Goal: Task Accomplishment & Management: Use online tool/utility

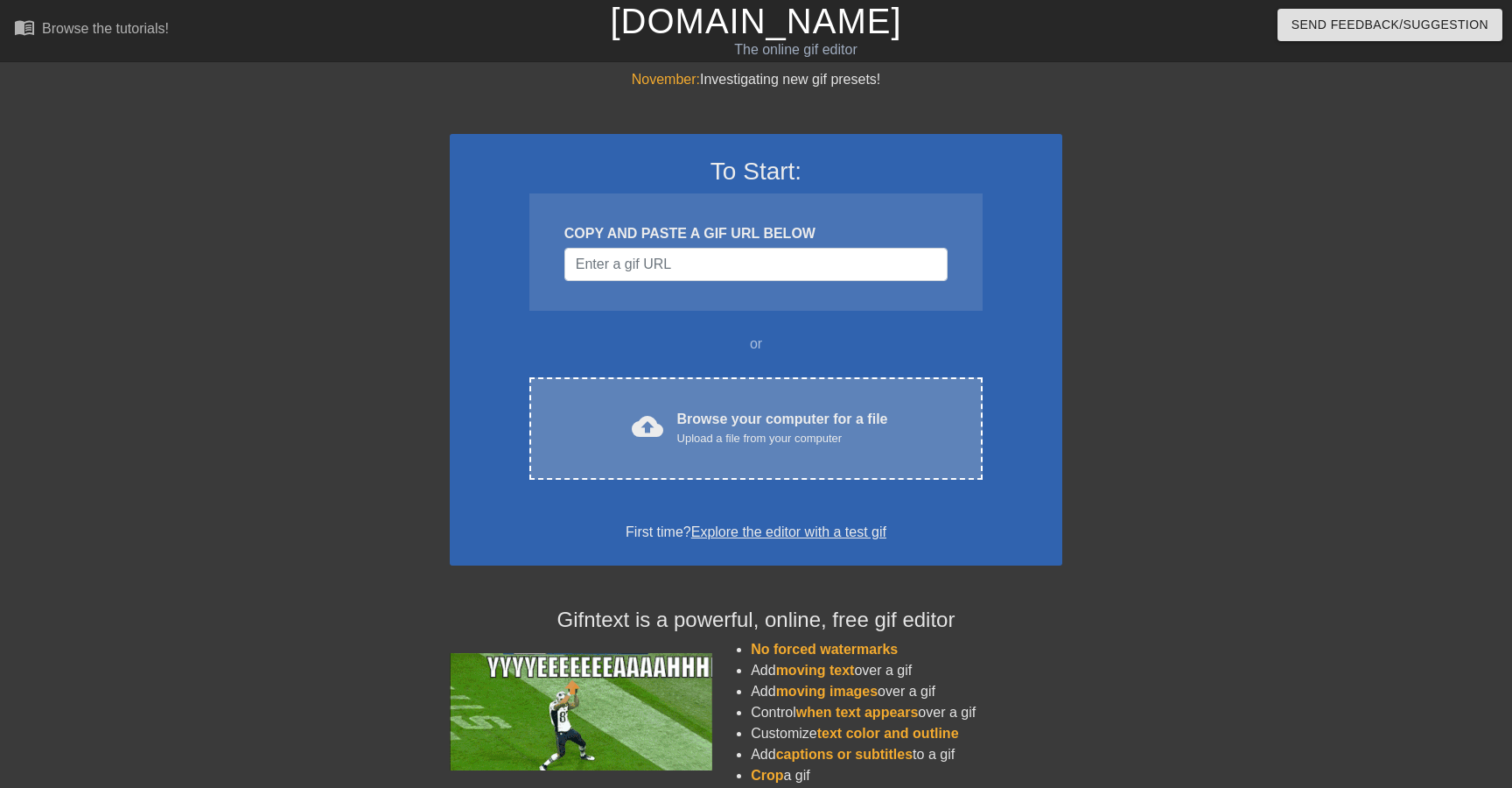
click at [651, 411] on span "cloud_upload" at bounding box center [647, 426] width 31 height 31
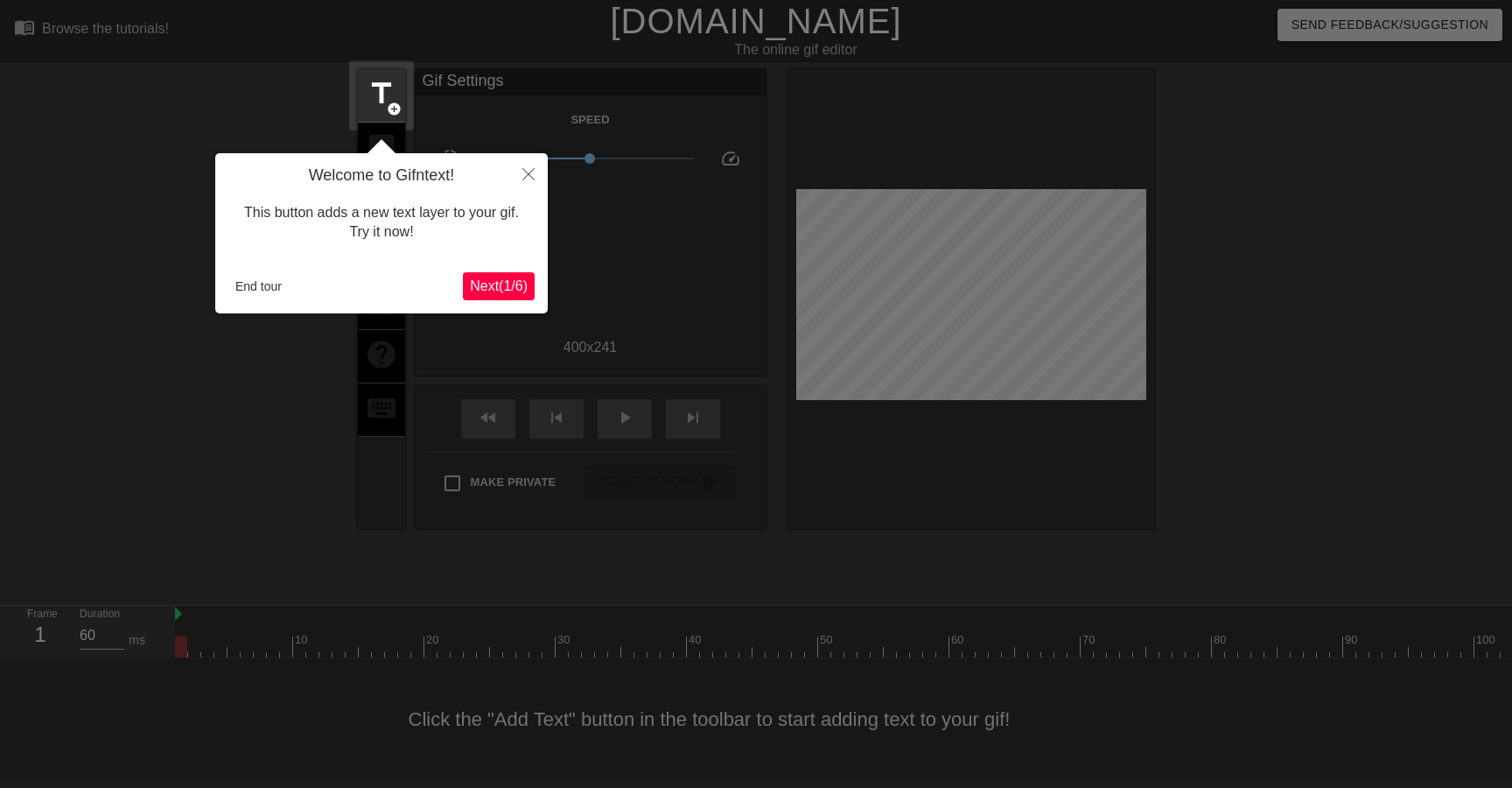
click at [503, 290] on span "Next ( 1 / 6 )" at bounding box center [499, 285] width 58 height 15
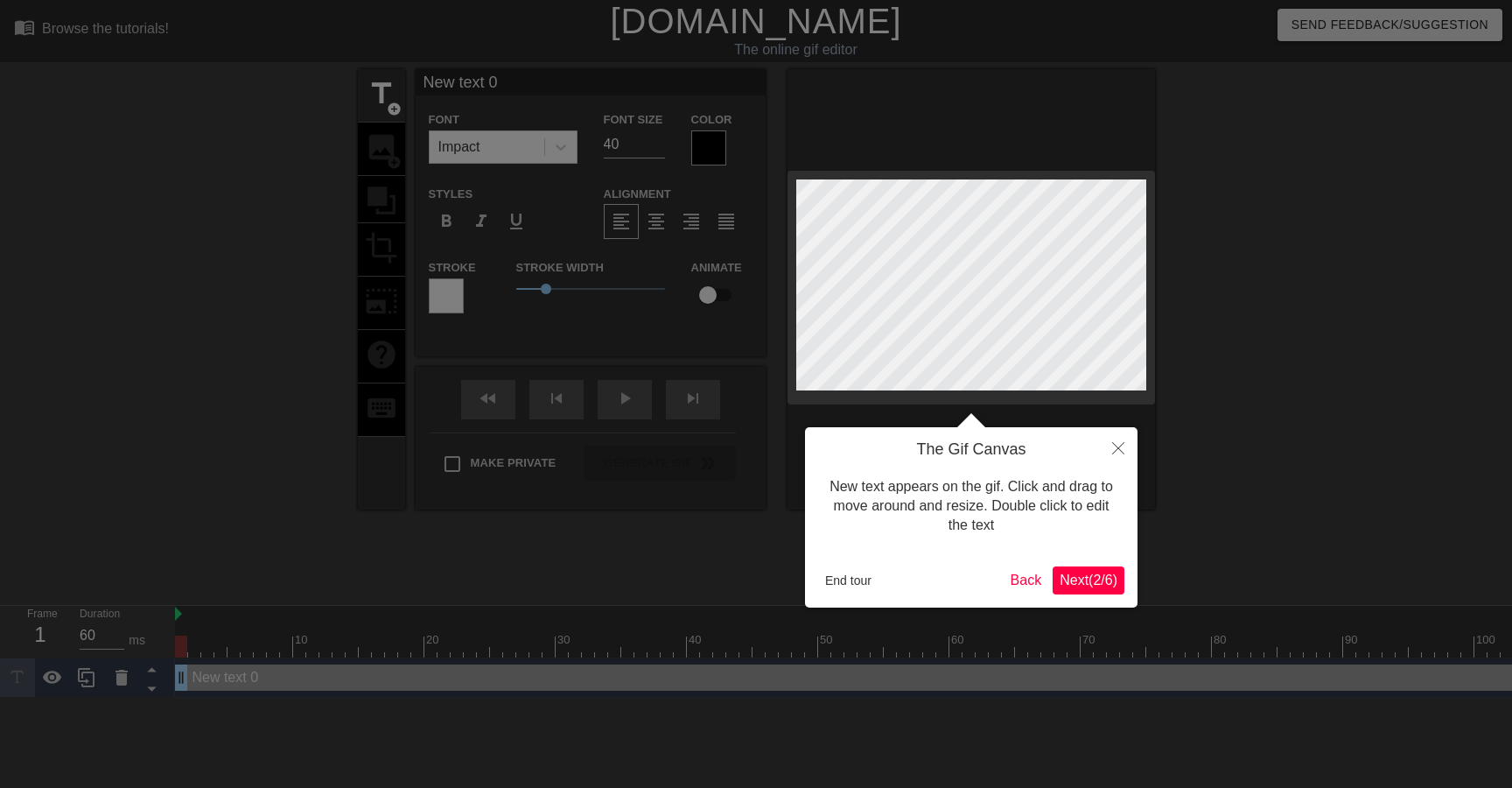
click at [1121, 449] on icon "Close" at bounding box center [1118, 448] width 13 height 13
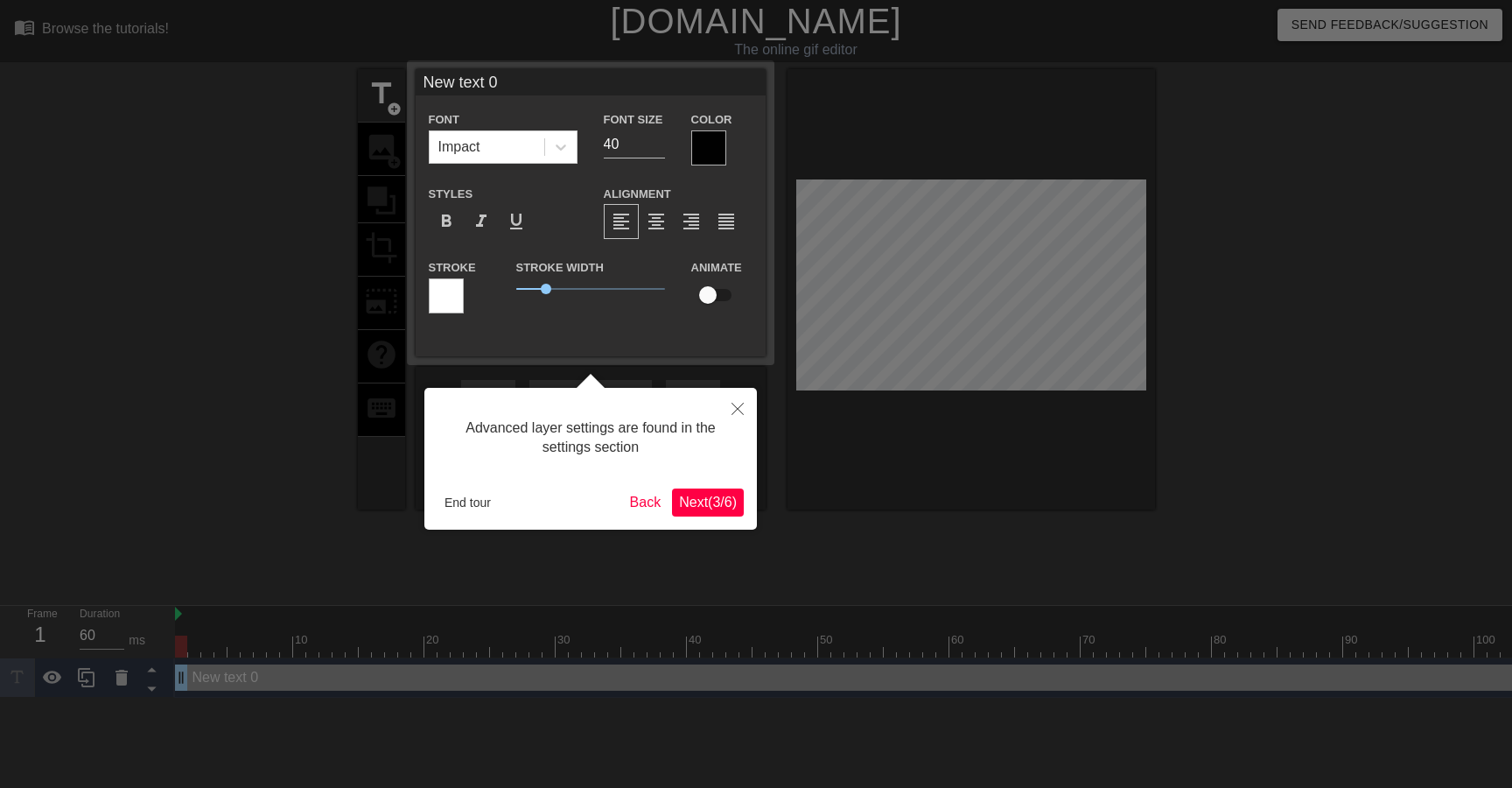
click at [737, 415] on icon "Close" at bounding box center [737, 409] width 13 height 13
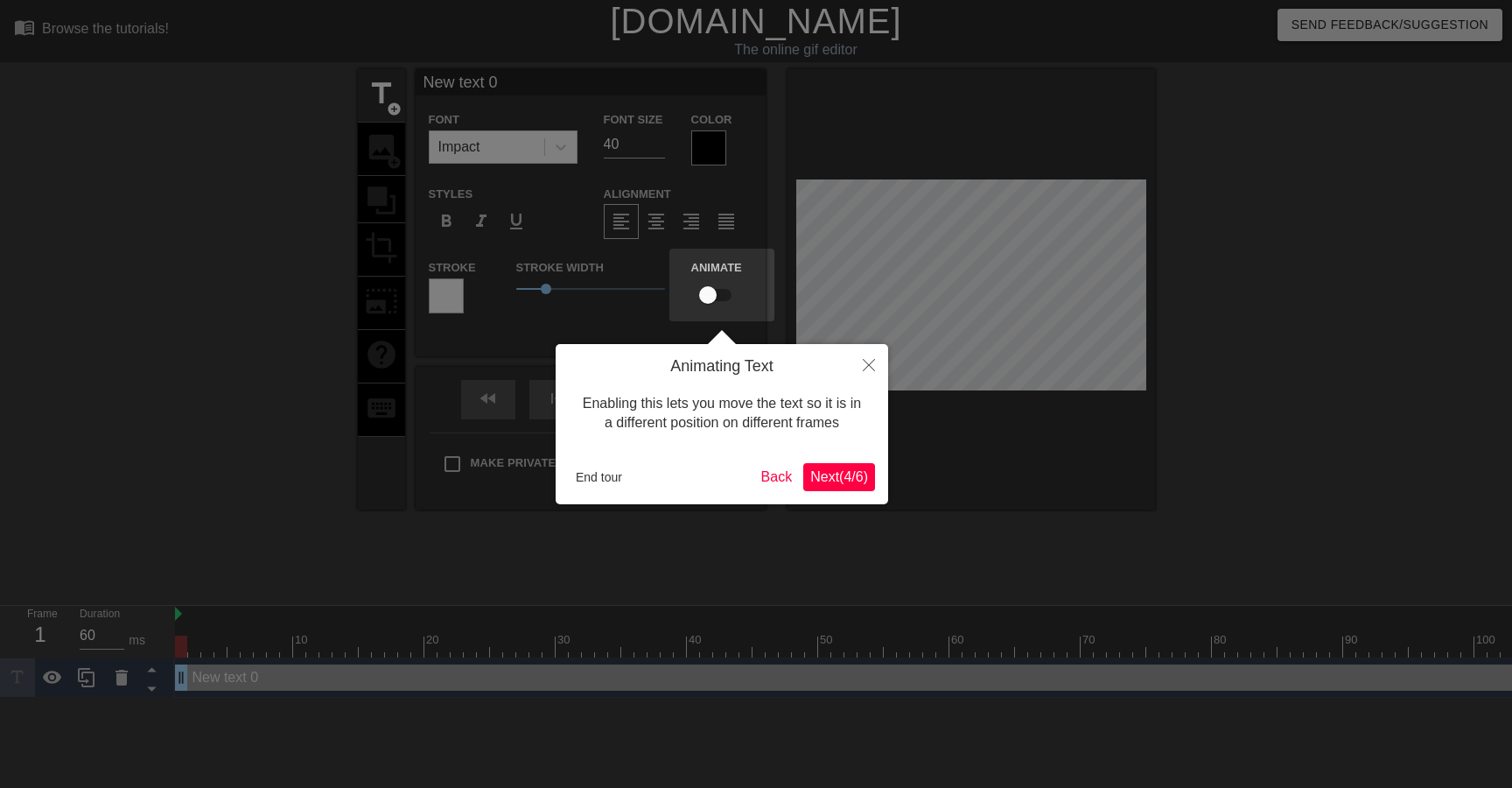
click at [611, 475] on button "End tour" at bounding box center [598, 476] width 60 height 26
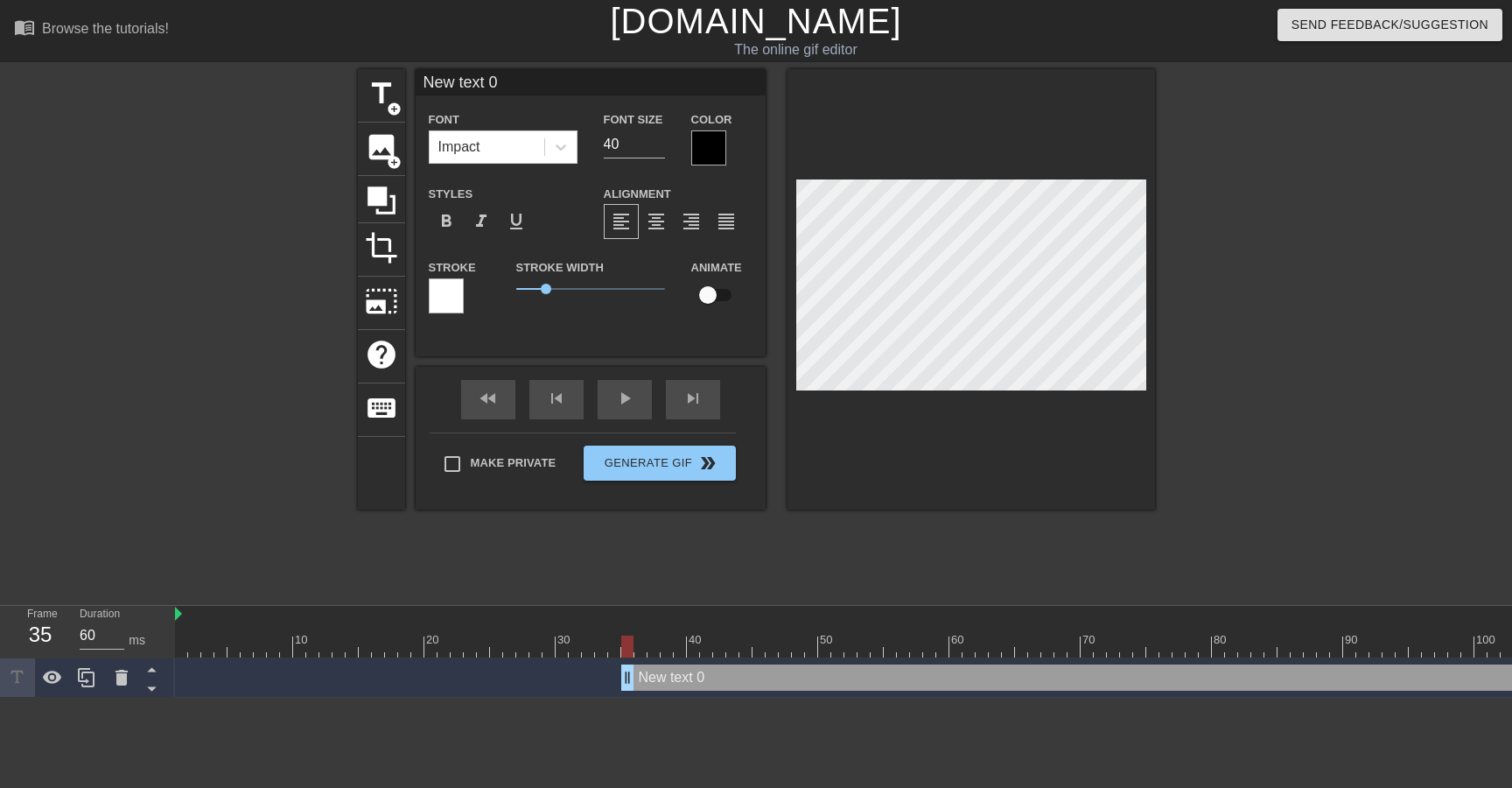
drag, startPoint x: 183, startPoint y: 682, endPoint x: 648, endPoint y: 701, distance: 465.4
click at [648, 698] on html "menu_book Browse the tutorials! [DOMAIN_NAME] The online gif editor Send Feedba…" at bounding box center [756, 348] width 1512 height 698
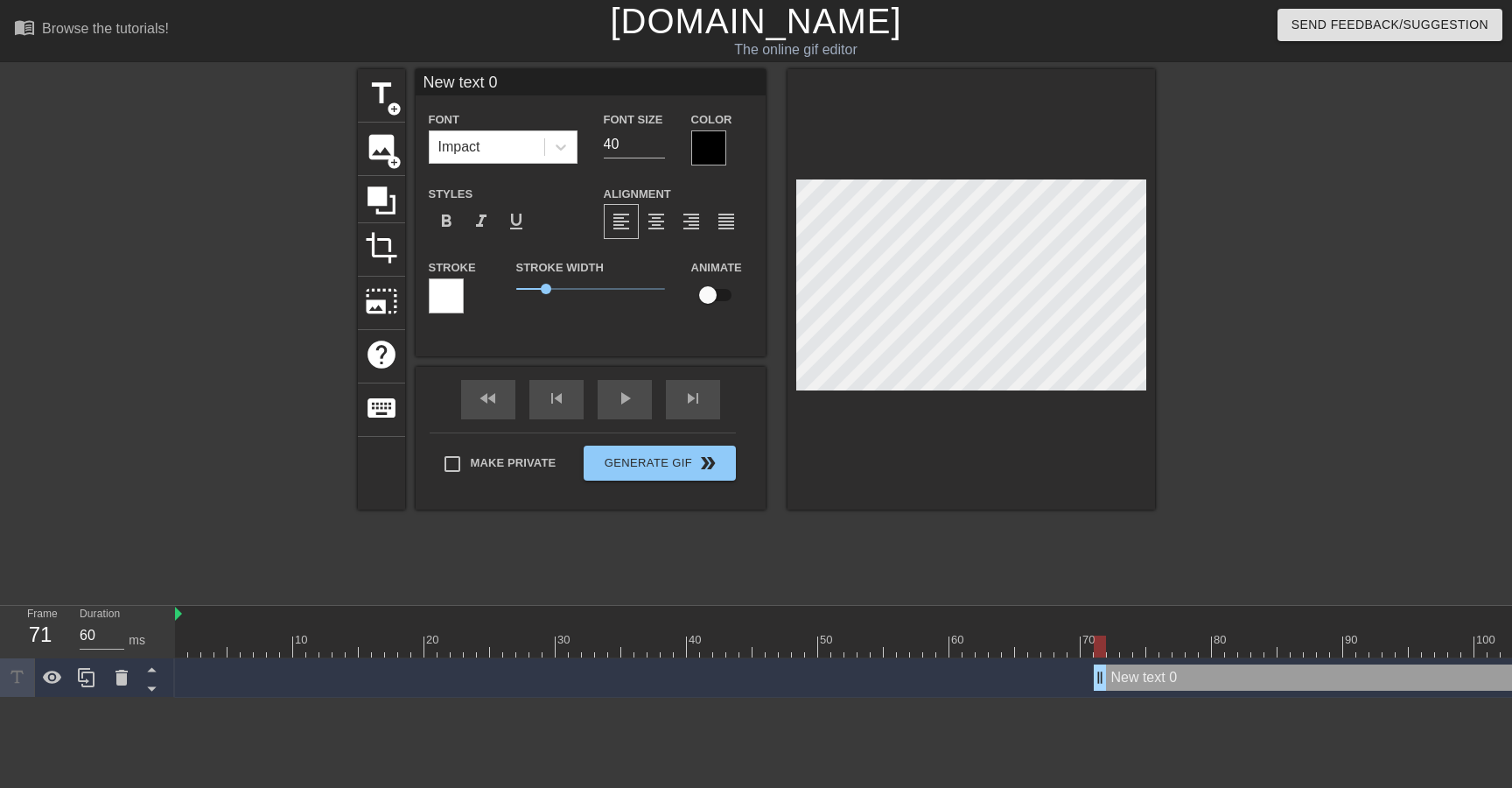
drag, startPoint x: 647, startPoint y: 684, endPoint x: 1109, endPoint y: 698, distance: 462.2
click at [1109, 698] on html "menu_book Browse the tutorials! [DOMAIN_NAME] The online gif editor Send Feedba…" at bounding box center [756, 348] width 1512 height 698
drag, startPoint x: 1108, startPoint y: 686, endPoint x: 1127, endPoint y: 685, distance: 19.0
drag, startPoint x: 1102, startPoint y: 684, endPoint x: 1319, endPoint y: 678, distance: 217.1
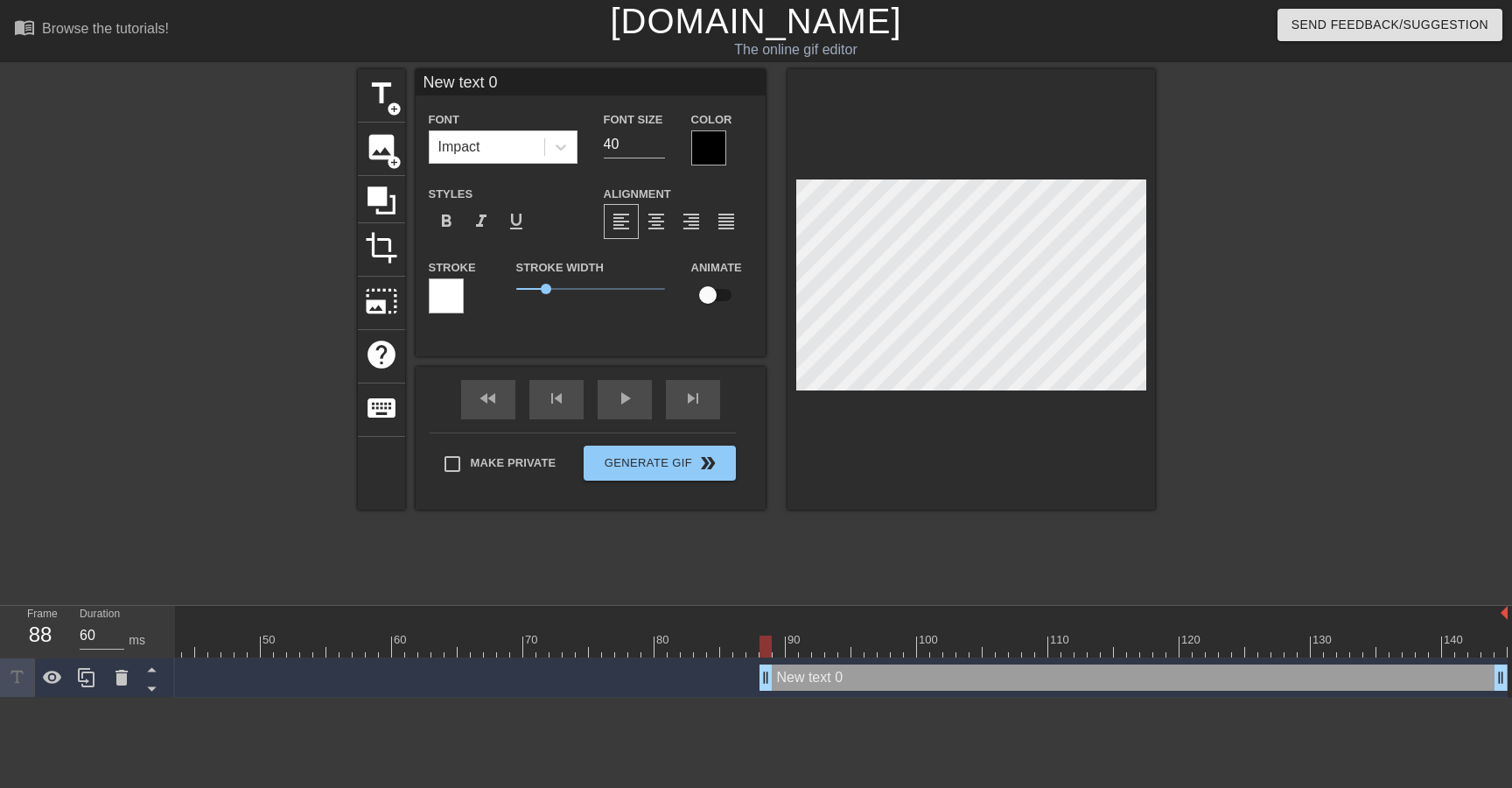
scroll to position [0, 14]
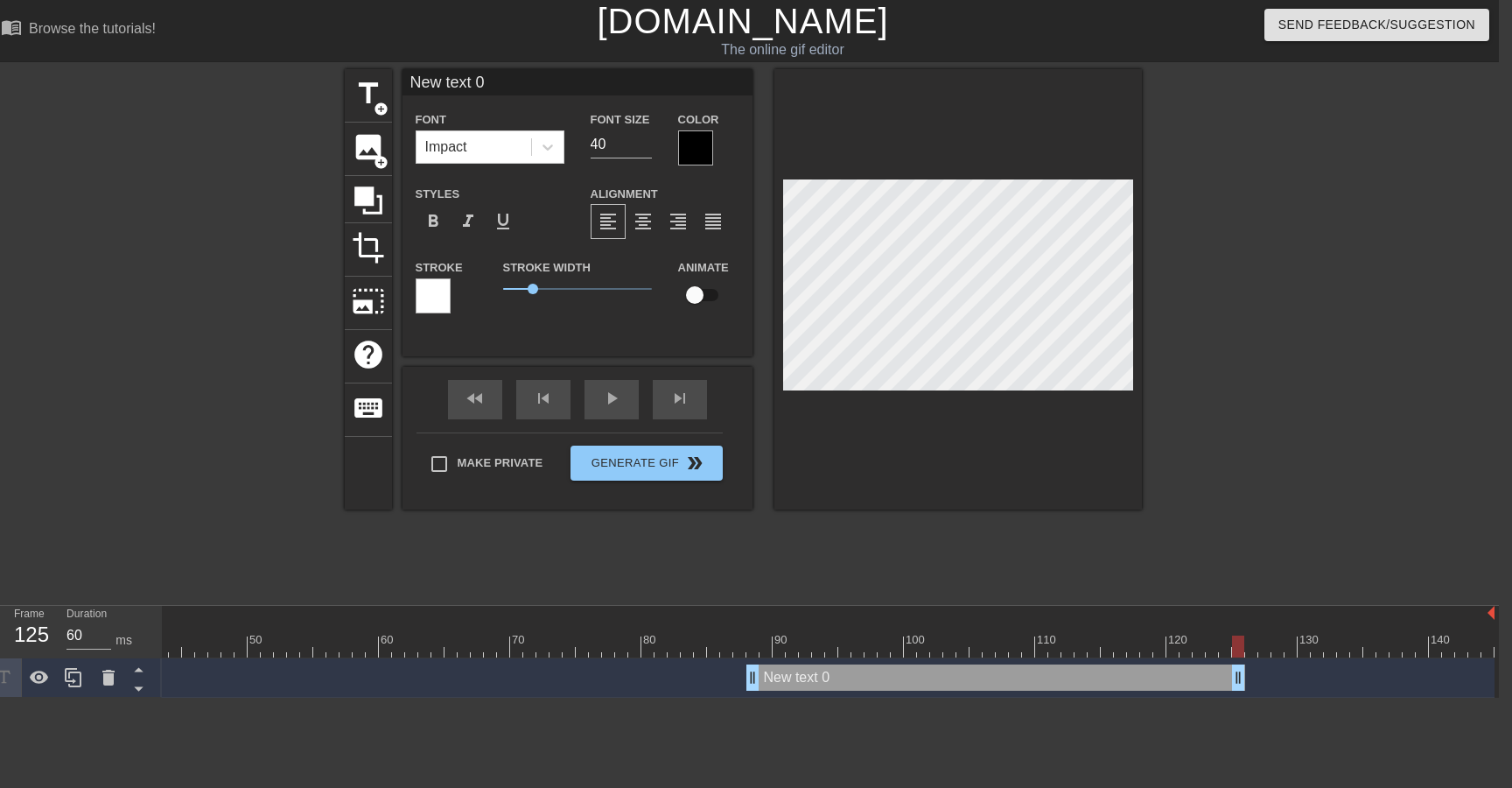
type input "70"
drag, startPoint x: 1488, startPoint y: 670, endPoint x: 1202, endPoint y: 702, distance: 287.8
click at [1202, 698] on html "menu_book Browse the tutorials! [DOMAIN_NAME] The online gif editor Send Feedba…" at bounding box center [742, 348] width 1512 height 698
click at [488, 155] on div "Impact" at bounding box center [473, 147] width 114 height 31
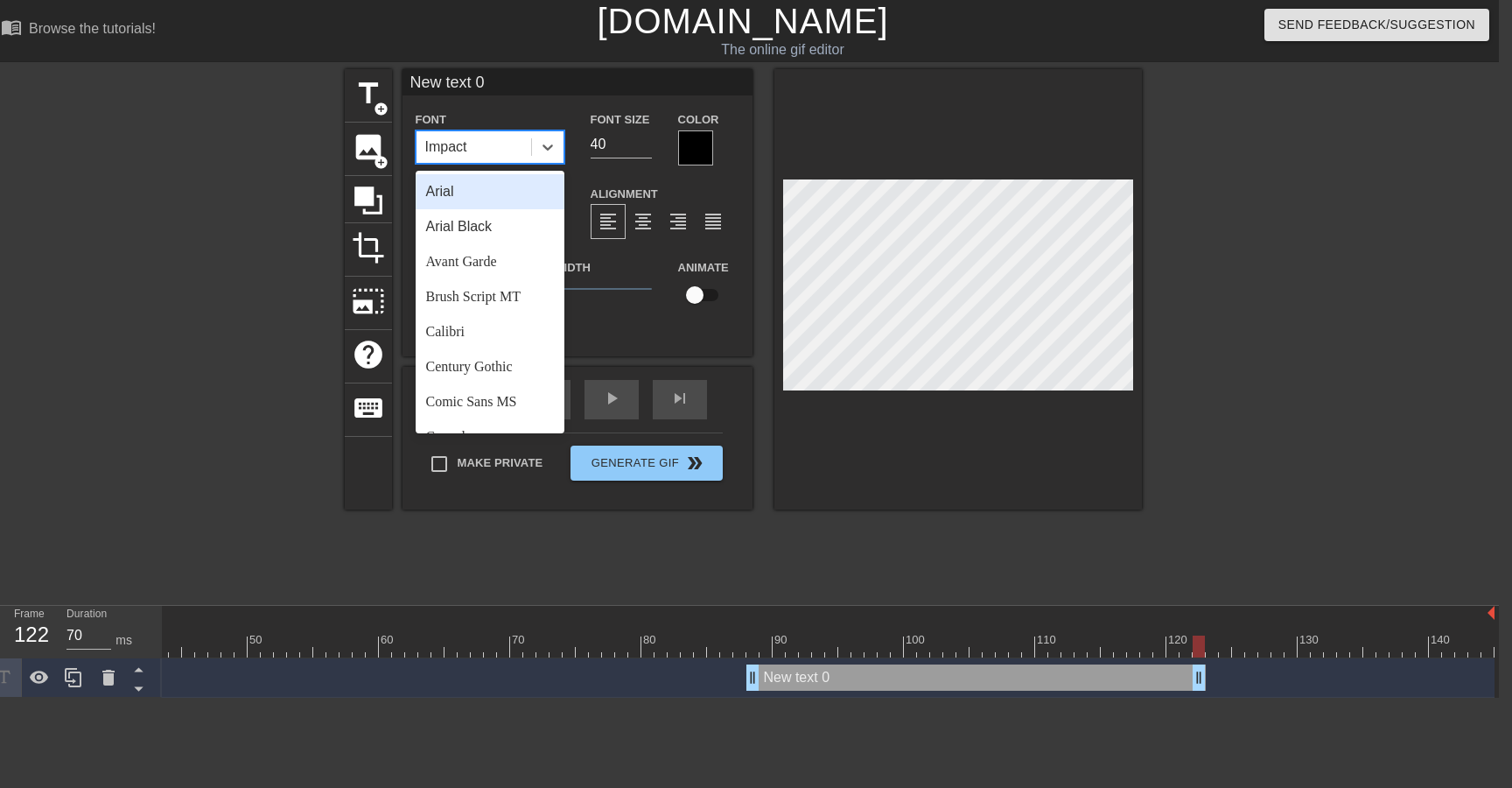
click at [559, 111] on div "Font option Arial focused, 1 of 24. 24 results available. Use Up and Down to ch…" at bounding box center [489, 136] width 148 height 55
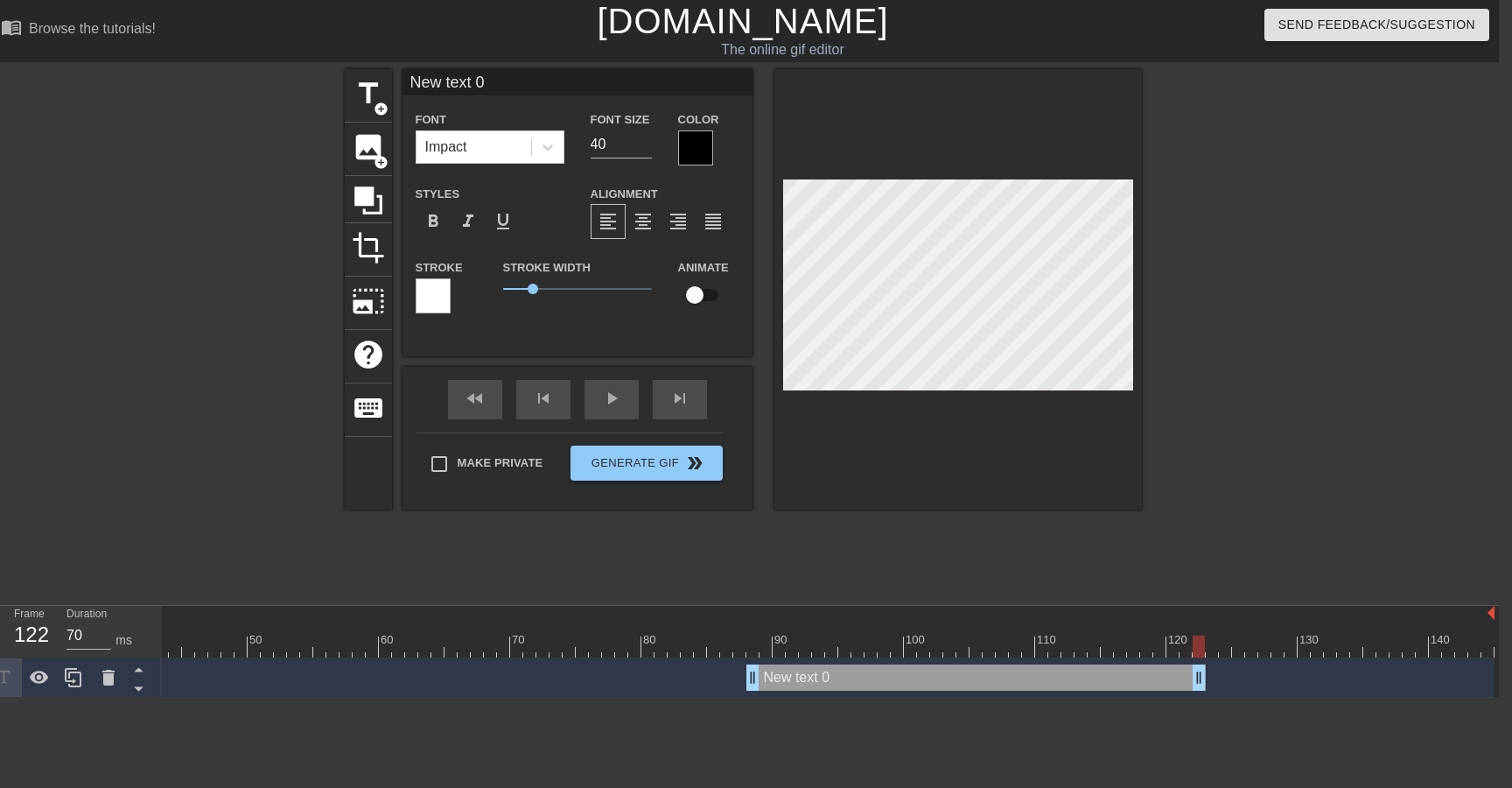
click at [702, 145] on div at bounding box center [695, 148] width 35 height 35
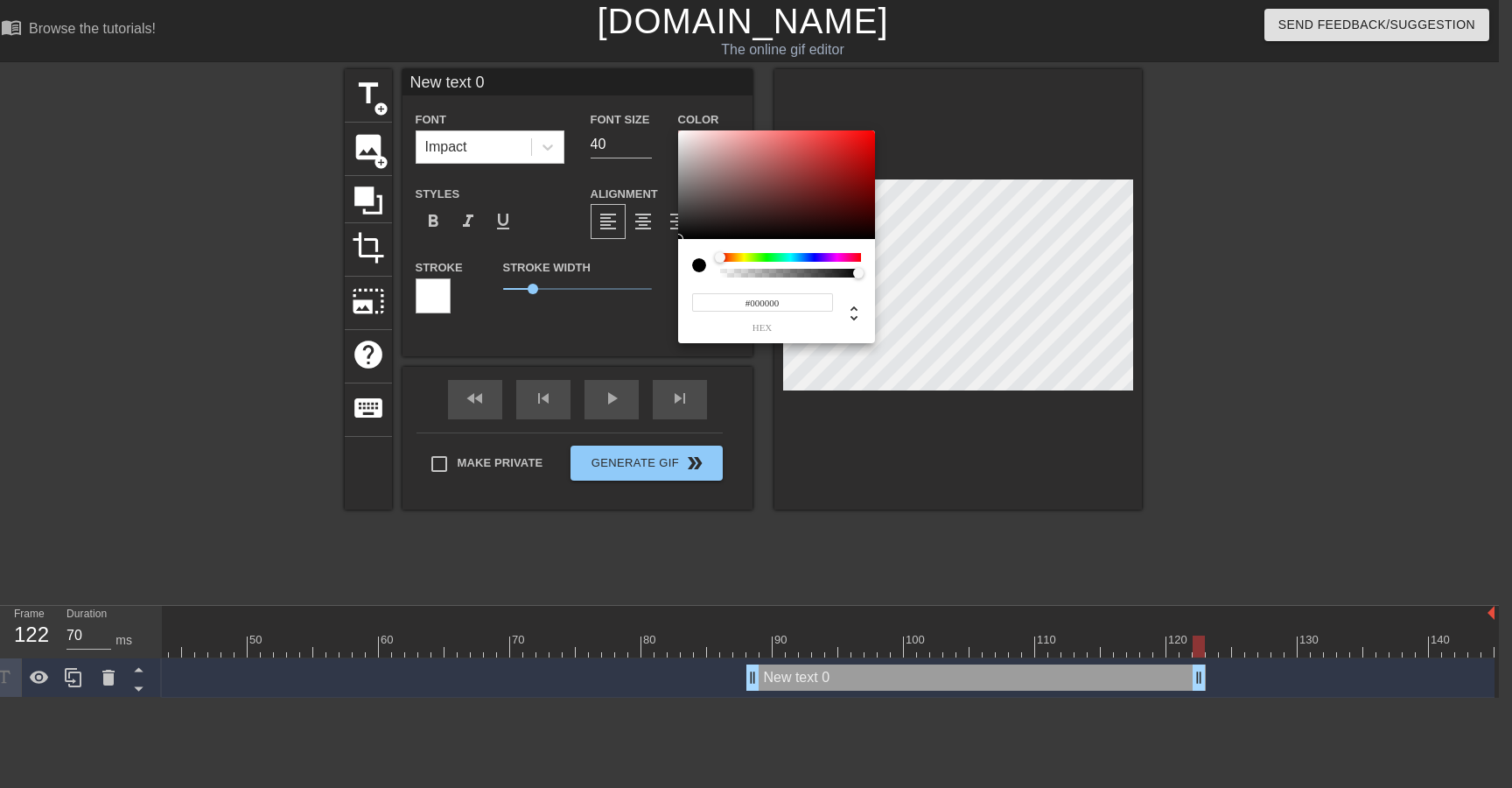
click at [712, 273] on div at bounding box center [706, 265] width 28 height 24
click at [699, 268] on div at bounding box center [699, 265] width 14 height 14
click at [757, 312] on div "#000000 hex" at bounding box center [762, 312] width 141 height 41
click at [753, 306] on input "#000000" at bounding box center [762, 302] width 141 height 18
type input "0"
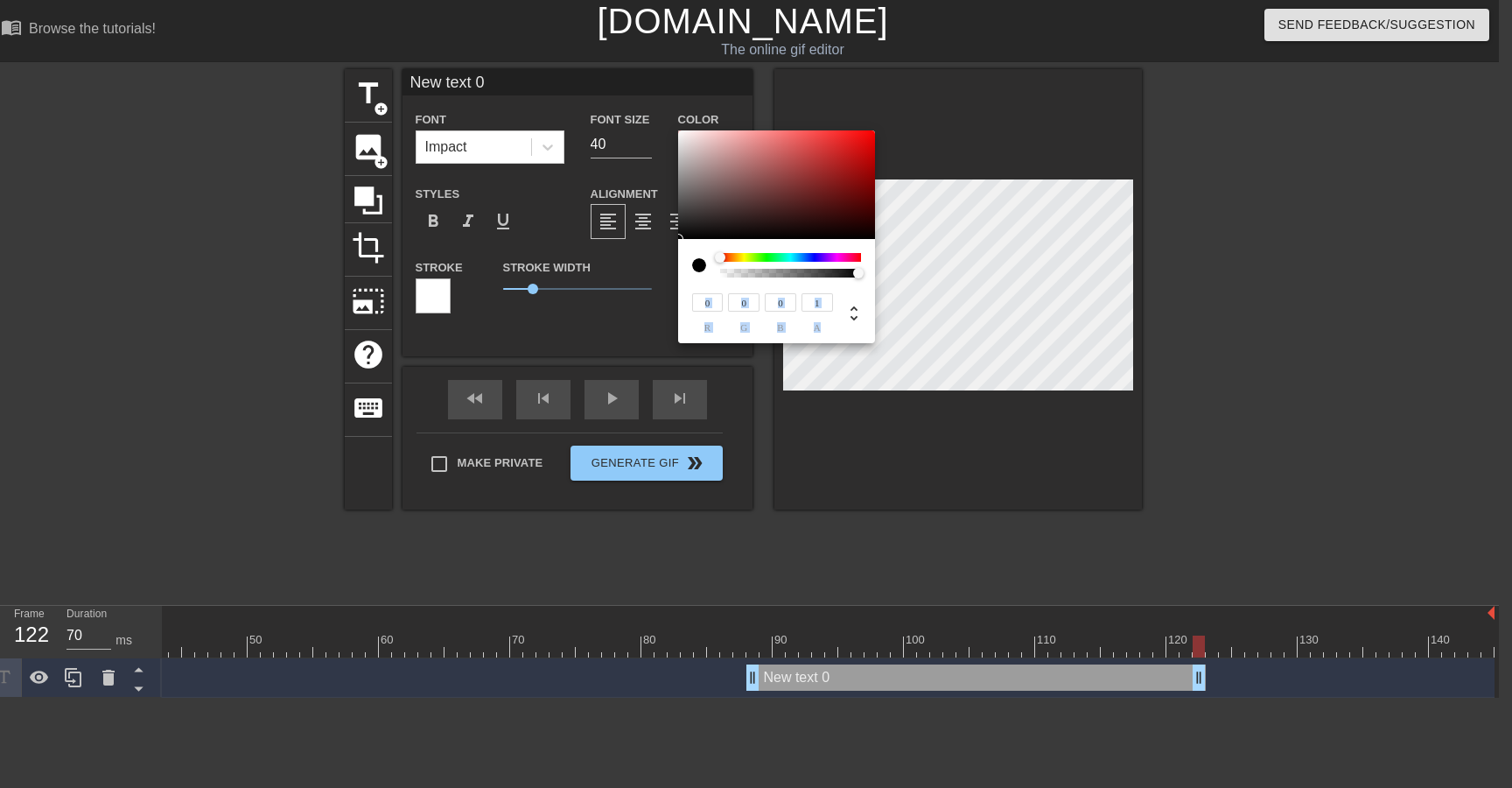
drag, startPoint x: 854, startPoint y: 275, endPoint x: 869, endPoint y: 290, distance: 21.2
click at [869, 290] on div "0 r 0 g 0 b 1 a" at bounding box center [776, 290] width 197 height 104
click at [707, 279] on div "0 r 0 g 0 b 1 a" at bounding box center [777, 305] width 169 height 55
click at [856, 273] on div at bounding box center [858, 273] width 11 height 11
type input "1"
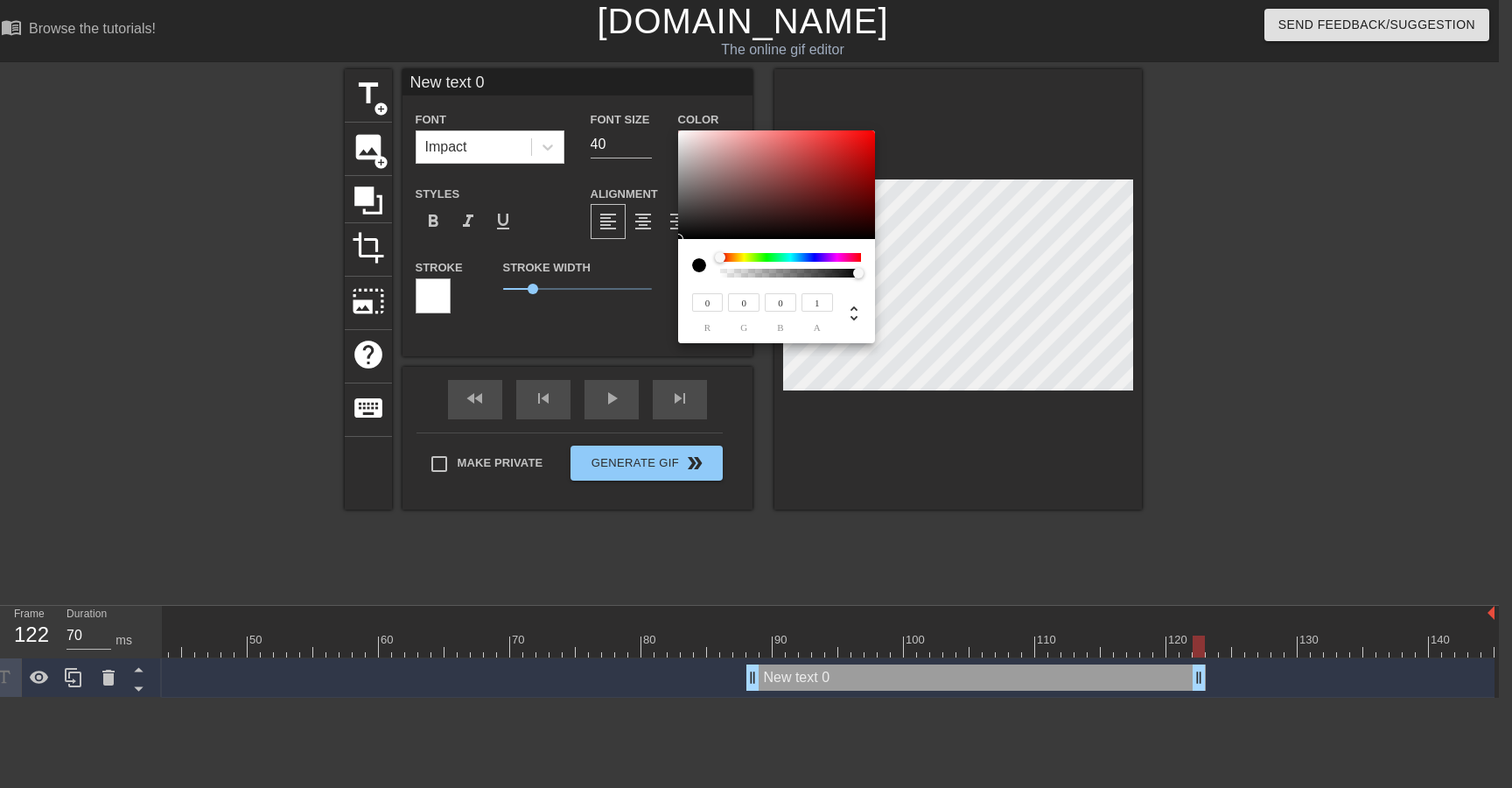
click at [859, 272] on div at bounding box center [858, 273] width 11 height 11
click at [809, 286] on div "0 r 0 g 0 b 1 a" at bounding box center [777, 305] width 169 height 55
drag, startPoint x: 721, startPoint y: 259, endPoint x: 689, endPoint y: 267, distance: 33.0
click at [689, 267] on div "0 r 0 g 0 b 1 a" at bounding box center [776, 290] width 197 height 104
type input "28"
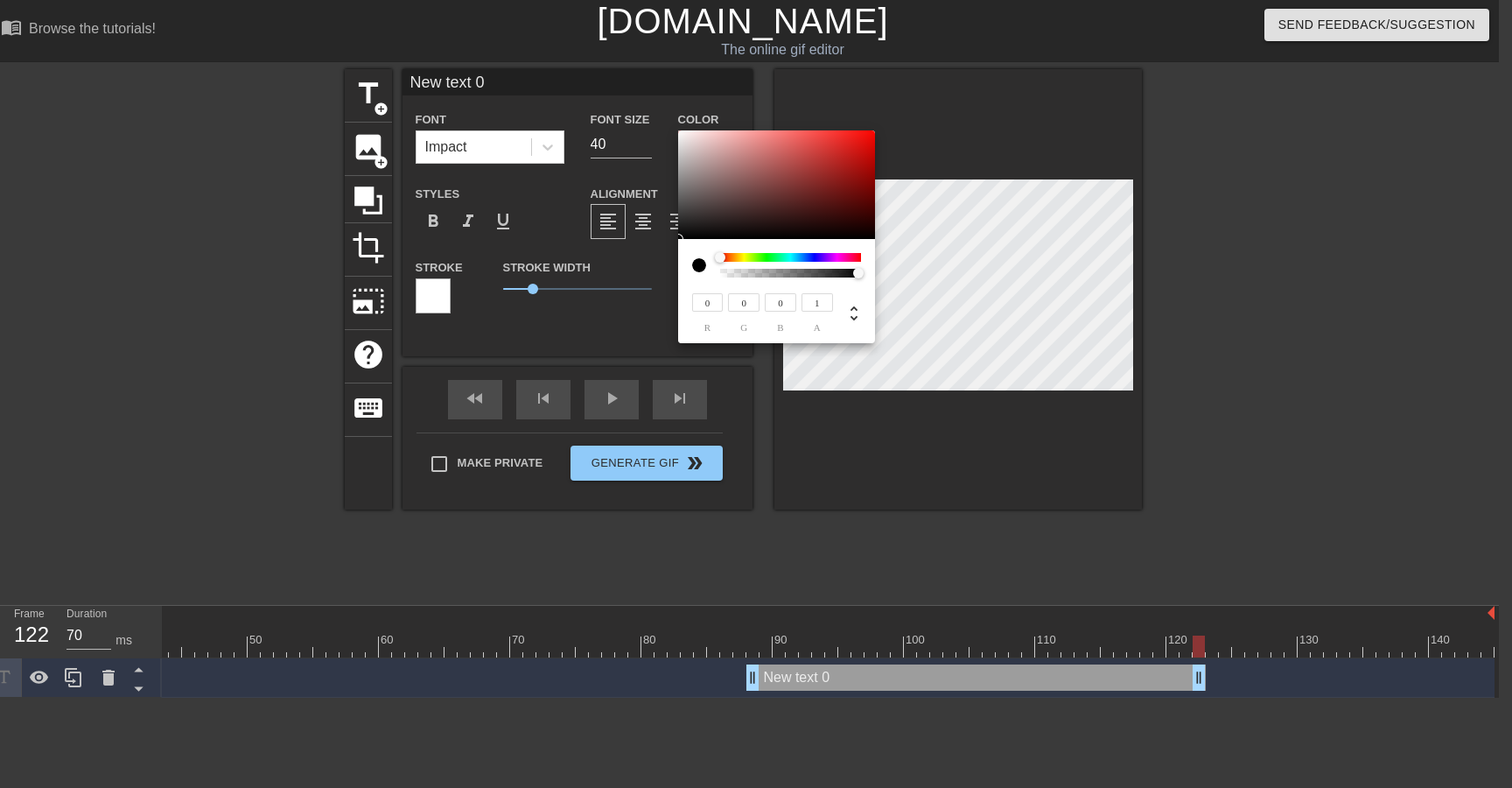
type input "27"
type input "30"
type input "29"
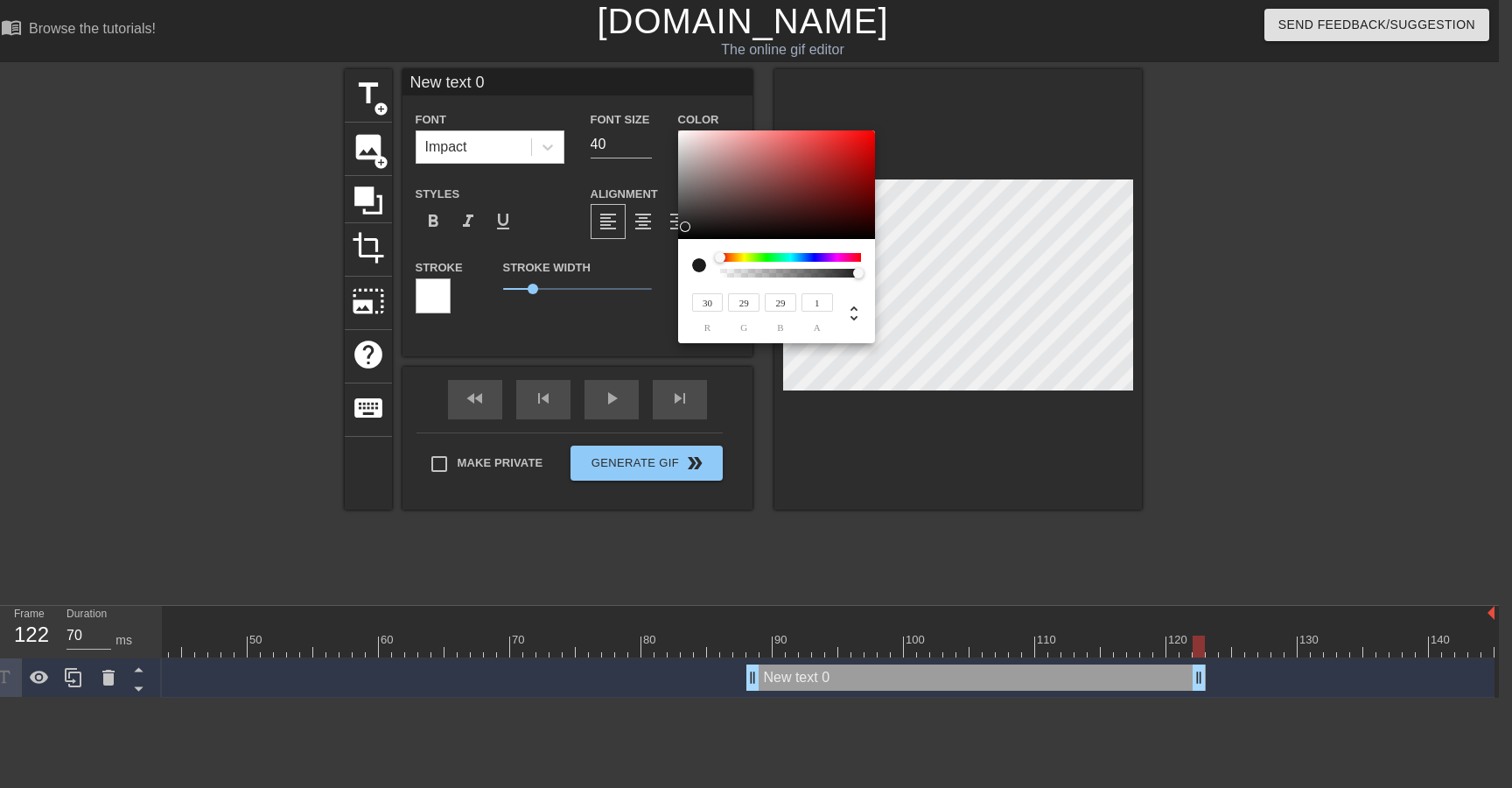
type input "59"
type input "56"
type input "115"
type input "108"
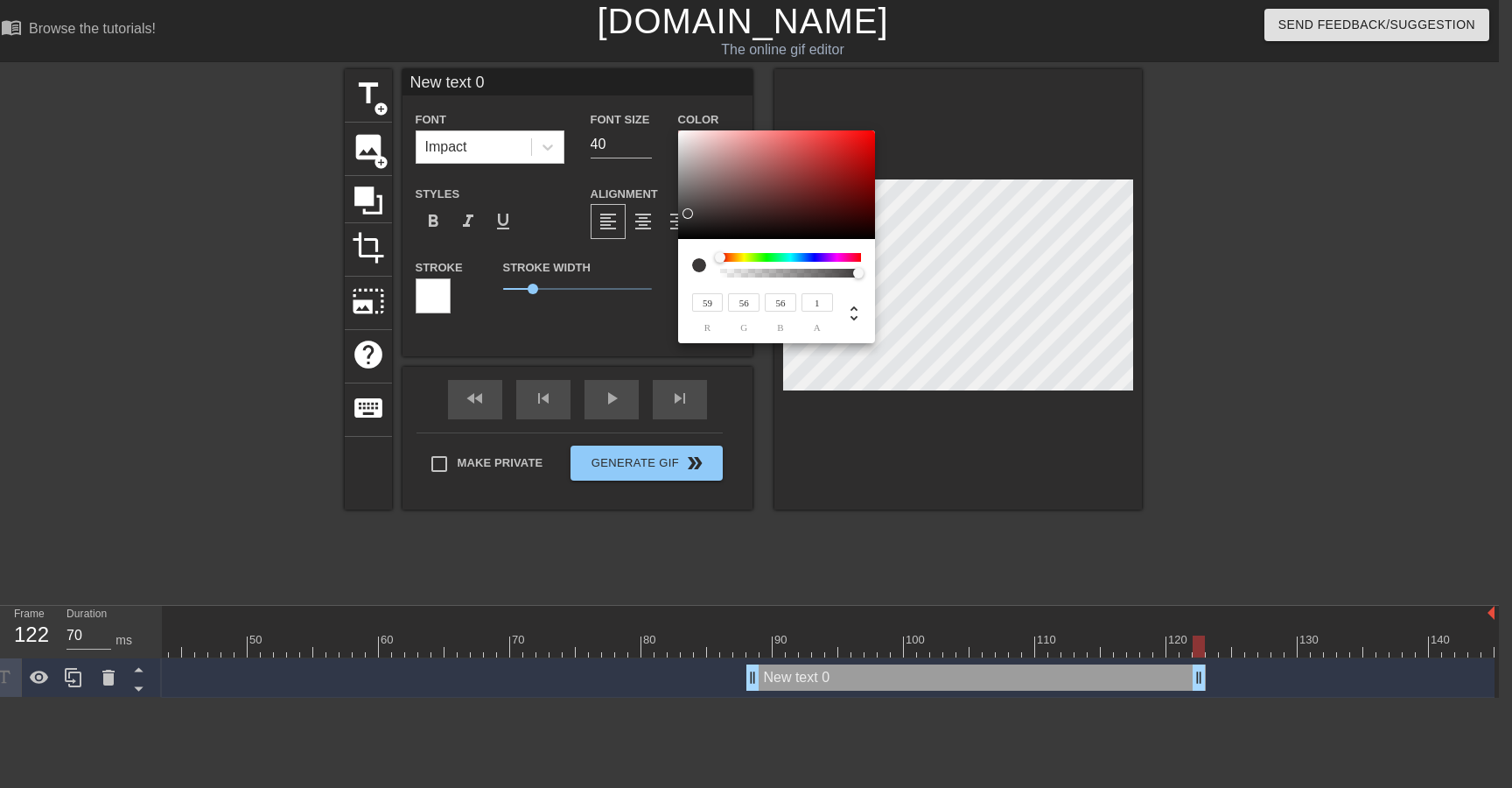
type input "108"
type input "160"
type input "151"
type input "191"
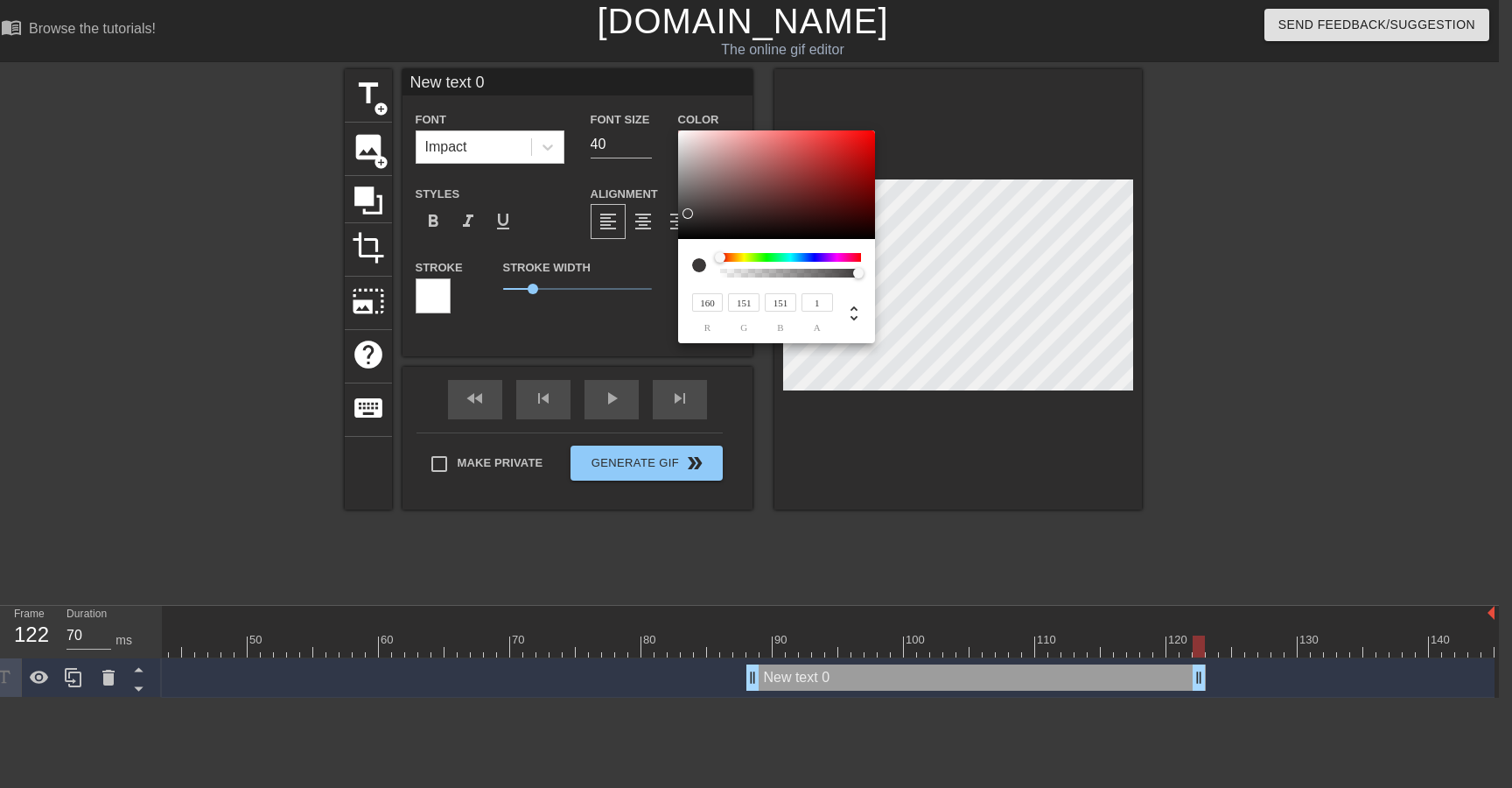
type input "183"
type input "208"
type input "201"
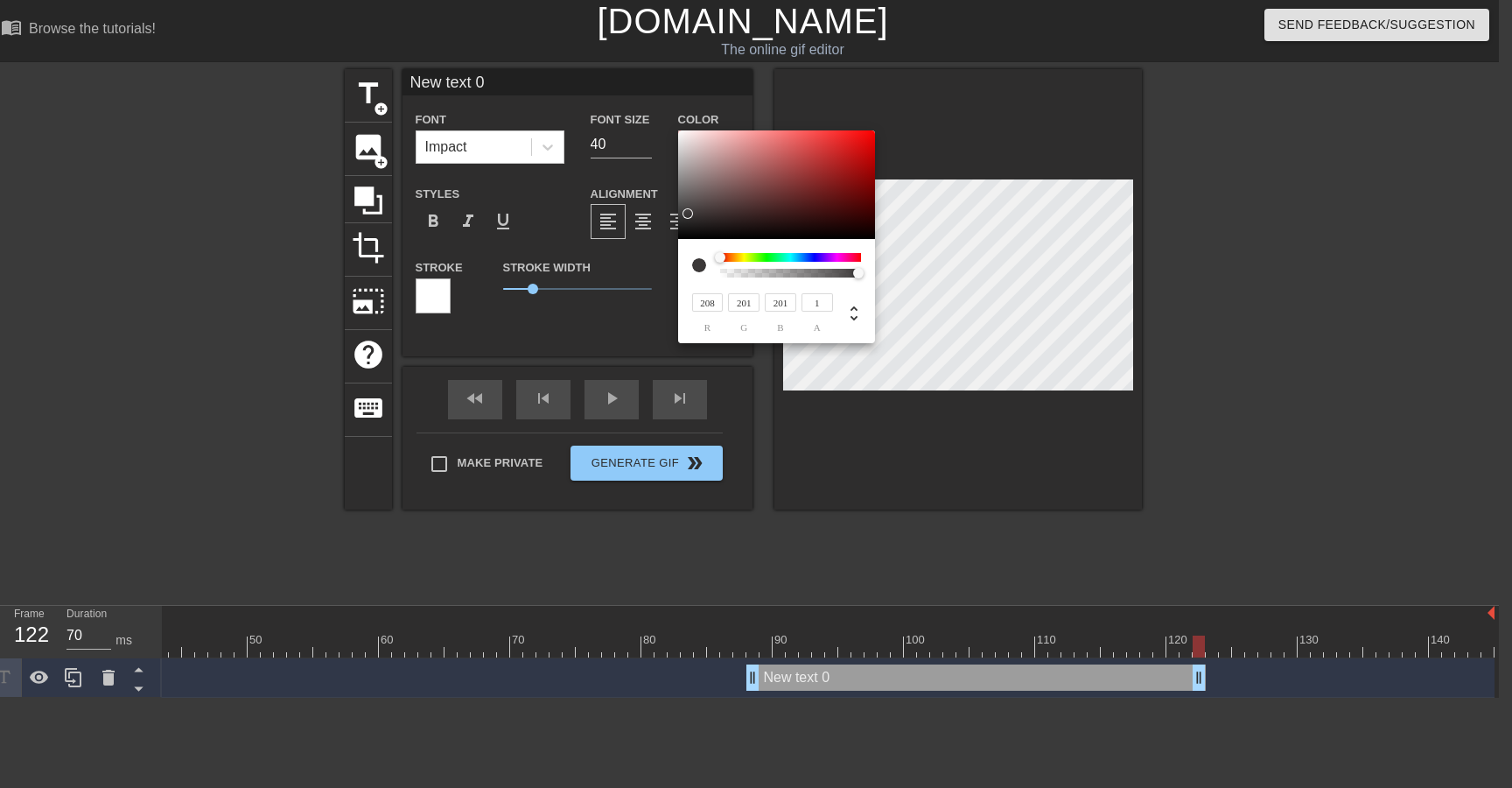
type input "216"
type input "211"
type input "218"
type input "213"
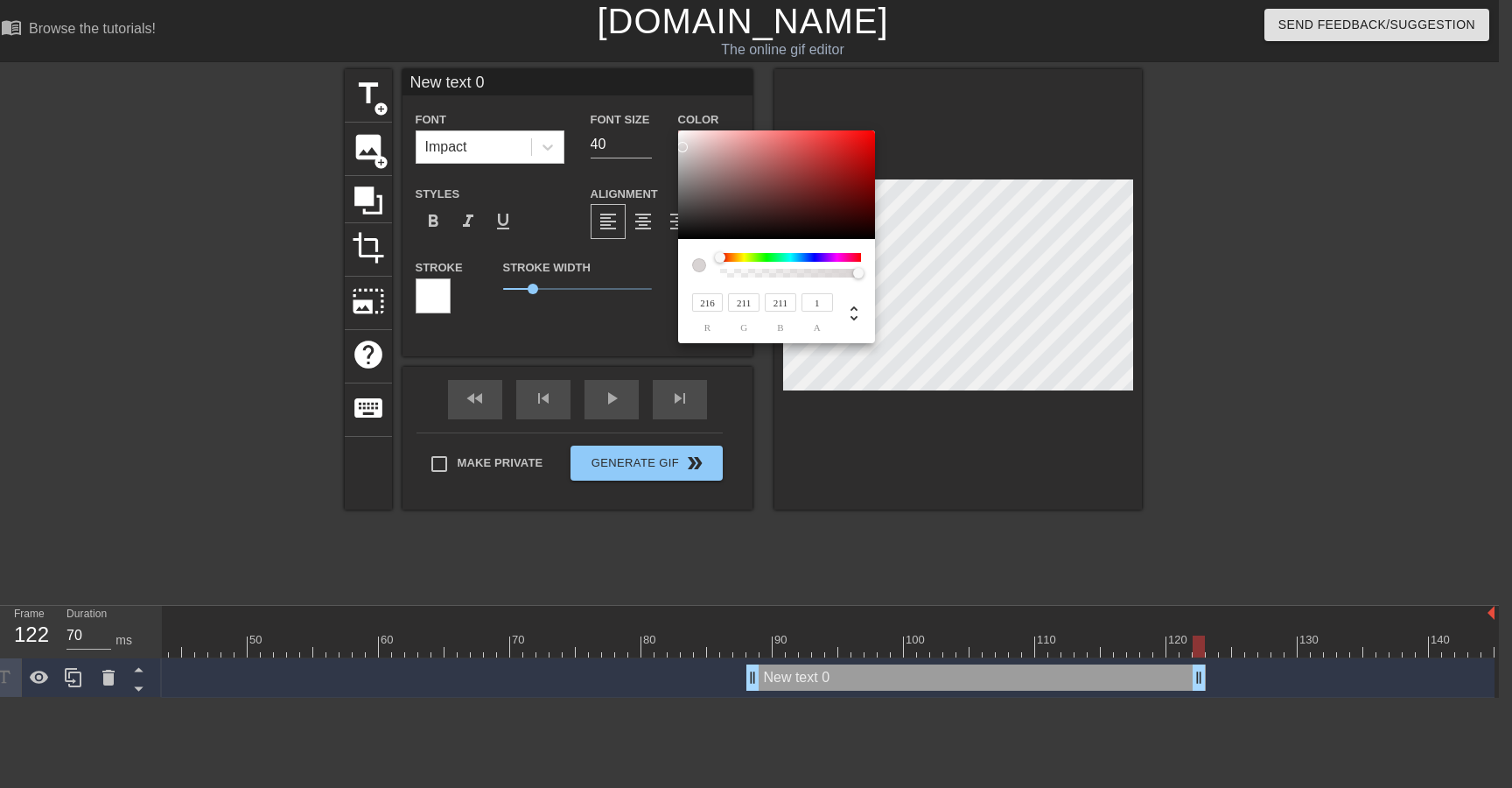
type input "213"
type input "222"
type input "218"
type input "228"
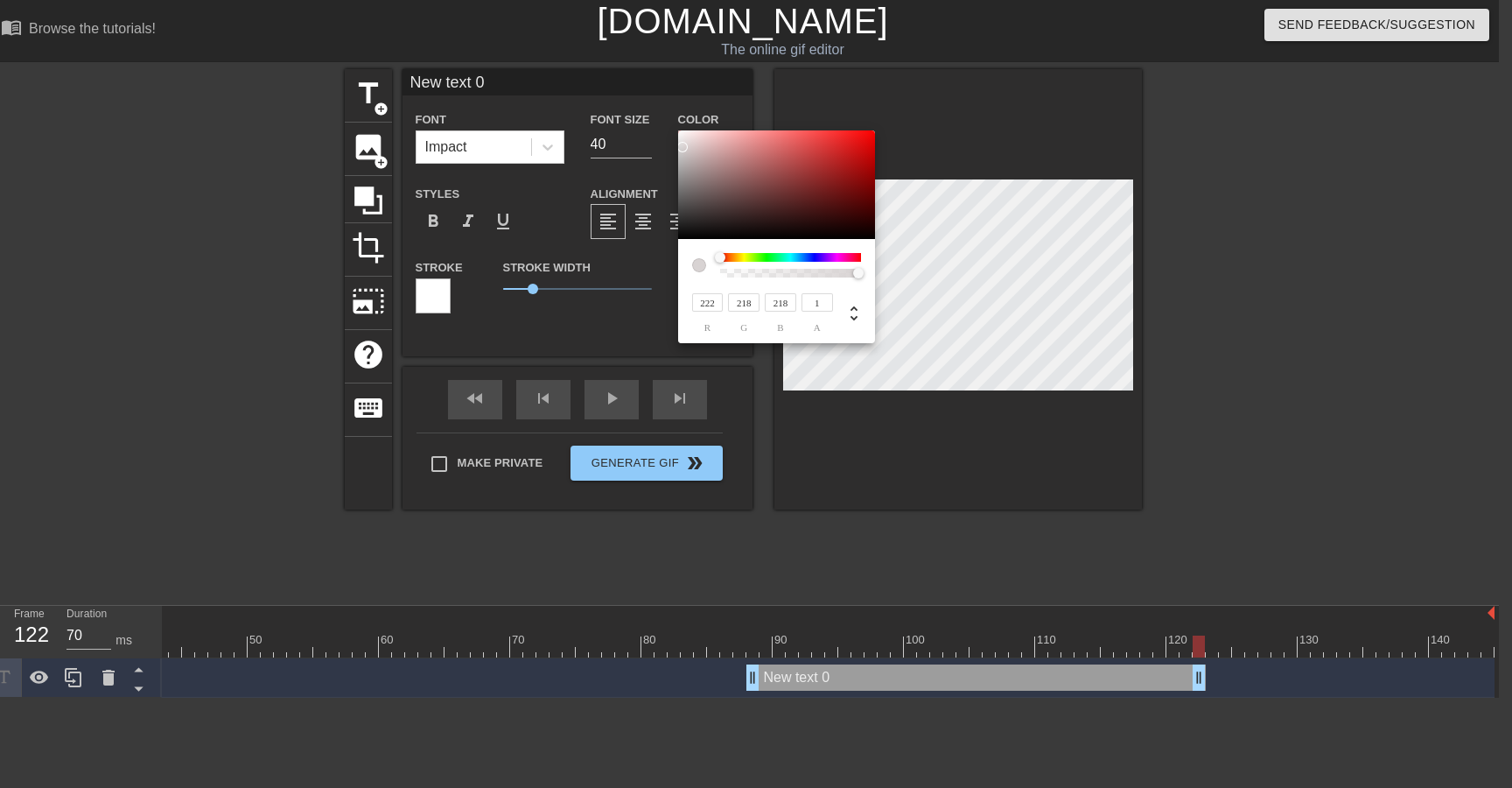
type input "224"
type input "232"
type input "227"
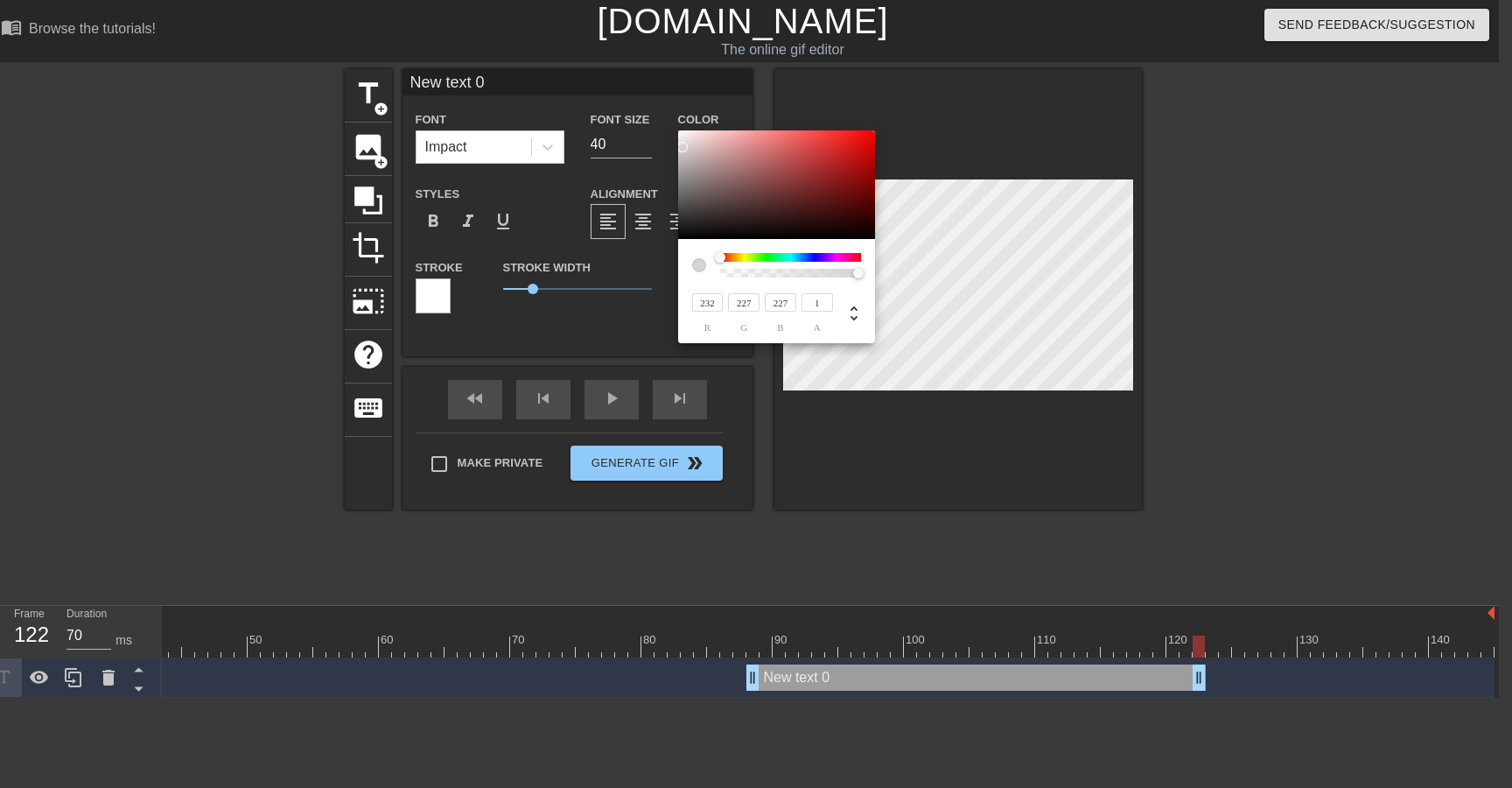
type input "239"
type input "233"
type input "241"
type input "235"
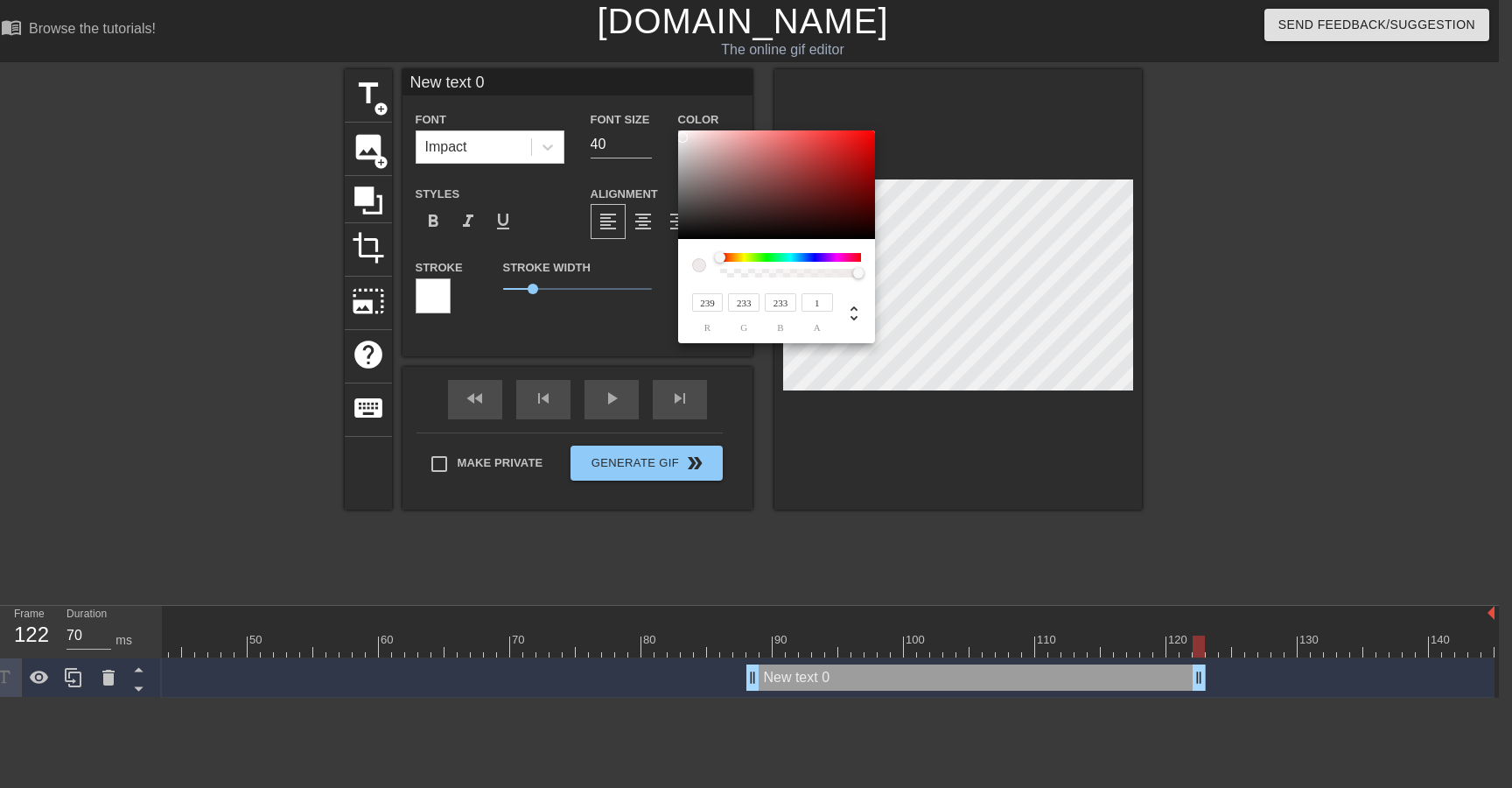
type input "235"
type input "243"
type input "237"
type input "247"
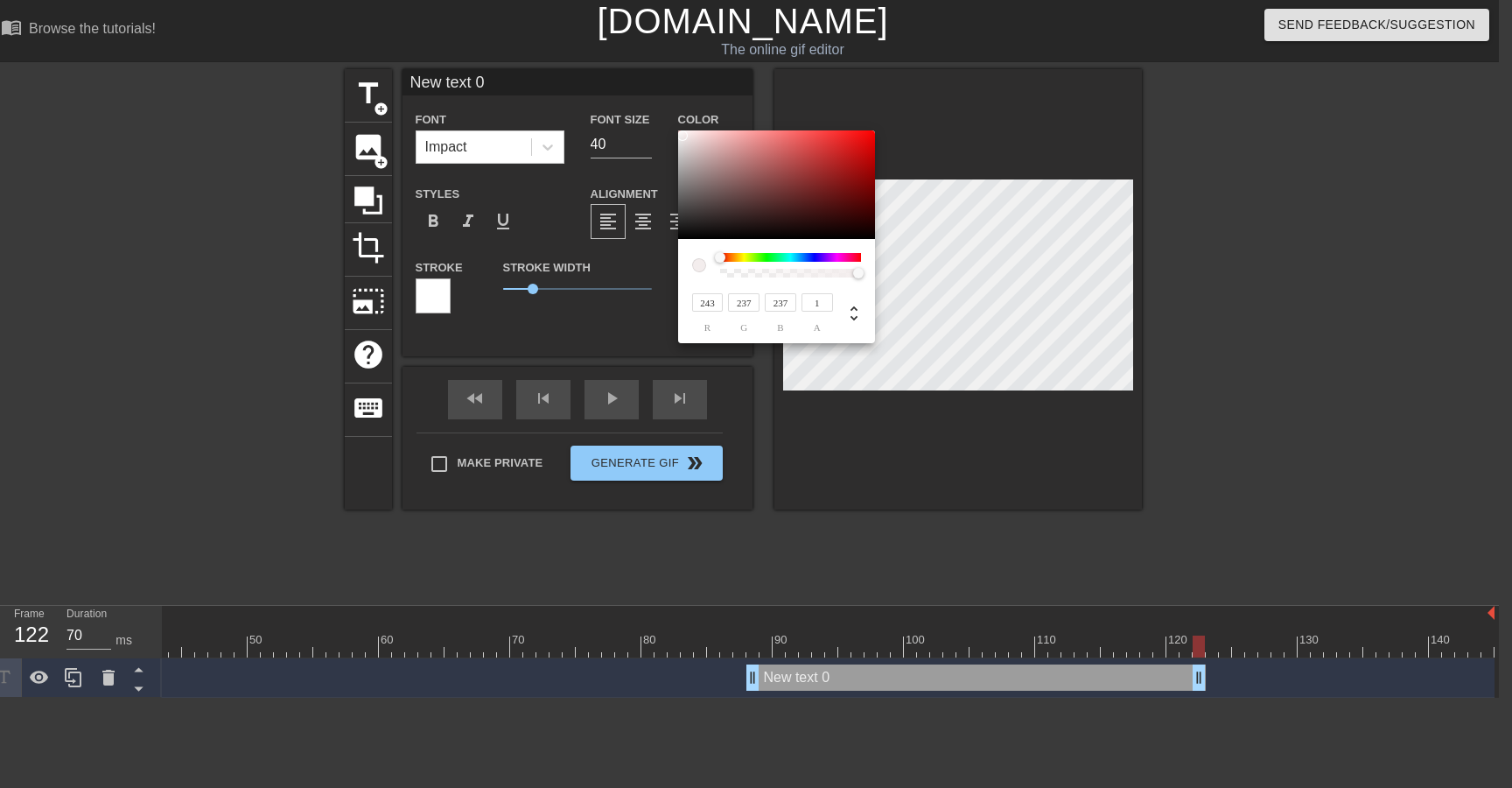
type input "241"
type input "255"
type input "249"
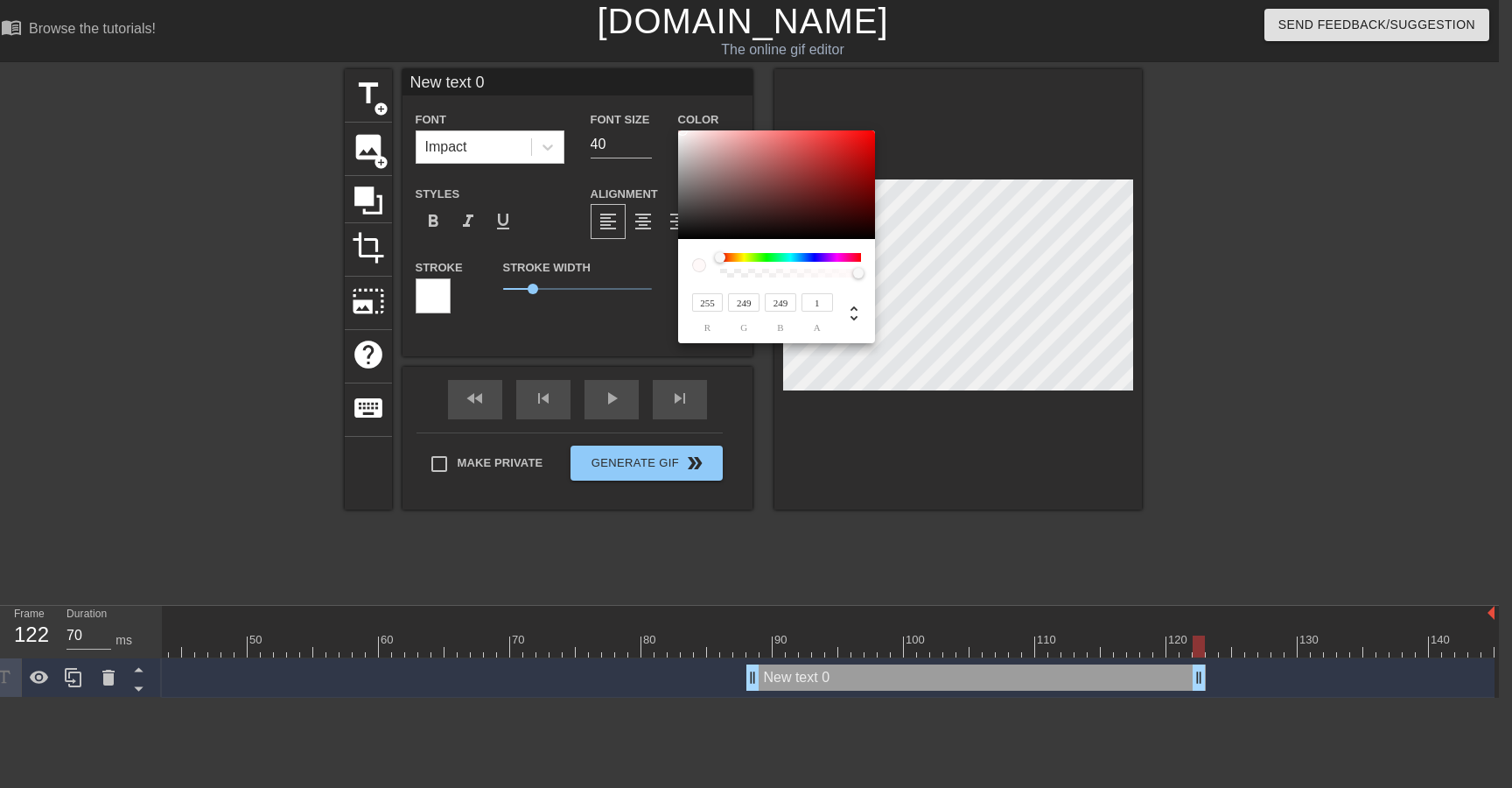
type input "250"
type input "251"
type input "252"
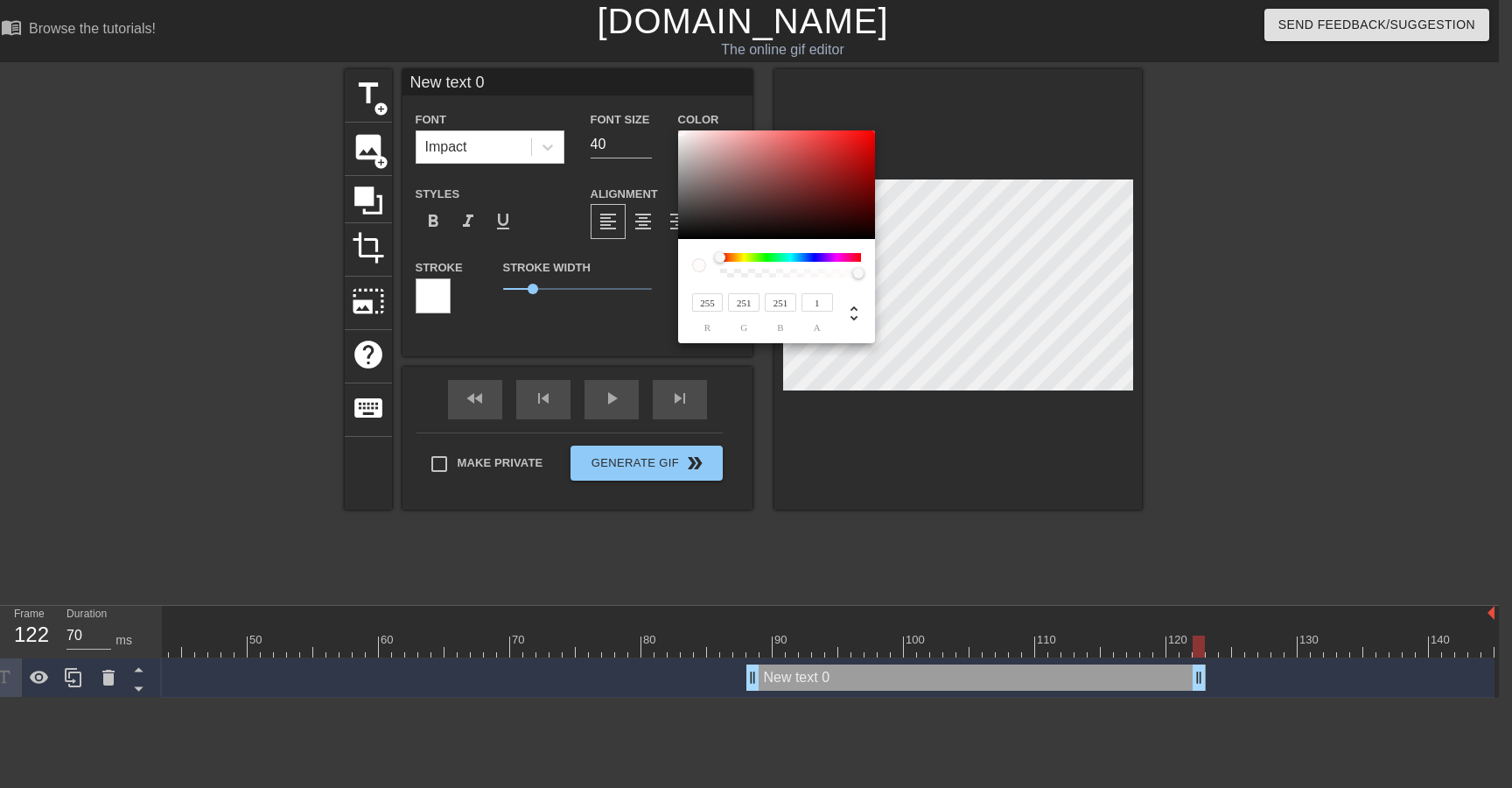
type input "252"
type input "85"
type input "198"
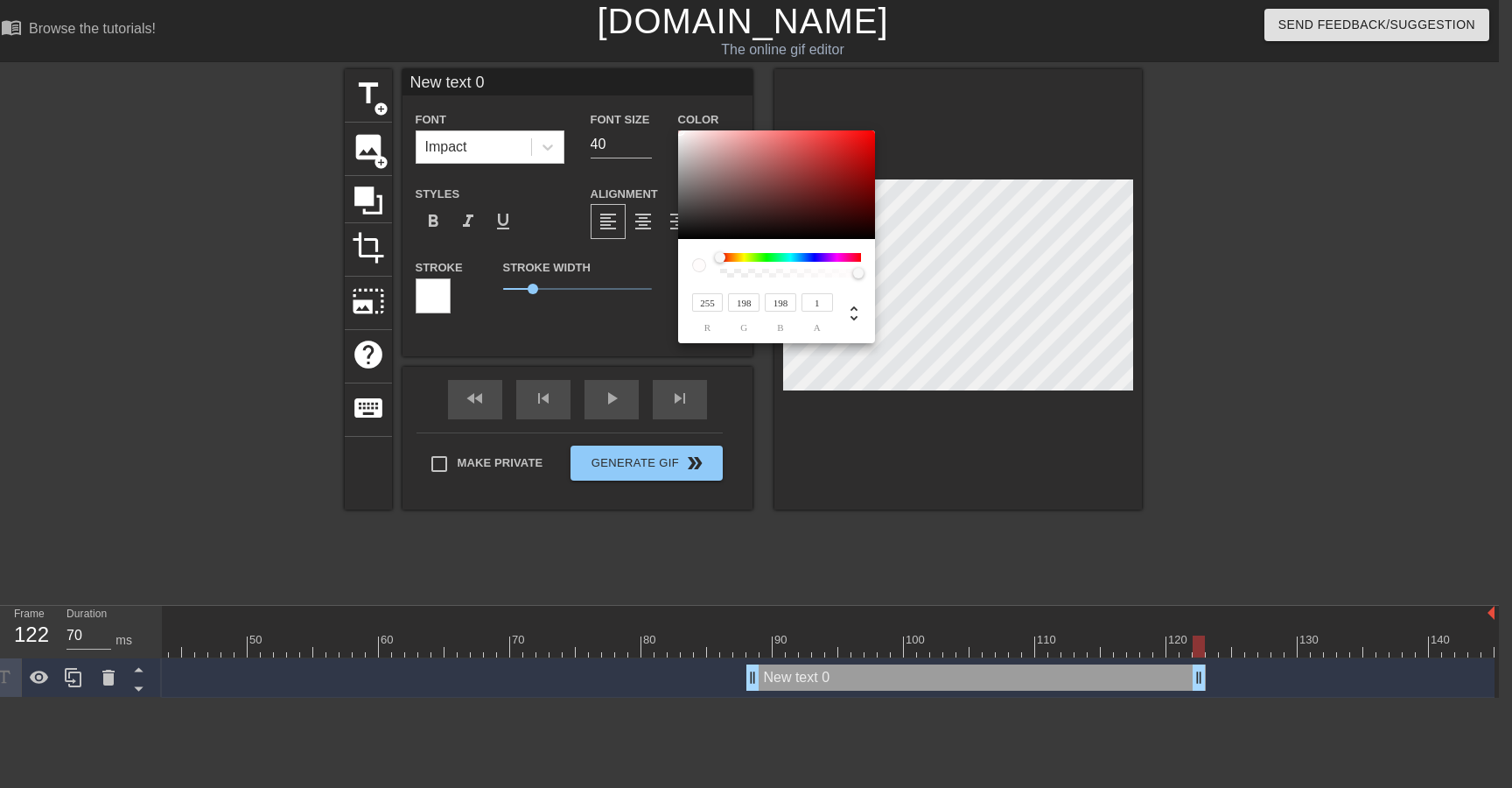
type input "255"
type input "252"
type input "248"
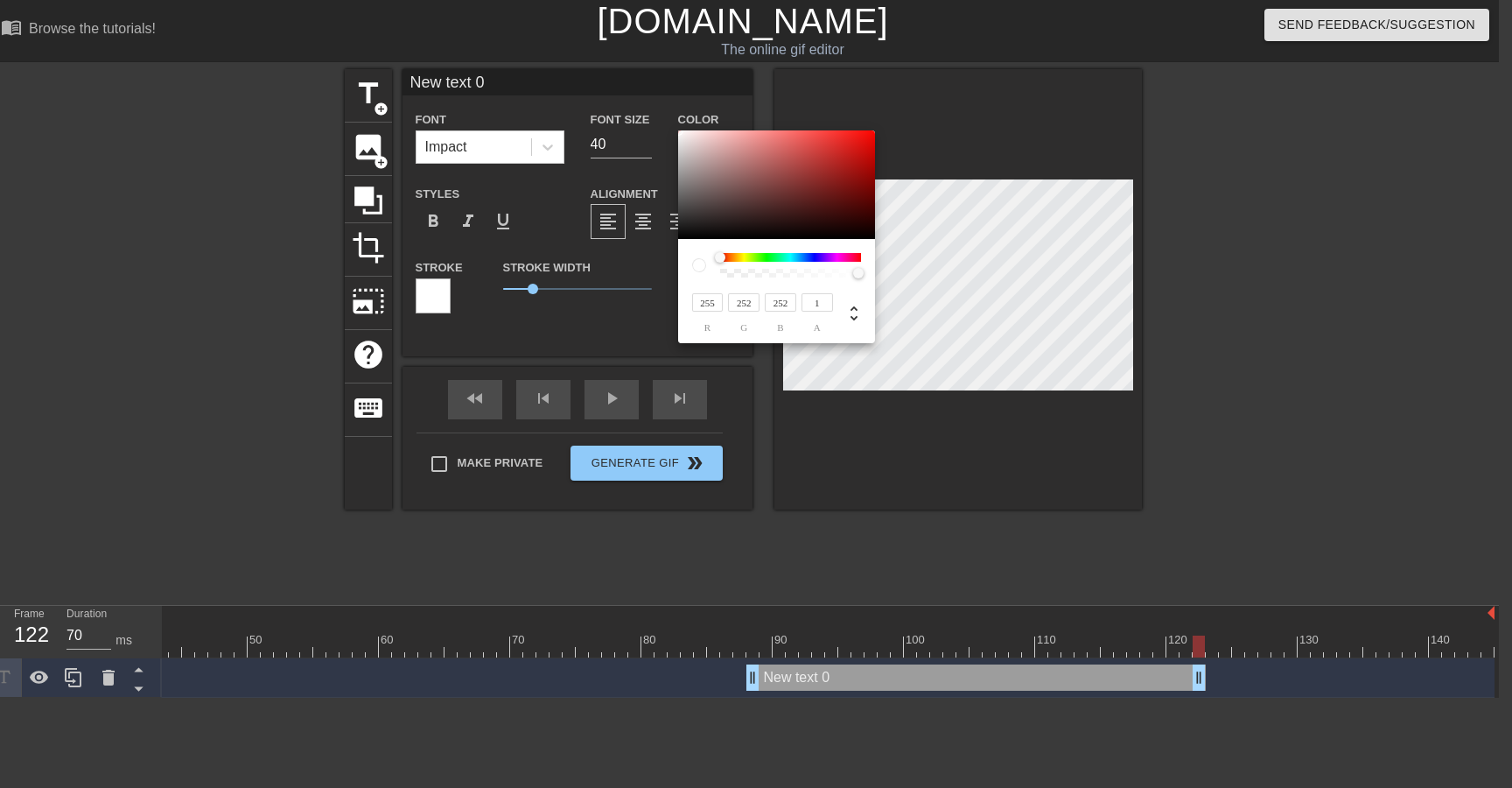
type input "248"
type input "245"
type input "244"
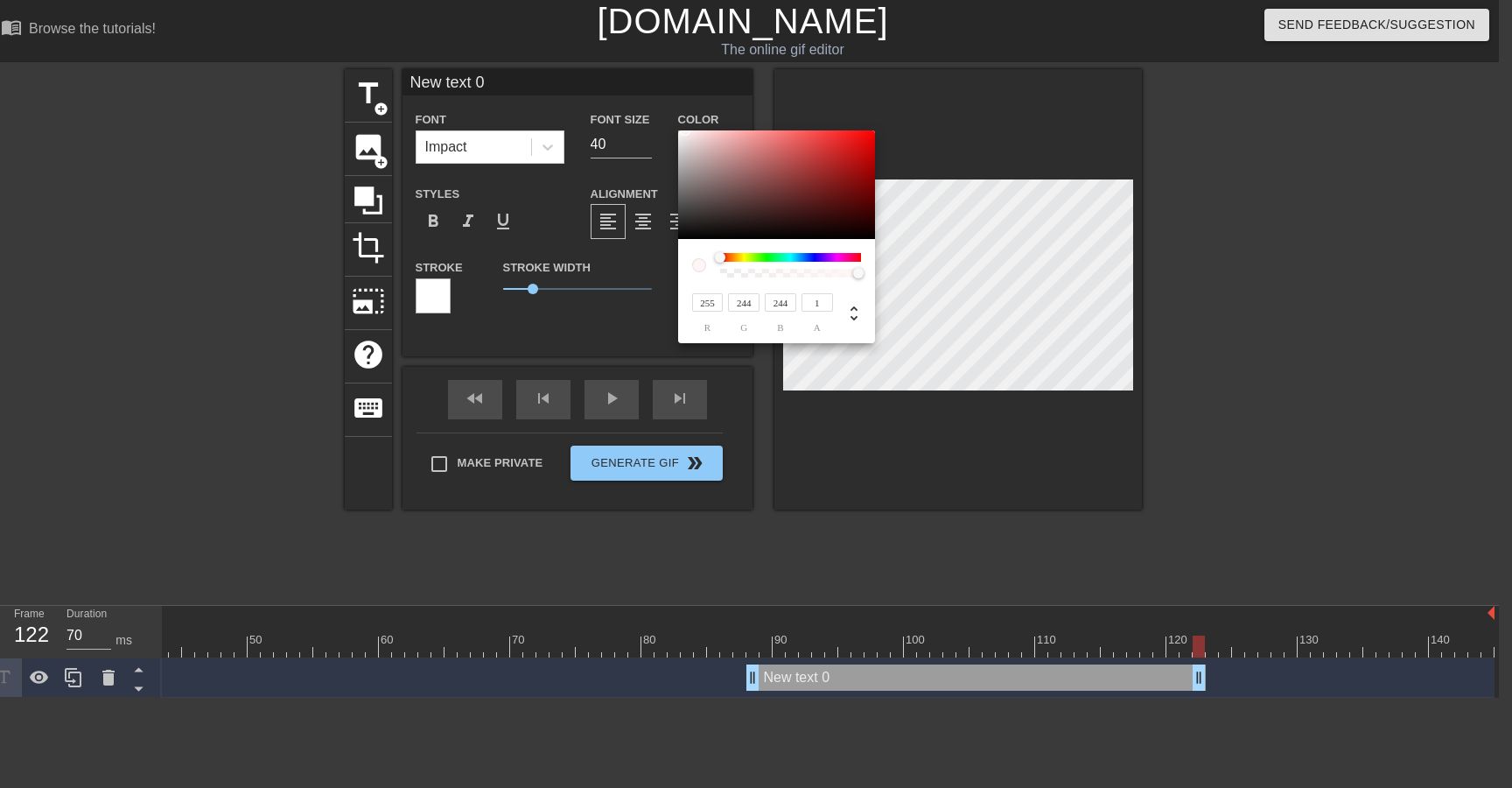
type input "247"
type input "234"
type input "245"
type input "231"
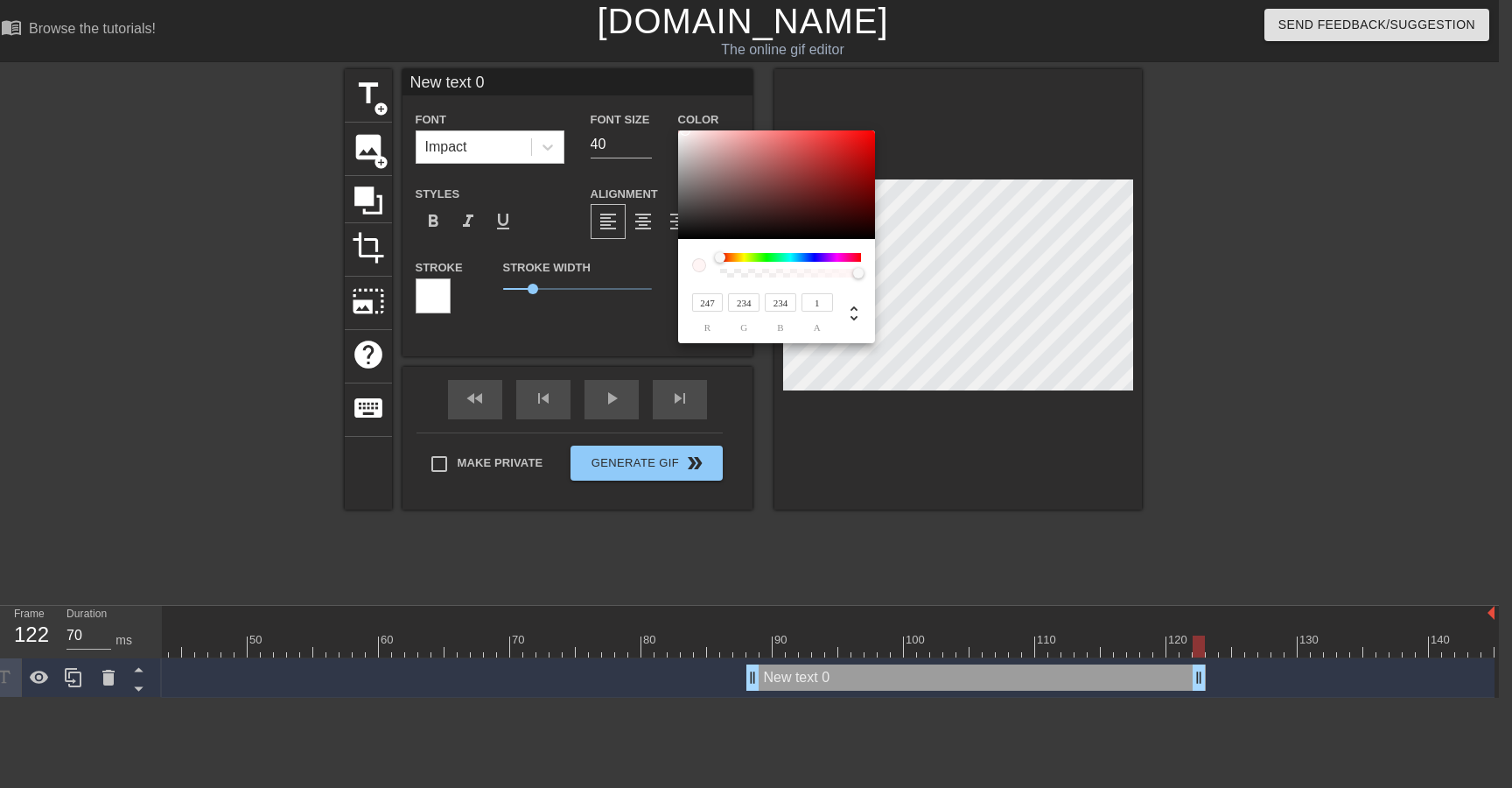
type input "231"
type input "243"
type input "229"
type input "241"
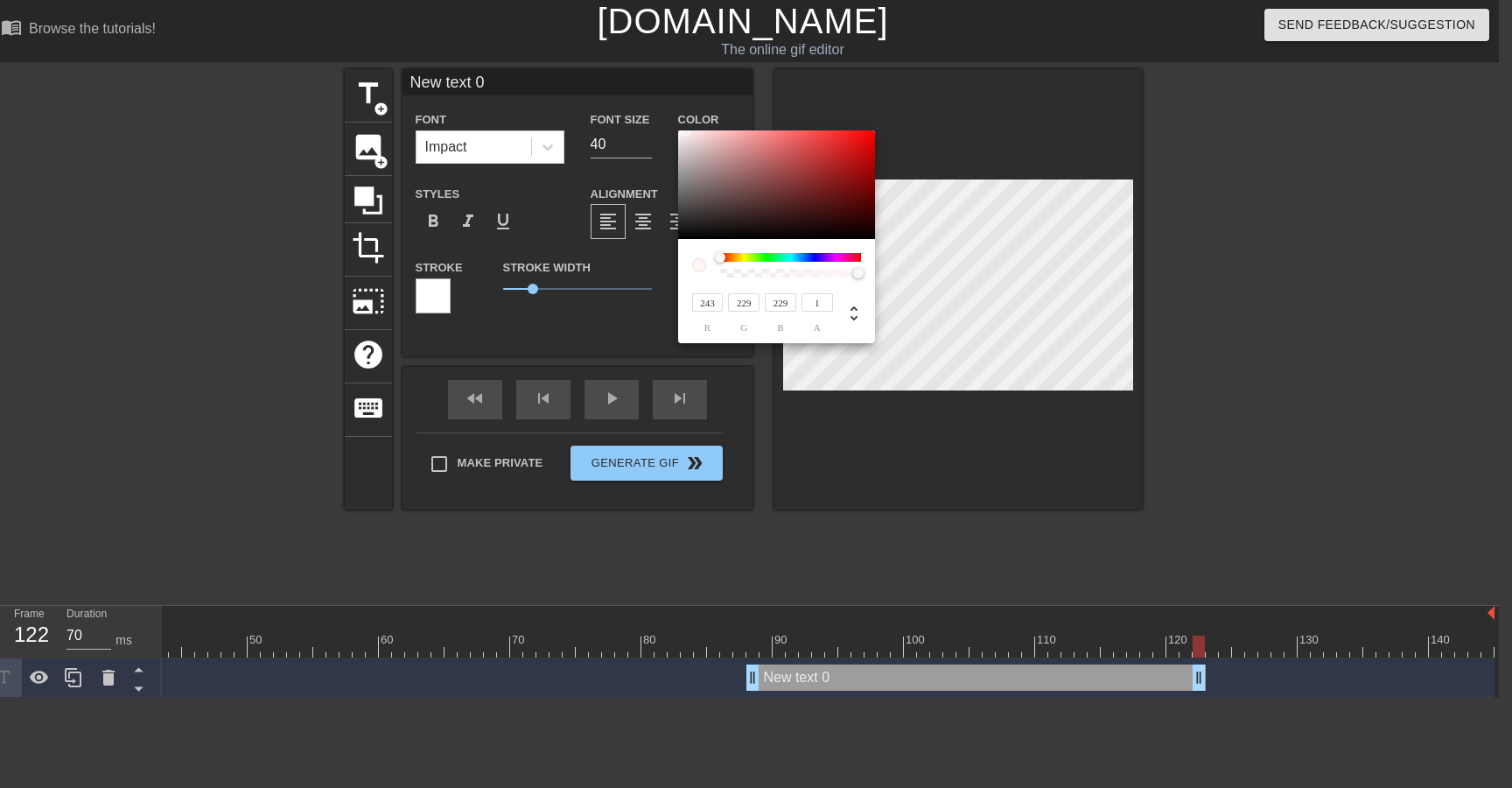
type input "227"
type input "239"
type input "224"
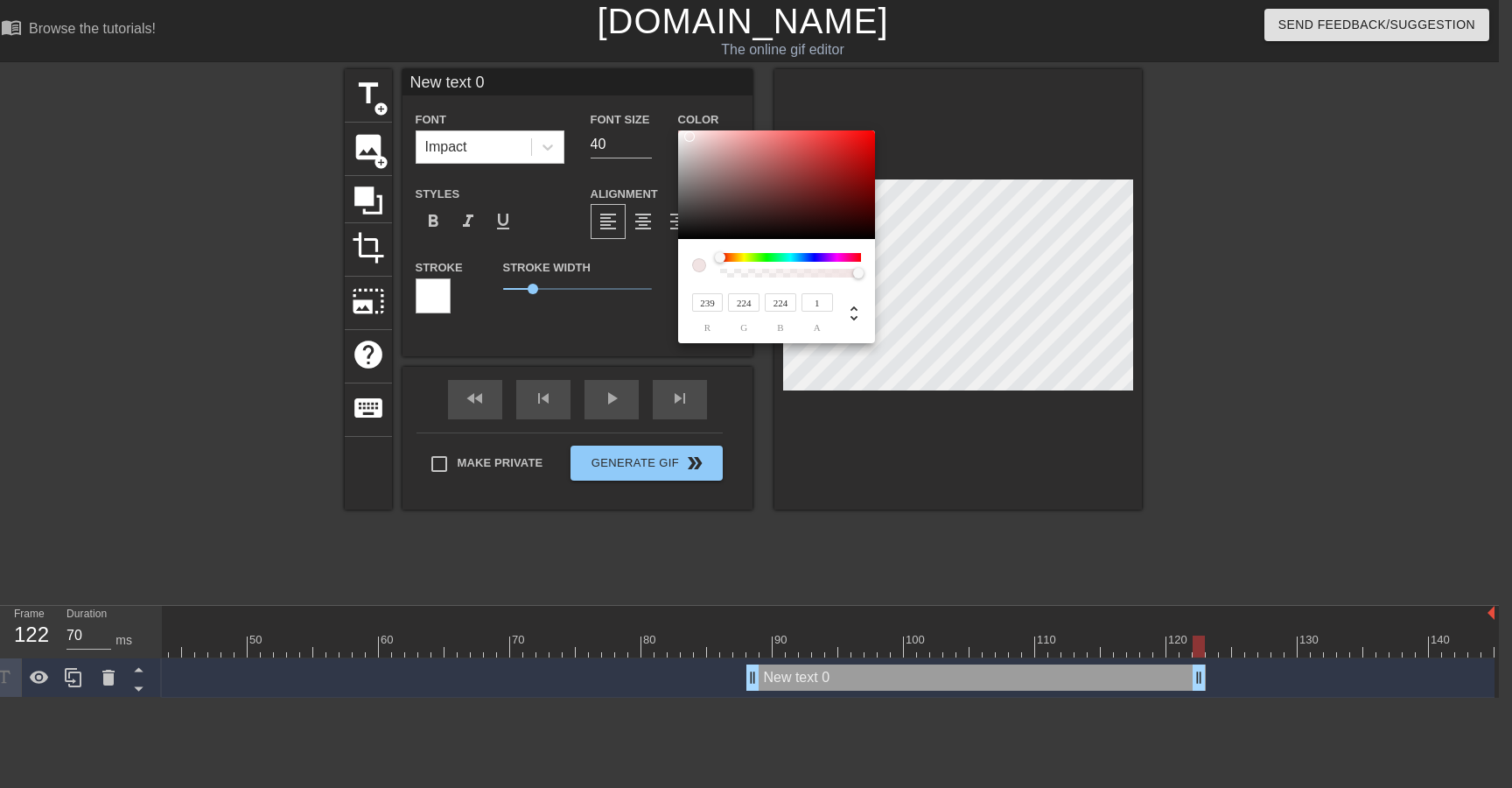
type input "234"
type input "220"
type input "230"
type input "216"
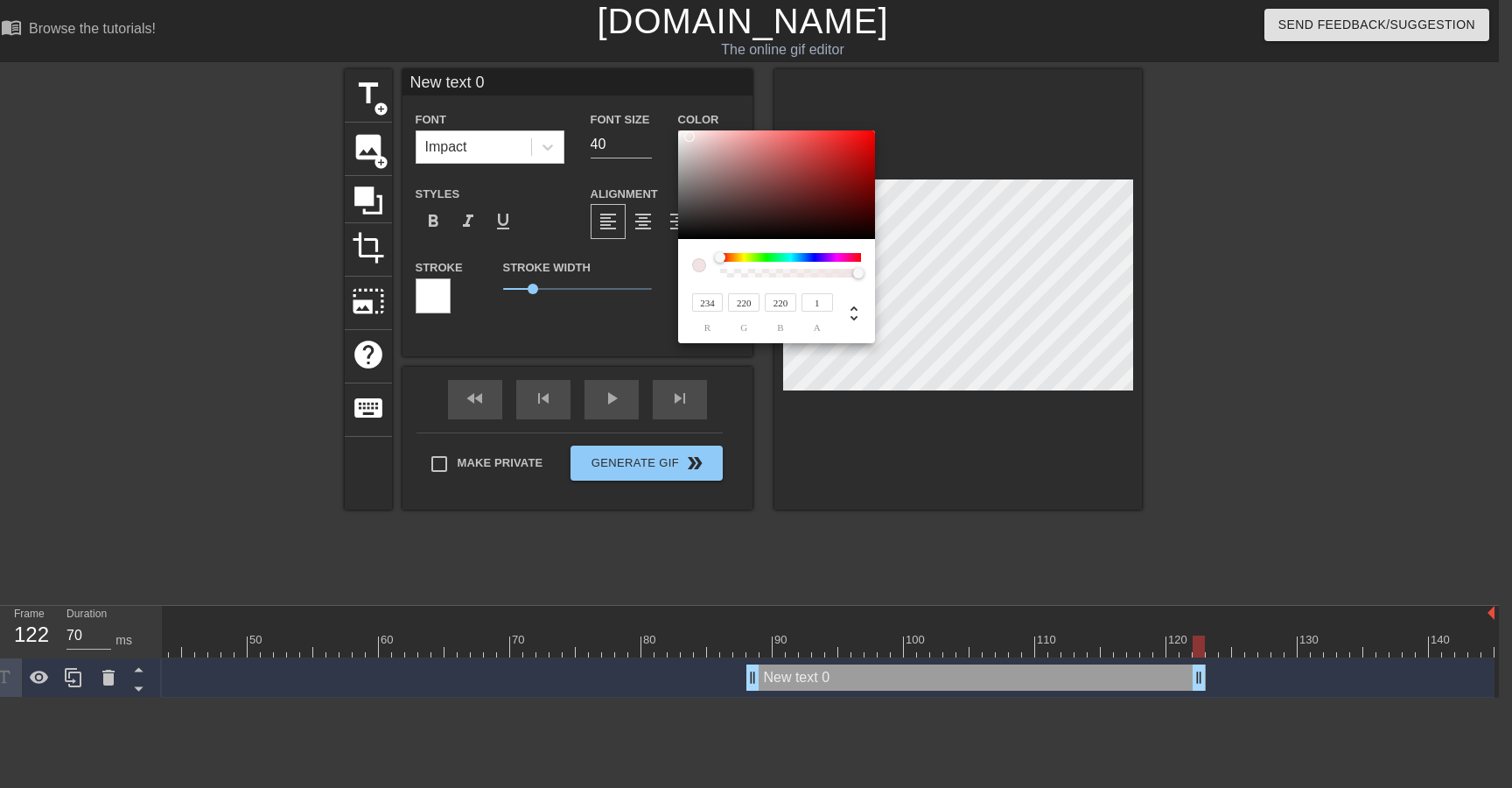
type input "216"
type input "228"
type input "214"
type input "226"
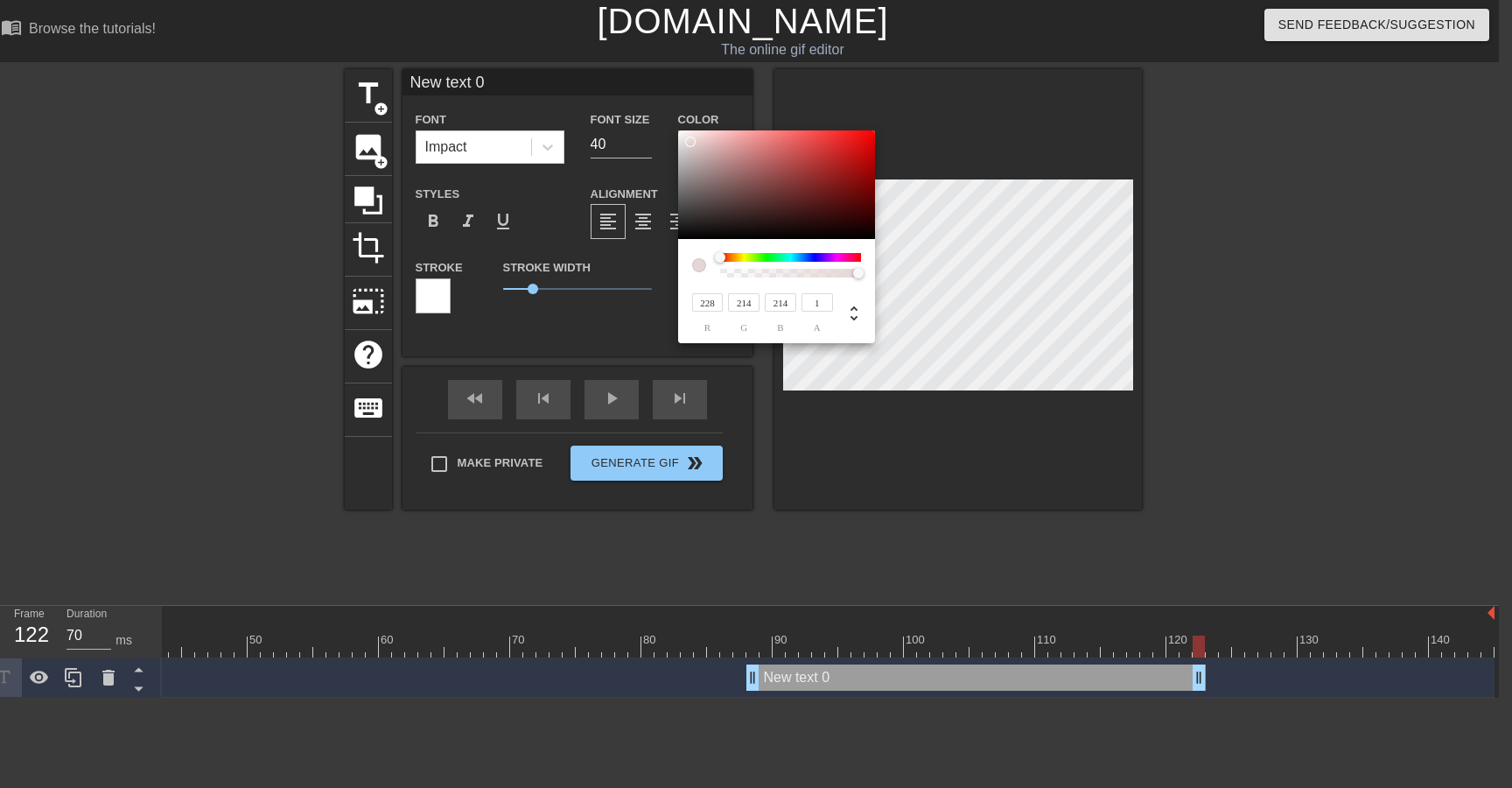
type input "212"
type input "224"
type input "210"
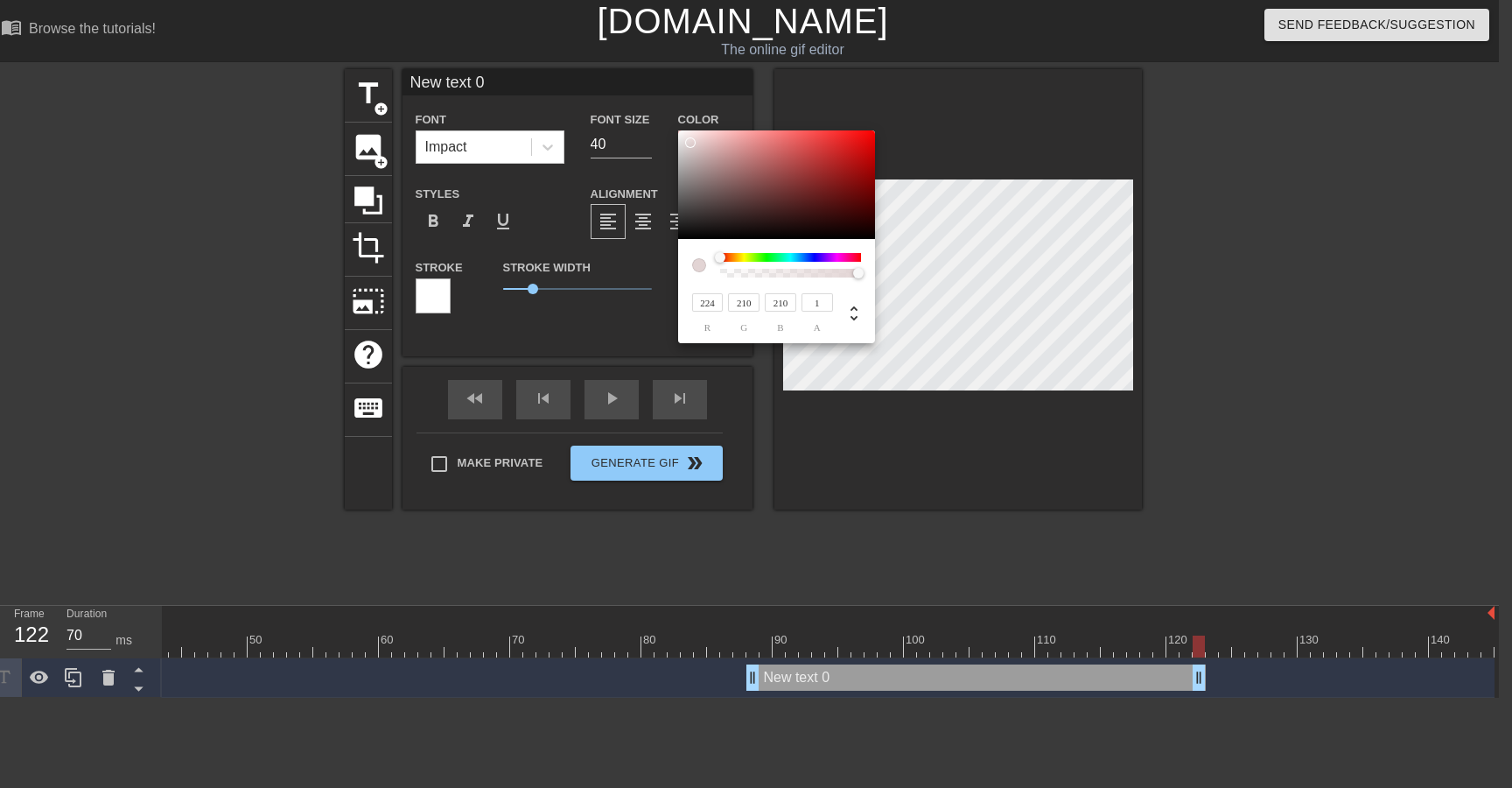
type input "220"
type input "206"
type input "212"
type input "198"
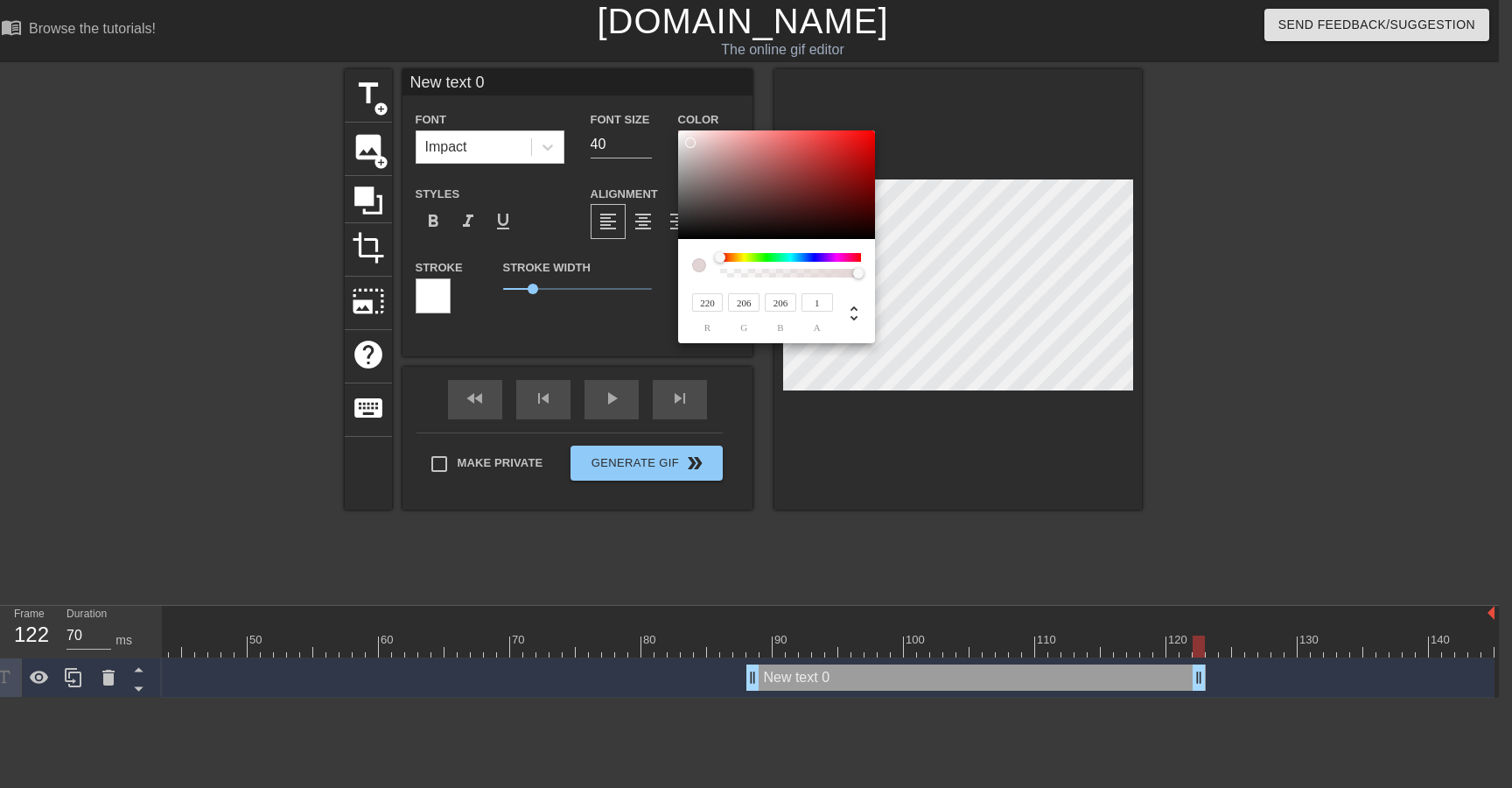
type input "198"
type input "208"
type input "194"
type input "206"
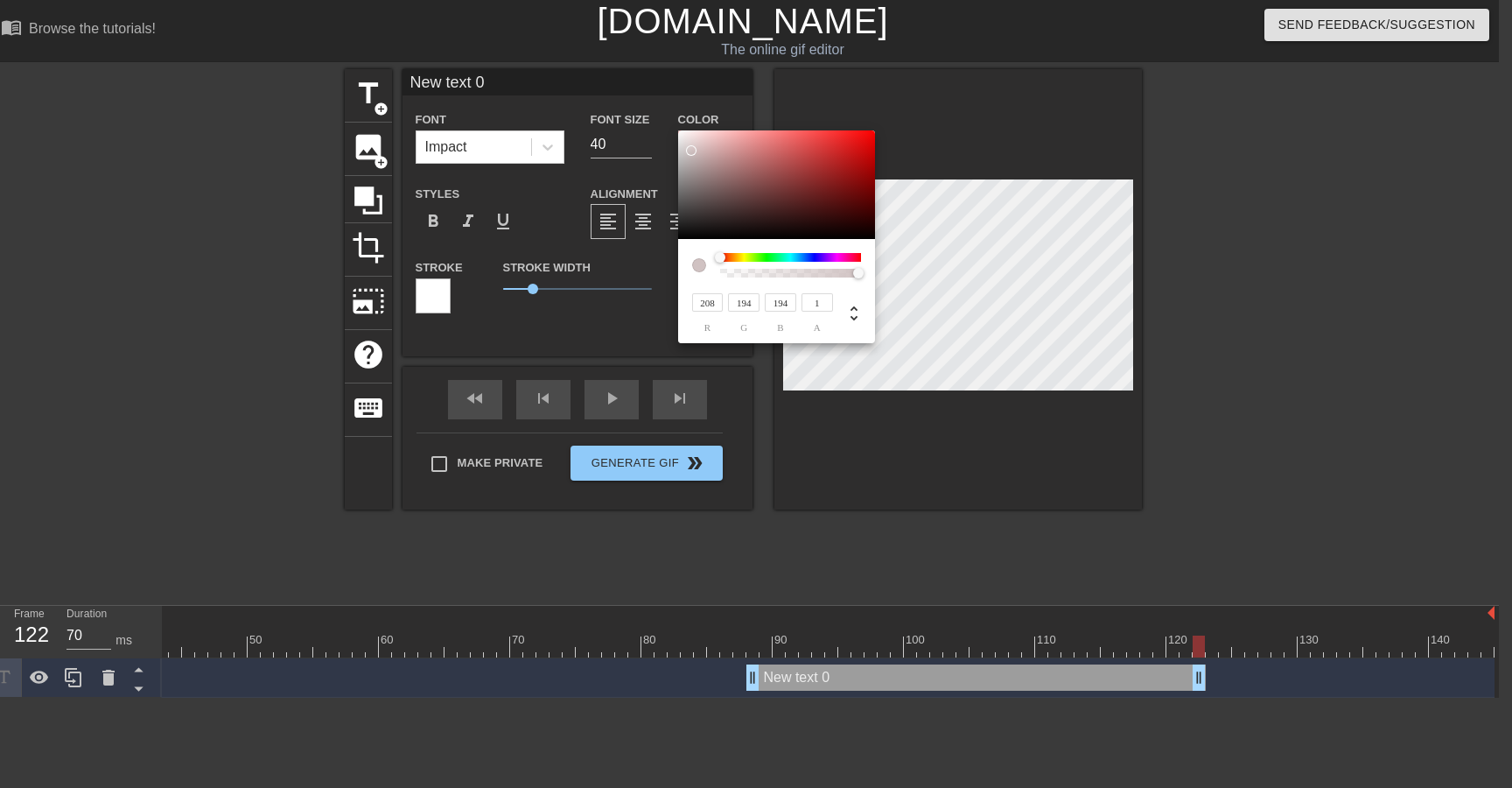
type input "192"
type input "208"
type input "195"
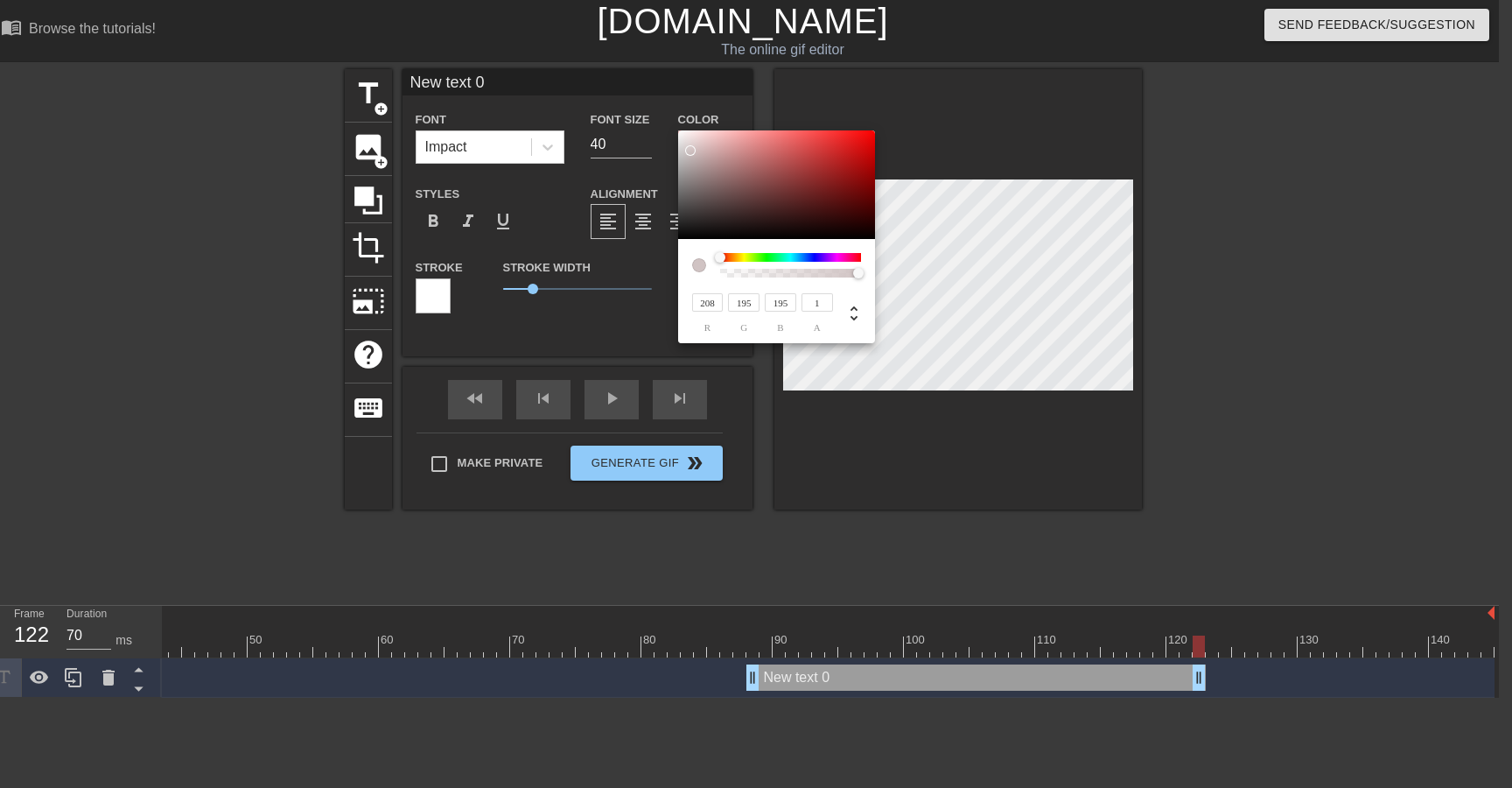
type input "214"
type input "201"
type input "220"
type input "209"
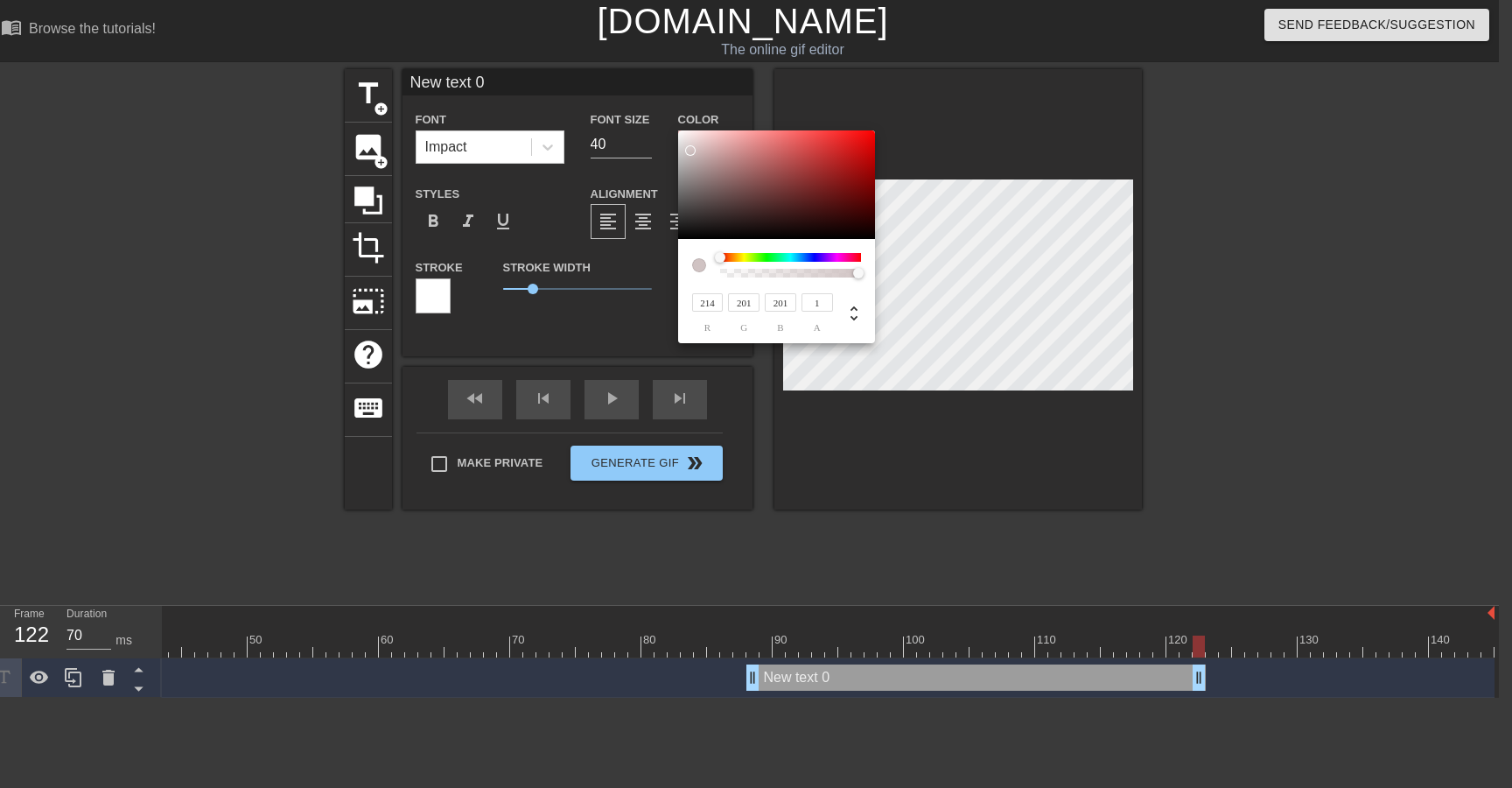
type input "209"
type input "222"
type input "212"
type input "226"
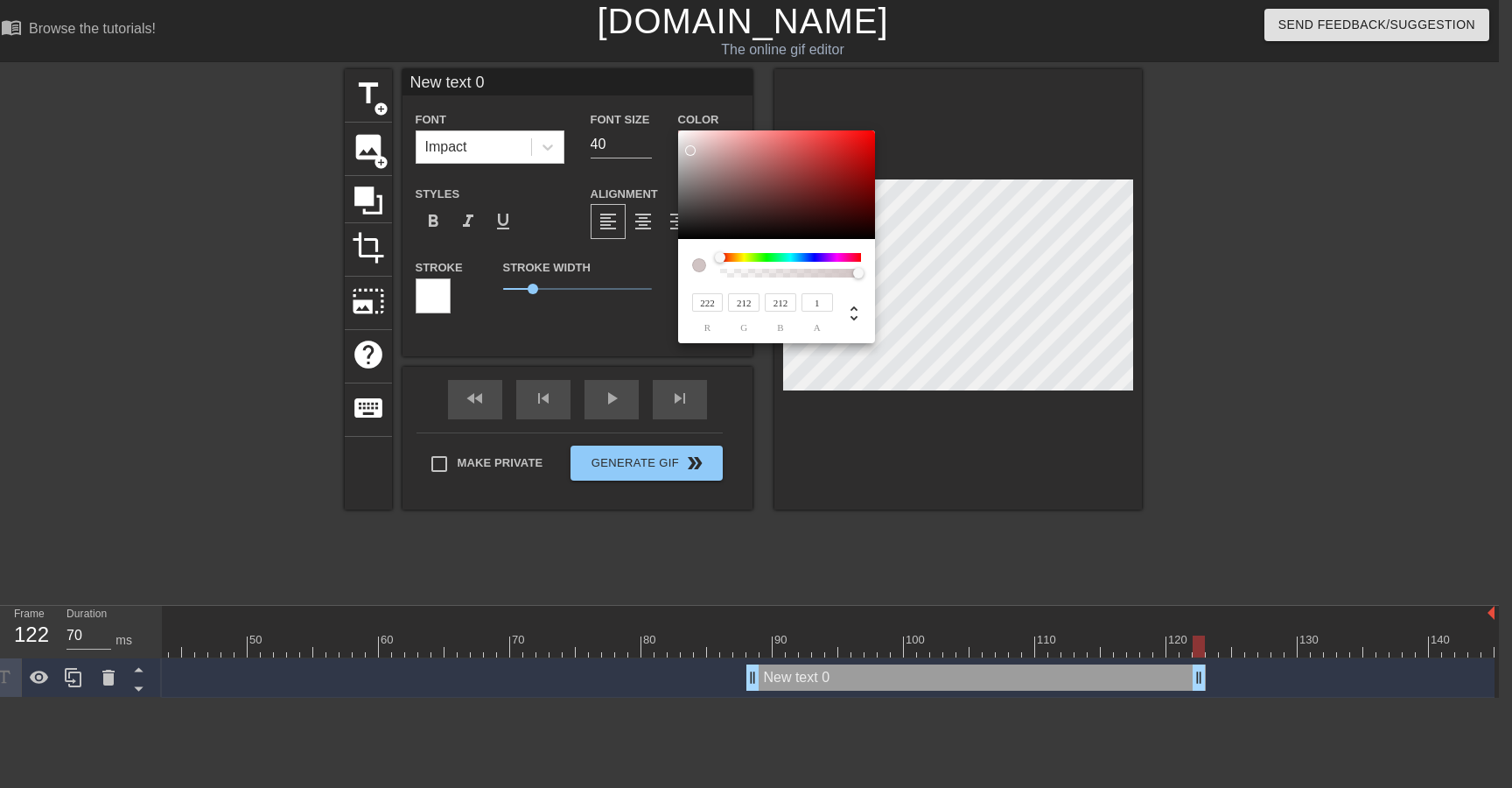
type input "218"
type input "219"
type input "230"
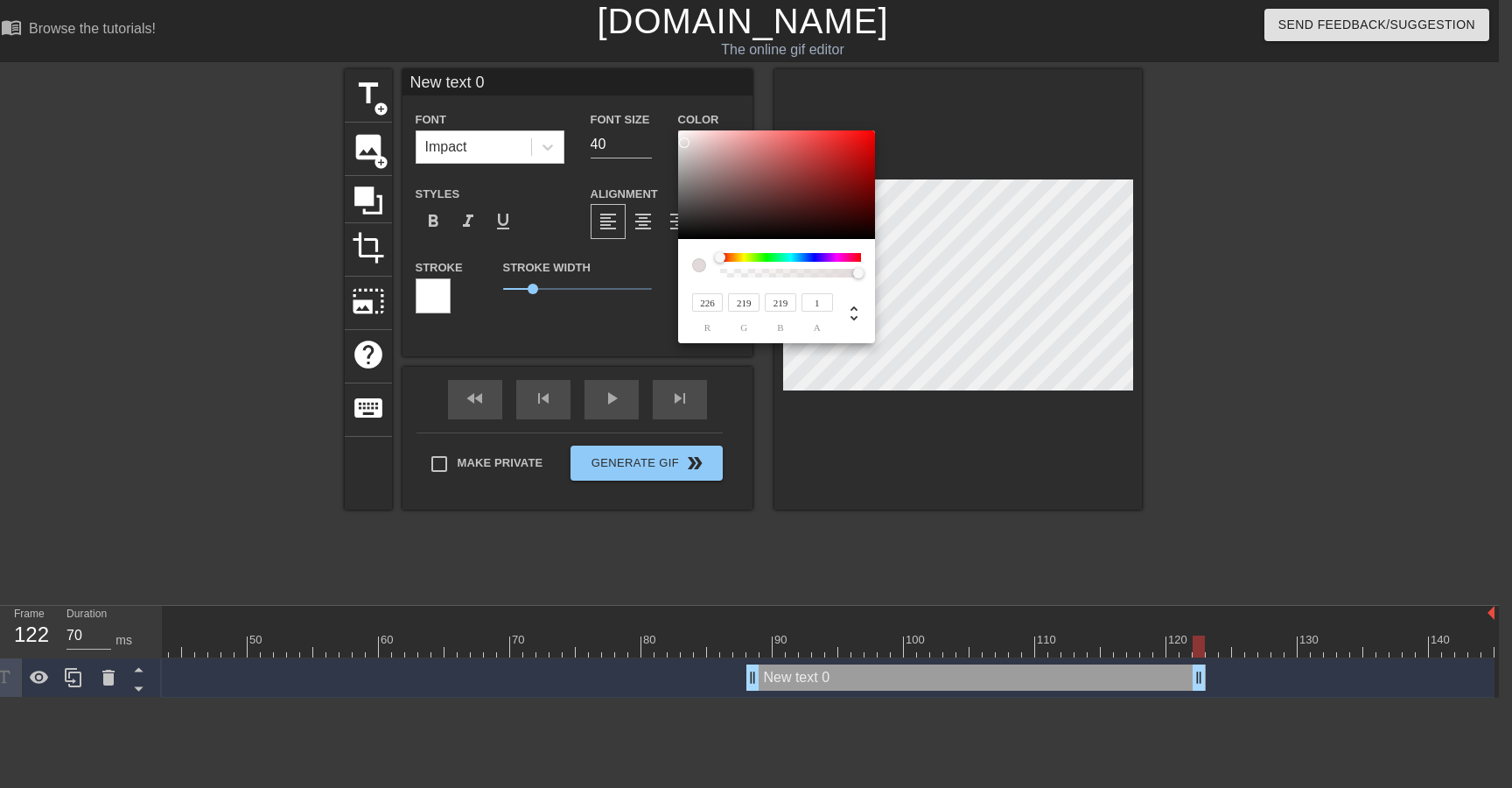
type input "224"
type input "232"
type input "227"
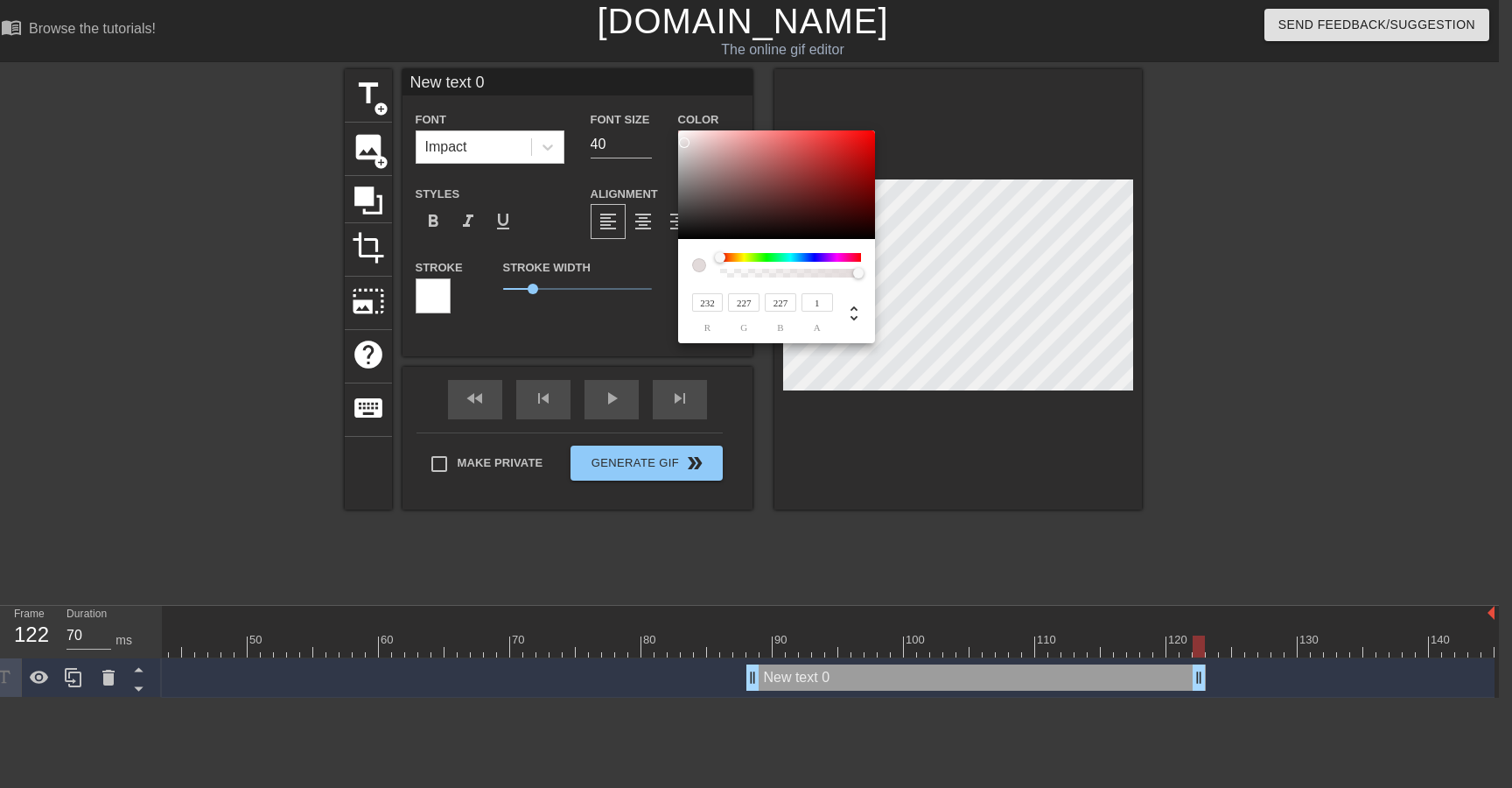
type input "234"
type input "230"
type input "236"
type input "233"
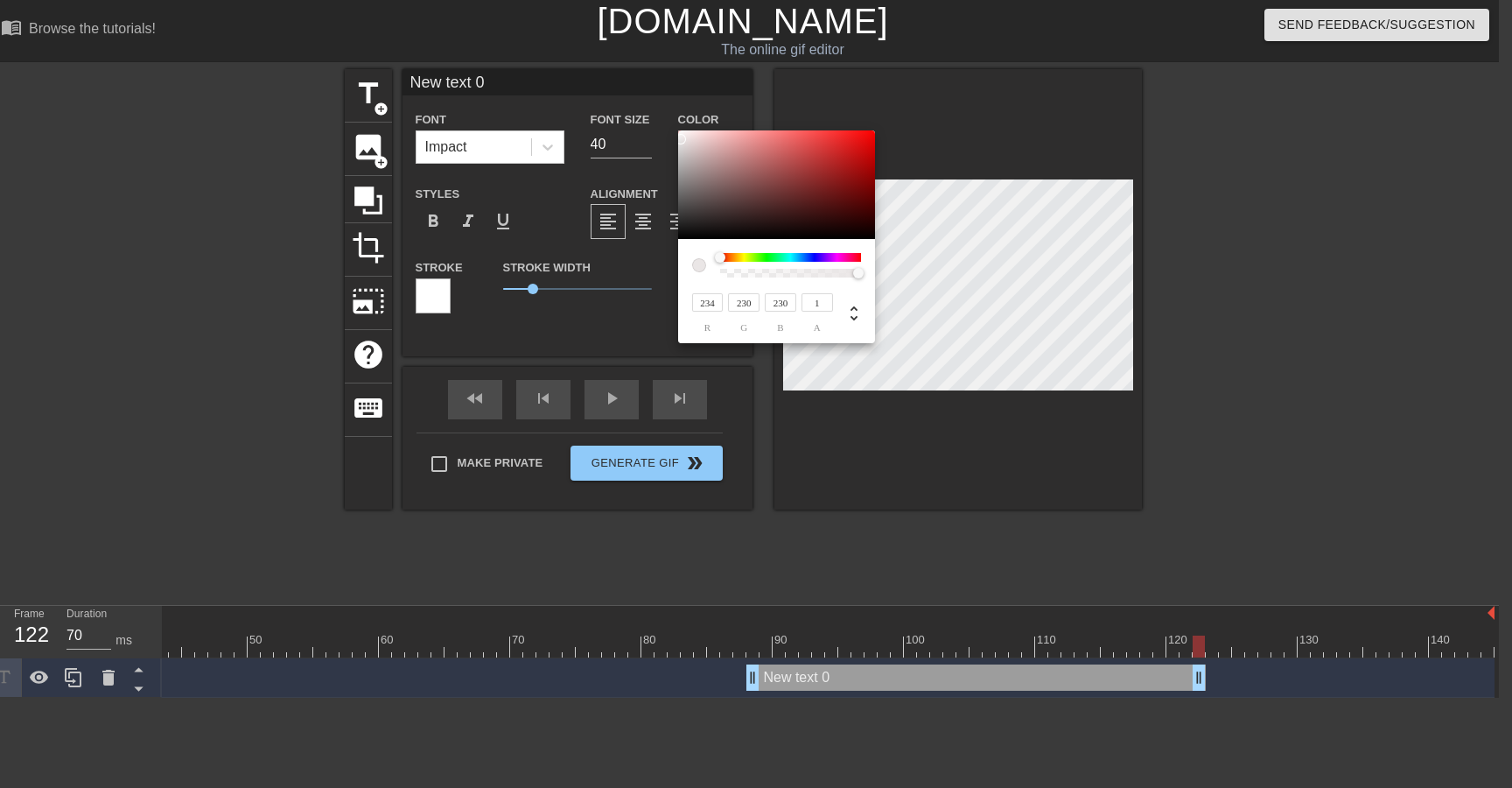
type input "233"
type input "239"
type input "235"
type input "236"
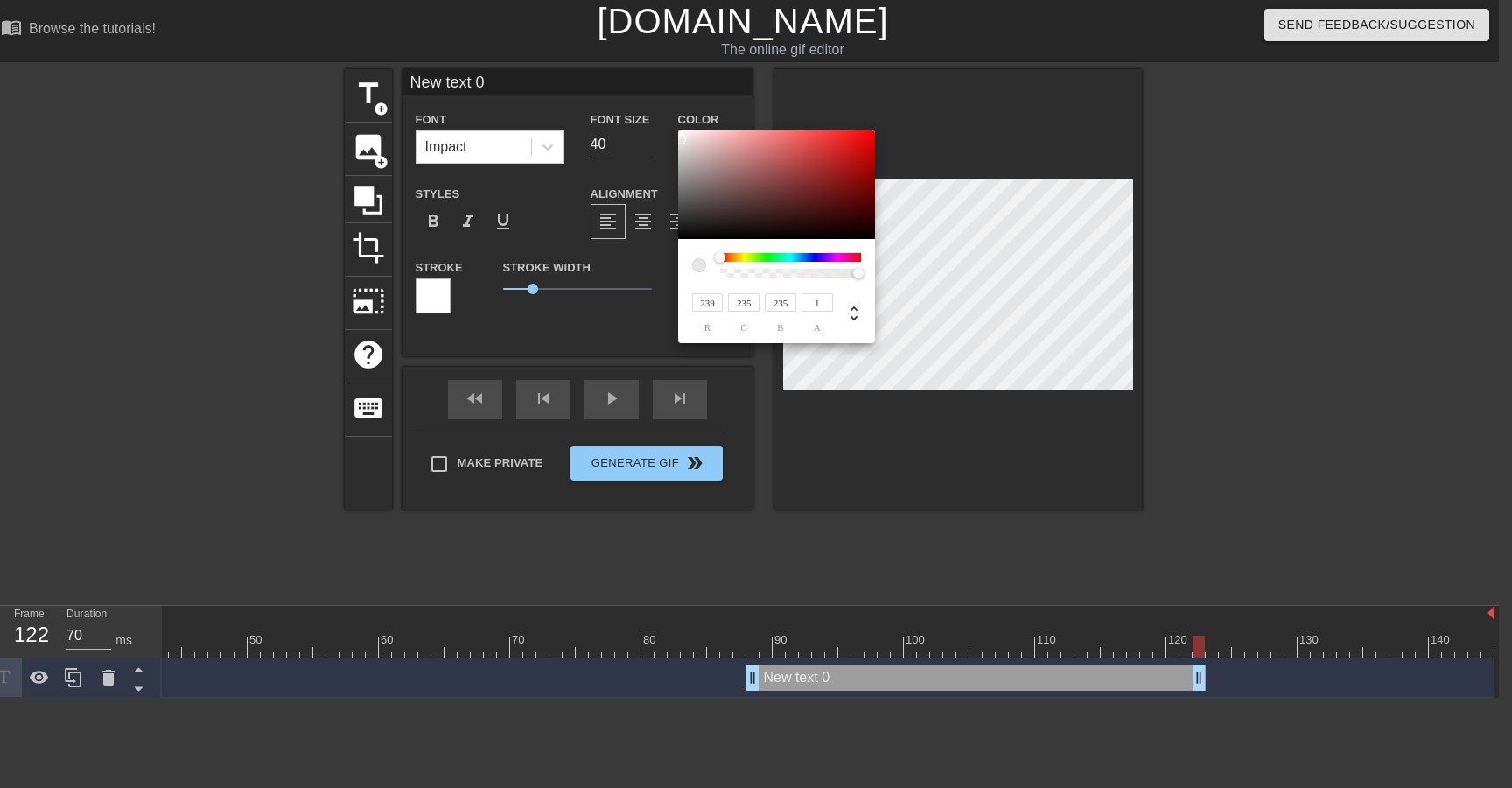
type input "236"
type input "241"
type input "80"
type input "243"
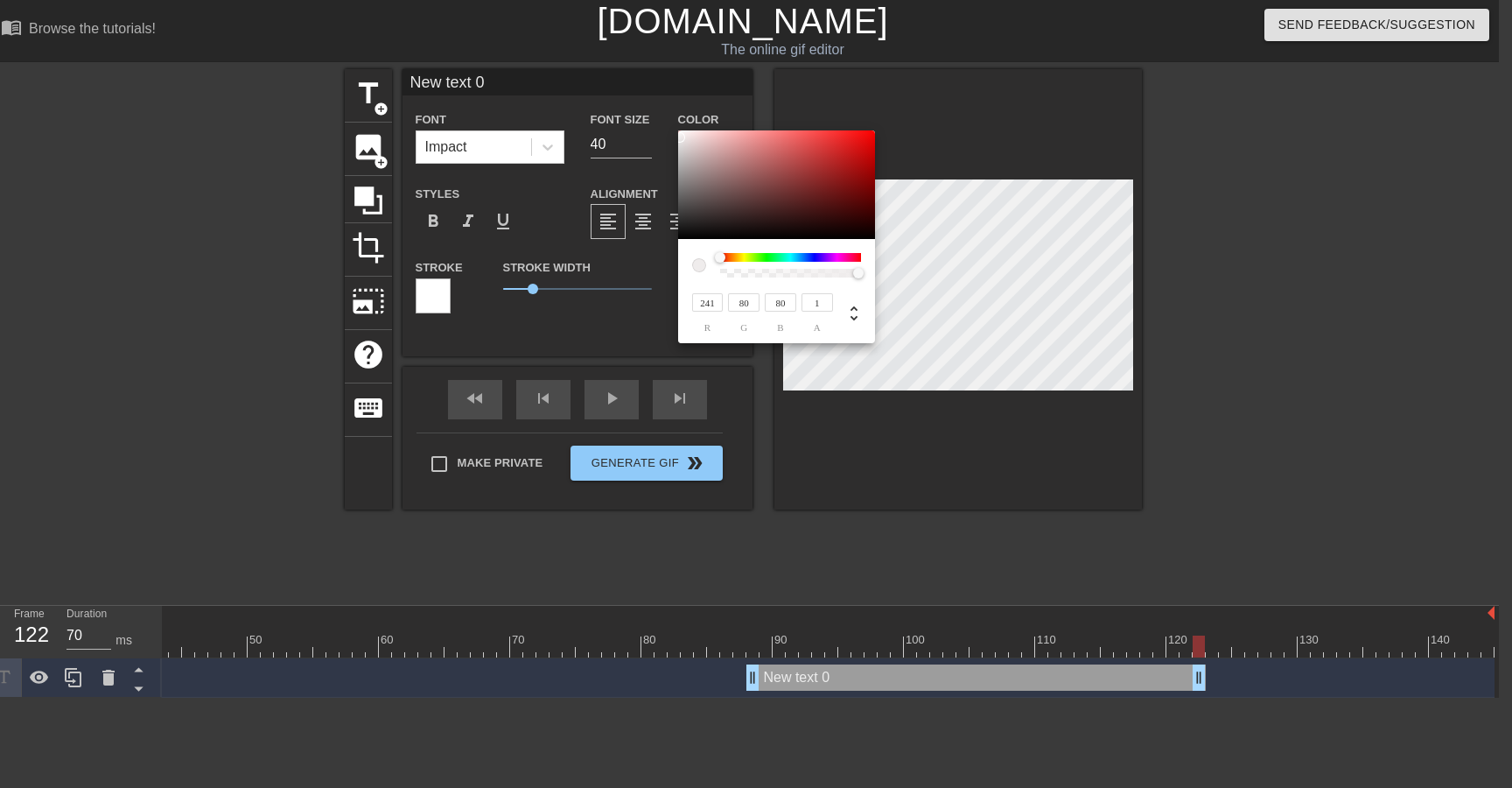
type input "81"
type input "245"
type input "190"
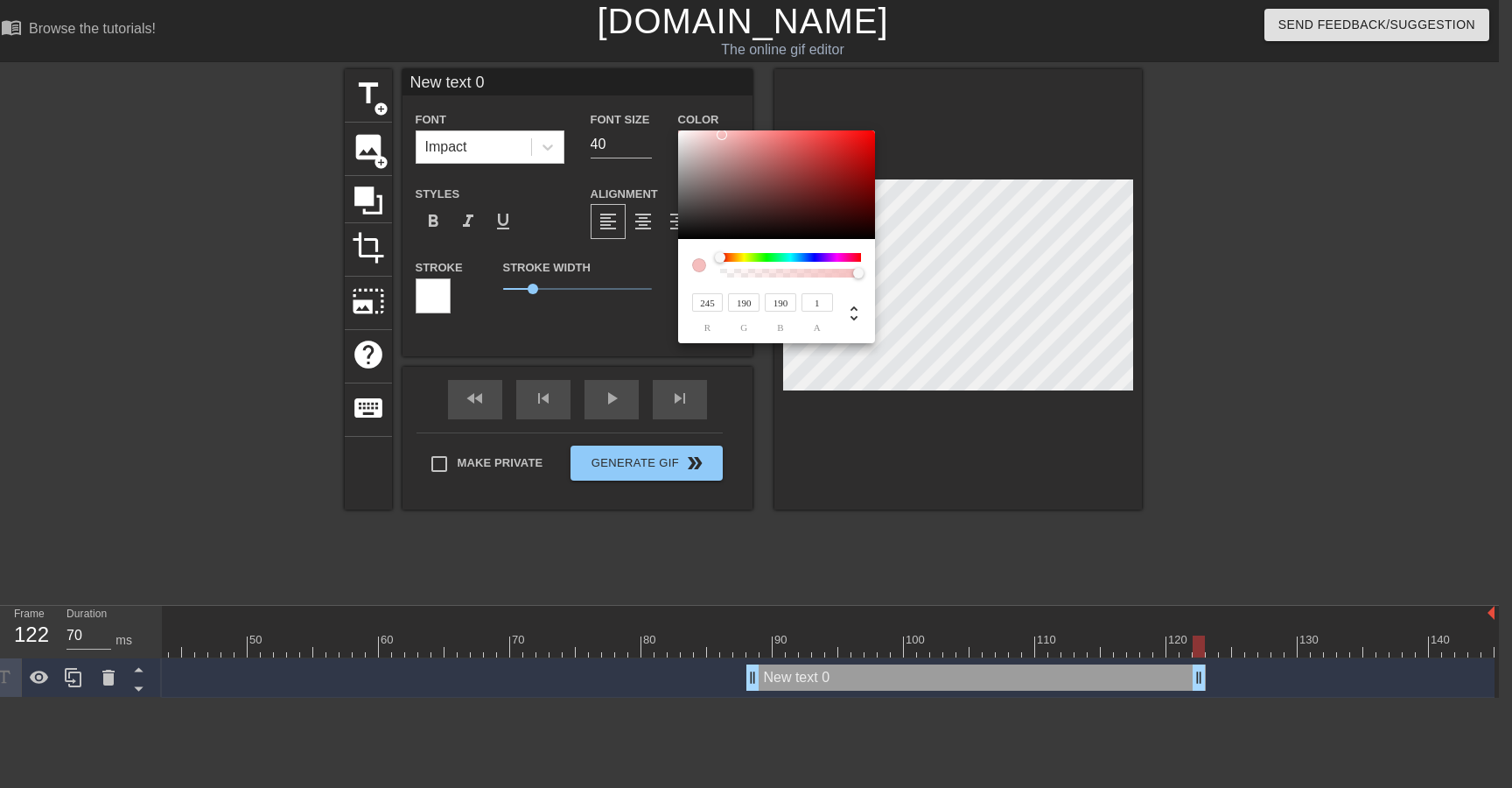
type input "247"
type input "253"
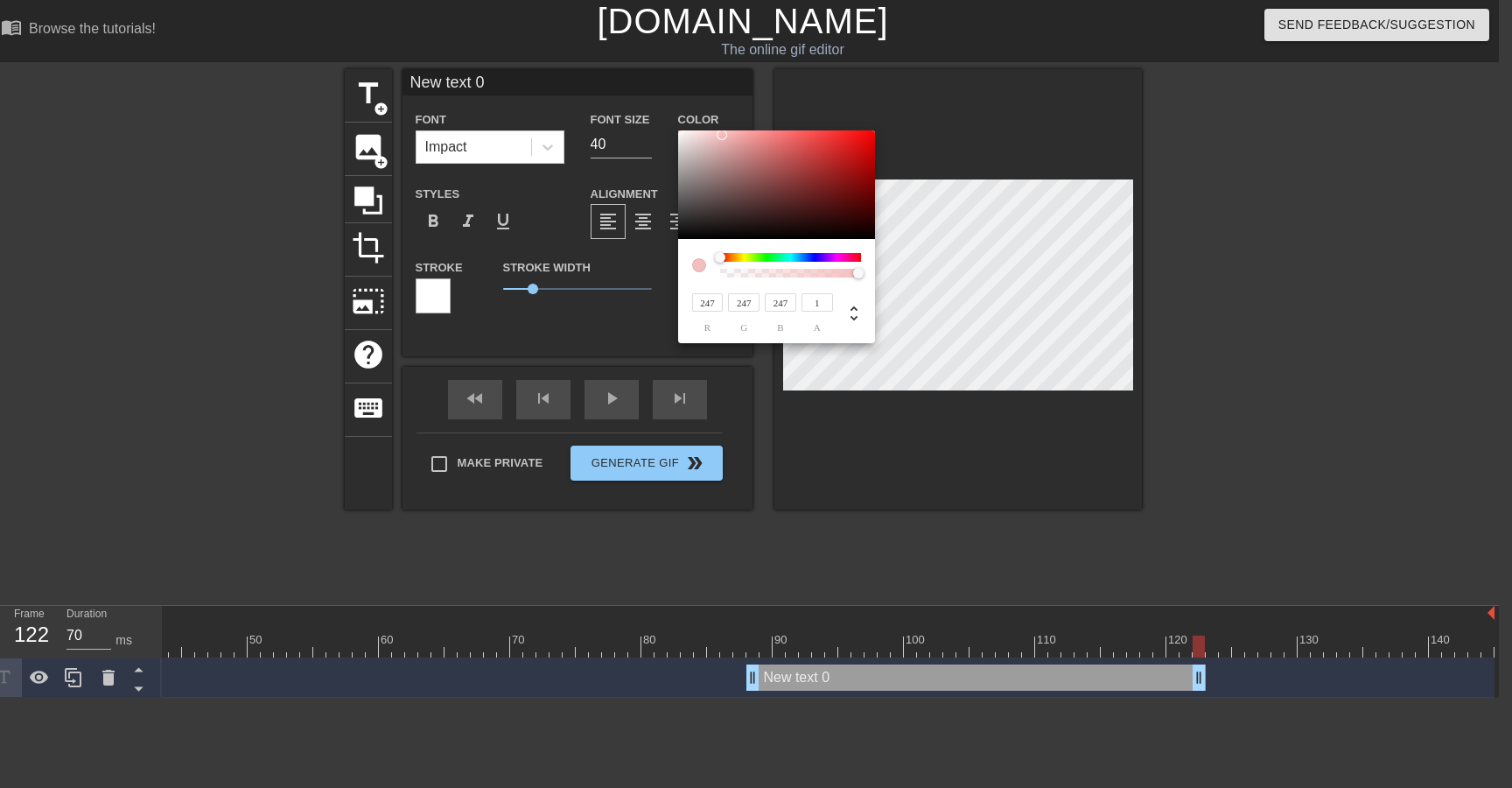
type input "253"
type input "255"
type input "253"
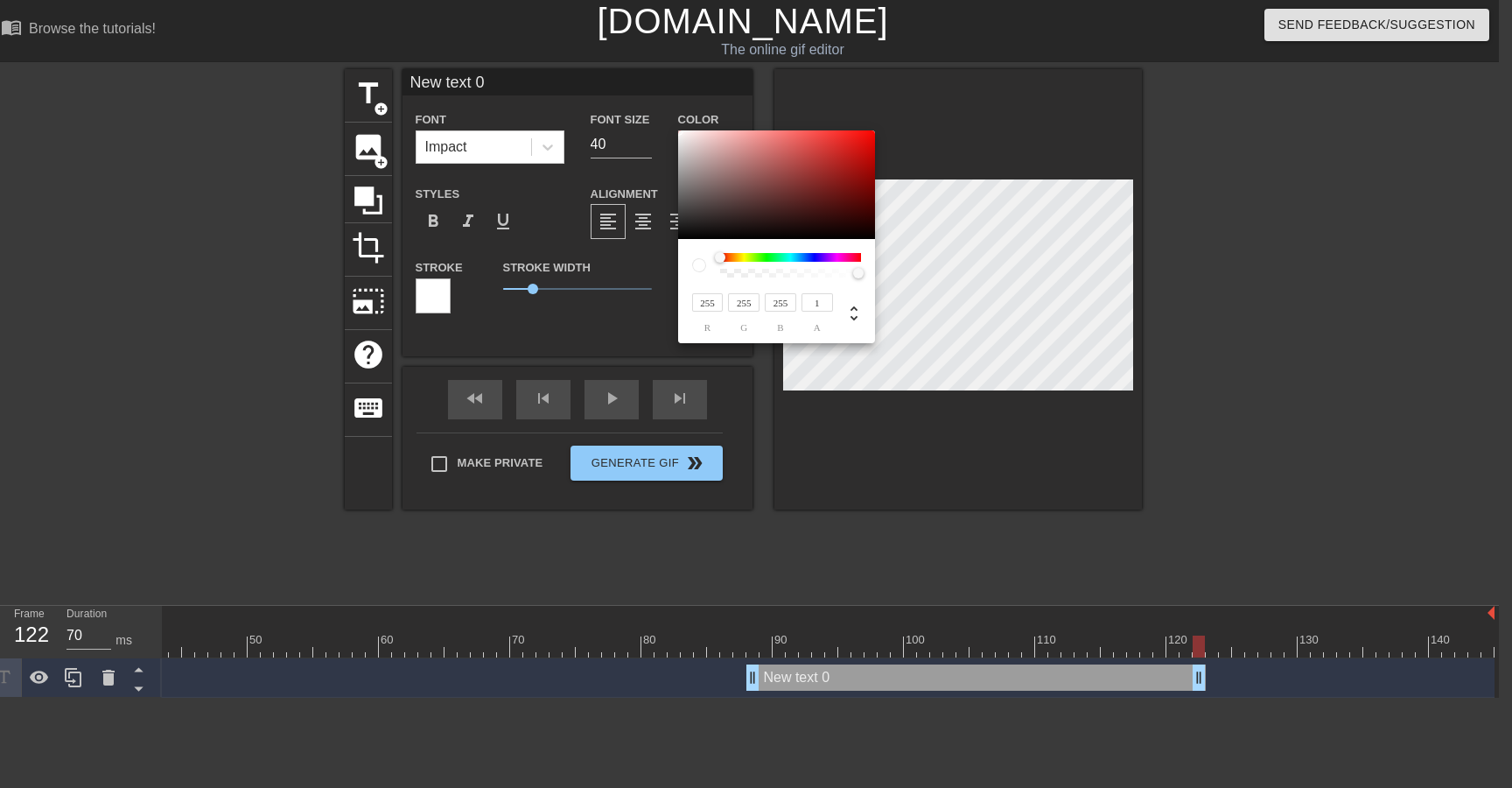
type input "253"
type input "251"
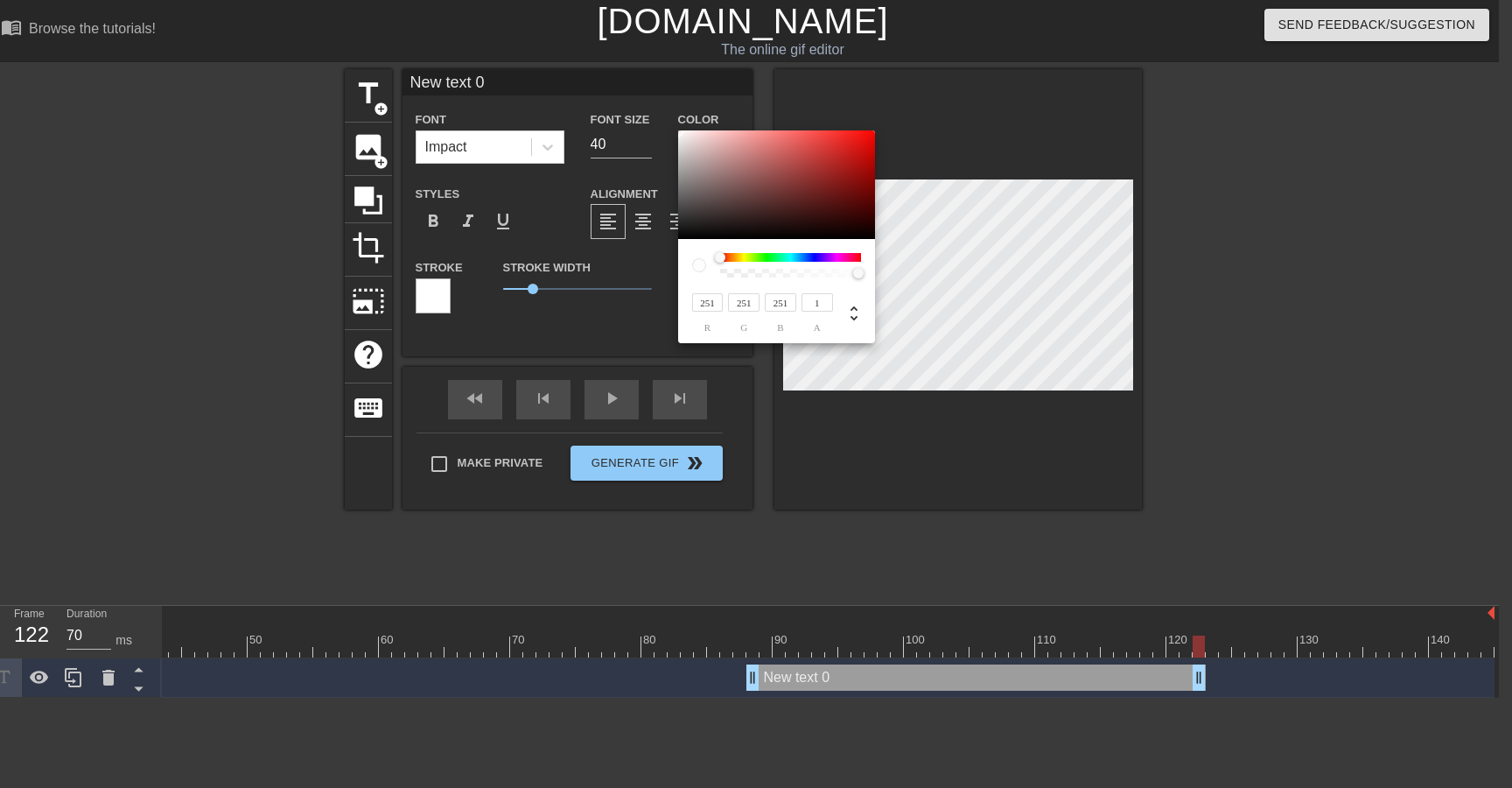
type input "249"
type input "247"
type input "193"
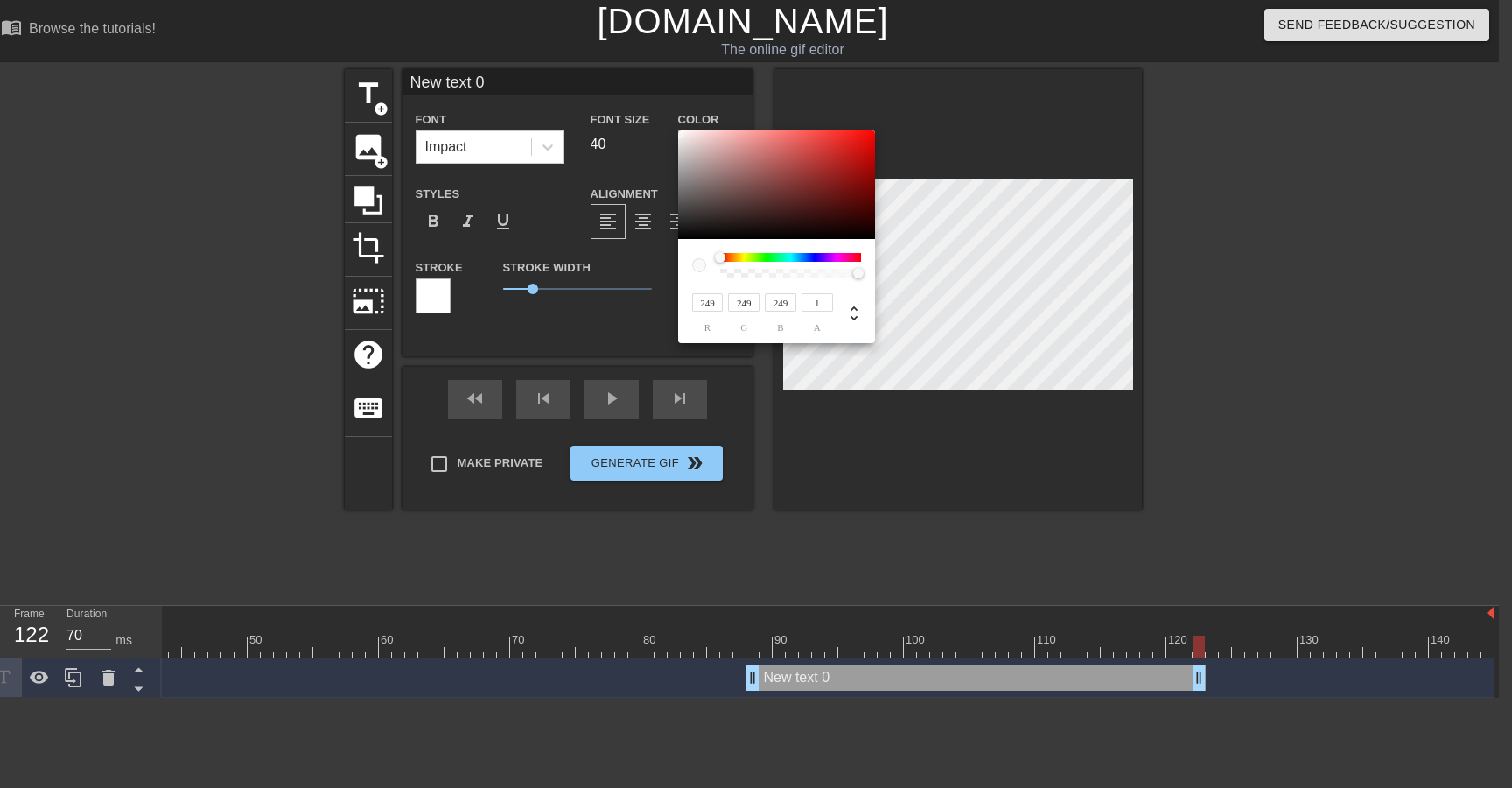
type input "192"
type input "245"
type input "191"
type input "190"
type input "243"
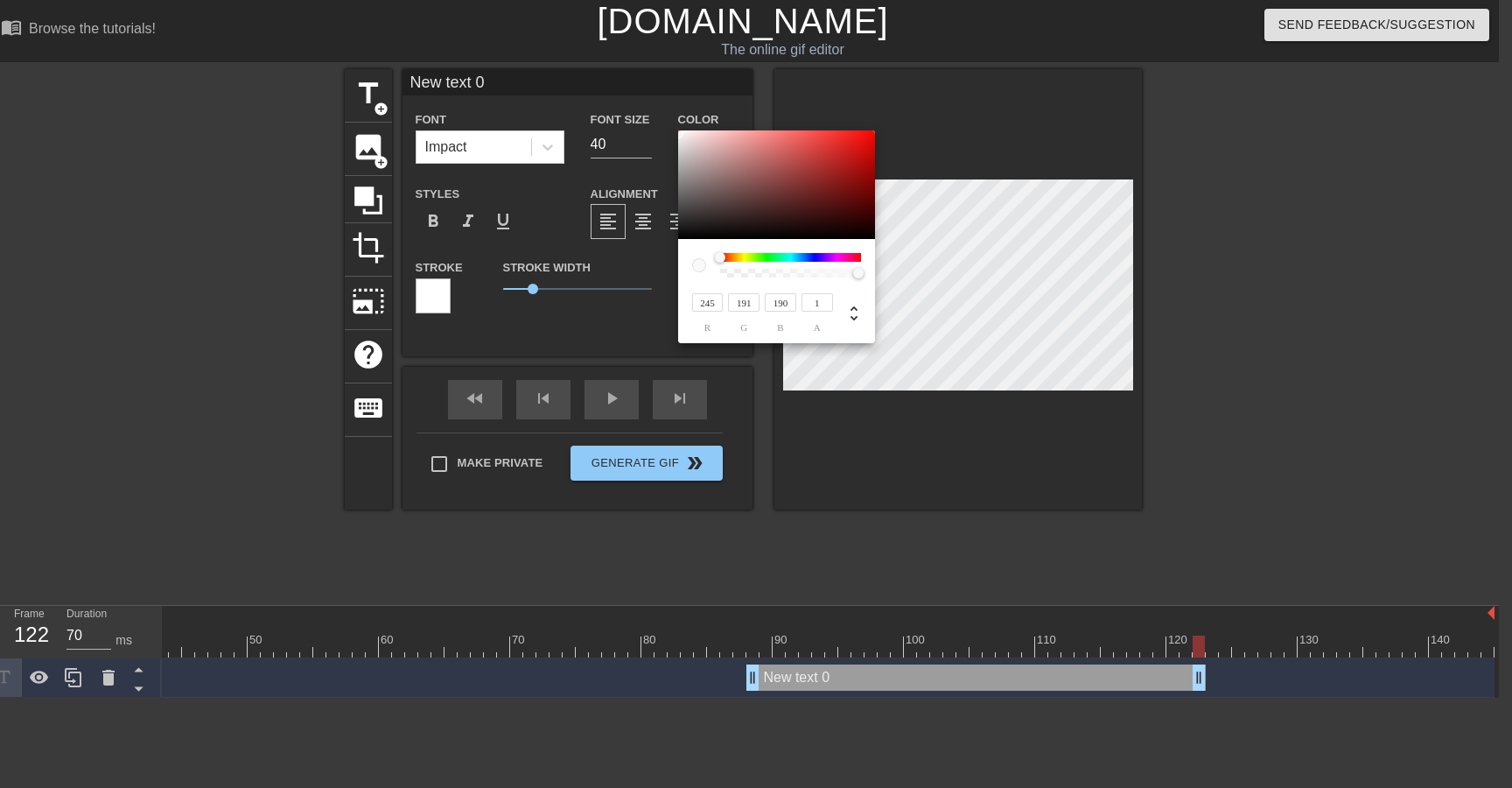
type input "190"
type input "189"
type input "241"
type input "83"
type input "80"
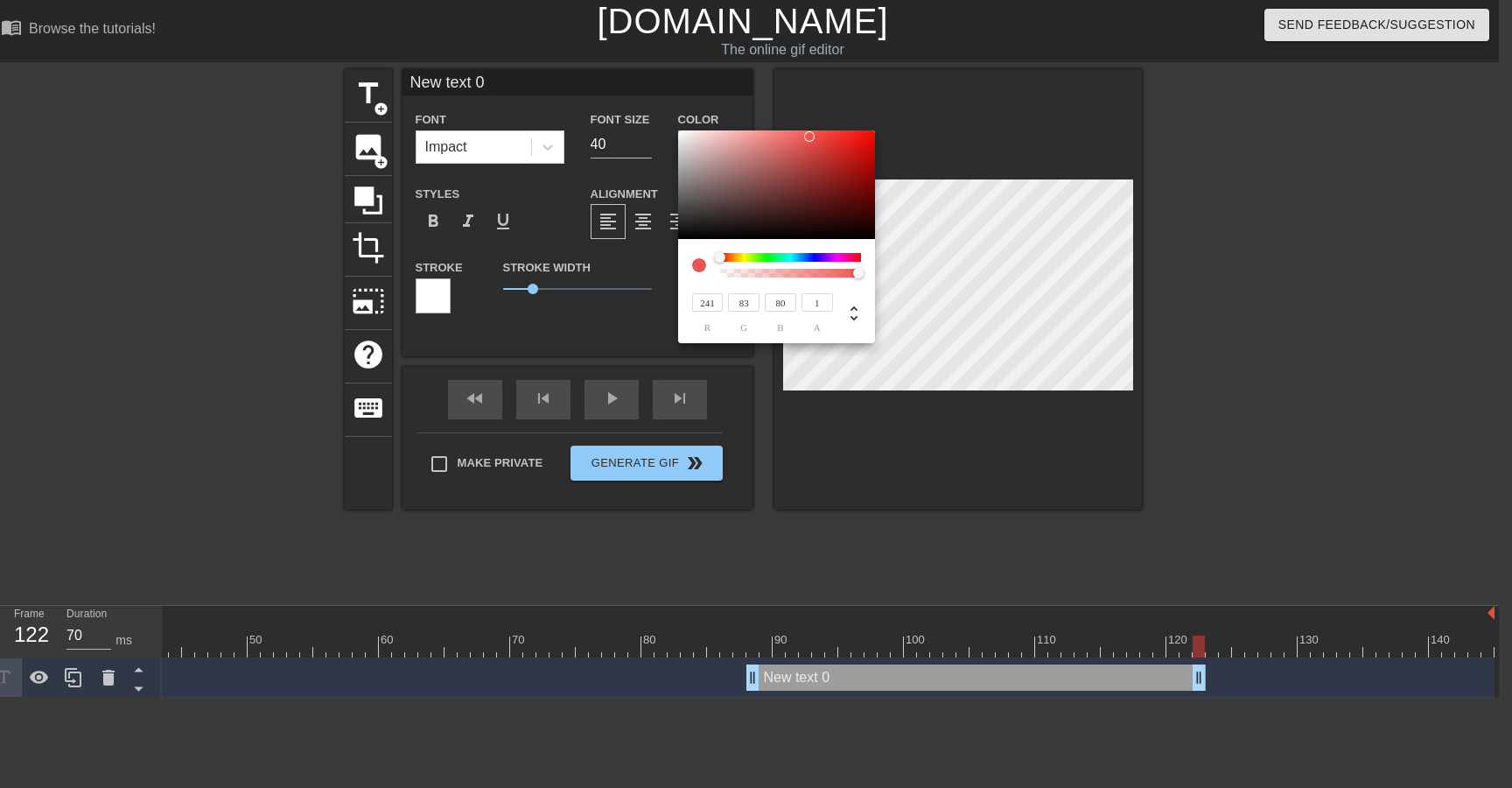
type input "239"
type input "236"
type input "234"
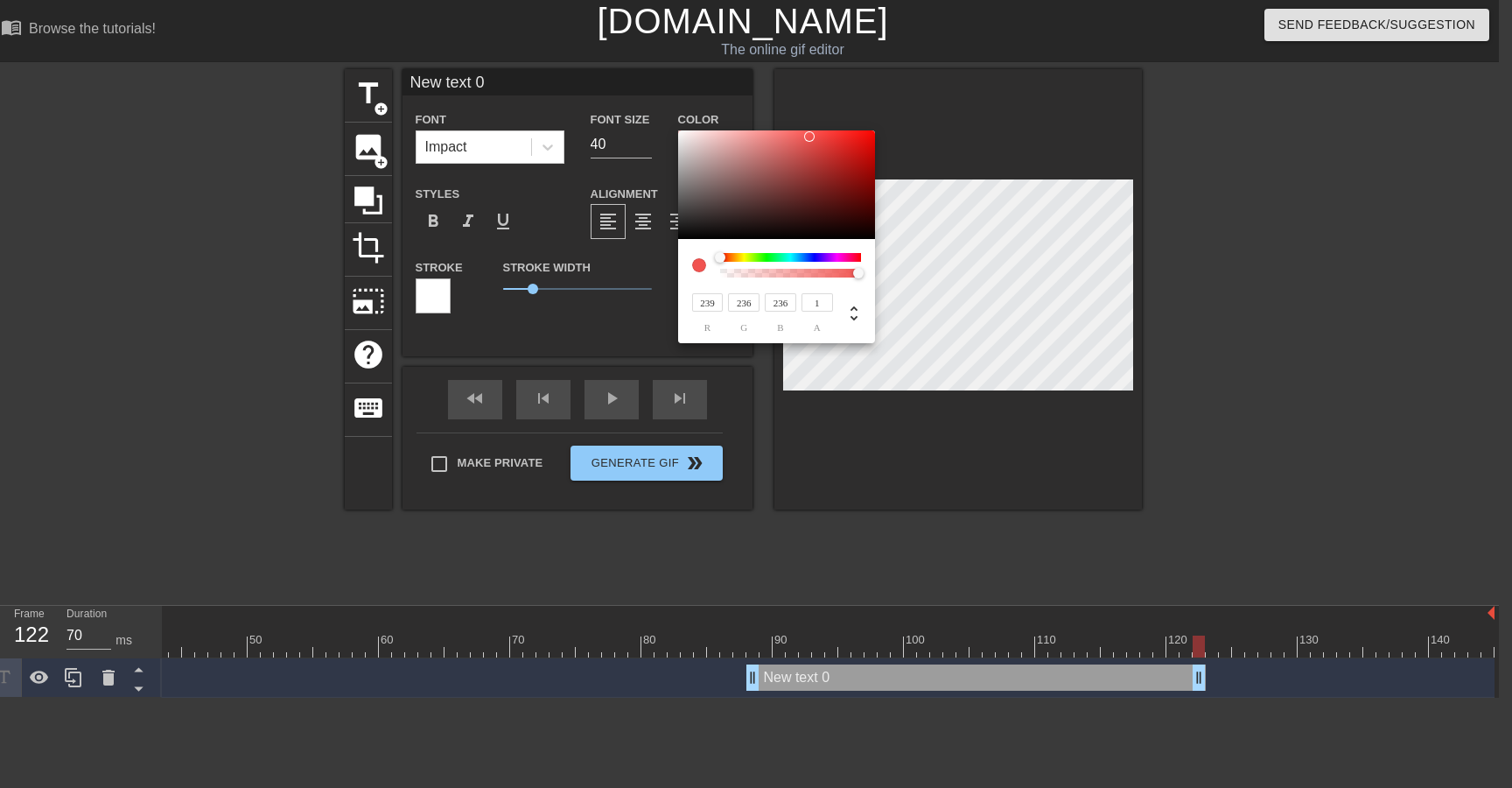
type input "234"
type input "233"
type input "232"
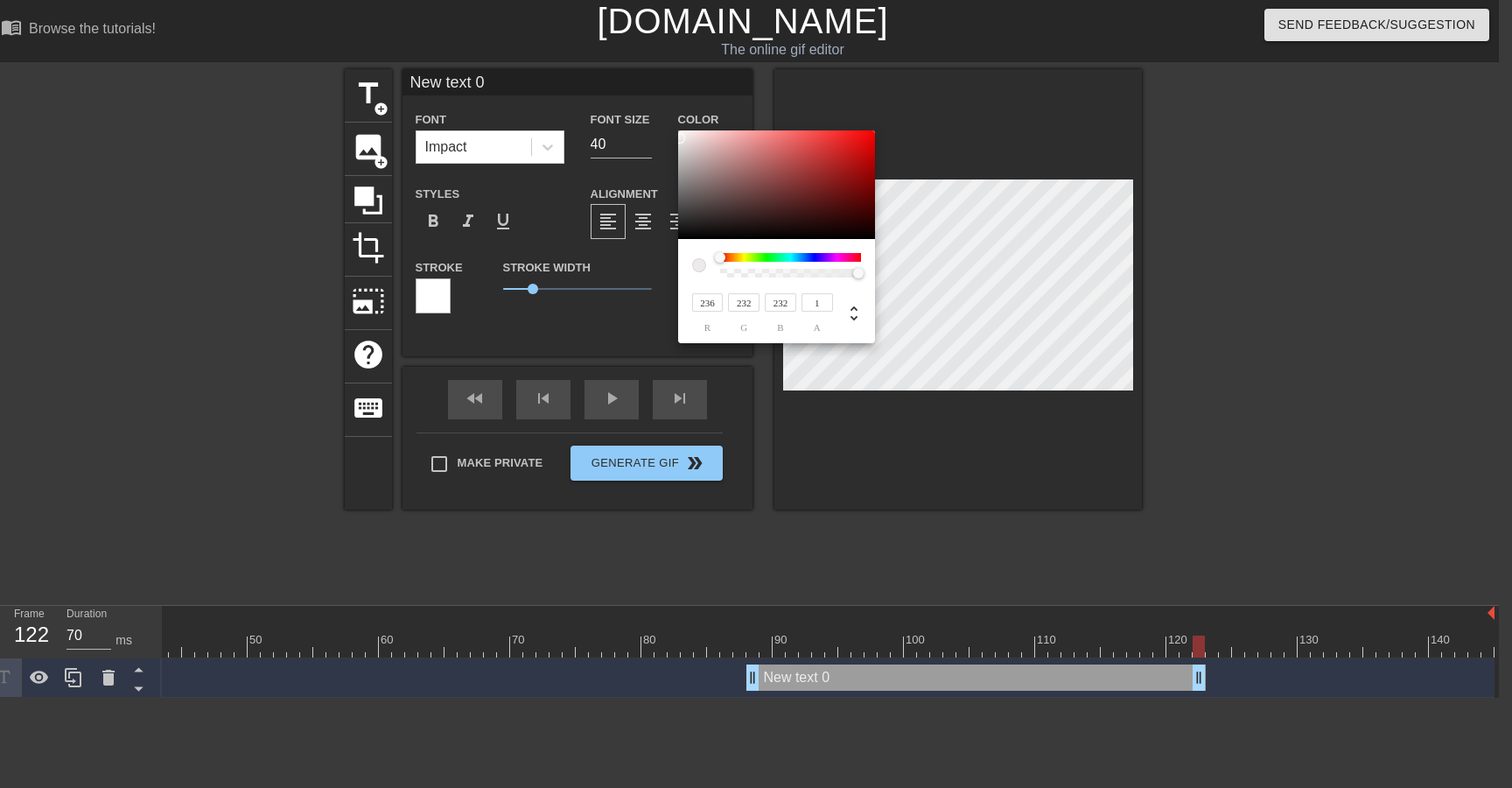
type input "234"
drag, startPoint x: 690, startPoint y: 227, endPoint x: 688, endPoint y: 136, distance: 91.0
click at [688, 138] on div at bounding box center [776, 184] width 197 height 109
click at [709, 309] on input "239" at bounding box center [708, 302] width 31 height 18
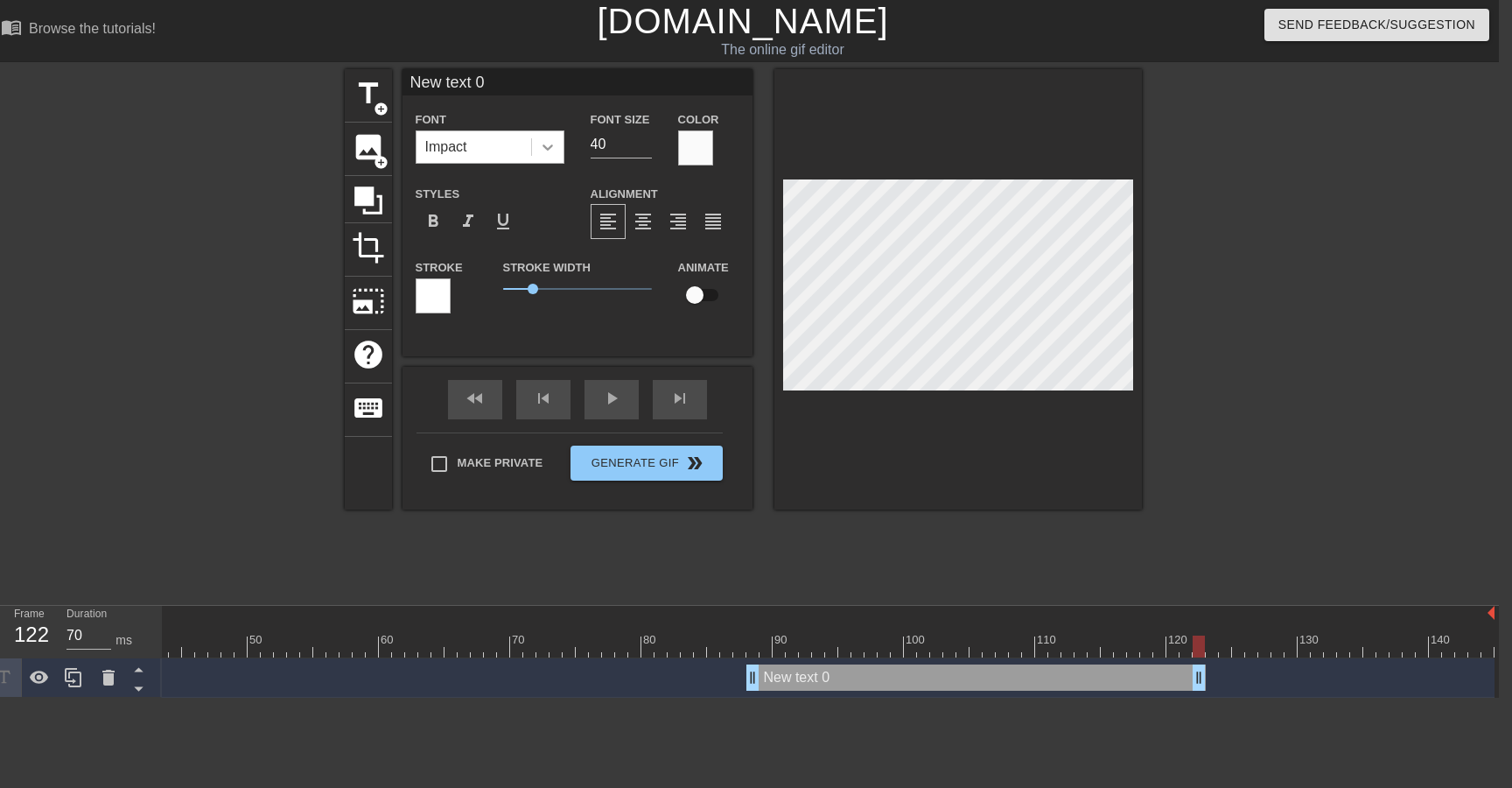
click at [542, 153] on icon at bounding box center [548, 148] width 17 height 17
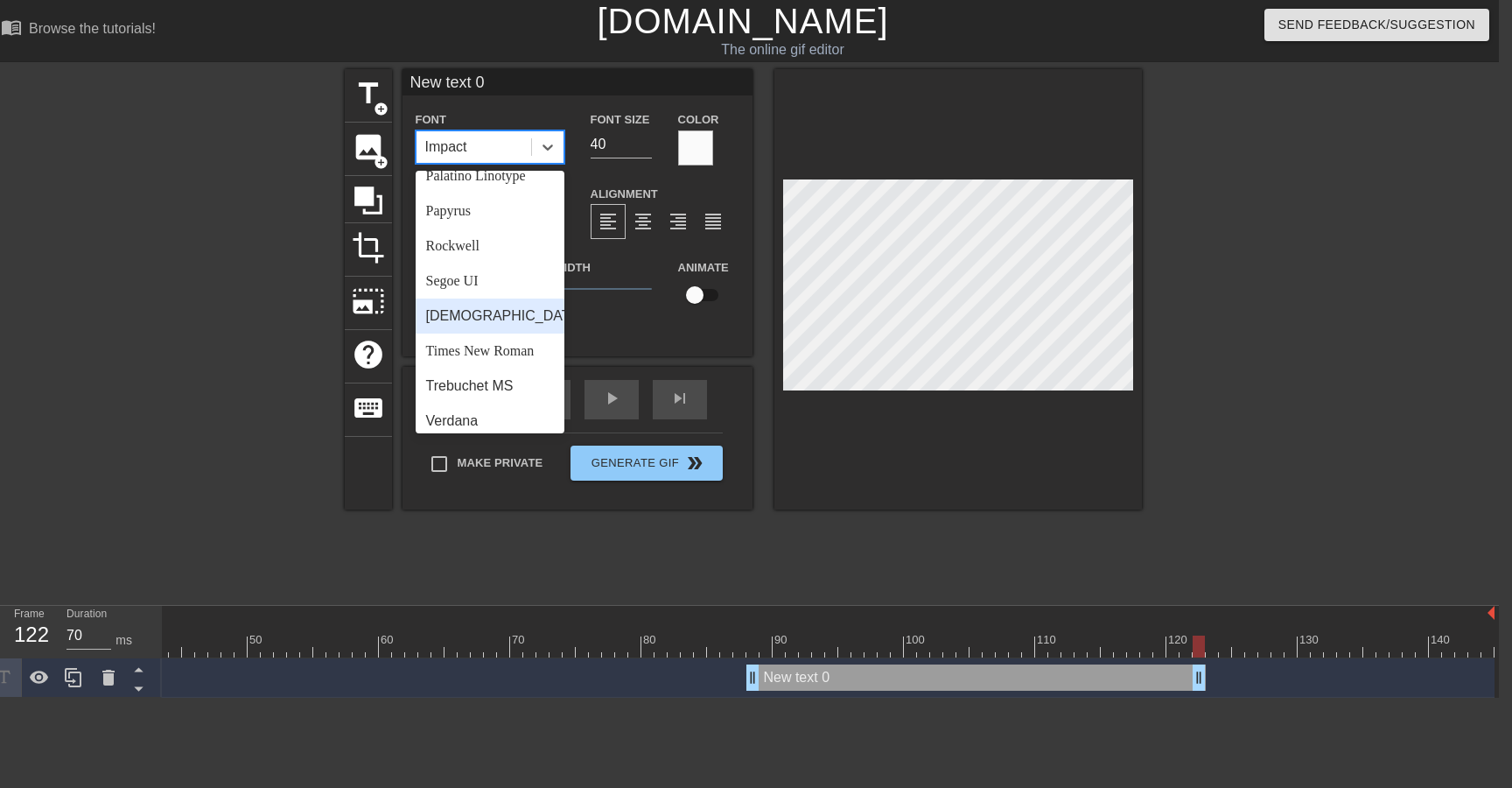
scroll to position [606, 0]
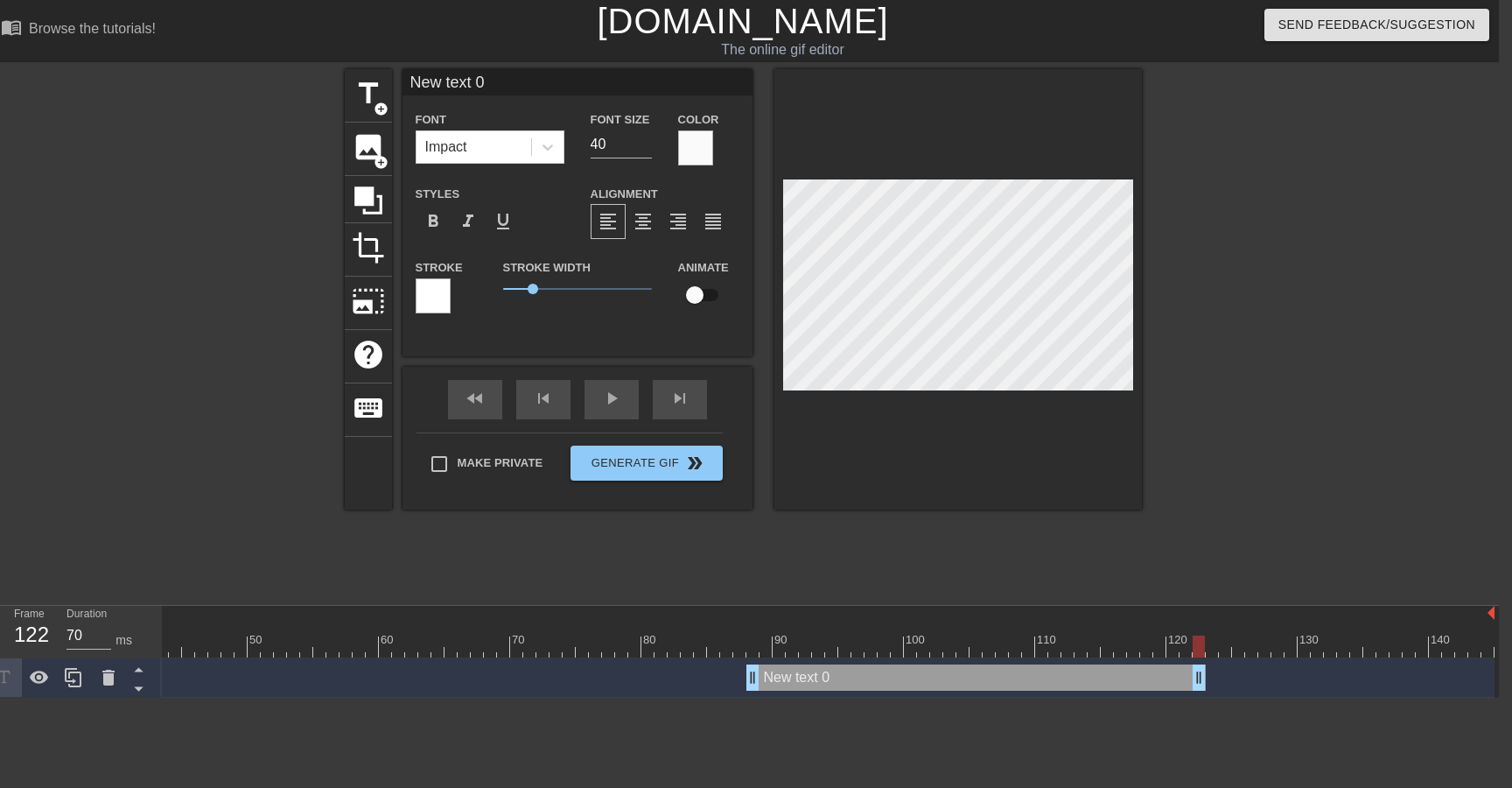
click at [618, 344] on div "New text 0 Font Impact Font Size 40 Color Styles format_bold format_italic form…" at bounding box center [577, 213] width 350 height 287
click at [440, 228] on span "format_bold" at bounding box center [434, 221] width 21 height 21
click at [692, 298] on input "checkbox" at bounding box center [694, 295] width 100 height 33
click at [707, 305] on input "checkbox" at bounding box center [711, 295] width 100 height 33
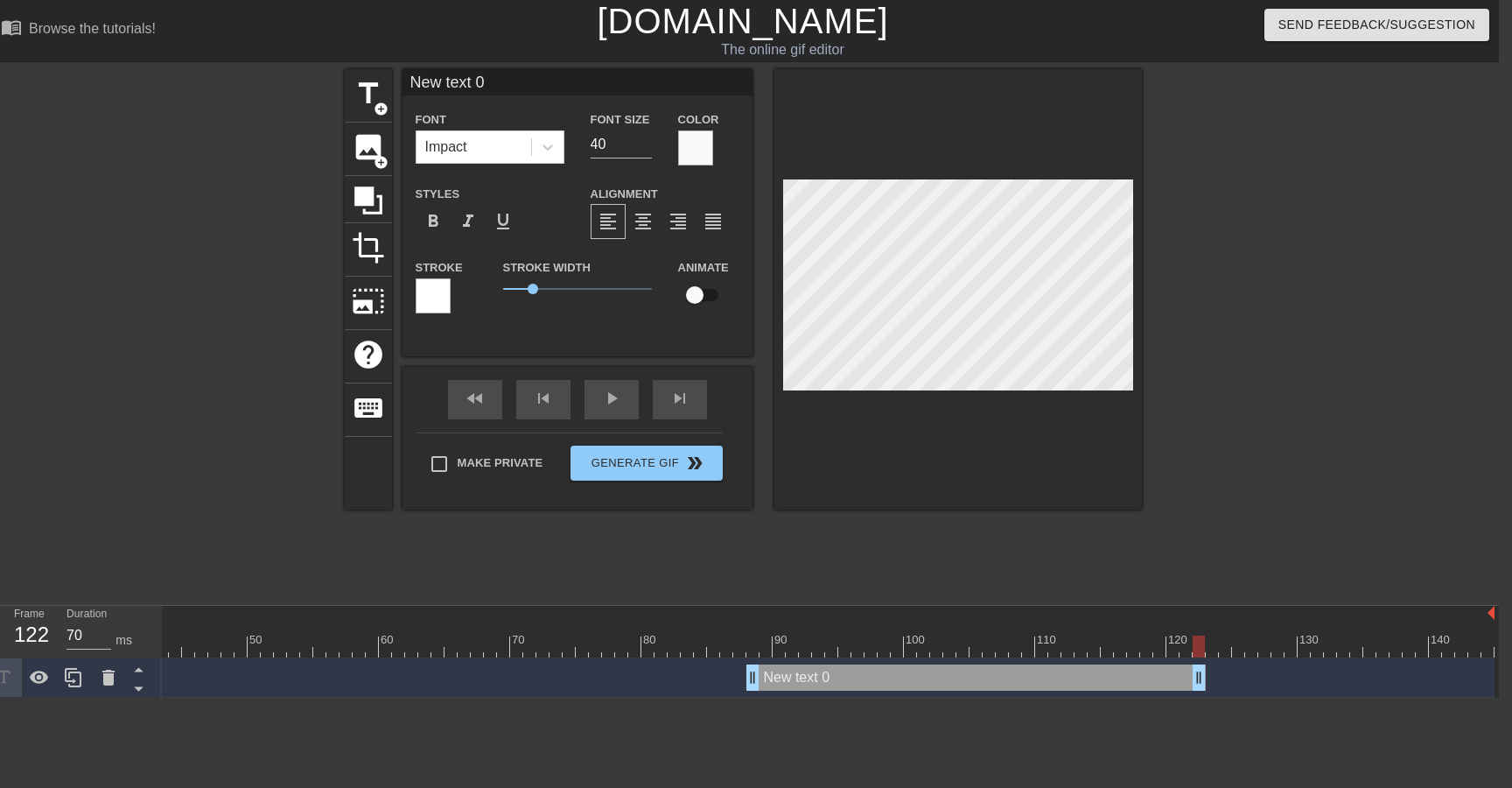
click at [813, 680] on div "New text 0 drag_handle drag_handle" at bounding box center [976, 677] width 460 height 26
click at [604, 147] on input "40" at bounding box center [621, 144] width 61 height 28
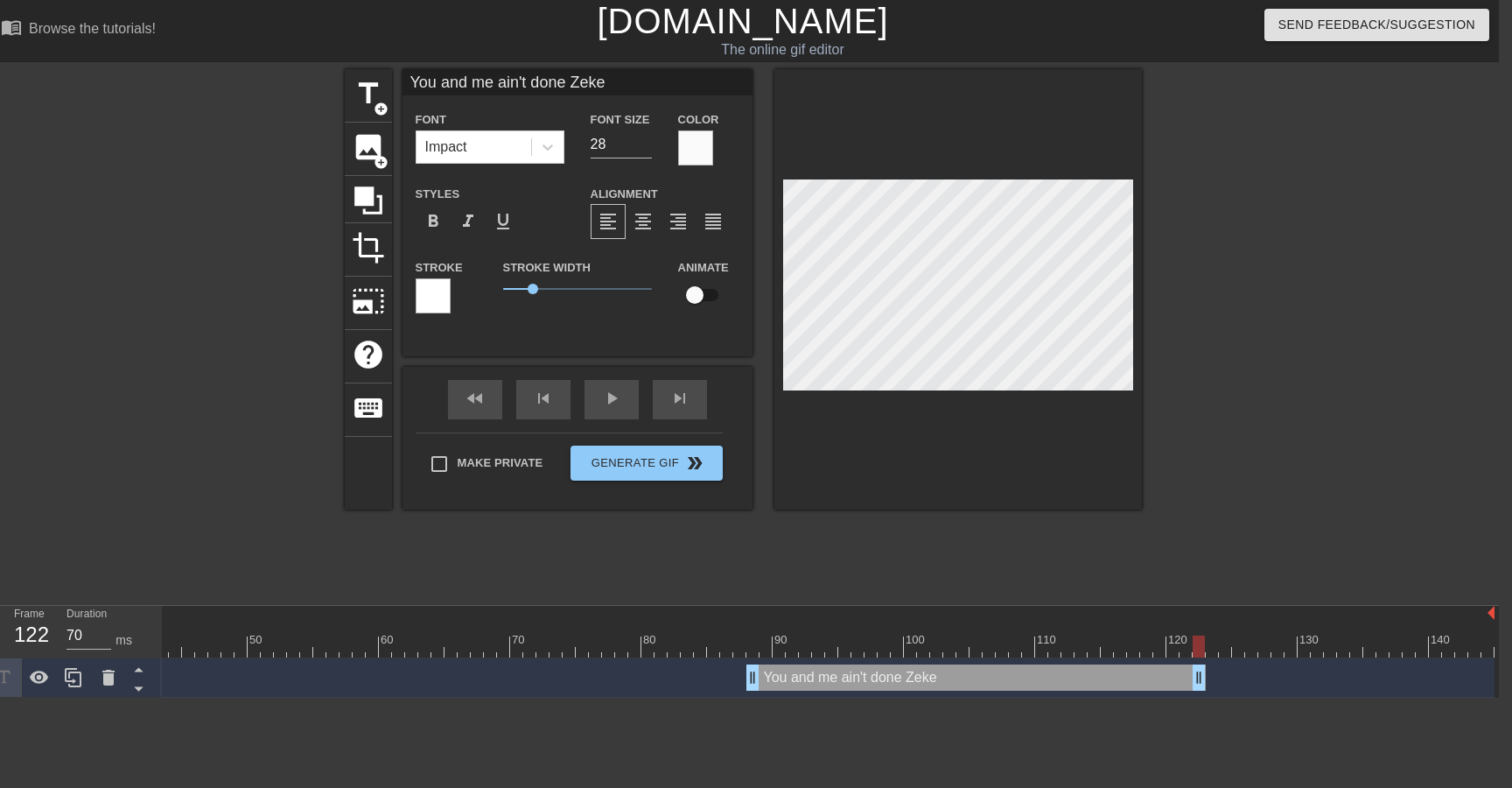
scroll to position [0, 10]
click at [652, 220] on span "format_align_center" at bounding box center [643, 221] width 21 height 21
click at [647, 220] on span "format_align_center" at bounding box center [643, 221] width 21 height 21
click at [427, 309] on div at bounding box center [433, 296] width 35 height 35
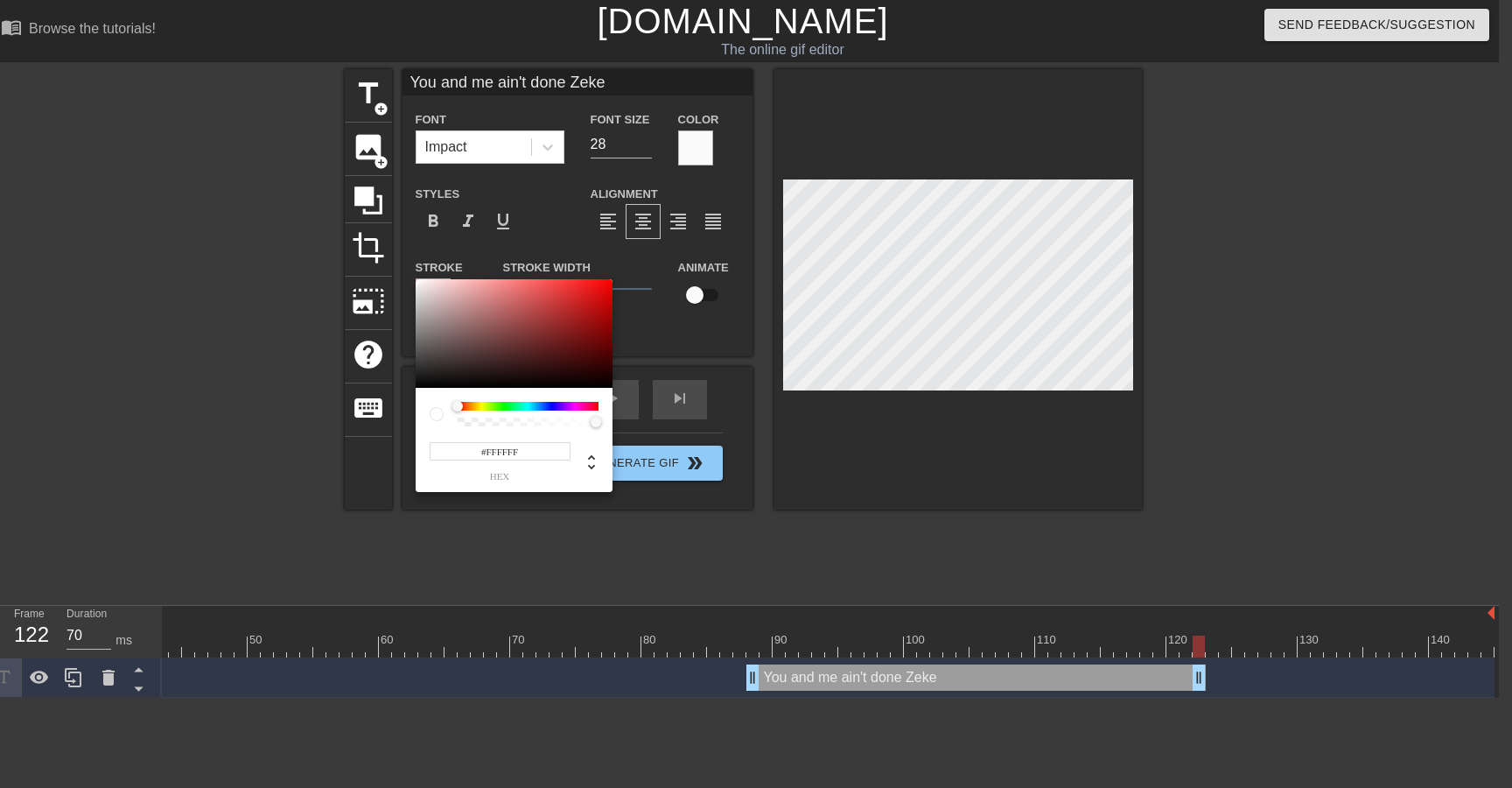
click at [438, 415] on div at bounding box center [436, 413] width 14 height 14
click at [514, 454] on input "#FFFFFF" at bounding box center [499, 451] width 141 height 18
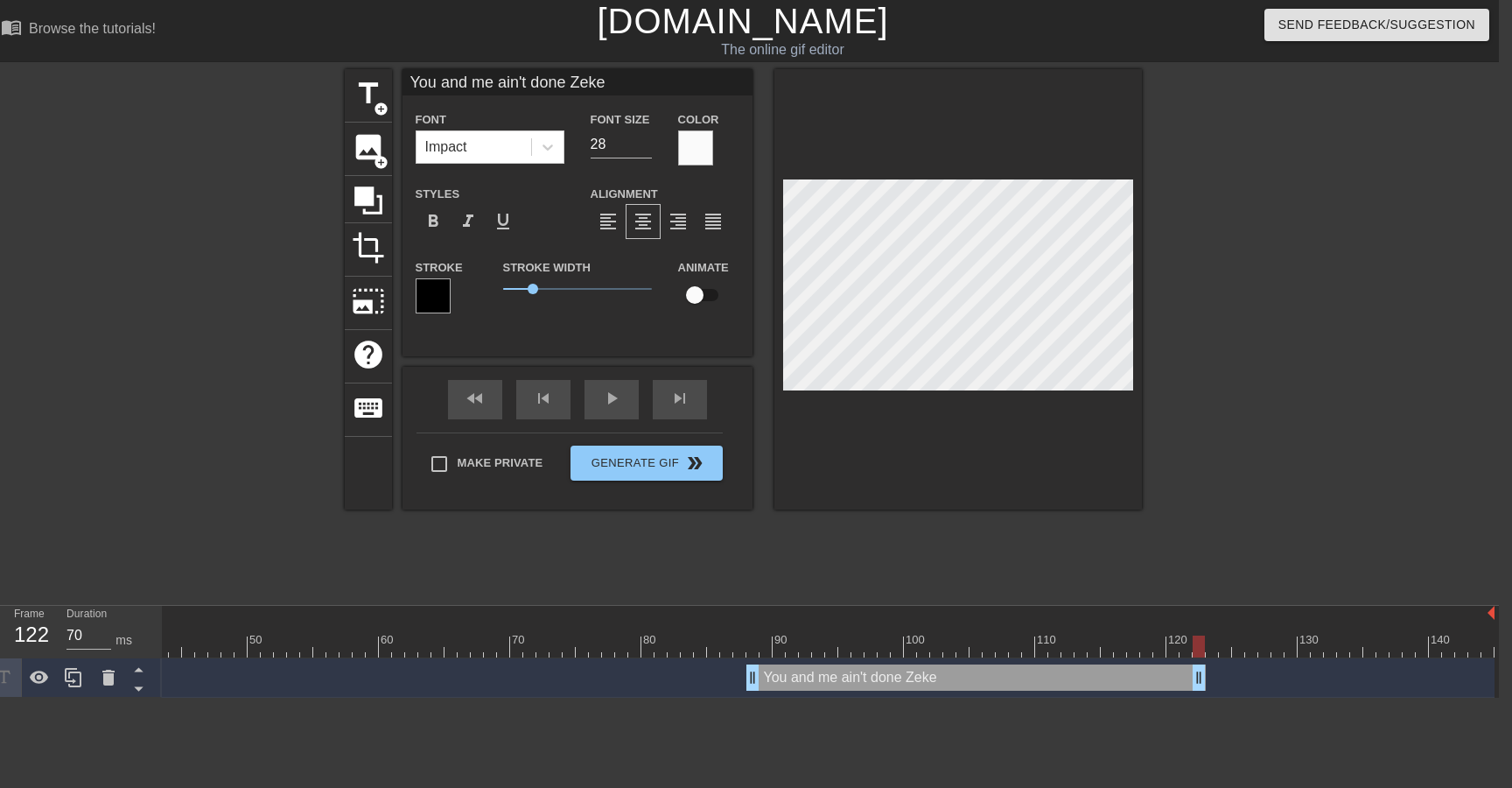
scroll to position [0, 7]
drag, startPoint x: 752, startPoint y: 680, endPoint x: 906, endPoint y: 681, distance: 154.0
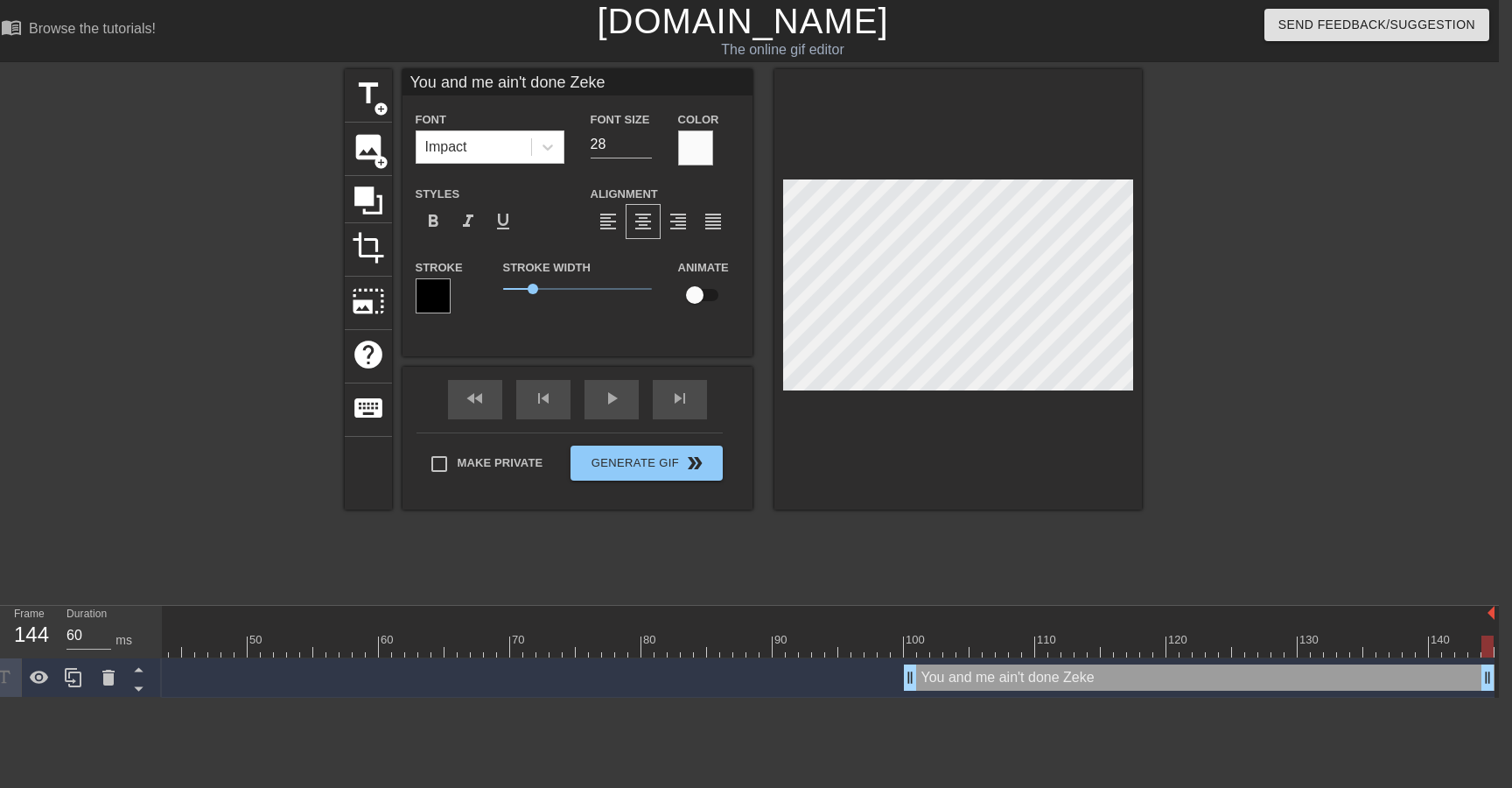
drag, startPoint x: 1201, startPoint y: 674, endPoint x: 1507, endPoint y: 657, distance: 306.5
click at [1498, 657] on html "menu_book Browse the tutorials! [DOMAIN_NAME] The online gif editor Send Feedba…" at bounding box center [742, 348] width 1512 height 698
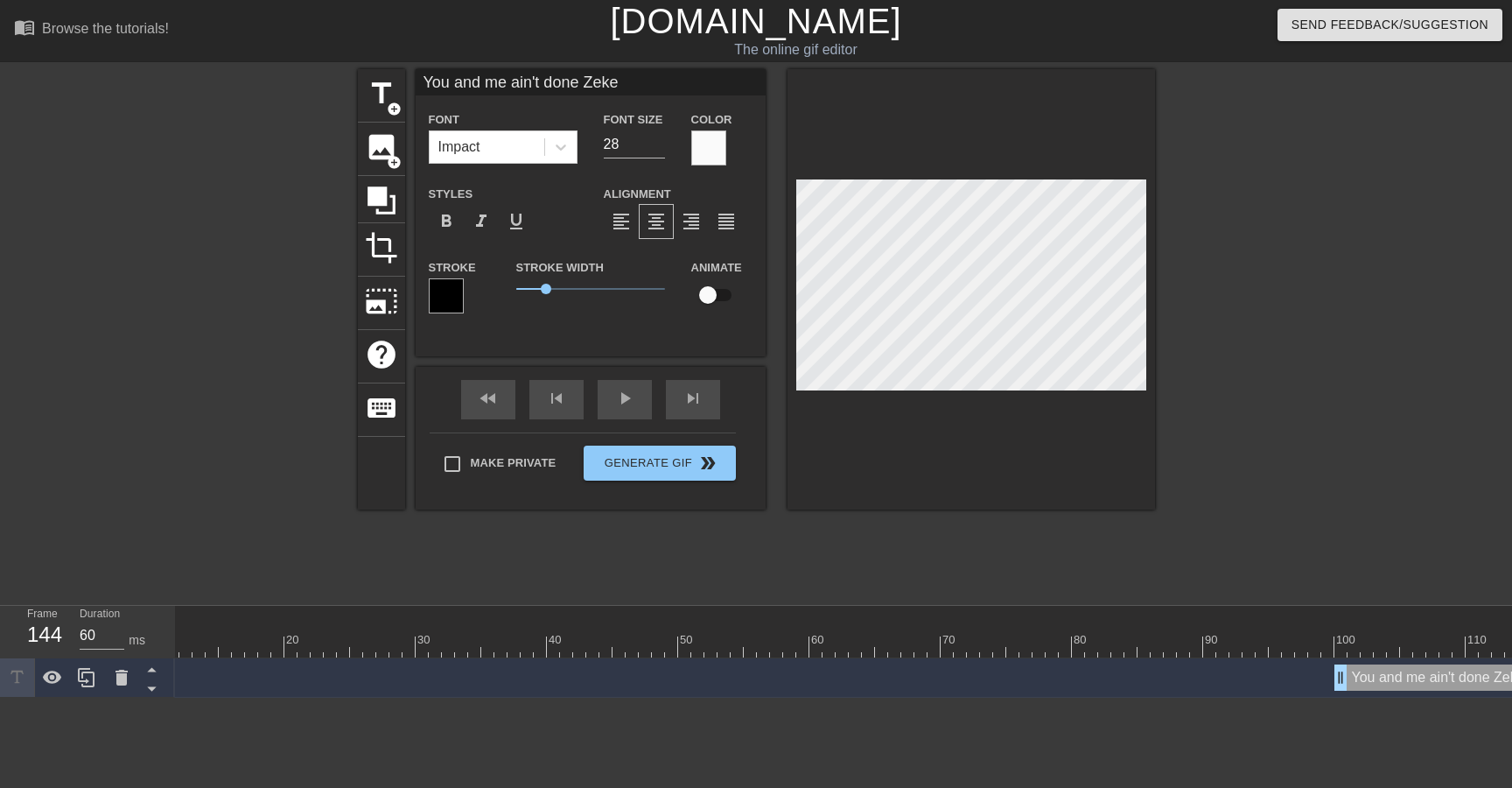
scroll to position [0, 0]
click at [180, 617] on img at bounding box center [177, 613] width 7 height 14
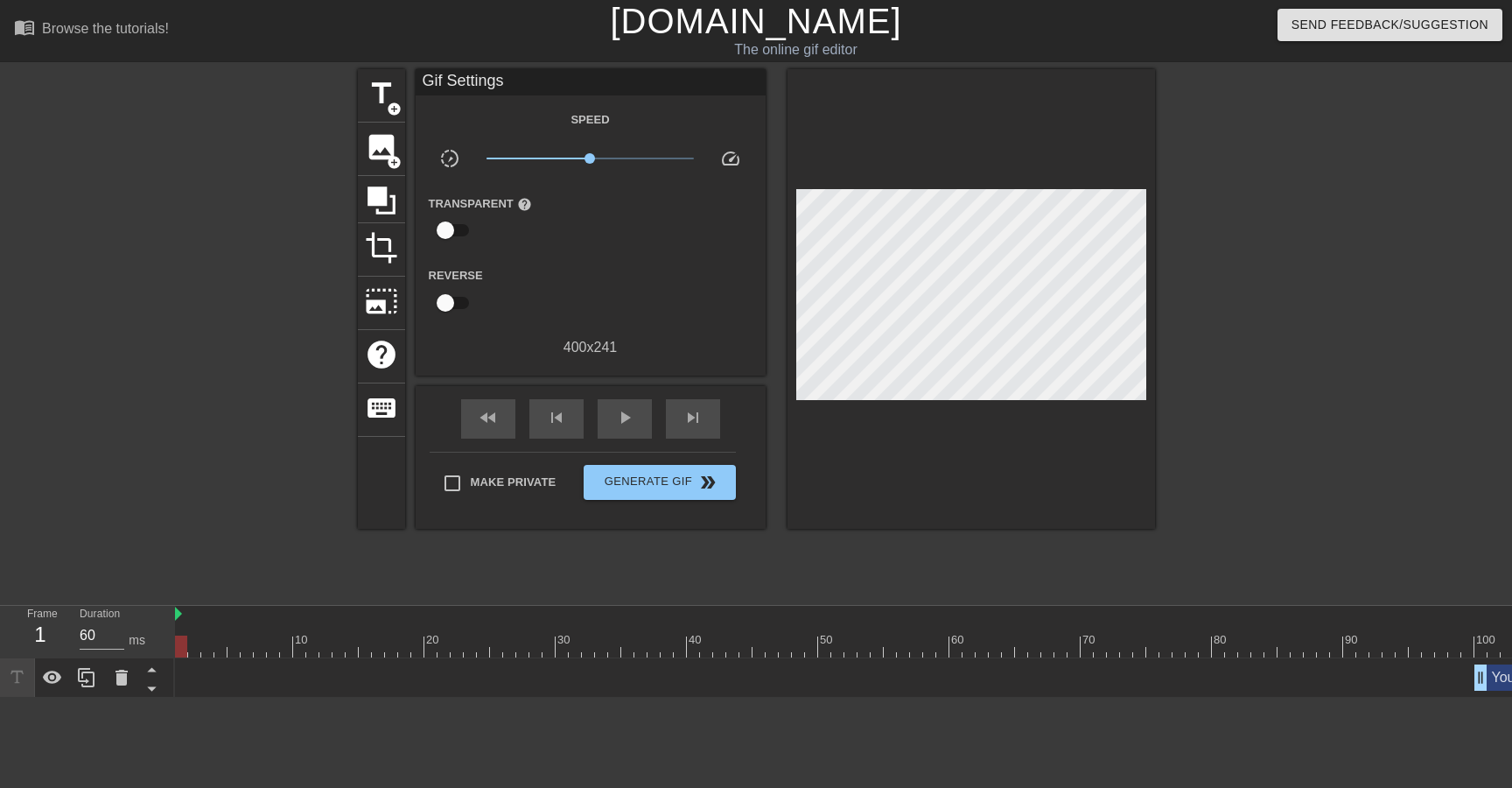
click at [196, 576] on div at bounding box center [206, 331] width 263 height 525
click at [619, 424] on span "play_arrow" at bounding box center [625, 417] width 21 height 21
click at [621, 431] on div "pause" at bounding box center [625, 418] width 54 height 40
click at [608, 415] on div "play_arrow" at bounding box center [625, 418] width 54 height 40
click at [608, 415] on div "pause" at bounding box center [625, 418] width 54 height 40
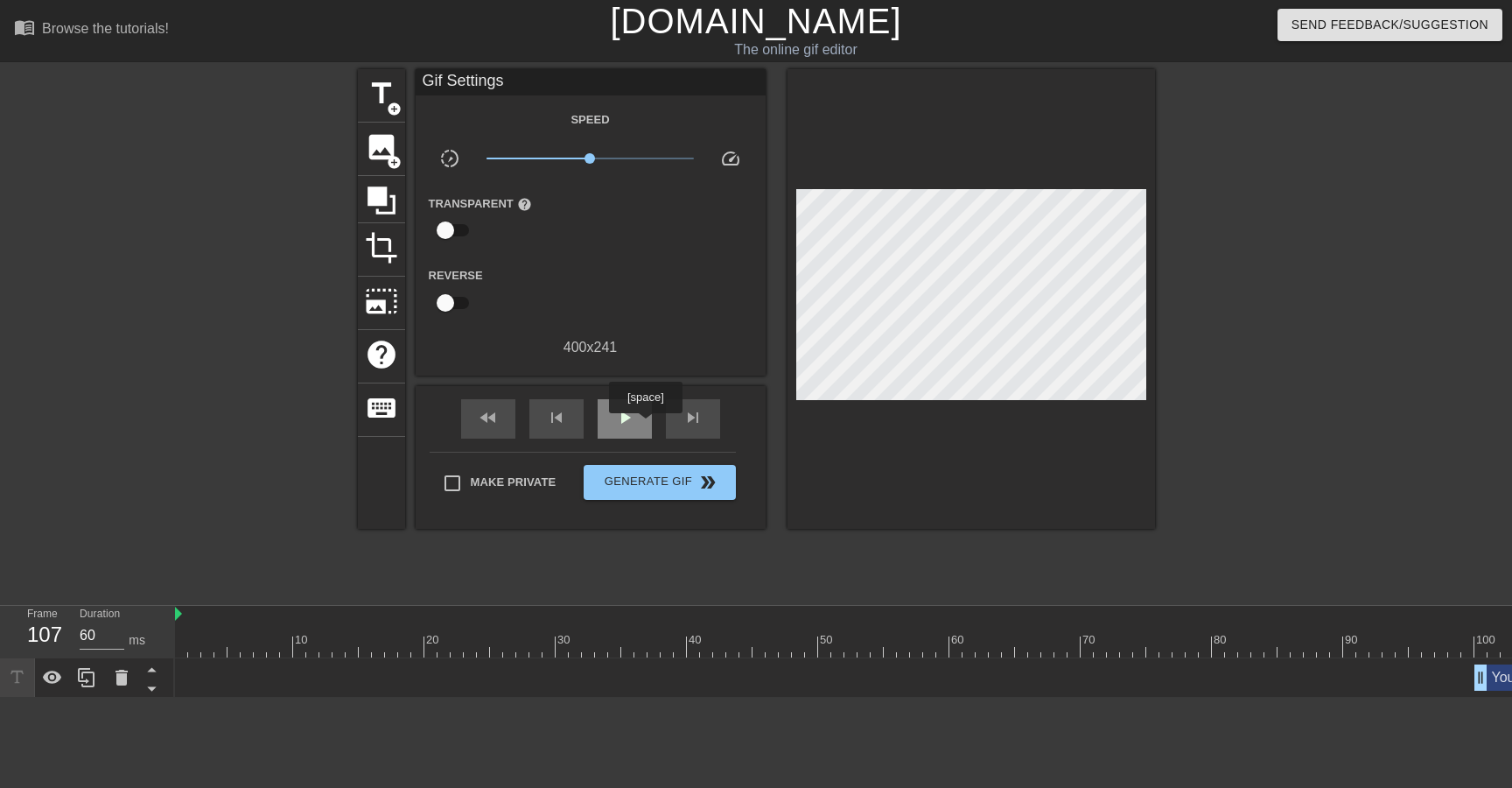
click at [635, 424] on div "play_arrow" at bounding box center [625, 418] width 54 height 40
click at [631, 426] on span "pause" at bounding box center [625, 417] width 21 height 21
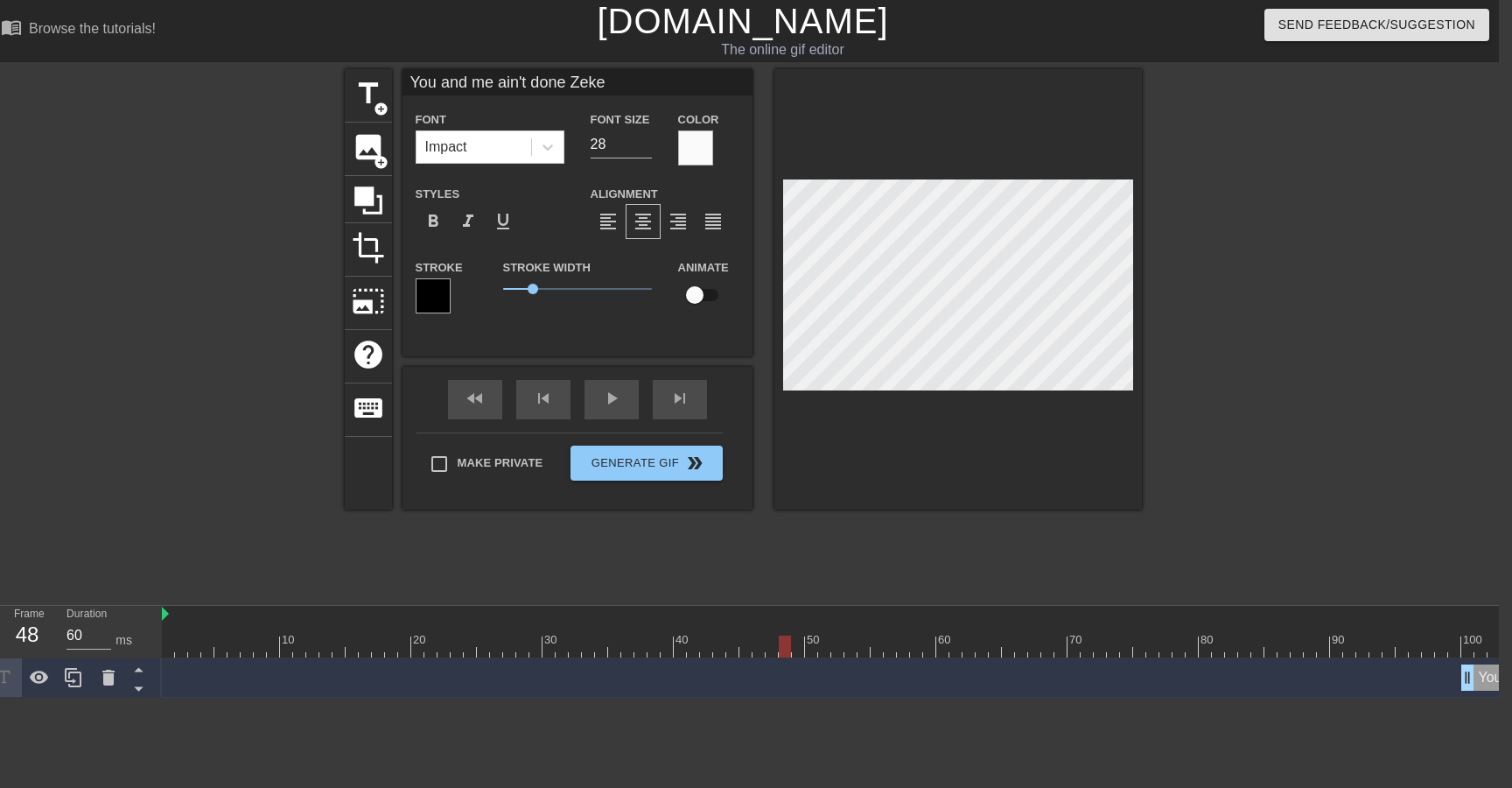
click at [1430, 555] on div "title add_circle image add_circle crop photo_size_select_large help keyboard Yo…" at bounding box center [742, 331] width 1512 height 525
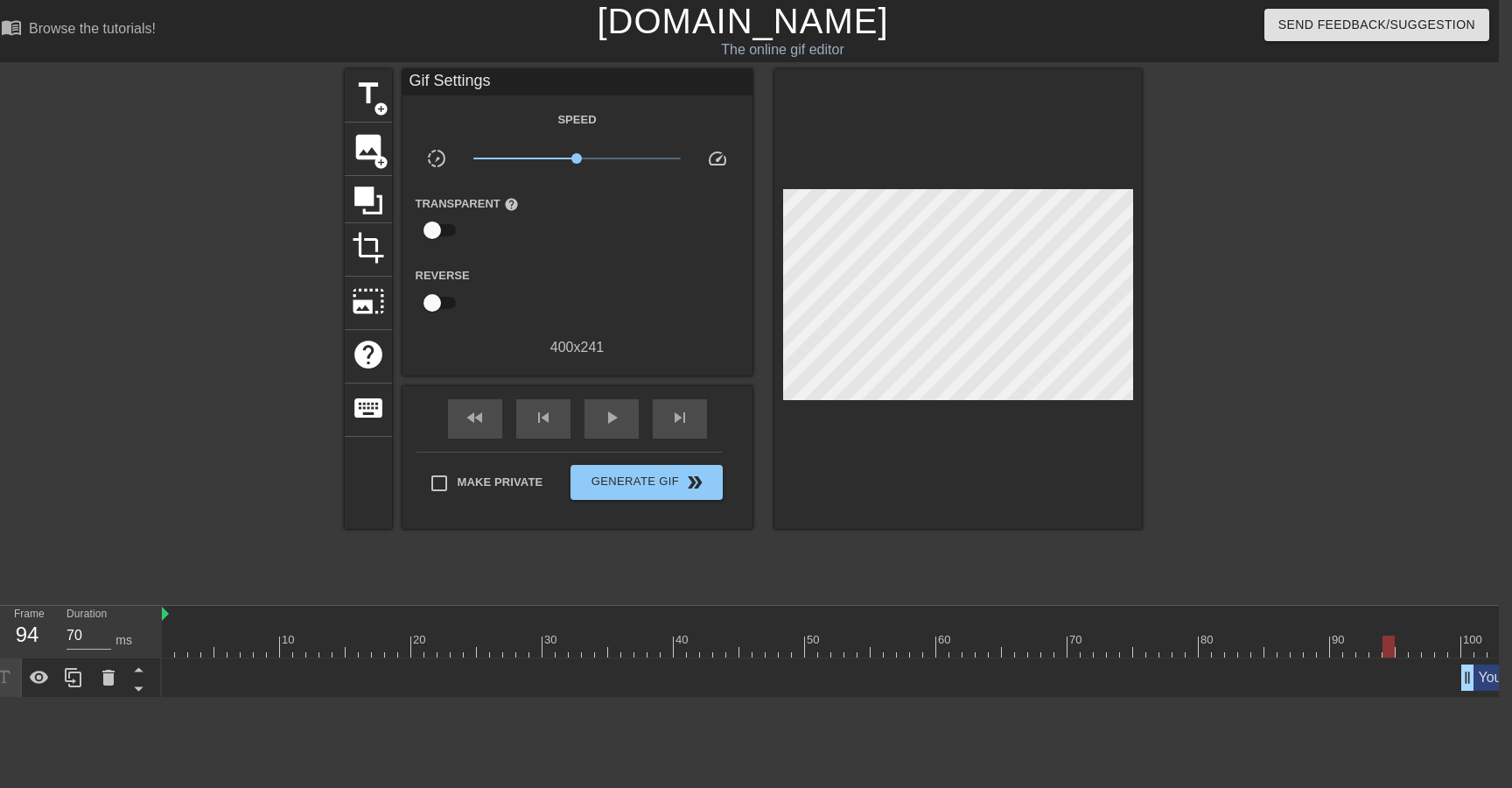
drag, startPoint x: 788, startPoint y: 649, endPoint x: 1384, endPoint y: 648, distance: 596.0
click at [1384, 648] on div at bounding box center [1388, 646] width 13 height 22
drag, startPoint x: 1384, startPoint y: 648, endPoint x: 1460, endPoint y: 658, distance: 76.7
click at [1459, 658] on div "10 20 30 40 50 60 70 80 90 100 110 120 130 140 You and me ain't done Zeke drag_…" at bounding box center [830, 651] width 1336 height 92
drag, startPoint x: 1461, startPoint y: 648, endPoint x: 1488, endPoint y: 649, distance: 27.0
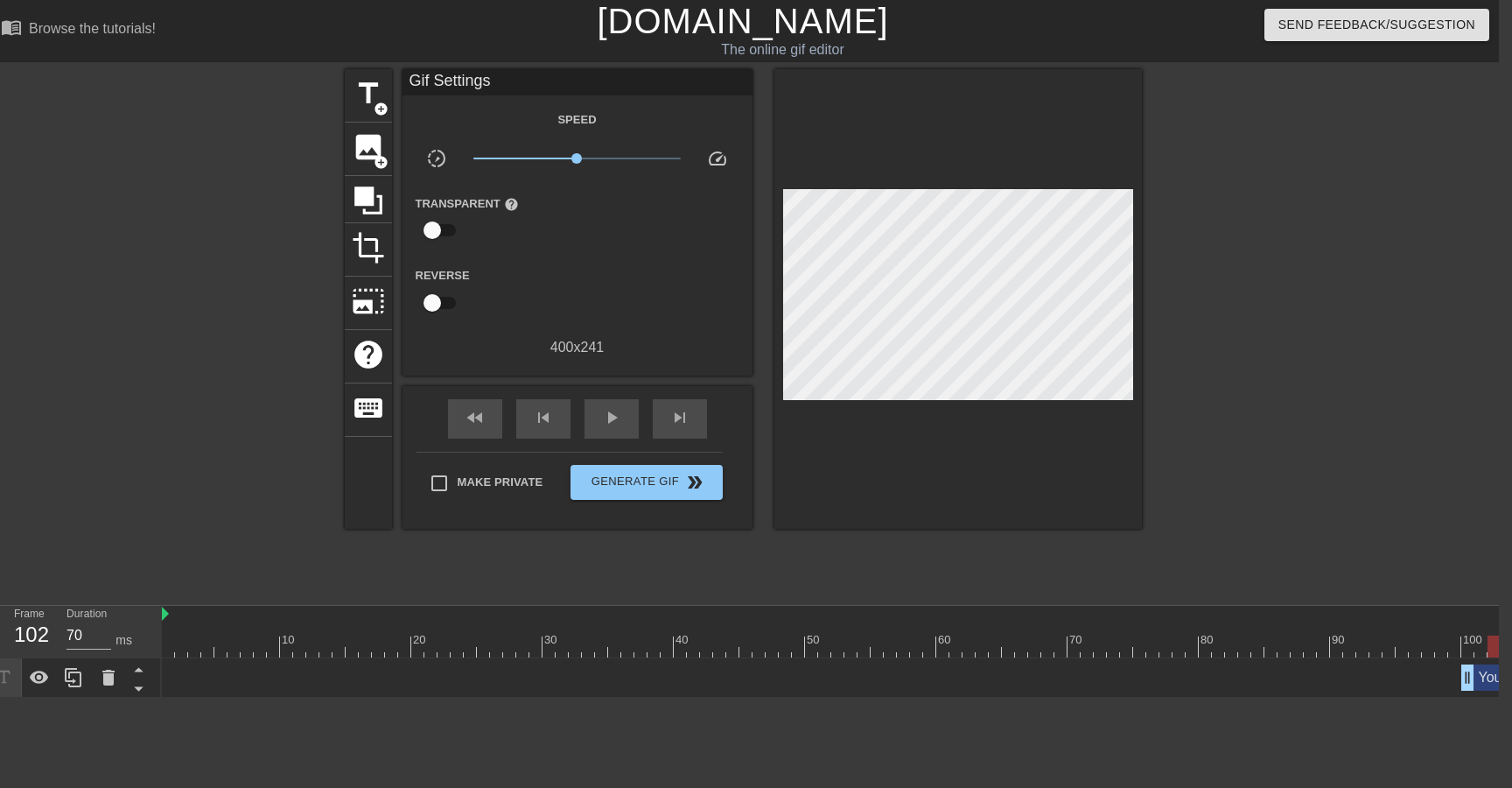
click at [1488, 649] on div at bounding box center [1107, 646] width 1889 height 22
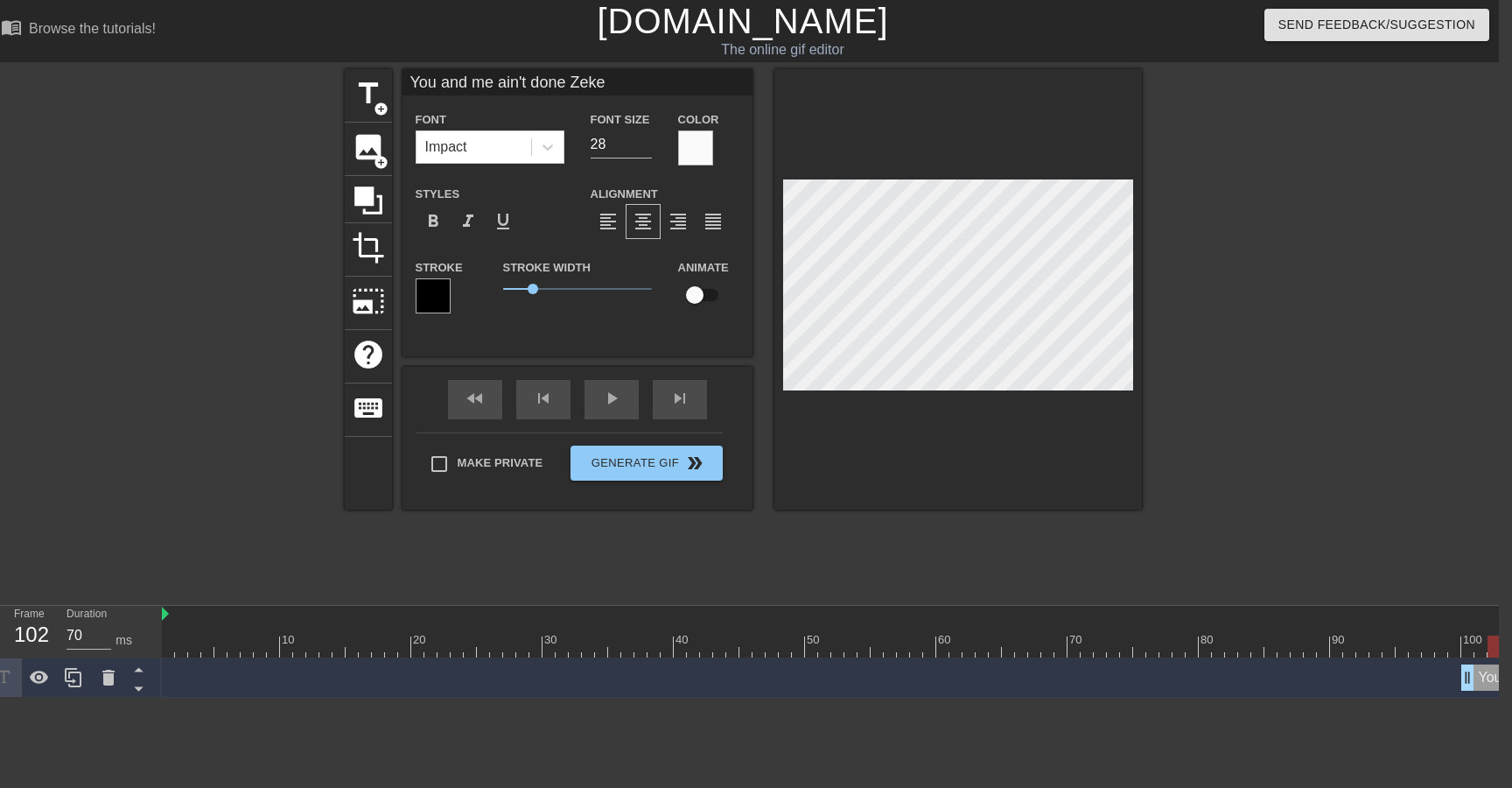
click at [692, 288] on input "checkbox" at bounding box center [694, 295] width 100 height 33
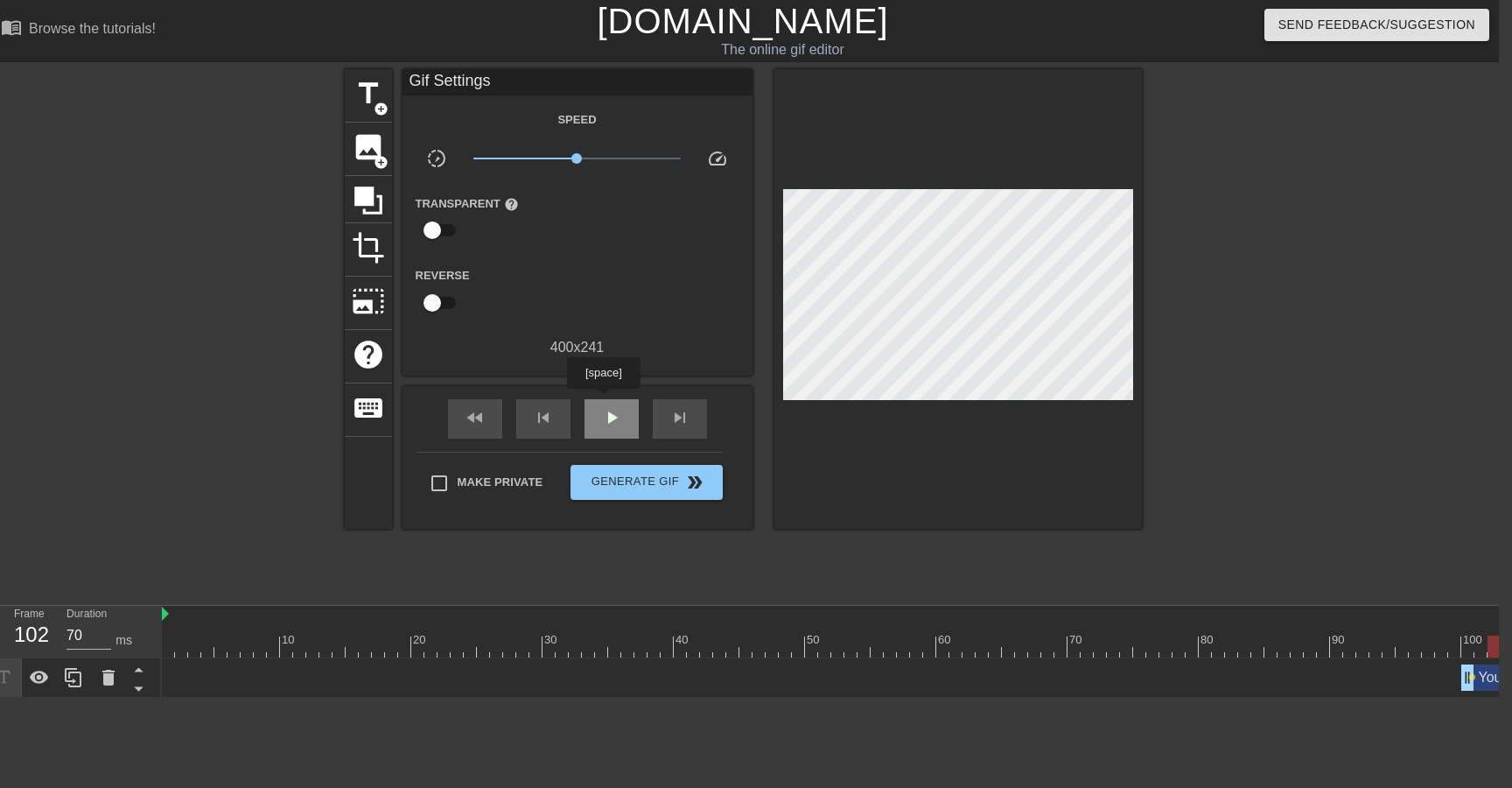
click at [605, 401] on div "play_arrow" at bounding box center [612, 418] width 54 height 40
click at [603, 395] on div "fast_rewind skip_previous pause skip_next" at bounding box center [577, 419] width 285 height 66
click at [612, 407] on span "pause" at bounding box center [612, 417] width 21 height 21
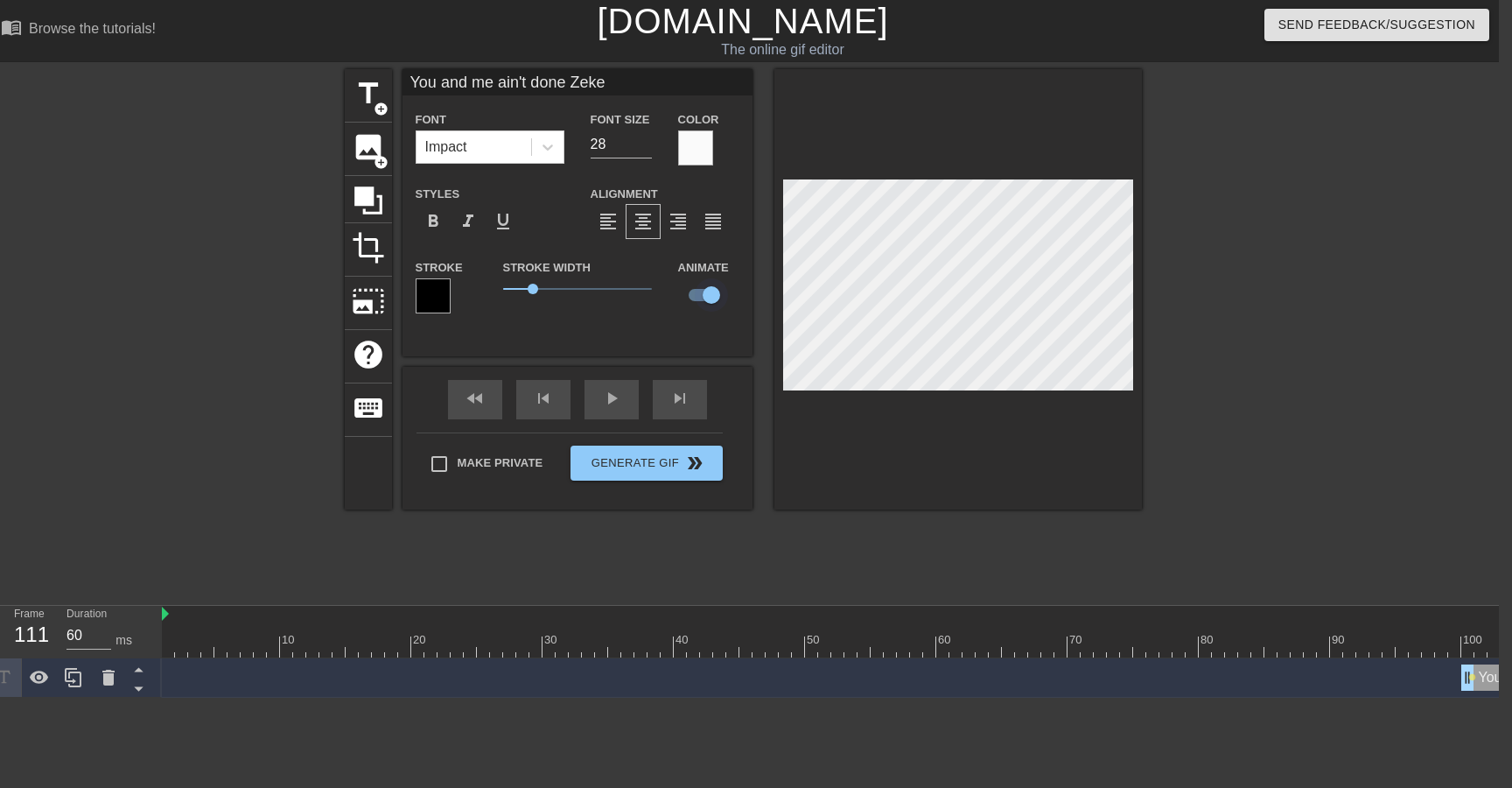
click at [716, 301] on input "checkbox" at bounding box center [711, 295] width 100 height 33
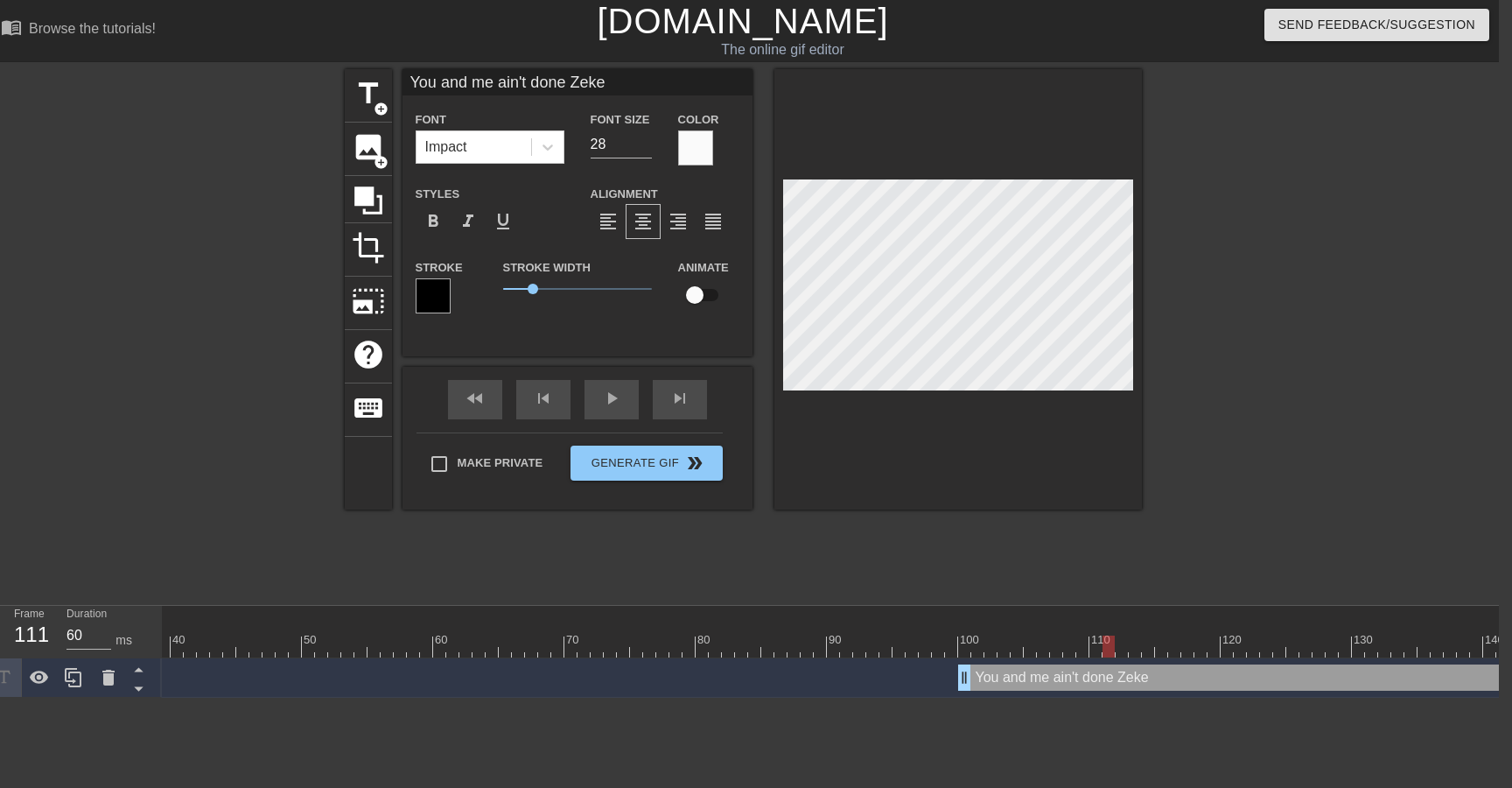
scroll to position [0, 558]
drag, startPoint x: 907, startPoint y: 675, endPoint x: 935, endPoint y: 676, distance: 28.0
click at [364, 92] on span "title" at bounding box center [369, 93] width 33 height 33
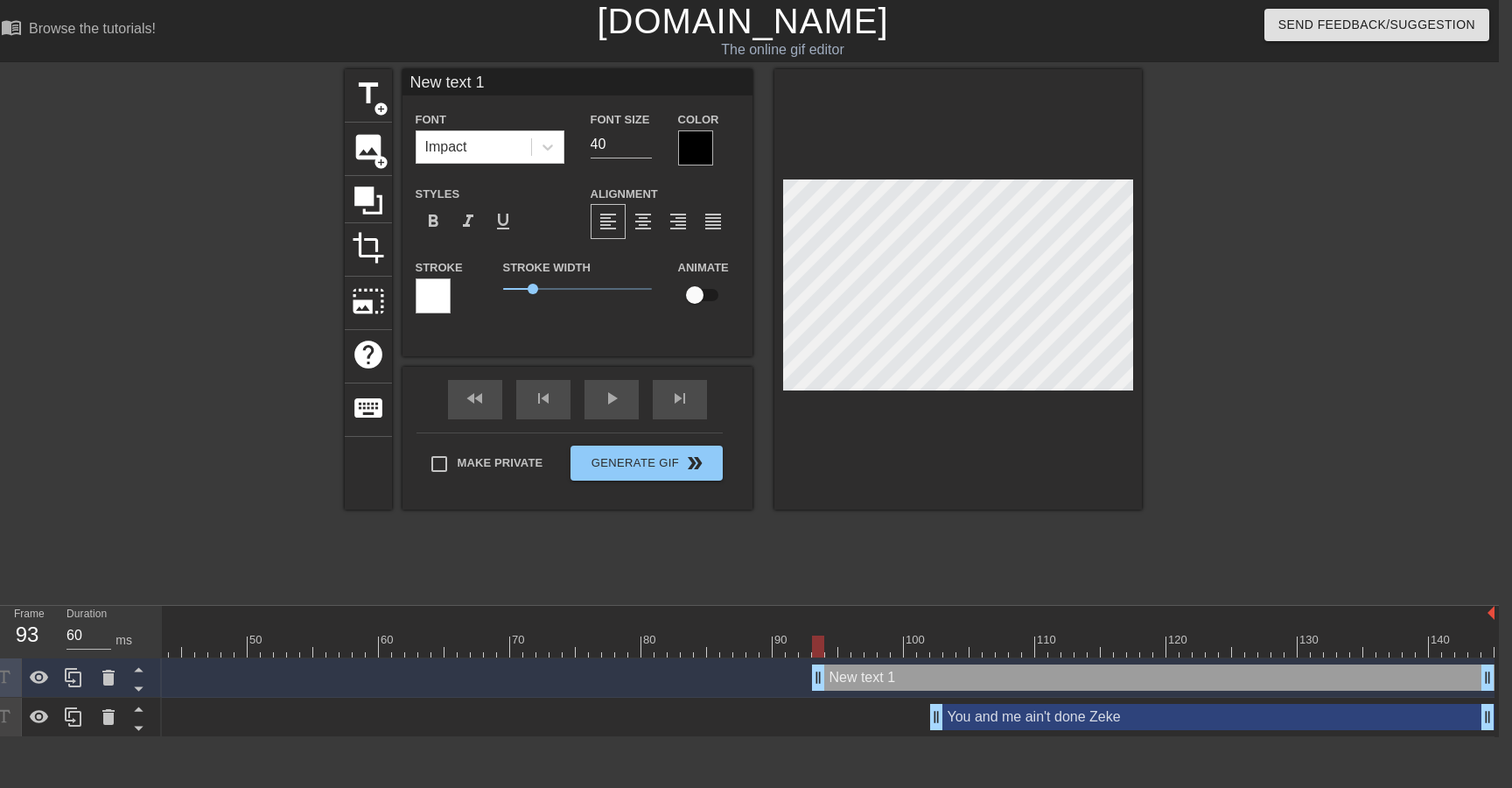
drag, startPoint x: 937, startPoint y: 678, endPoint x: 790, endPoint y: 685, distance: 147.2
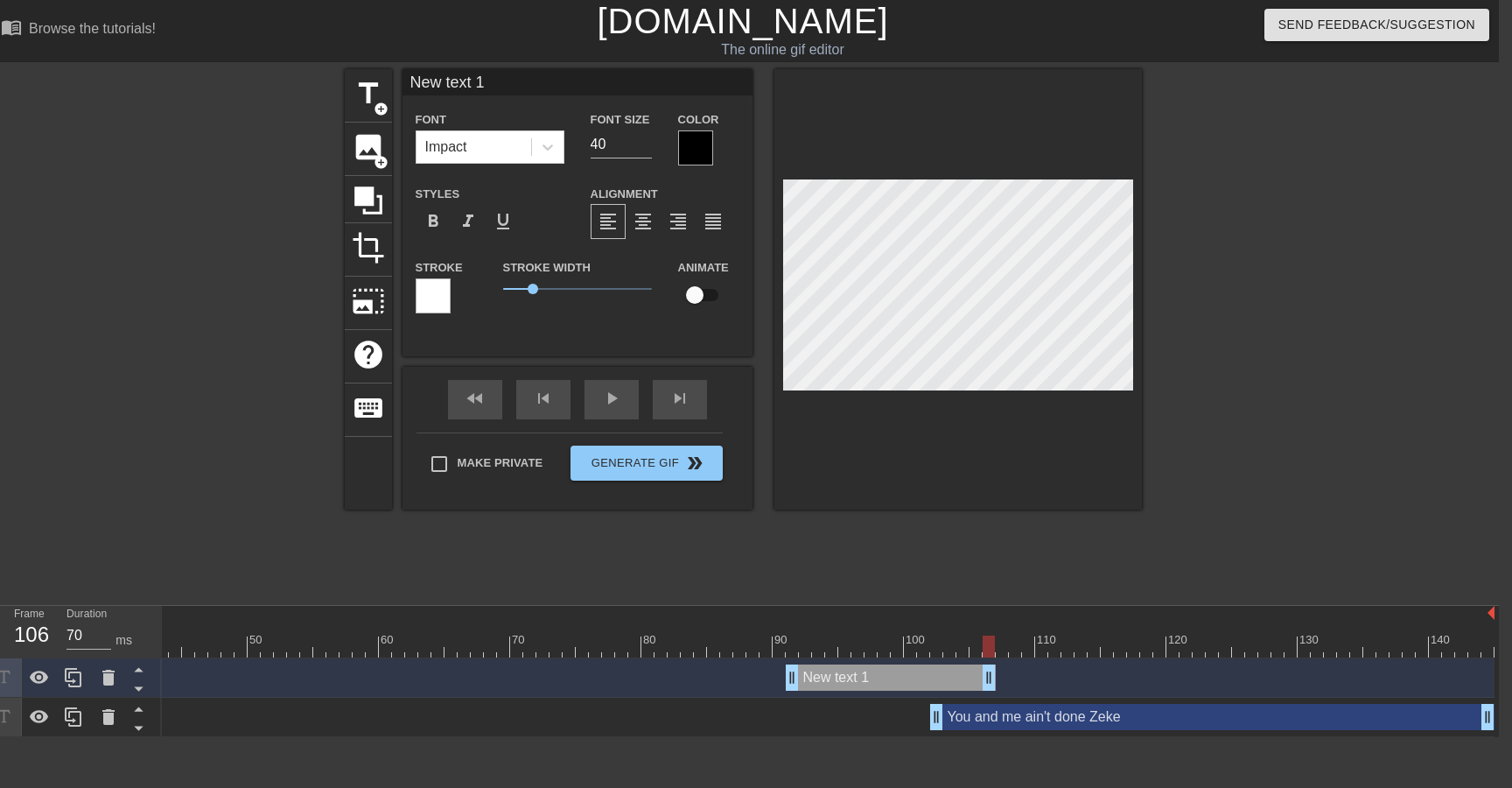
drag, startPoint x: 1489, startPoint y: 681, endPoint x: 989, endPoint y: 711, distance: 500.9
click at [942, 712] on div "New text 1 drag_handle drag_handle You and me ain't done Zeke drag_handle drag_…" at bounding box center [273, 697] width 1336 height 79
drag, startPoint x: 987, startPoint y: 684, endPoint x: 926, endPoint y: 684, distance: 61.0
drag, startPoint x: 794, startPoint y: 679, endPoint x: 907, endPoint y: 681, distance: 113.0
click at [1077, 720] on div "You and me ain't done Zeke drag_handle drag_handle" at bounding box center [1212, 716] width 564 height 26
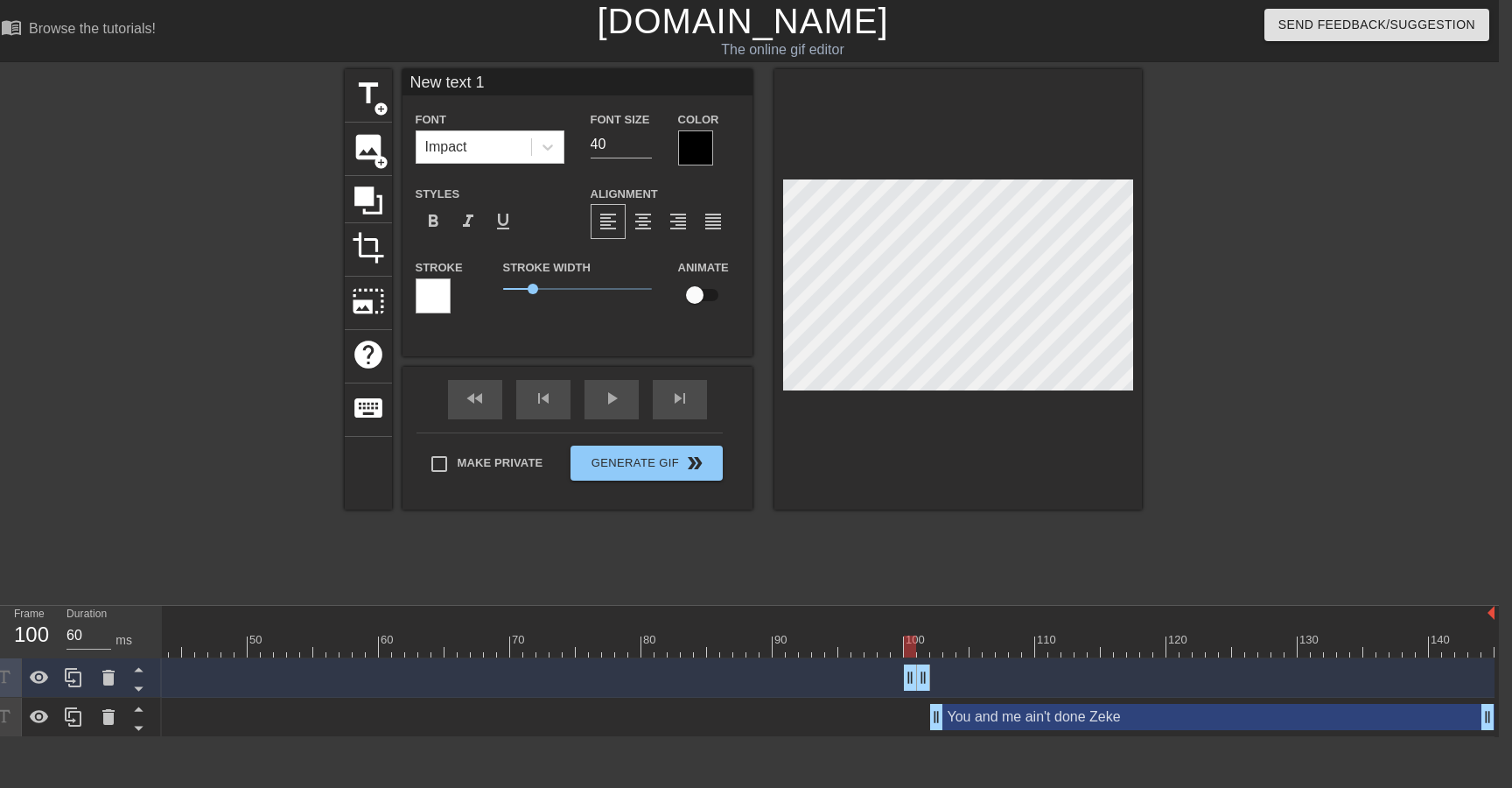
click at [1084, 724] on div "You and me ain't done Zeke drag_handle drag_handle" at bounding box center [1212, 716] width 564 height 26
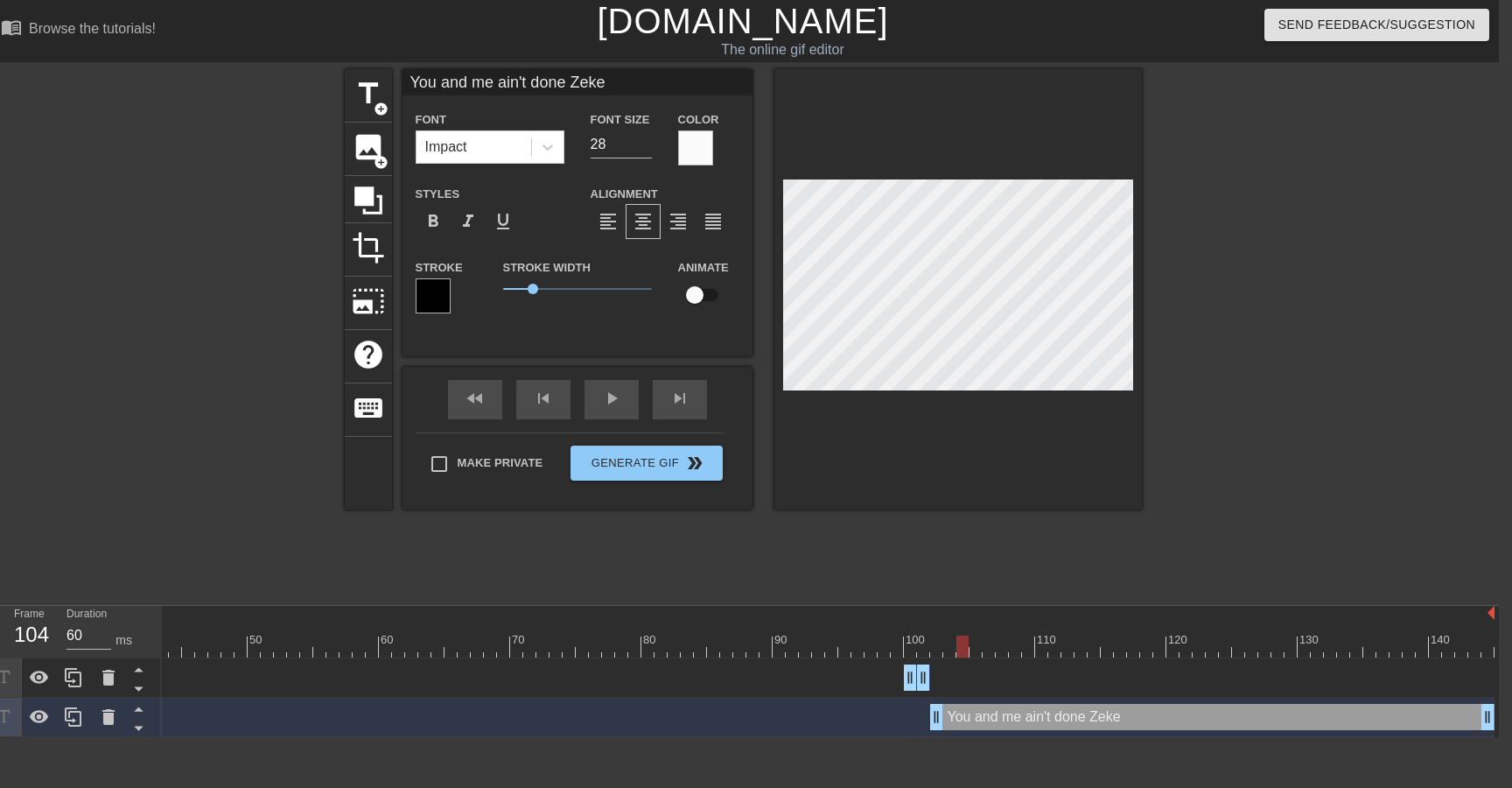
drag, startPoint x: 912, startPoint y: 648, endPoint x: 956, endPoint y: 647, distance: 44.0
click at [956, 647] on div at bounding box center [962, 646] width 13 height 22
click at [81, 724] on icon at bounding box center [74, 717] width 21 height 21
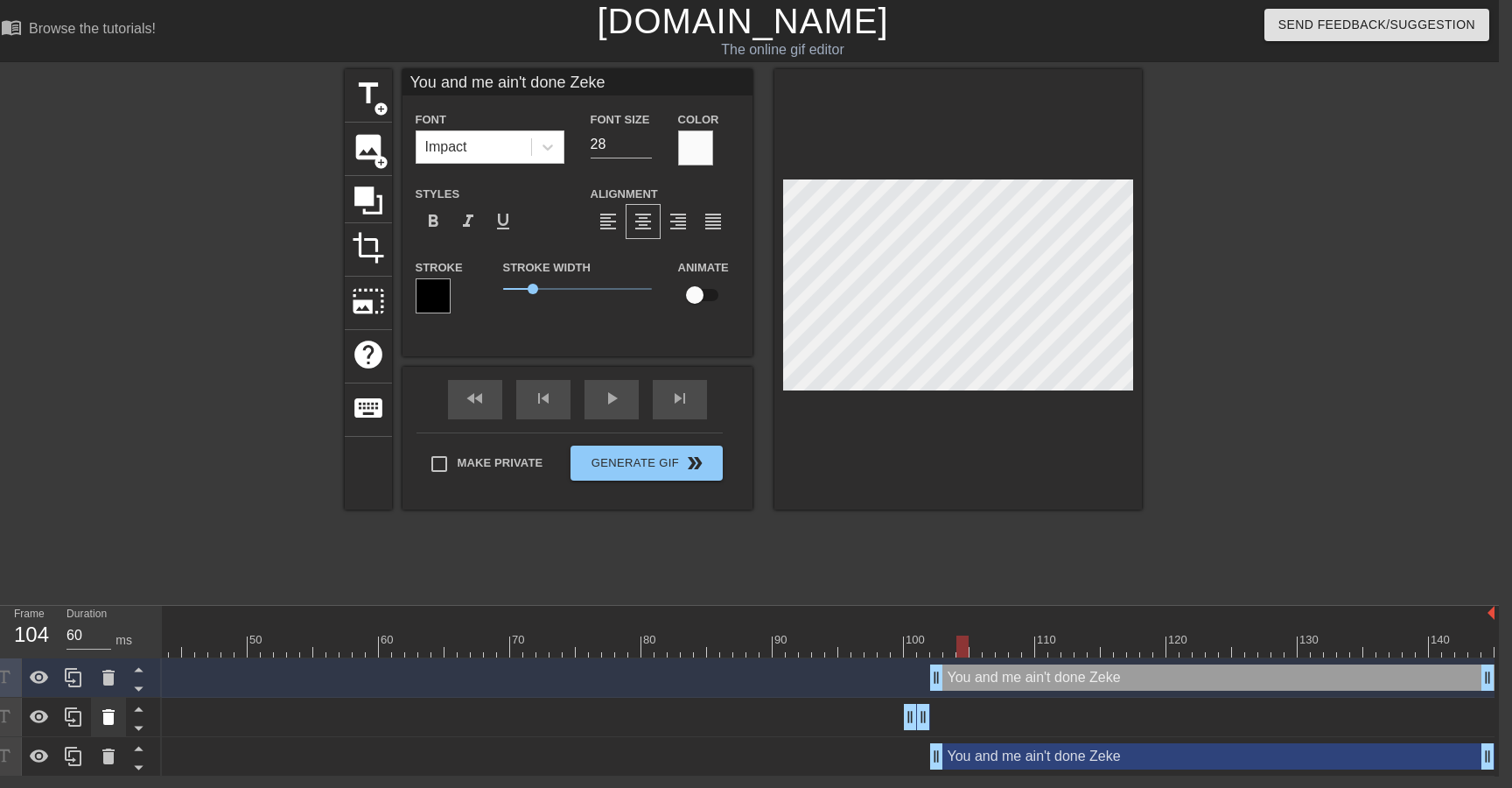
click at [106, 721] on icon at bounding box center [109, 717] width 13 height 16
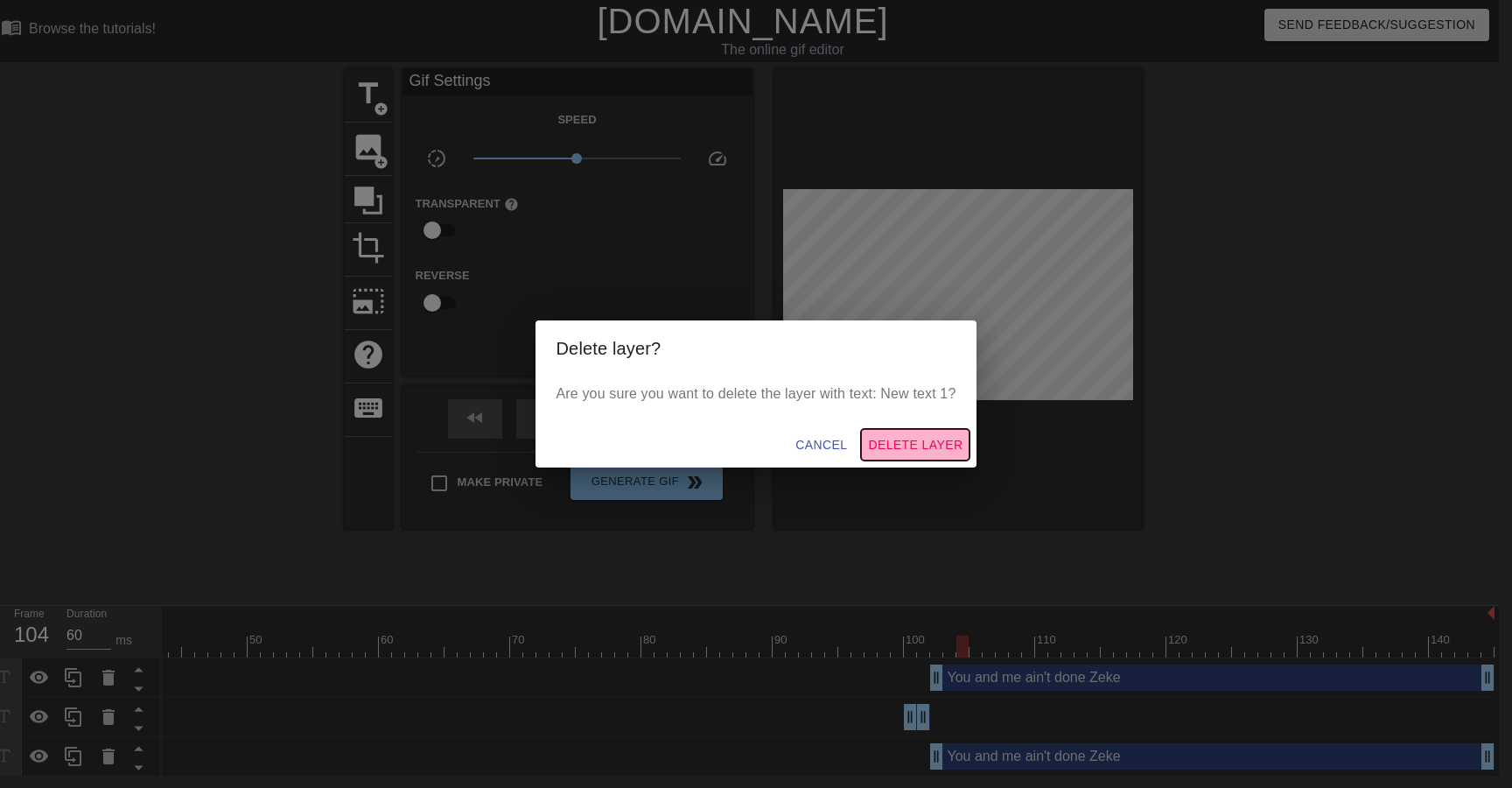
click at [885, 451] on span "Delete Layer" at bounding box center [915, 444] width 94 height 22
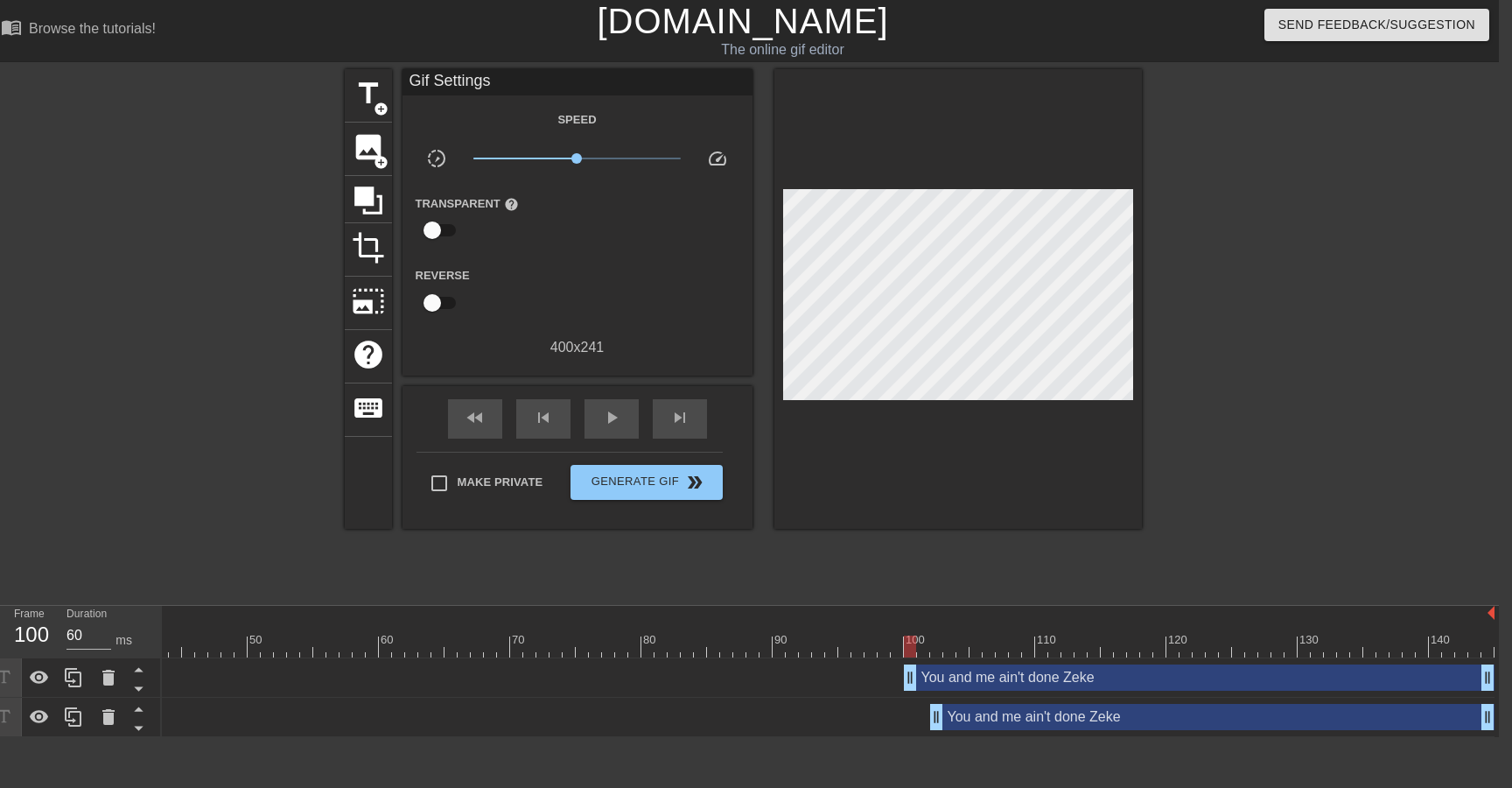
drag, startPoint x: 934, startPoint y: 679, endPoint x: 910, endPoint y: 683, distance: 24.3
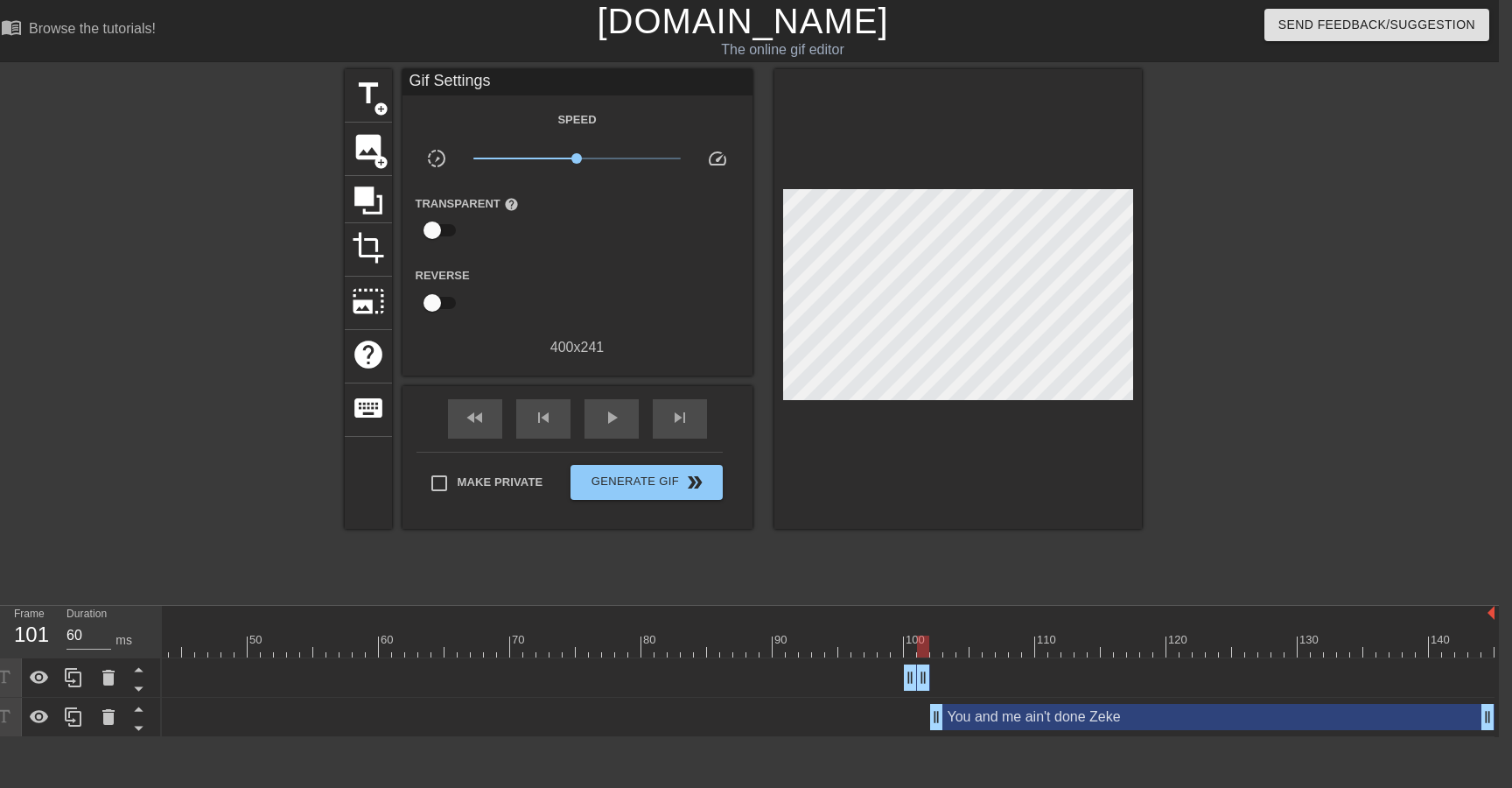
drag, startPoint x: 1486, startPoint y: 682, endPoint x: 926, endPoint y: 698, distance: 560.2
click at [926, 698] on div "You and me ain't done Zeke drag_handle drag_handle You and me ain't done Zeke d…" at bounding box center [273, 697] width 1336 height 79
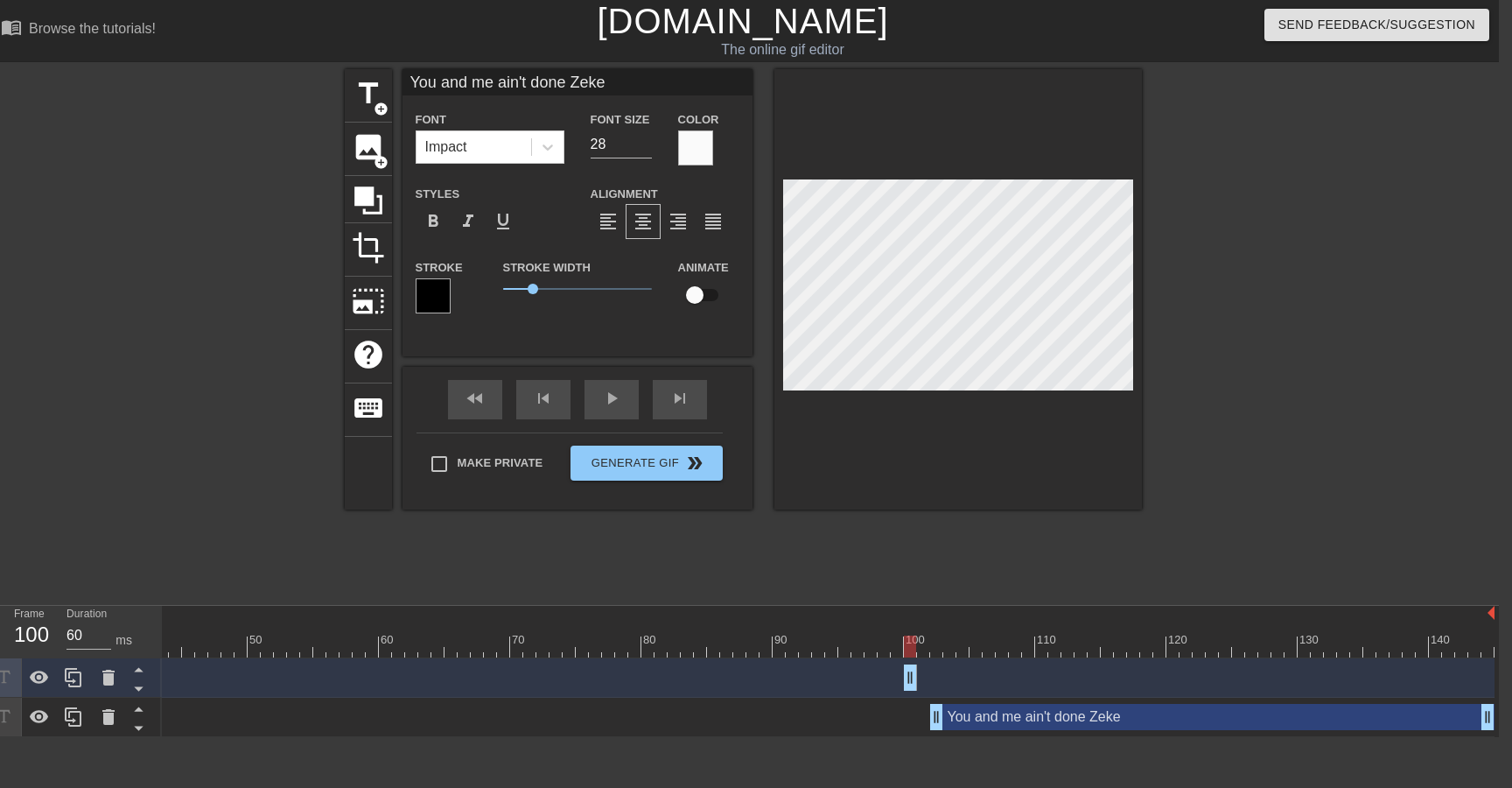
drag, startPoint x: 923, startPoint y: 674, endPoint x: 913, endPoint y: 675, distance: 10.0
click at [701, 145] on div at bounding box center [695, 148] width 35 height 35
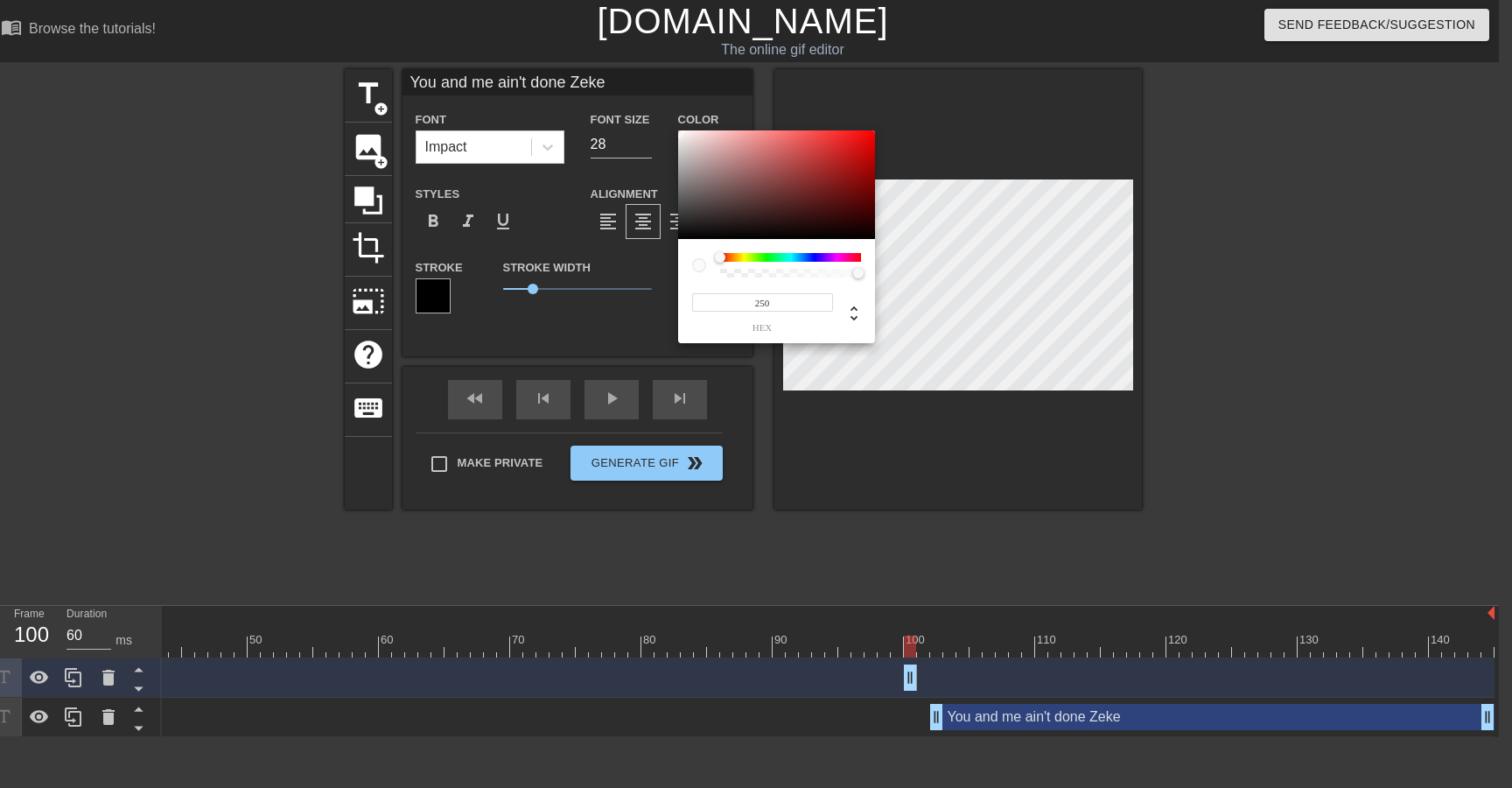
click at [854, 276] on div at bounding box center [858, 273] width 11 height 11
drag, startPoint x: 856, startPoint y: 274, endPoint x: 789, endPoint y: 281, distance: 67.4
click at [789, 281] on div "250 r 250 g 250 b 0.49 a" at bounding box center [776, 290] width 197 height 104
click at [822, 306] on input "0.49" at bounding box center [817, 302] width 31 height 18
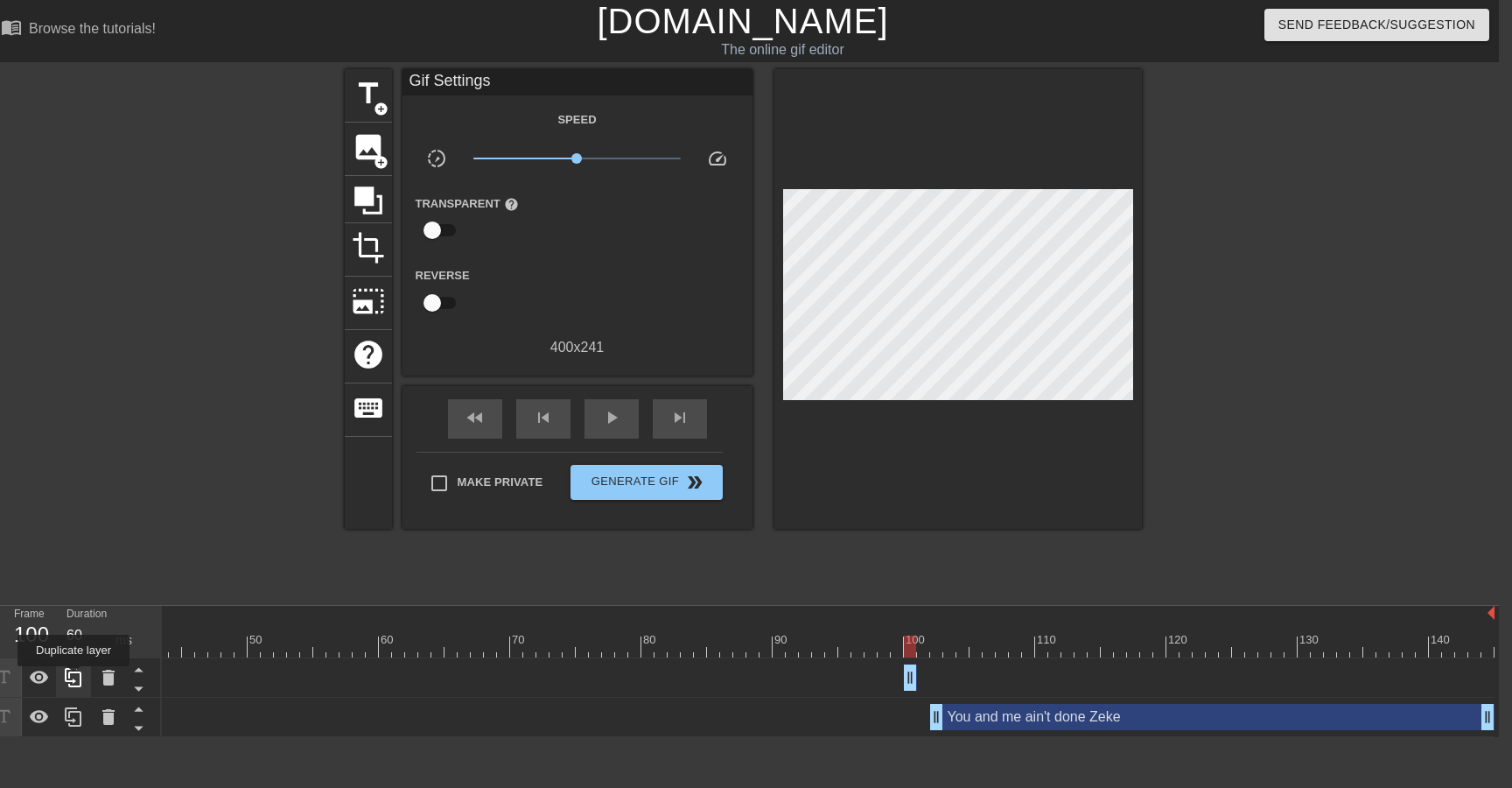
click at [76, 678] on icon at bounding box center [74, 677] width 21 height 21
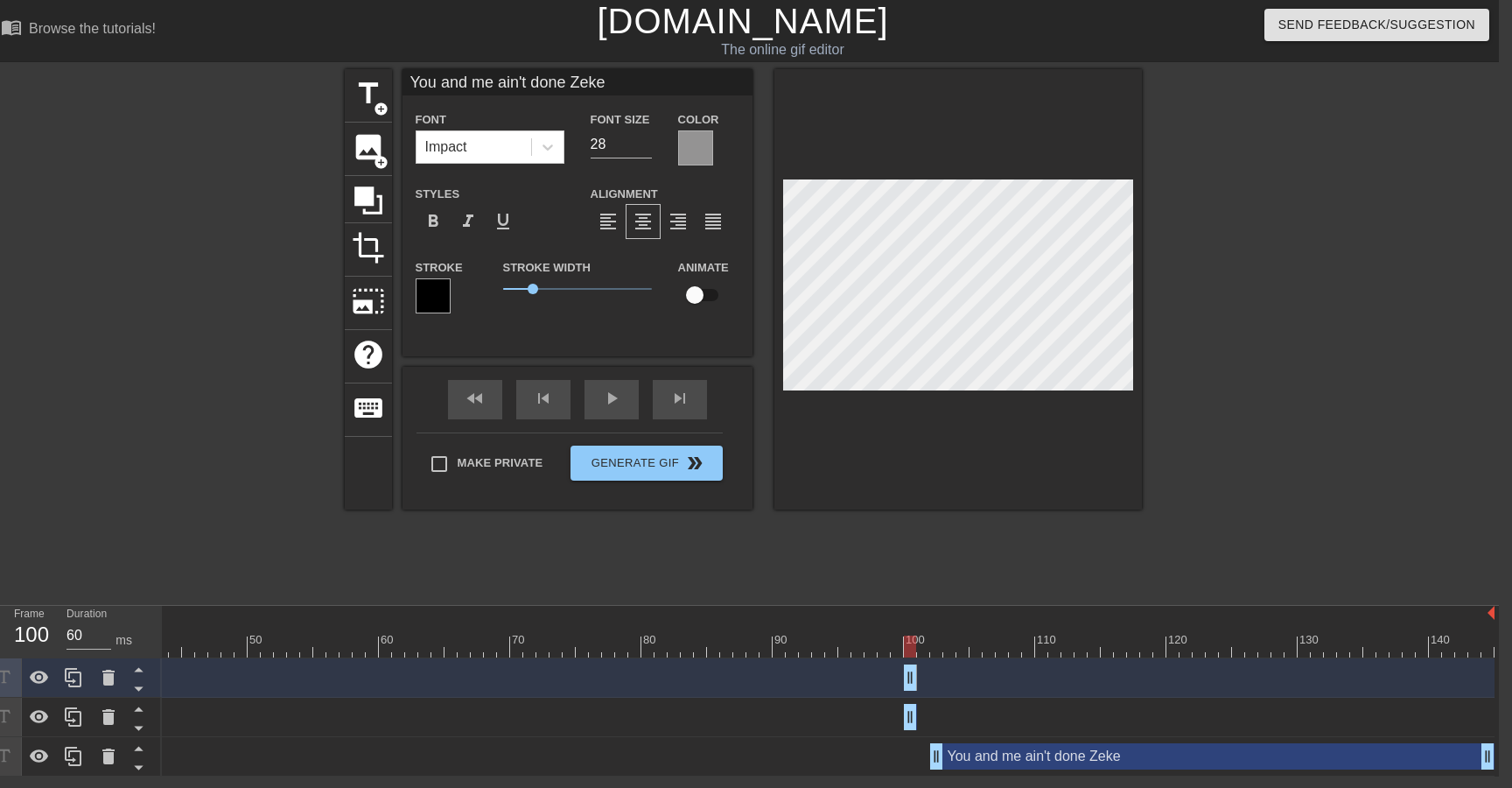
drag, startPoint x: 916, startPoint y: 676, endPoint x: 927, endPoint y: 676, distance: 11.0
drag, startPoint x: 909, startPoint y: 677, endPoint x: 918, endPoint y: 678, distance: 9.1
click at [702, 162] on div at bounding box center [695, 148] width 35 height 35
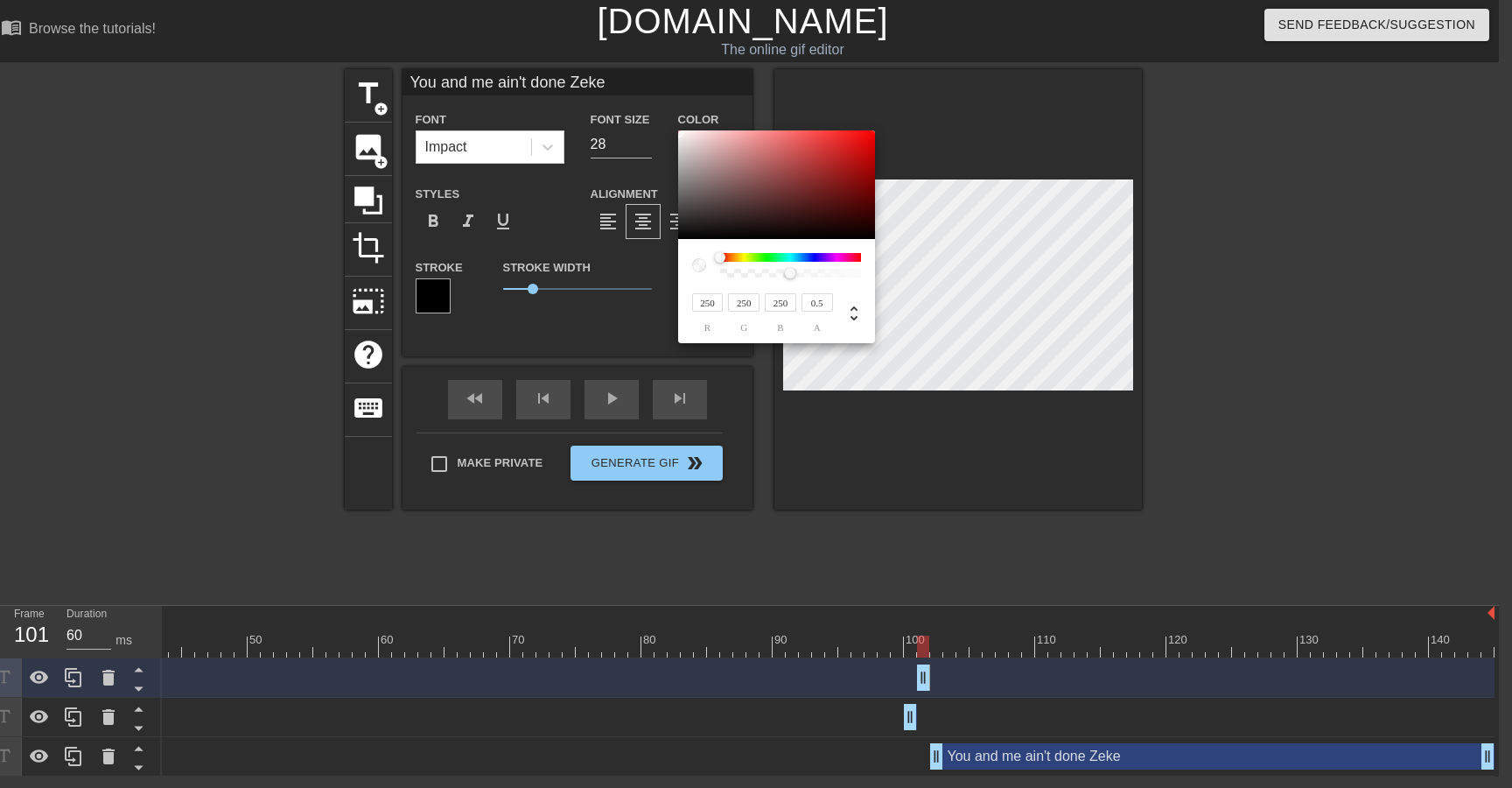
click at [821, 307] on input "0.5" at bounding box center [817, 302] width 31 height 18
click at [824, 310] on input "0.5" at bounding box center [817, 302] width 31 height 18
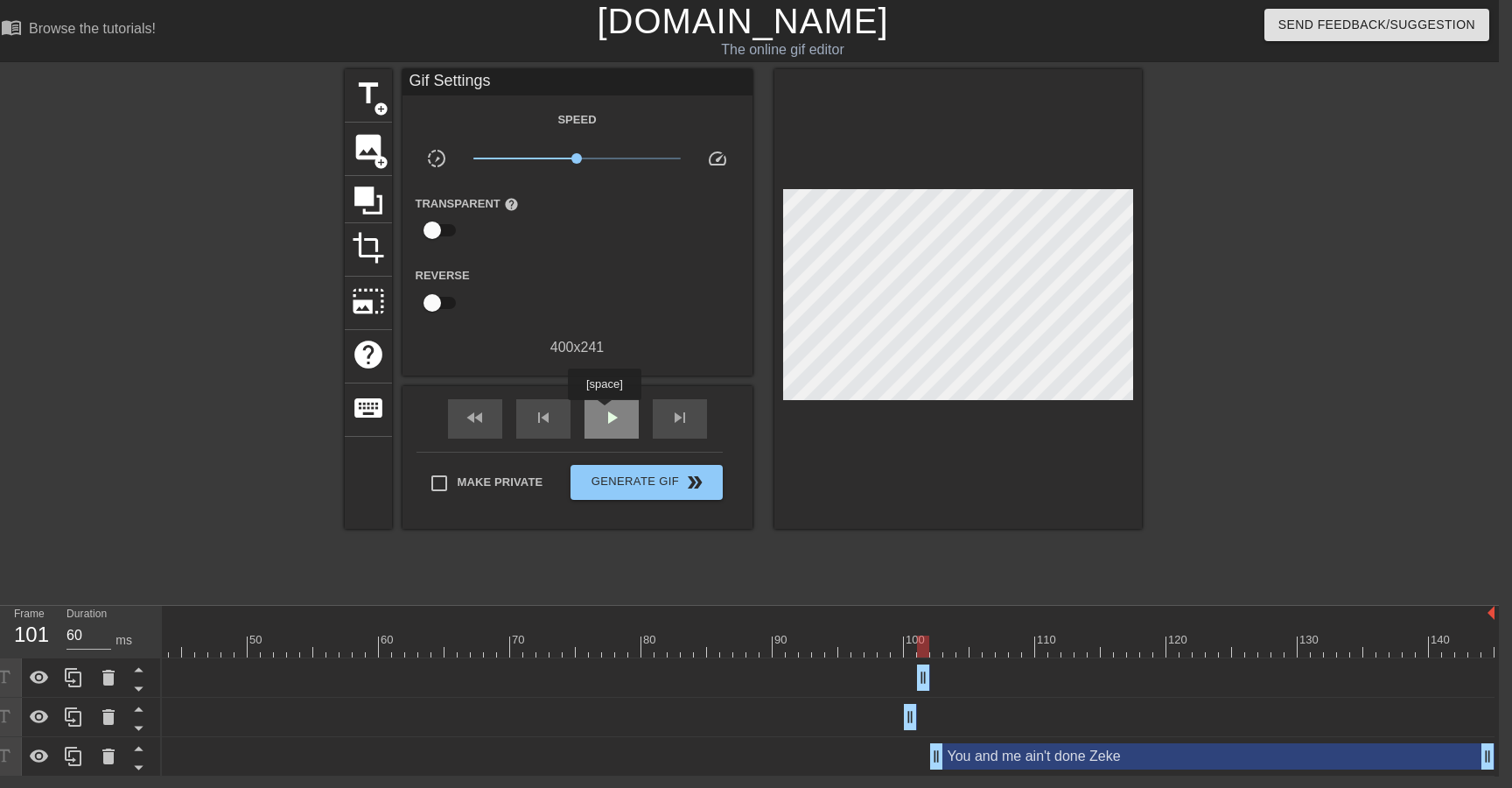
click at [606, 412] on span "play_arrow" at bounding box center [612, 417] width 21 height 21
click at [620, 415] on span "pause" at bounding box center [612, 417] width 21 height 21
click at [103, 629] on input "71" at bounding box center [89, 635] width 45 height 28
click at [105, 640] on input "70" at bounding box center [89, 635] width 45 height 28
click at [38, 639] on div "118" at bounding box center [26, 635] width 26 height 31
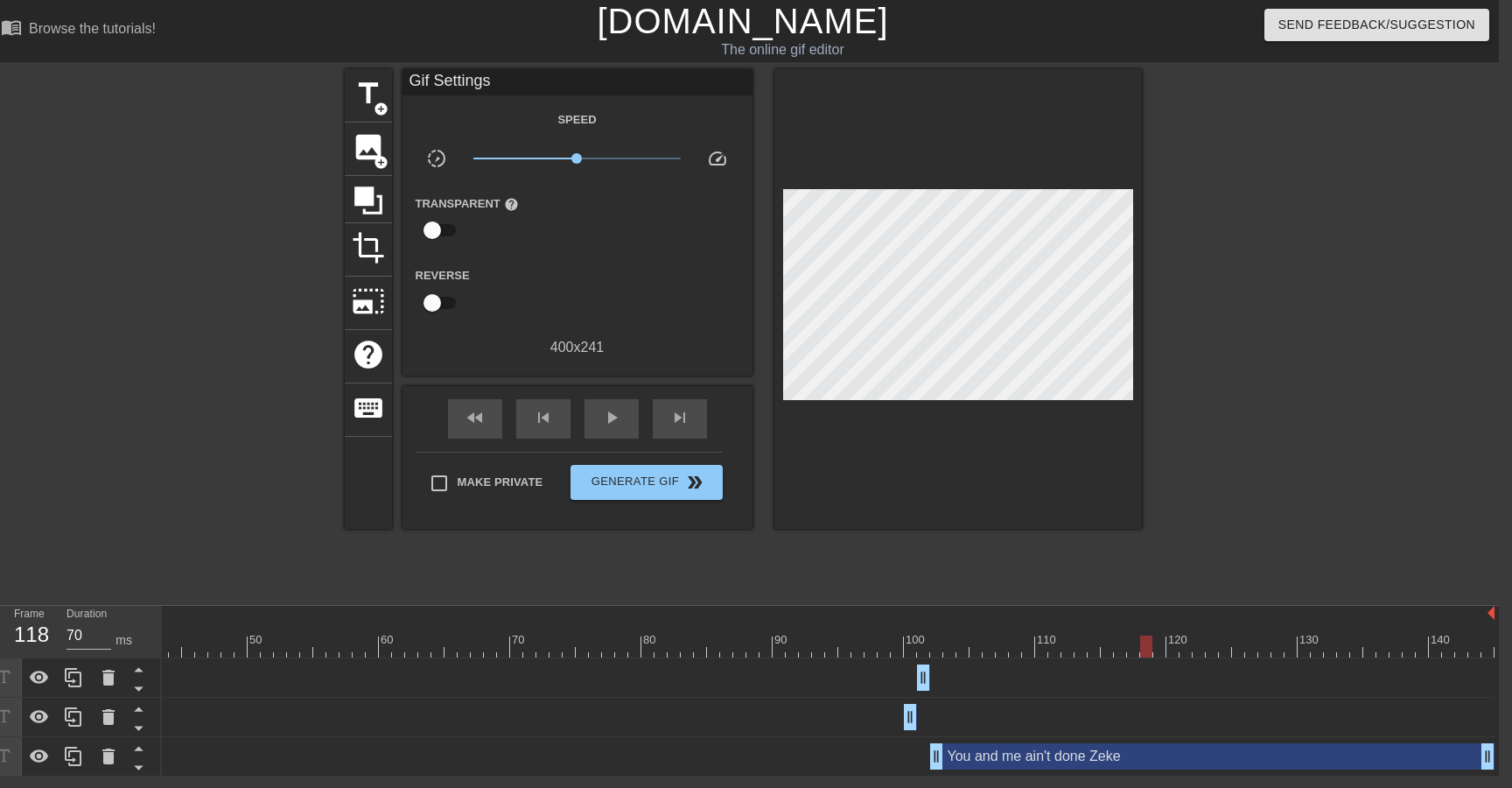
click at [38, 639] on div "118" at bounding box center [26, 635] width 26 height 31
drag, startPoint x: 580, startPoint y: 157, endPoint x: 563, endPoint y: 157, distance: 17.0
click at [563, 157] on span "x0.741" at bounding box center [563, 158] width 11 height 11
click at [598, 415] on div "play_arrow" at bounding box center [612, 418] width 54 height 40
click at [108, 717] on icon at bounding box center [109, 717] width 13 height 16
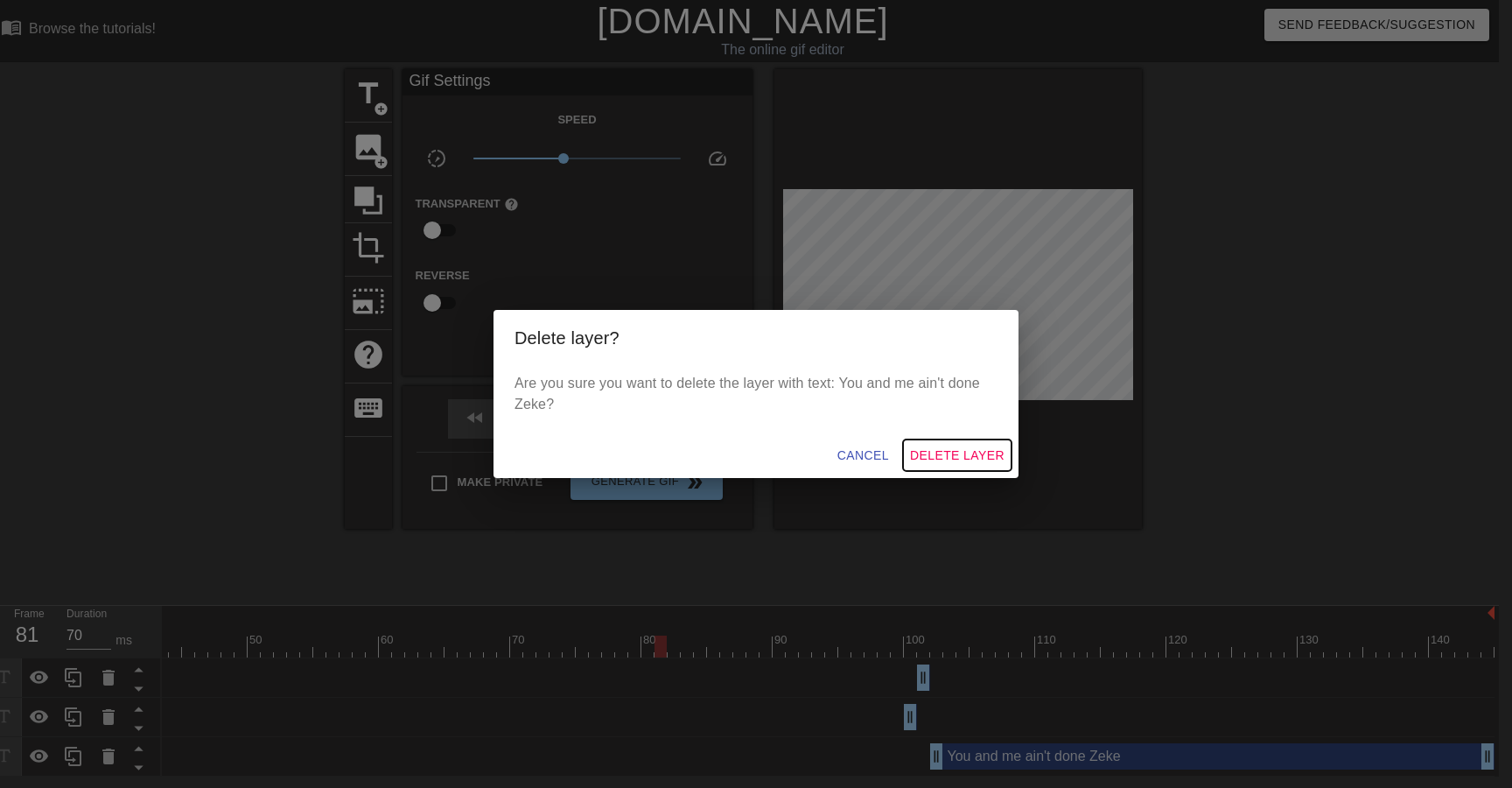
click at [928, 461] on span "Delete Layer" at bounding box center [956, 455] width 94 height 22
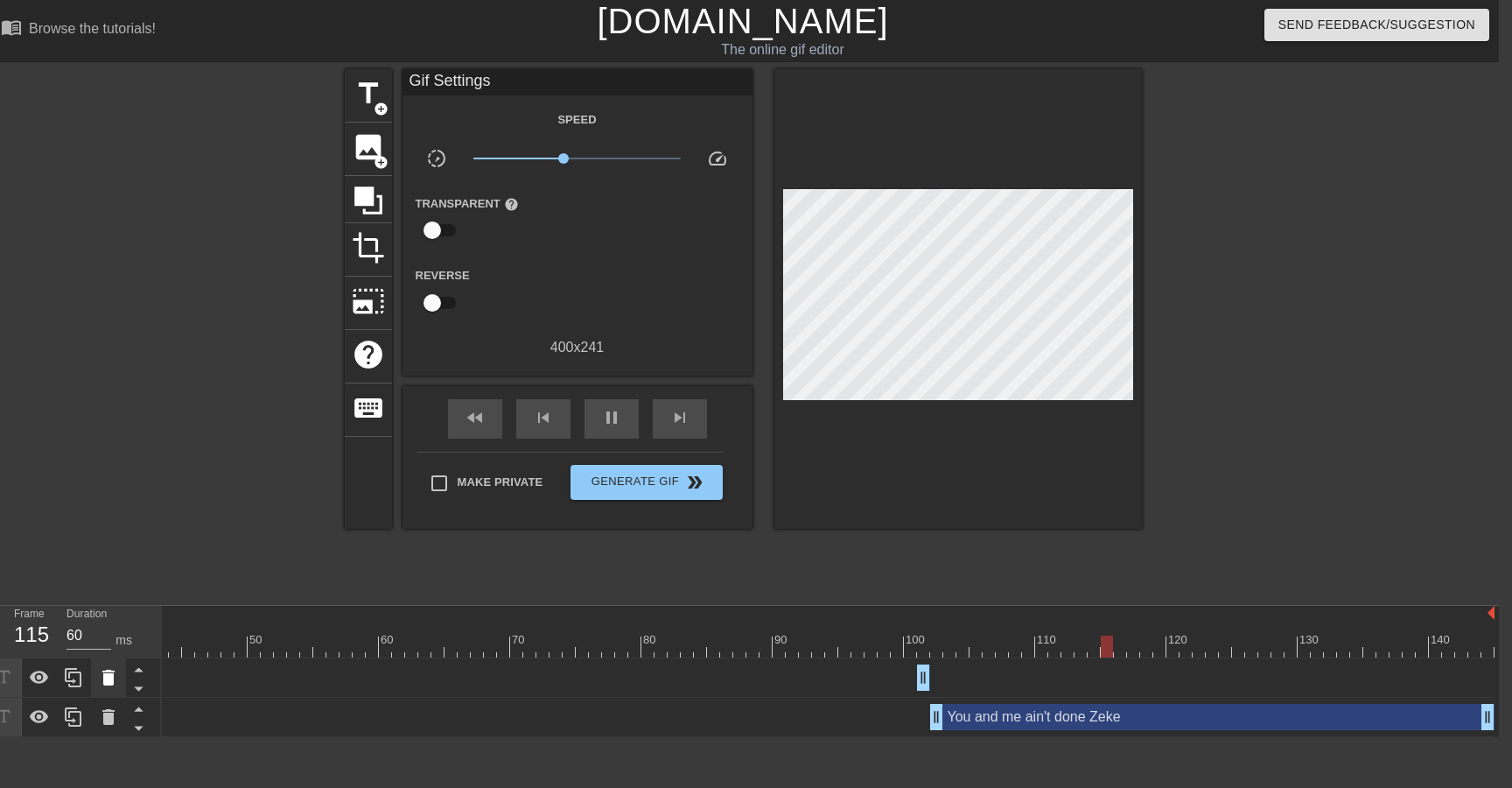
click at [102, 680] on icon at bounding box center [109, 677] width 21 height 21
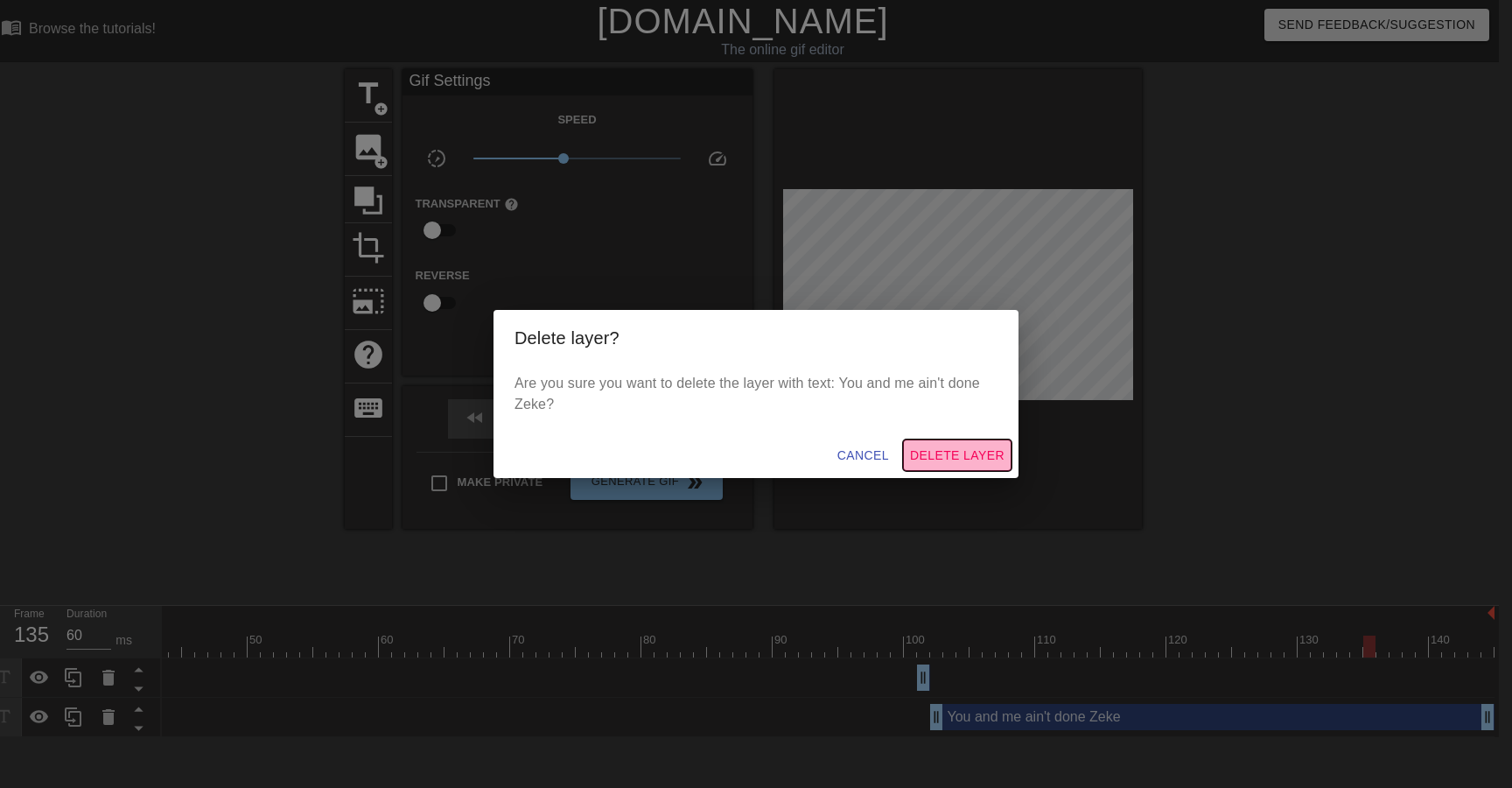
click at [940, 451] on span "Delete Layer" at bounding box center [956, 455] width 94 height 22
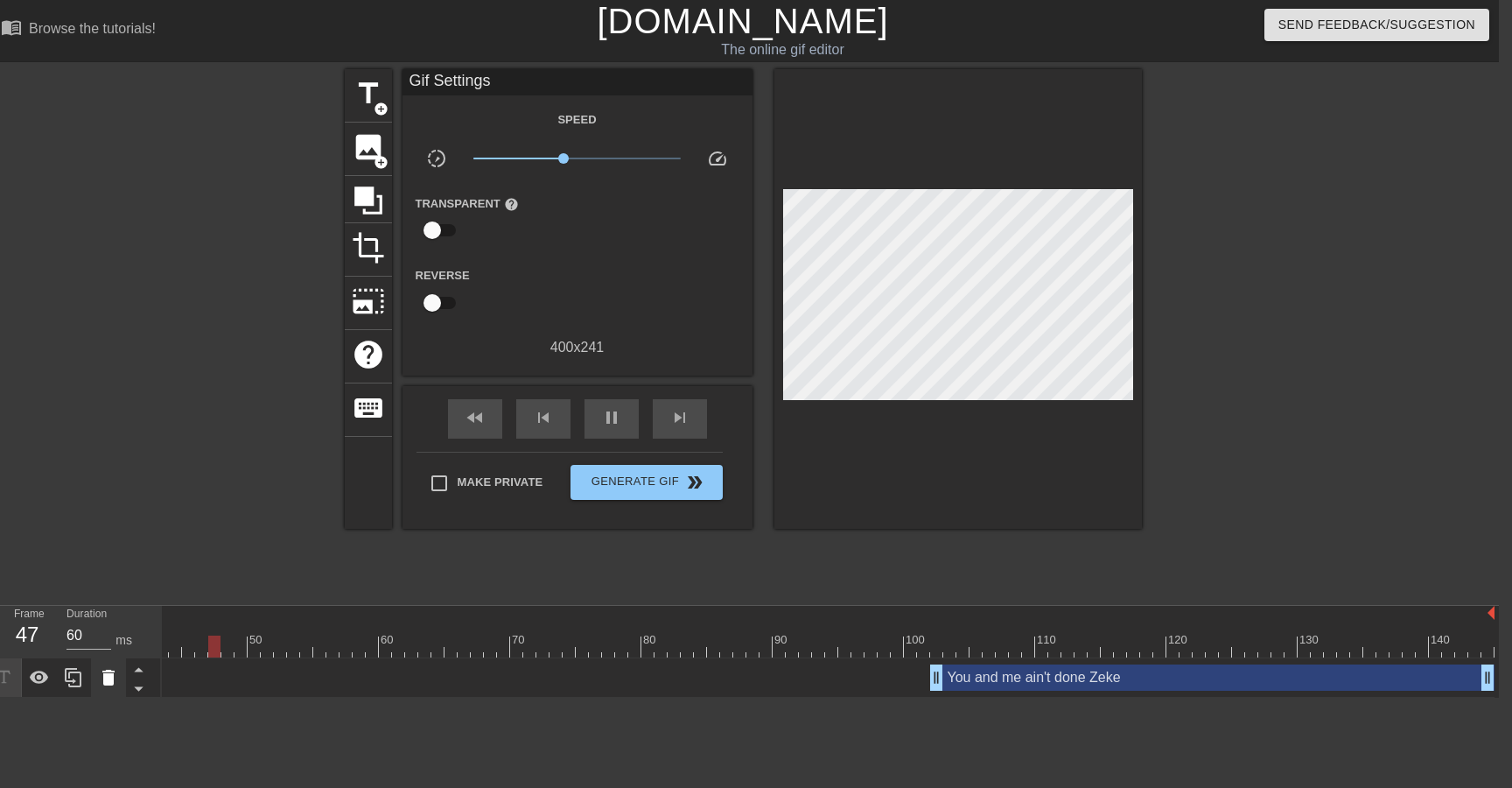
click at [113, 681] on icon at bounding box center [109, 677] width 13 height 16
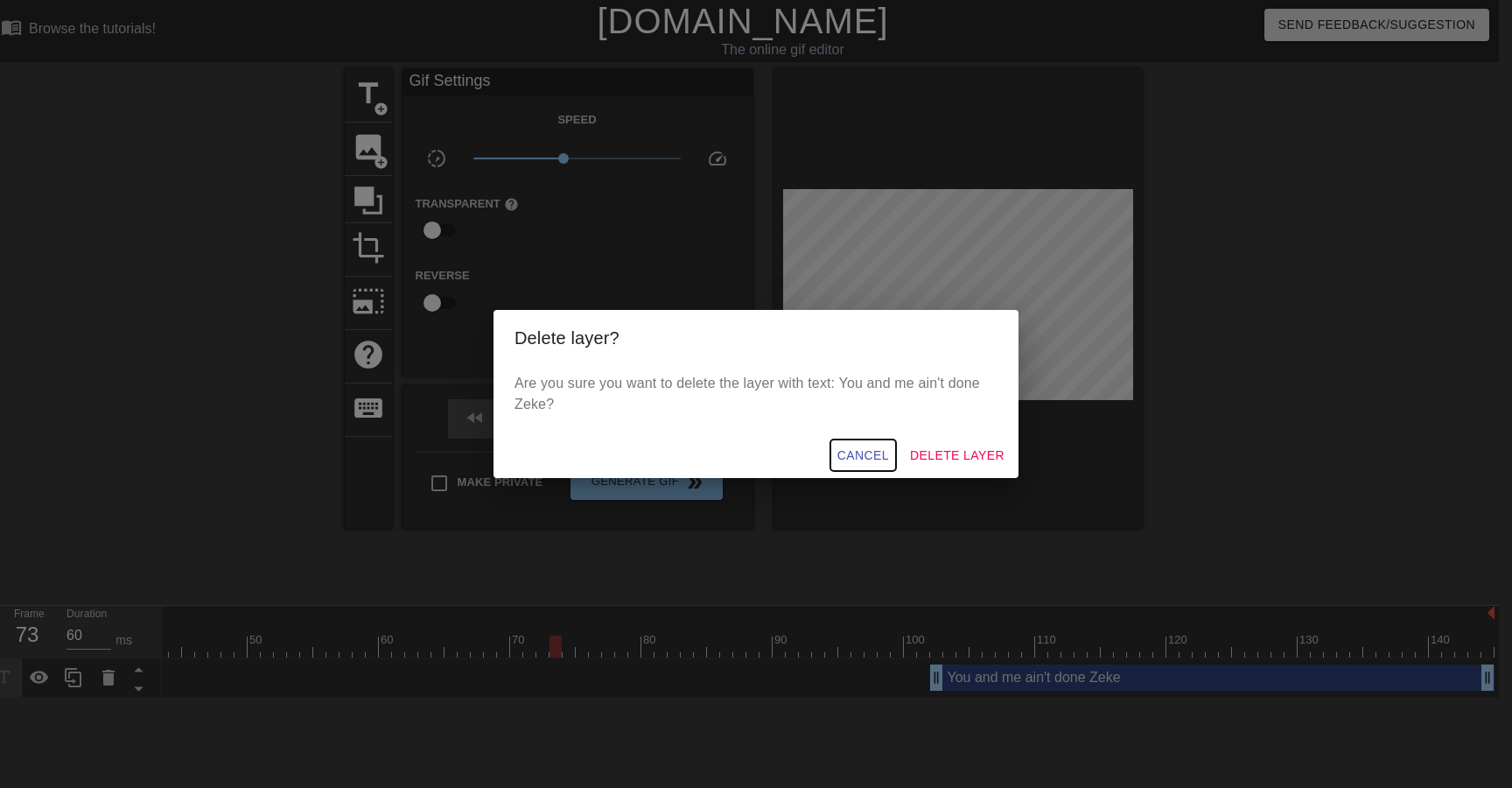
click at [871, 458] on span "Cancel" at bounding box center [862, 455] width 51 height 22
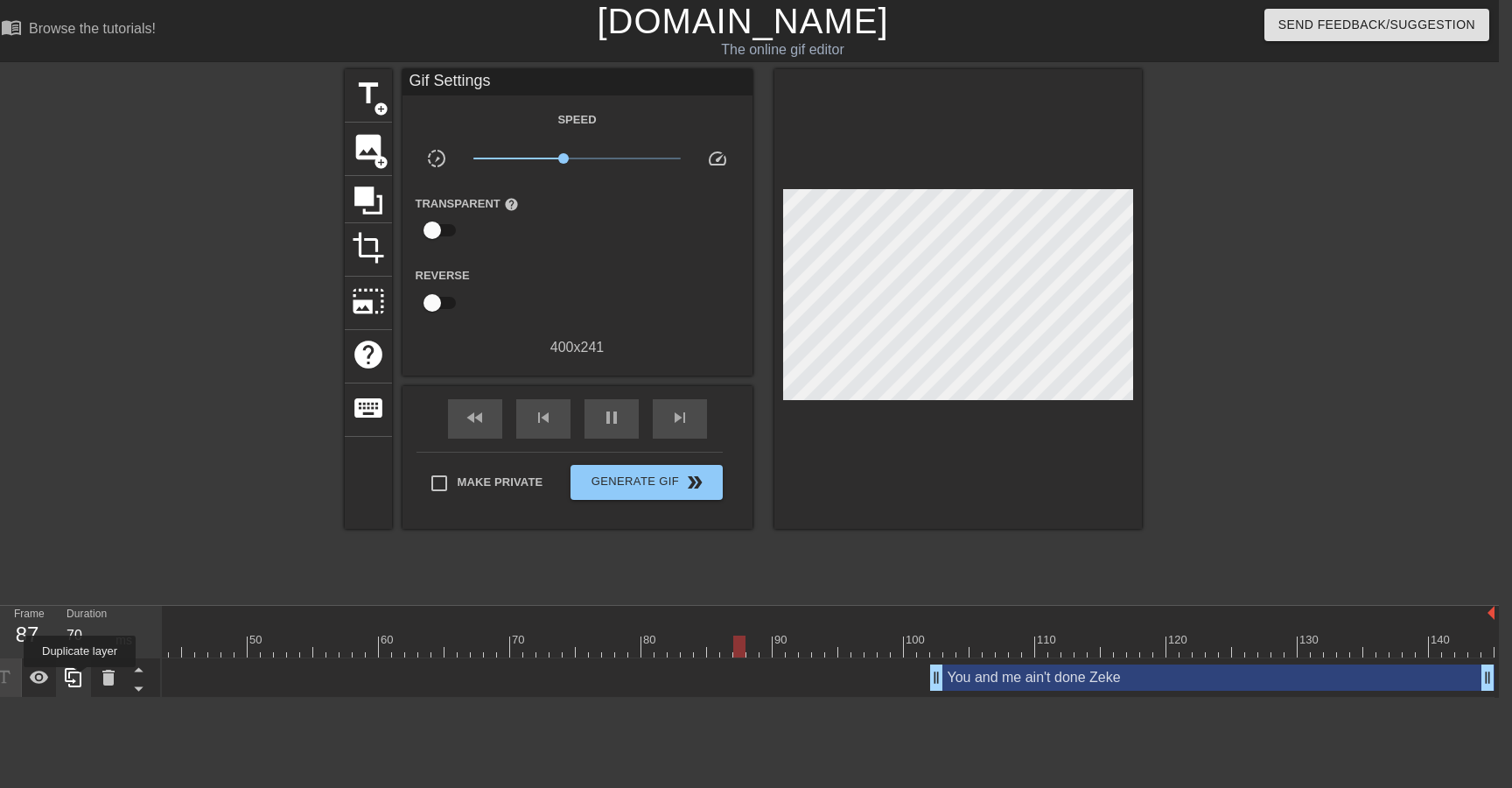
click at [73, 679] on icon at bounding box center [73, 677] width 16 height 19
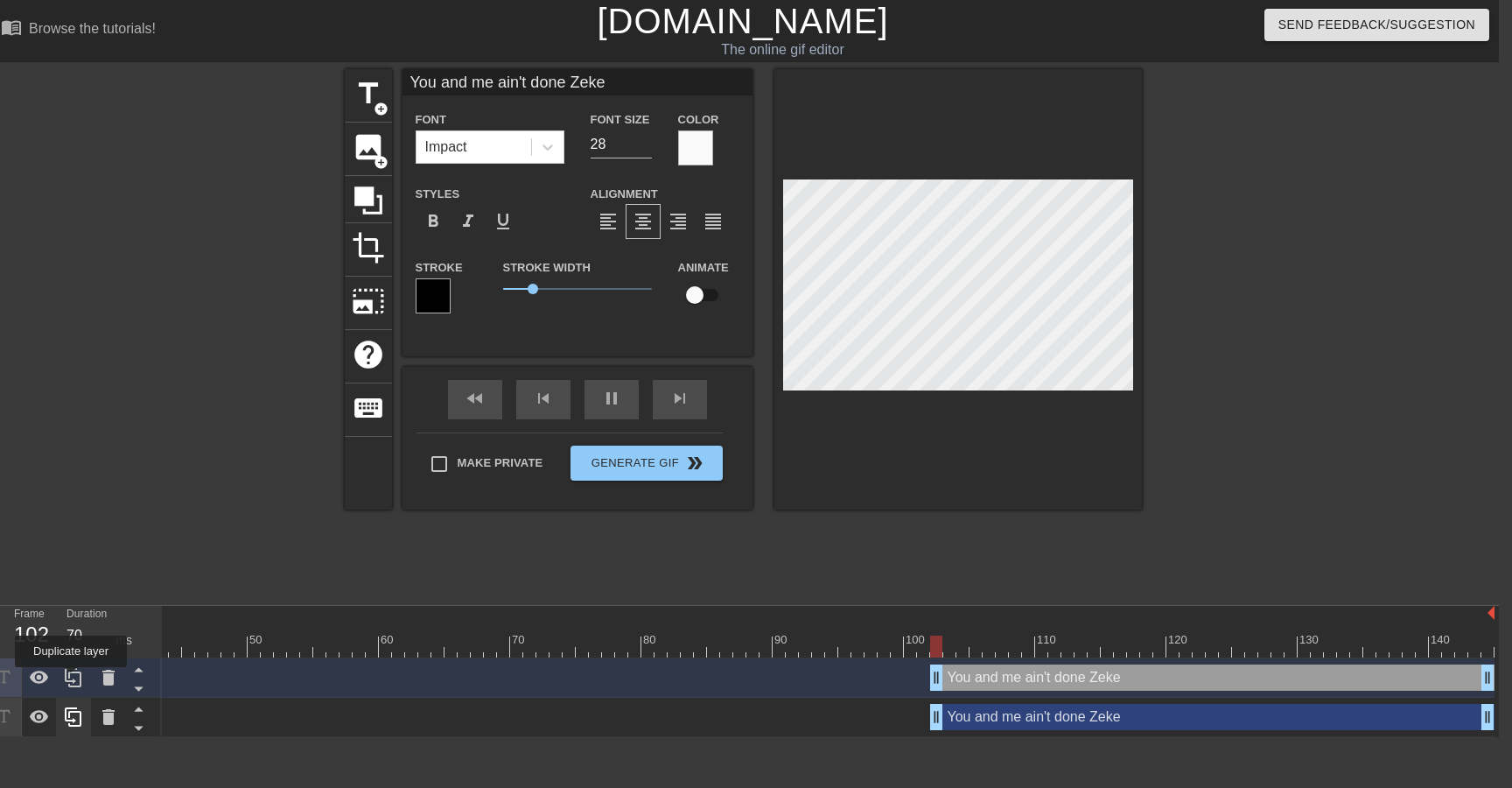
click at [73, 679] on icon at bounding box center [73, 677] width 16 height 19
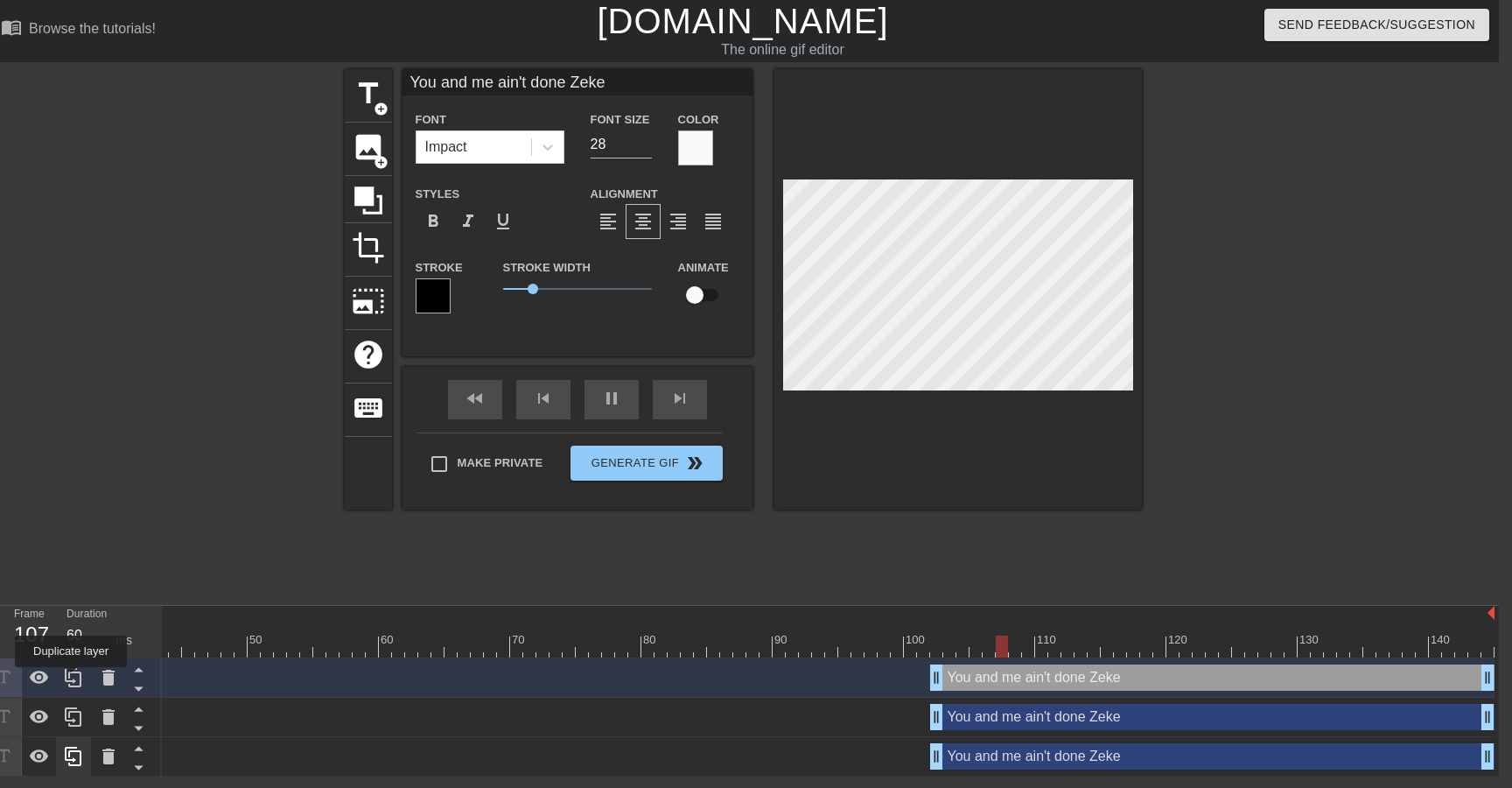
click at [73, 679] on icon at bounding box center [73, 677] width 16 height 19
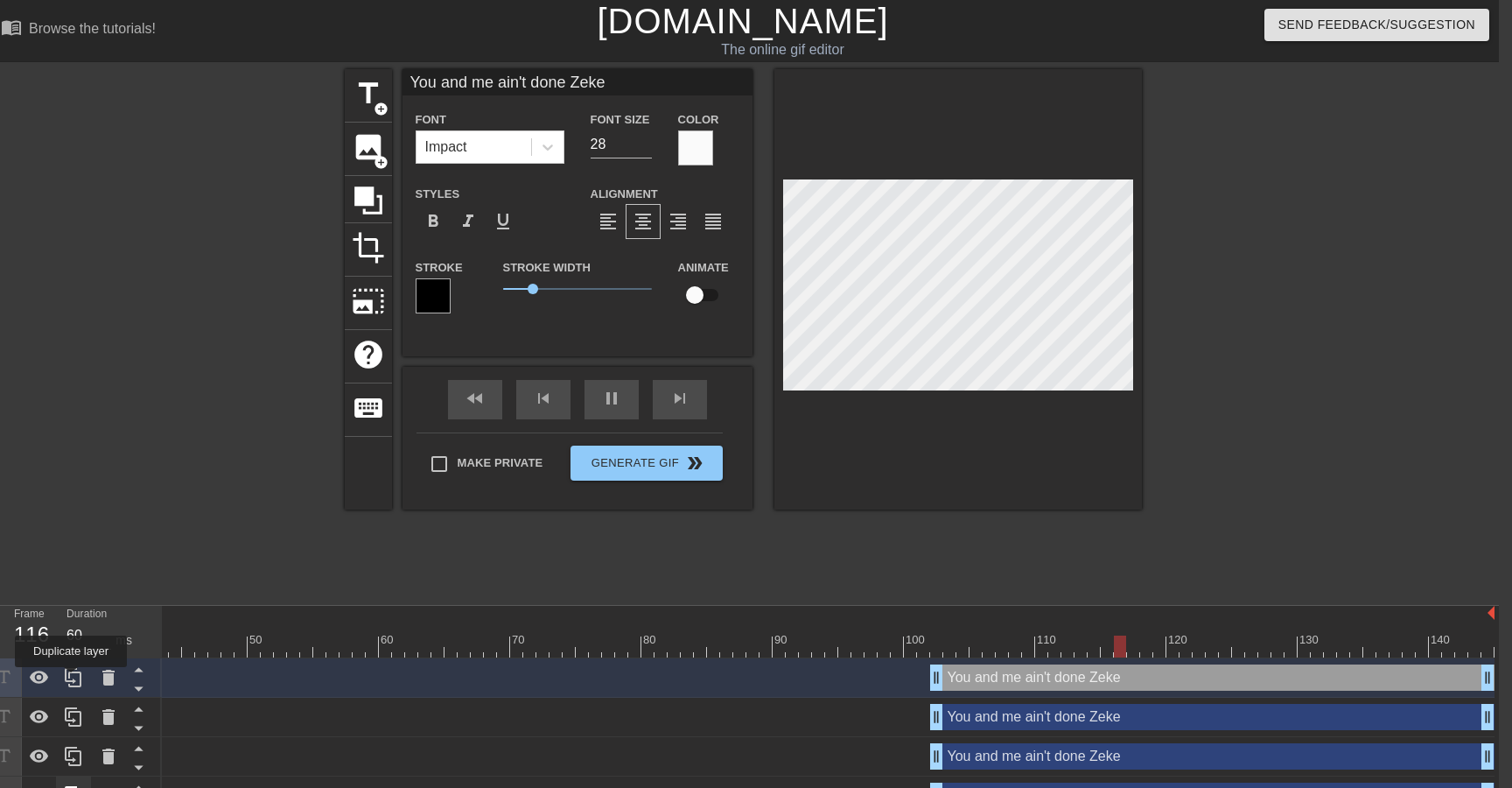
click at [73, 679] on icon at bounding box center [73, 677] width 16 height 19
click at [73, 676] on icon at bounding box center [74, 677] width 21 height 21
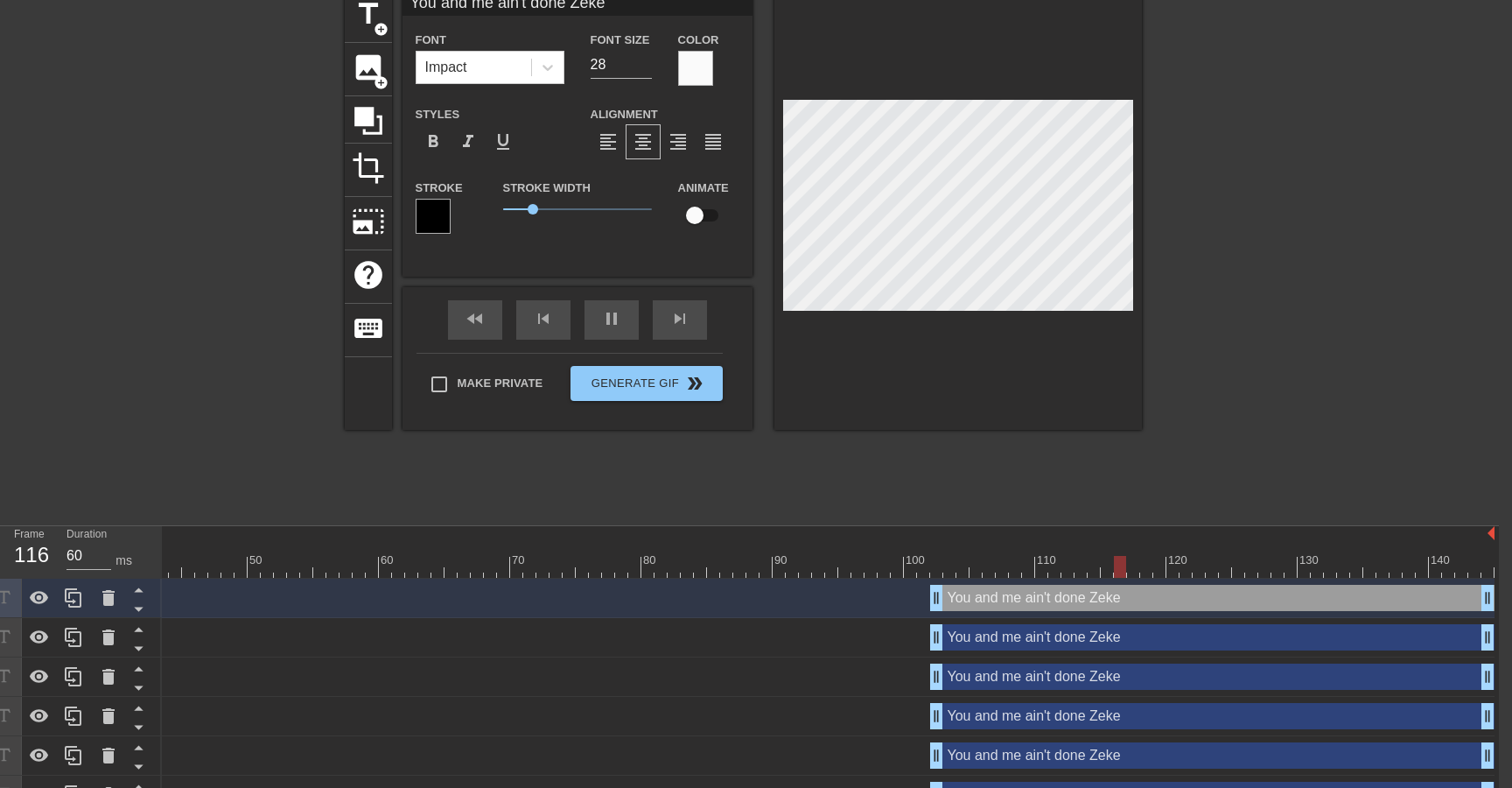
scroll to position [0, 14]
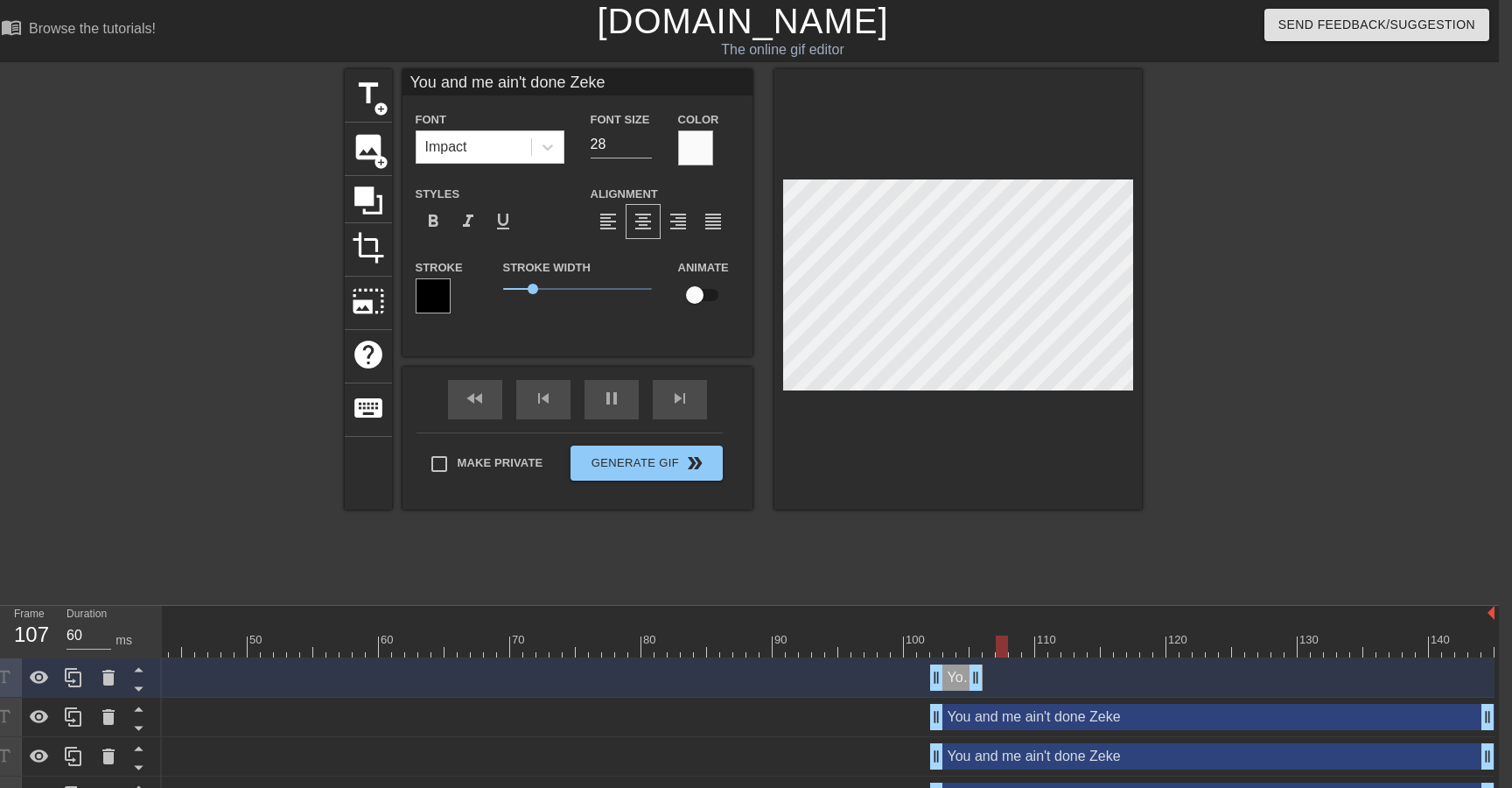
drag, startPoint x: 1486, startPoint y: 674, endPoint x: 976, endPoint y: 725, distance: 512.5
click at [942, 725] on div "You and me ain't done Zeke drag_handle drag_handle You and me ain't done Zeke d…" at bounding box center [273, 776] width 1336 height 237
click at [1319, 284] on div at bounding box center [1294, 331] width 263 height 525
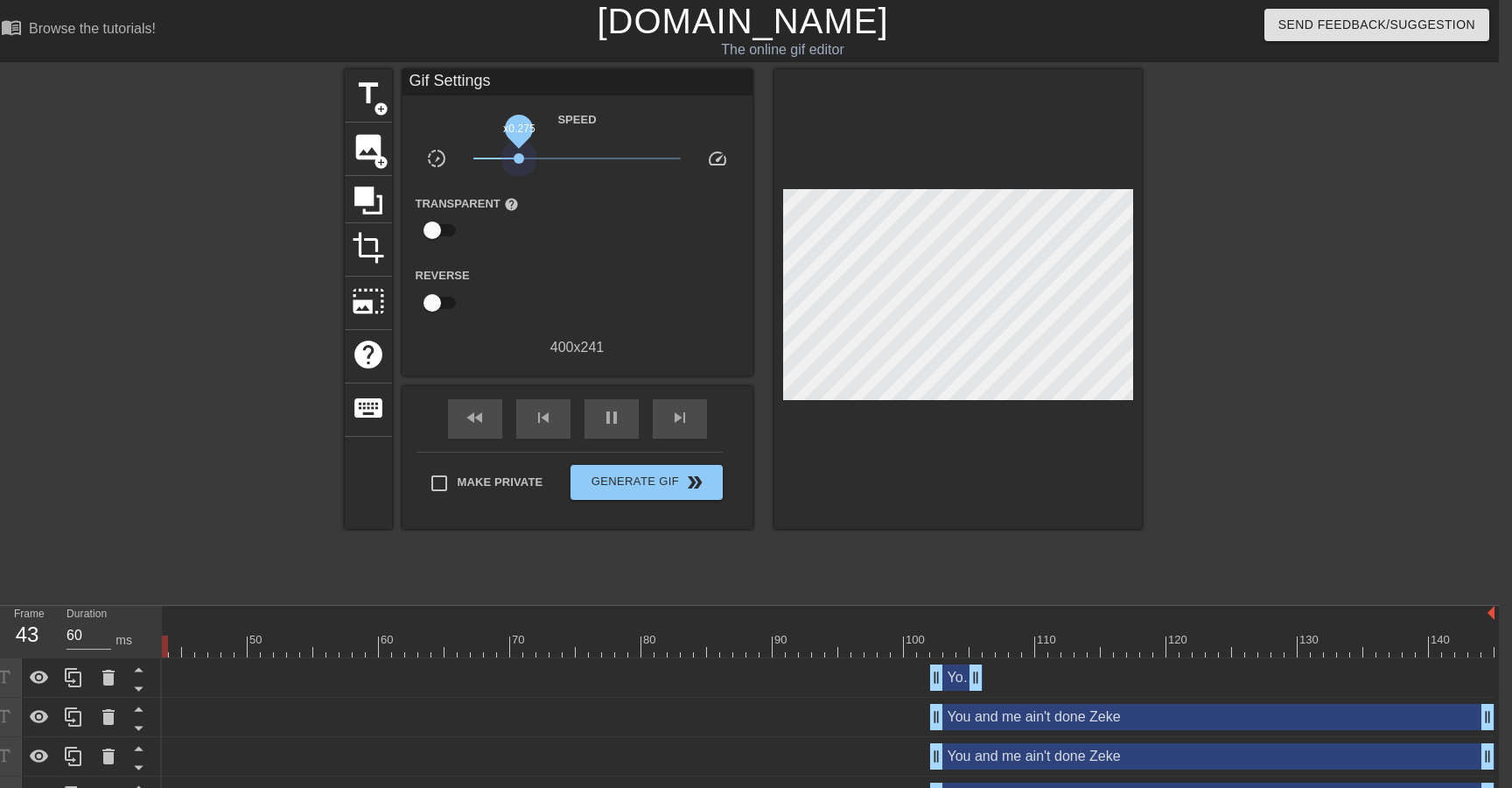
click at [519, 155] on span "x0.275" at bounding box center [577, 158] width 208 height 21
click at [917, 650] on div at bounding box center [549, 646] width 1889 height 22
drag, startPoint x: 938, startPoint y: 678, endPoint x: 911, endPoint y: 678, distance: 27.0
drag, startPoint x: 979, startPoint y: 679, endPoint x: 1019, endPoint y: 674, distance: 40.3
click at [1271, 515] on div at bounding box center [1294, 331] width 263 height 525
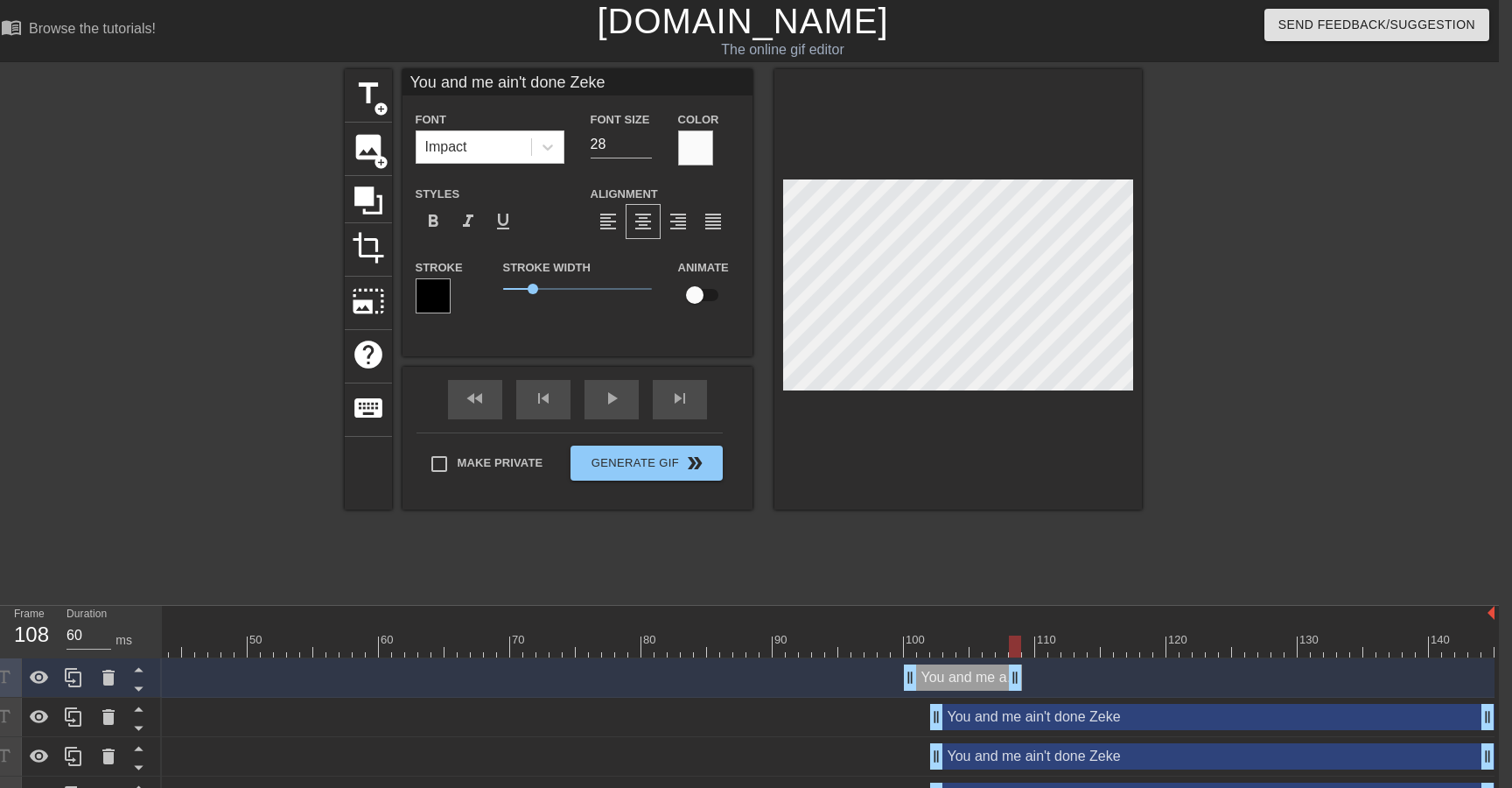
click at [1034, 392] on div at bounding box center [957, 289] width 368 height 441
click at [113, 678] on icon at bounding box center [109, 677] width 21 height 21
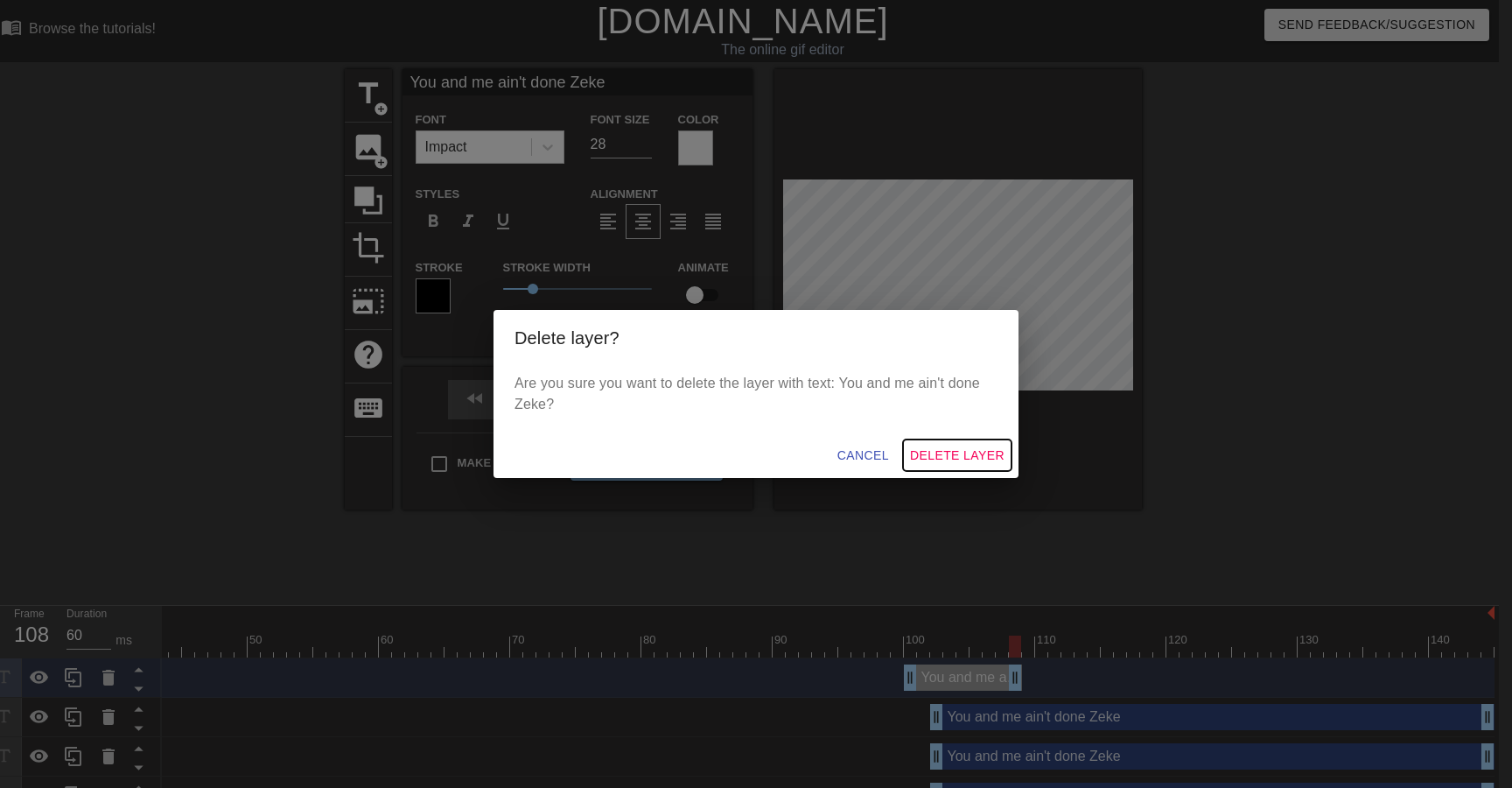
click at [943, 467] on button "Delete Layer" at bounding box center [957, 455] width 109 height 32
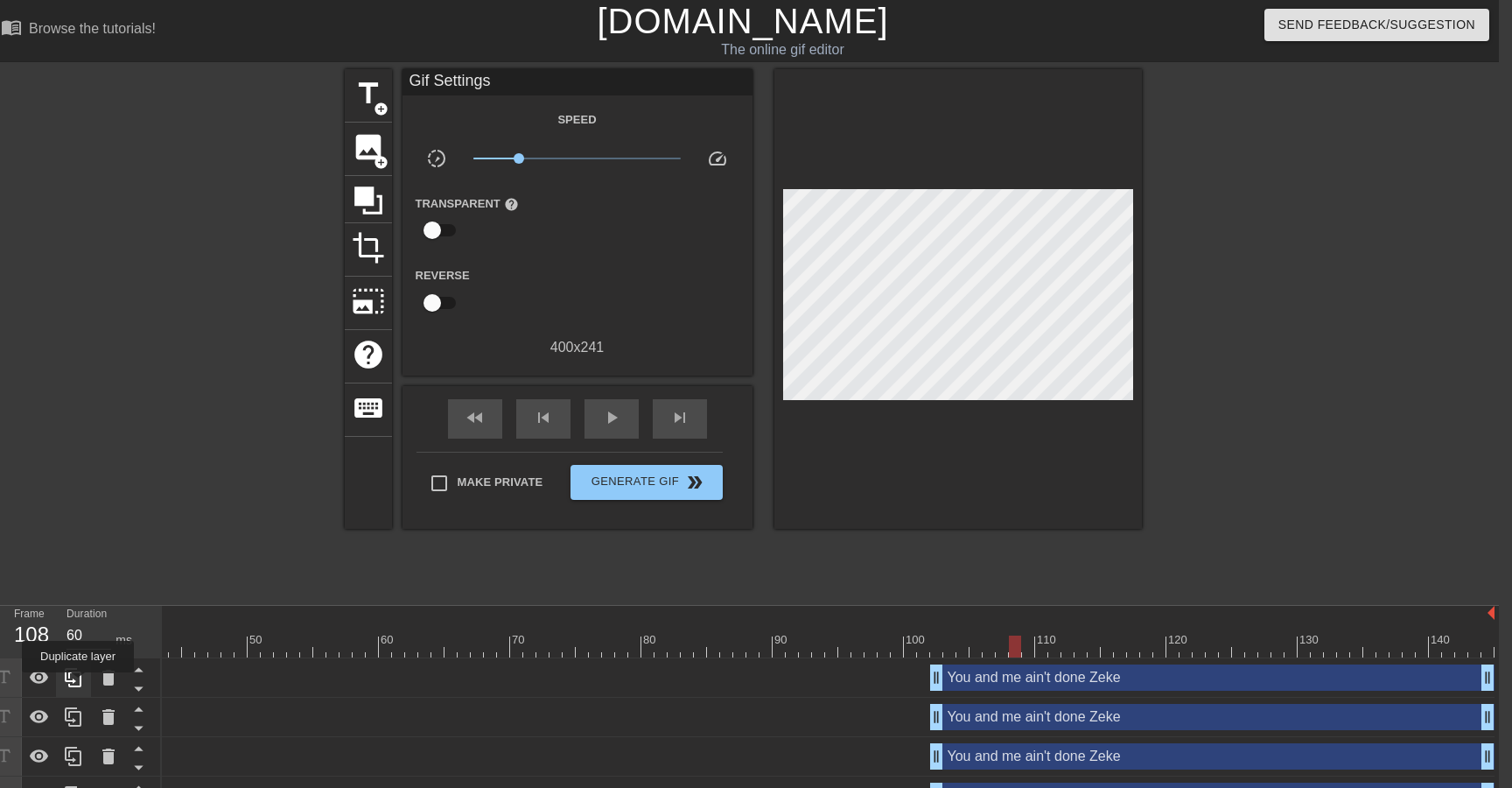
click at [80, 684] on icon at bounding box center [73, 677] width 16 height 19
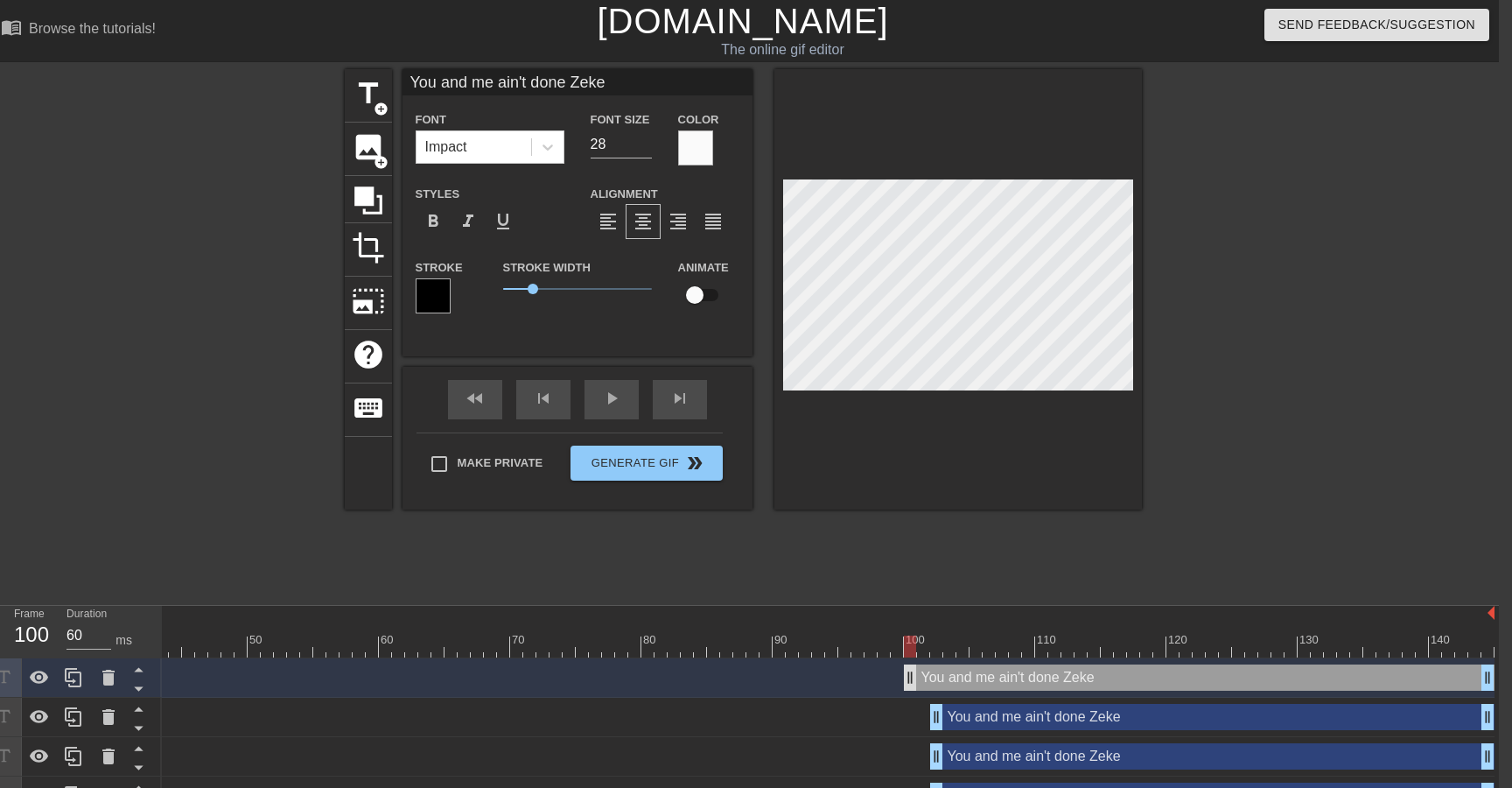
drag, startPoint x: 933, startPoint y: 678, endPoint x: 907, endPoint y: 678, distance: 26.0
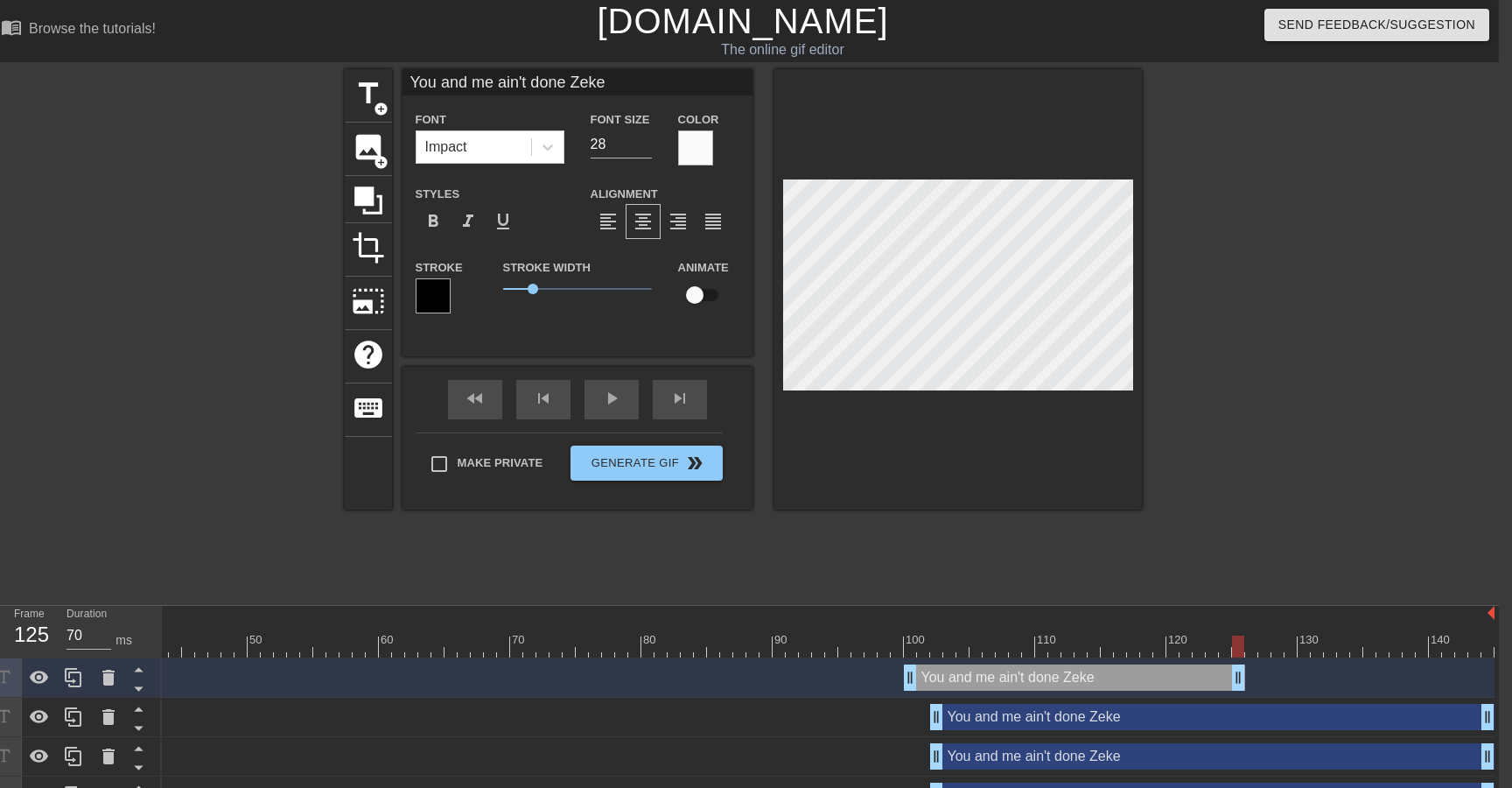
drag, startPoint x: 1489, startPoint y: 683, endPoint x: 1202, endPoint y: 702, distance: 287.6
click at [942, 702] on div "You and me ain't done Zeke drag_handle drag_handle You and me ain't done Zeke d…" at bounding box center [273, 776] width 1336 height 237
click at [1095, 684] on div "You and me ain't done Zeke drag_handle drag_handle" at bounding box center [1054, 677] width 302 height 26
drag, startPoint x: 1205, startPoint y: 679, endPoint x: 1036, endPoint y: 684, distance: 169.1
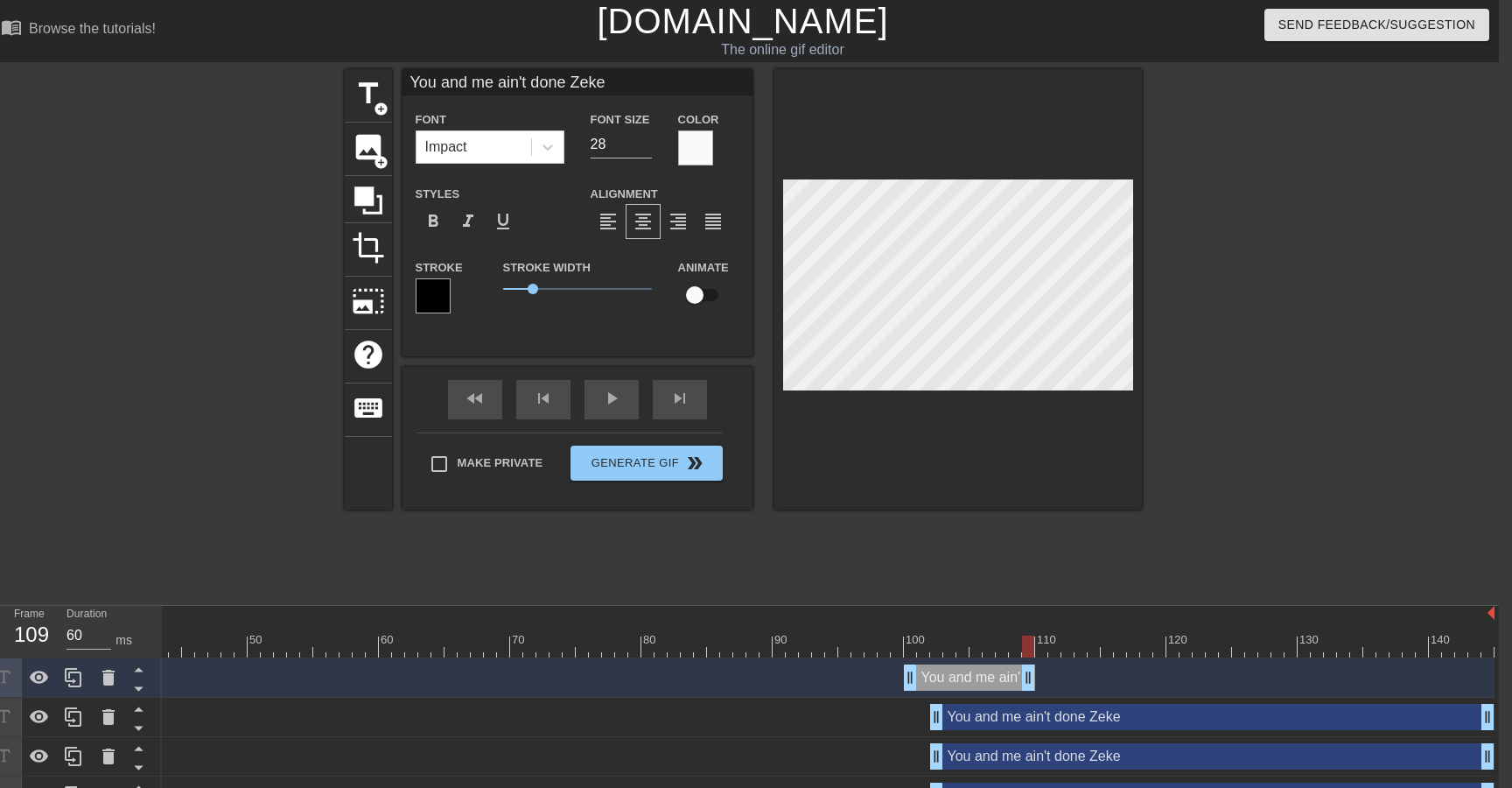
click at [1036, 684] on div "You and me ain't done Zeke drag_handle drag_handle" at bounding box center [549, 677] width 1889 height 26
drag, startPoint x: 1025, startPoint y: 678, endPoint x: 951, endPoint y: 684, distance: 74.2
click at [611, 227] on span "format_align_left" at bounding box center [608, 221] width 21 height 21
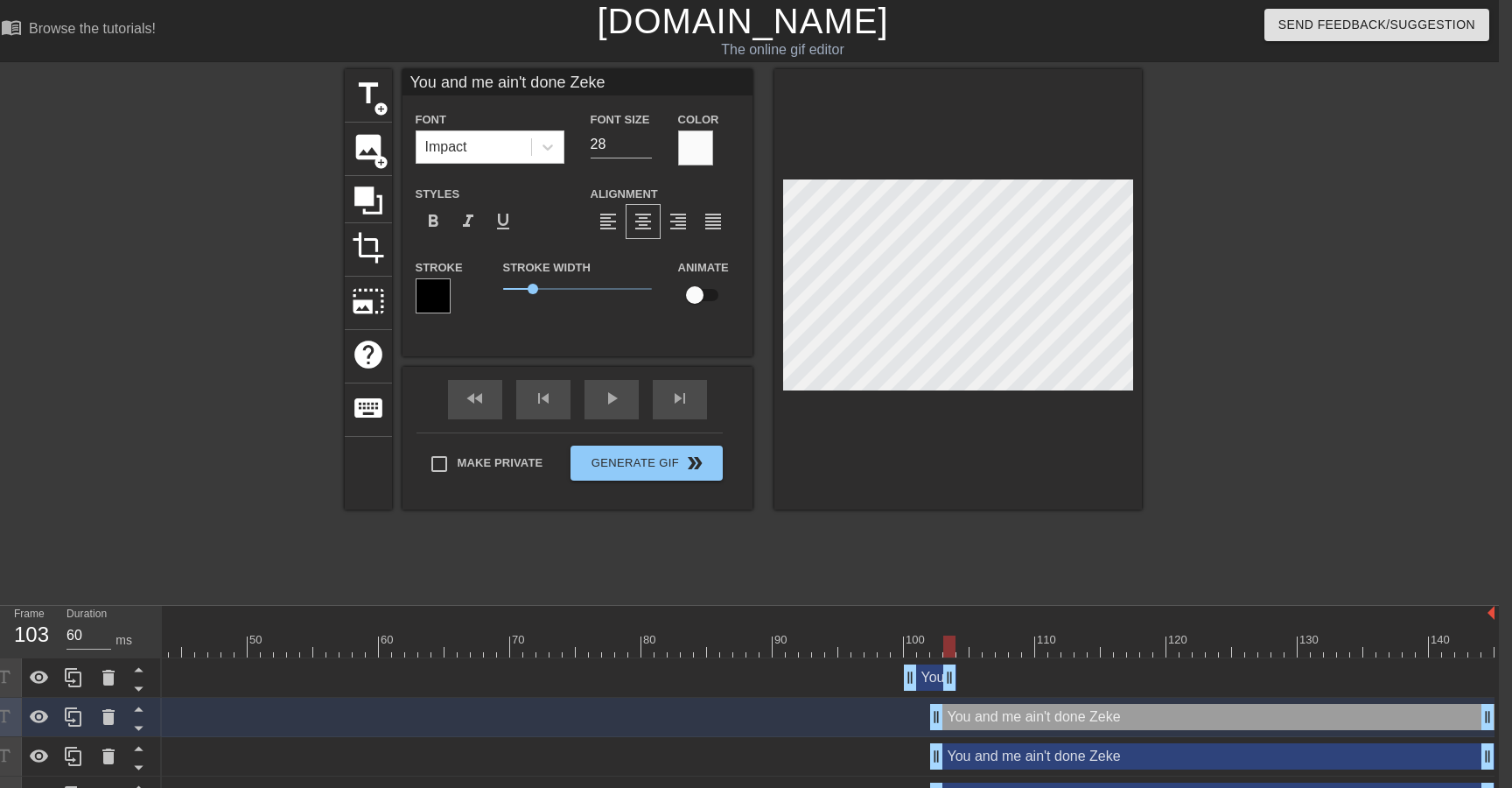
scroll to position [110, 14]
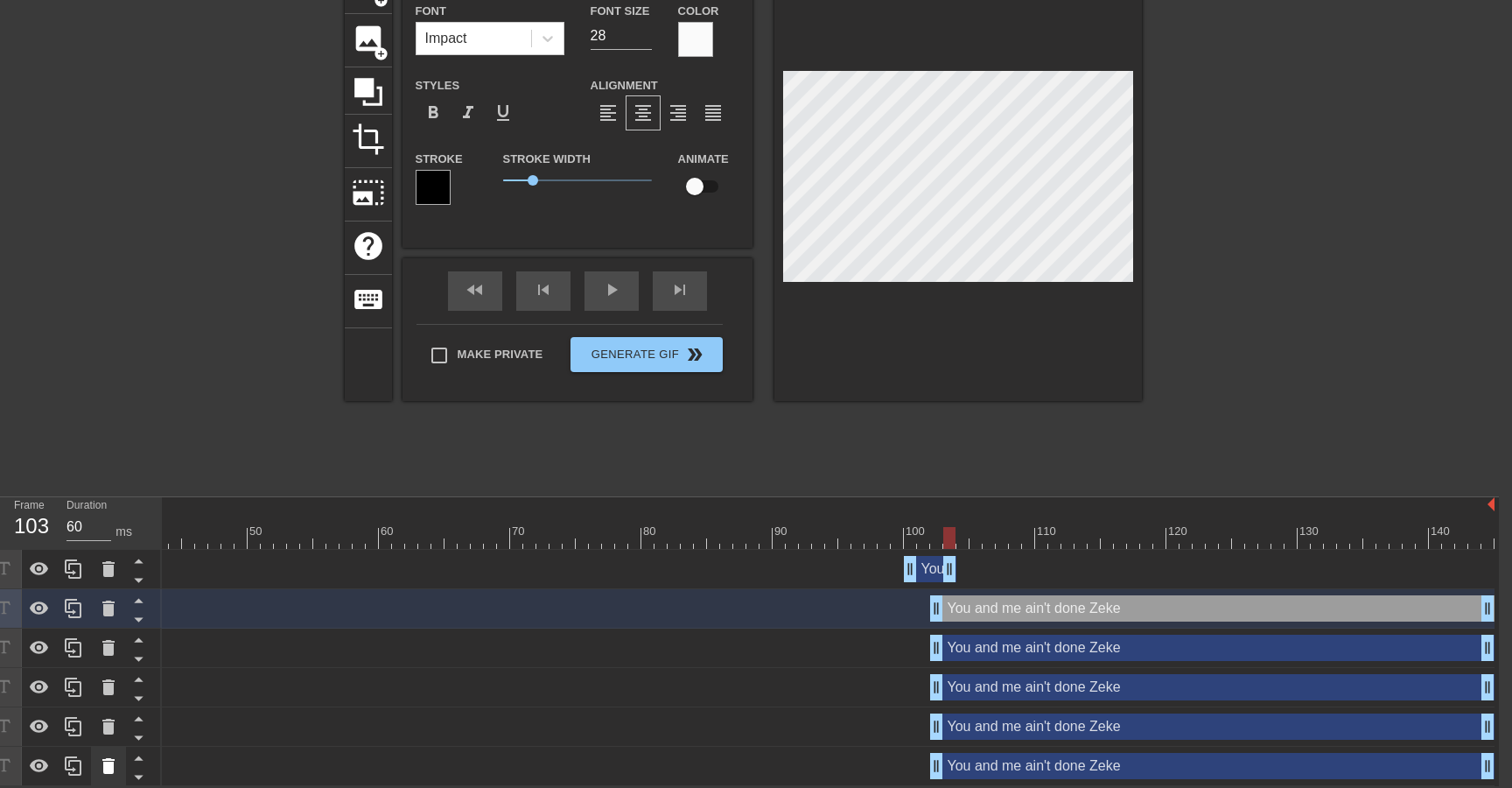
click at [107, 771] on icon at bounding box center [109, 766] width 13 height 16
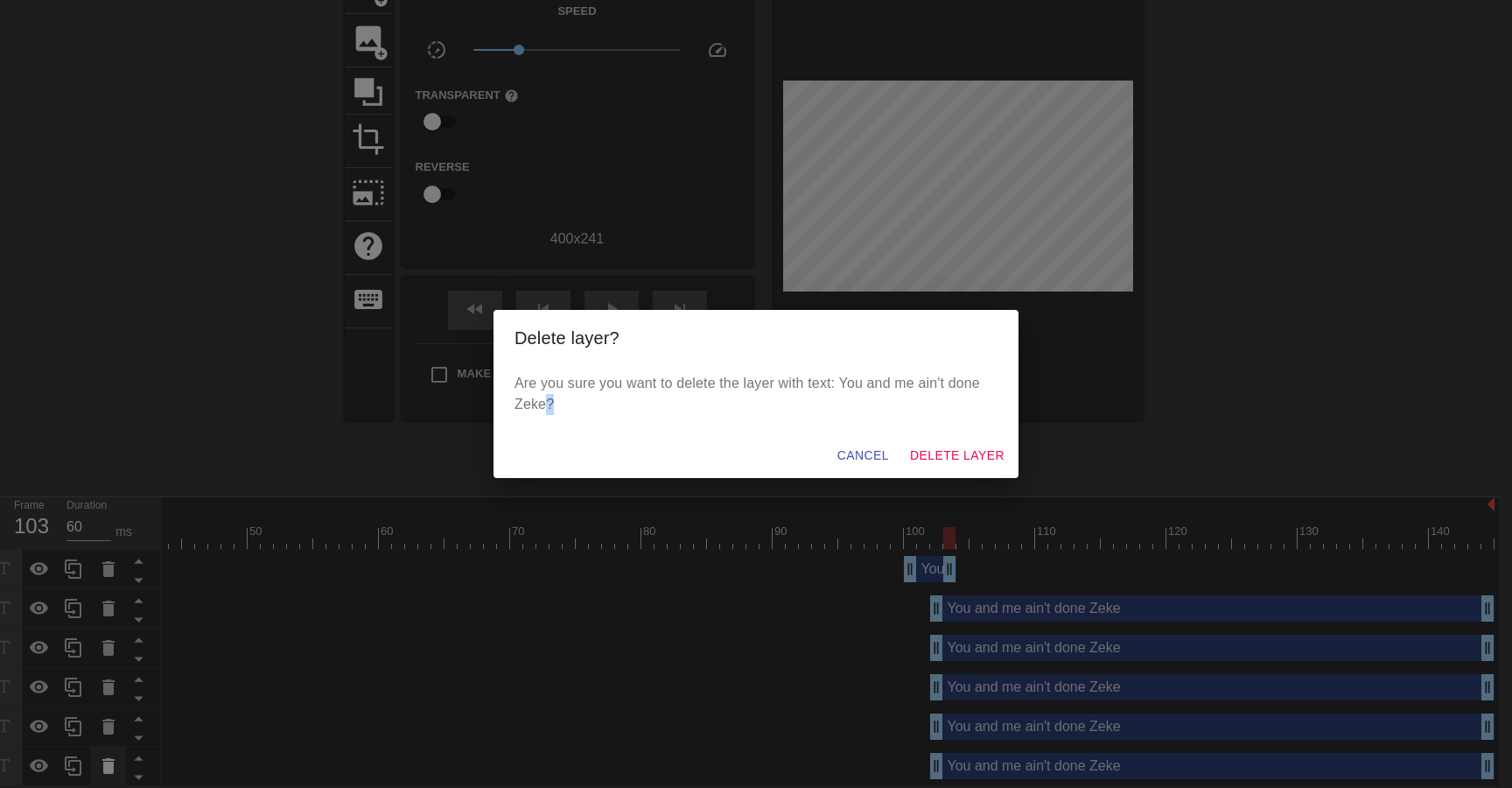
click at [107, 771] on div "Delete layer? Are you sure you want to delete the layer with text: You and me a…" at bounding box center [756, 394] width 1512 height 788
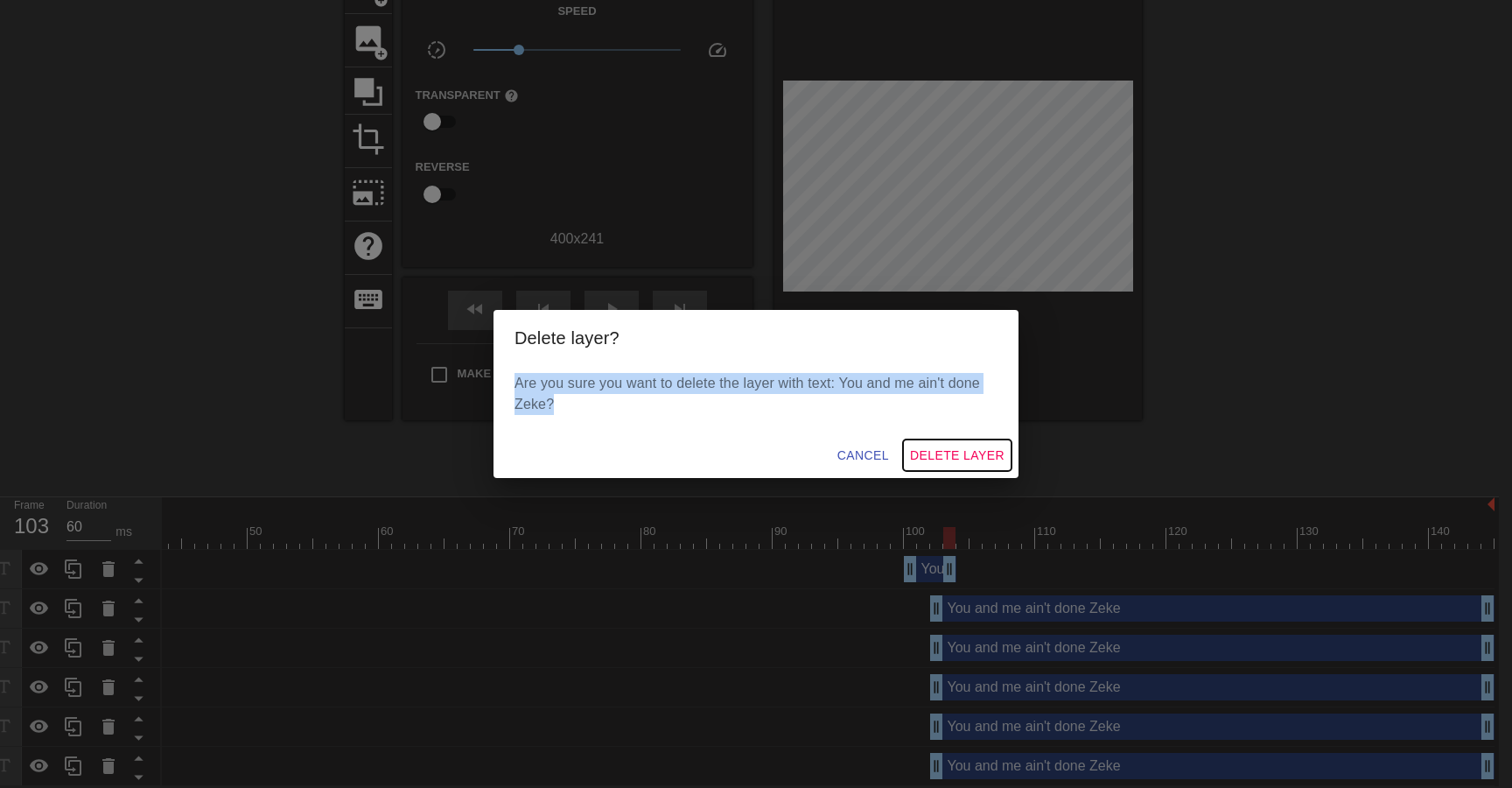
click at [928, 451] on span "Delete Layer" at bounding box center [956, 455] width 94 height 22
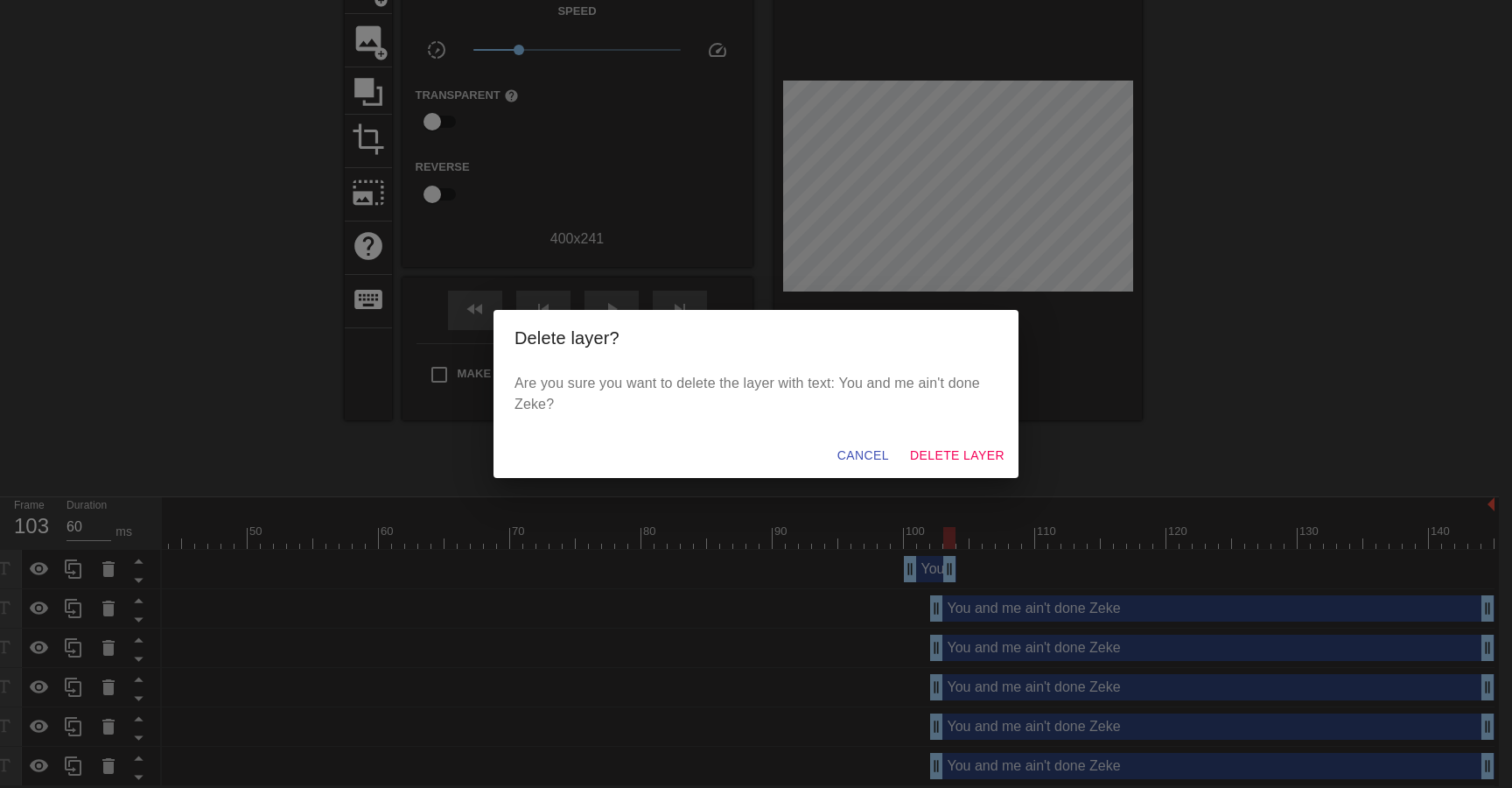
scroll to position [70, 14]
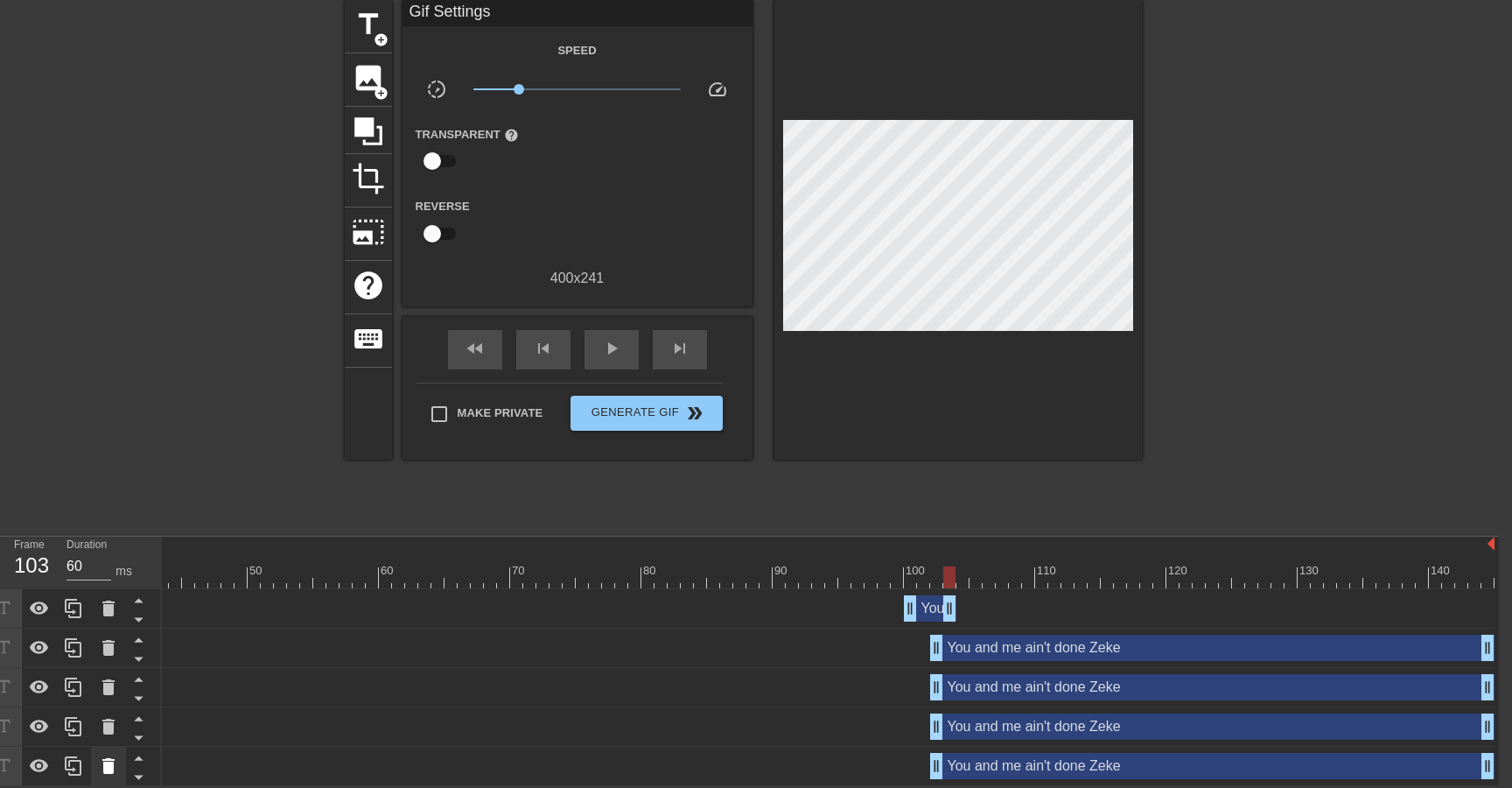
click at [109, 766] on icon at bounding box center [109, 766] width 13 height 16
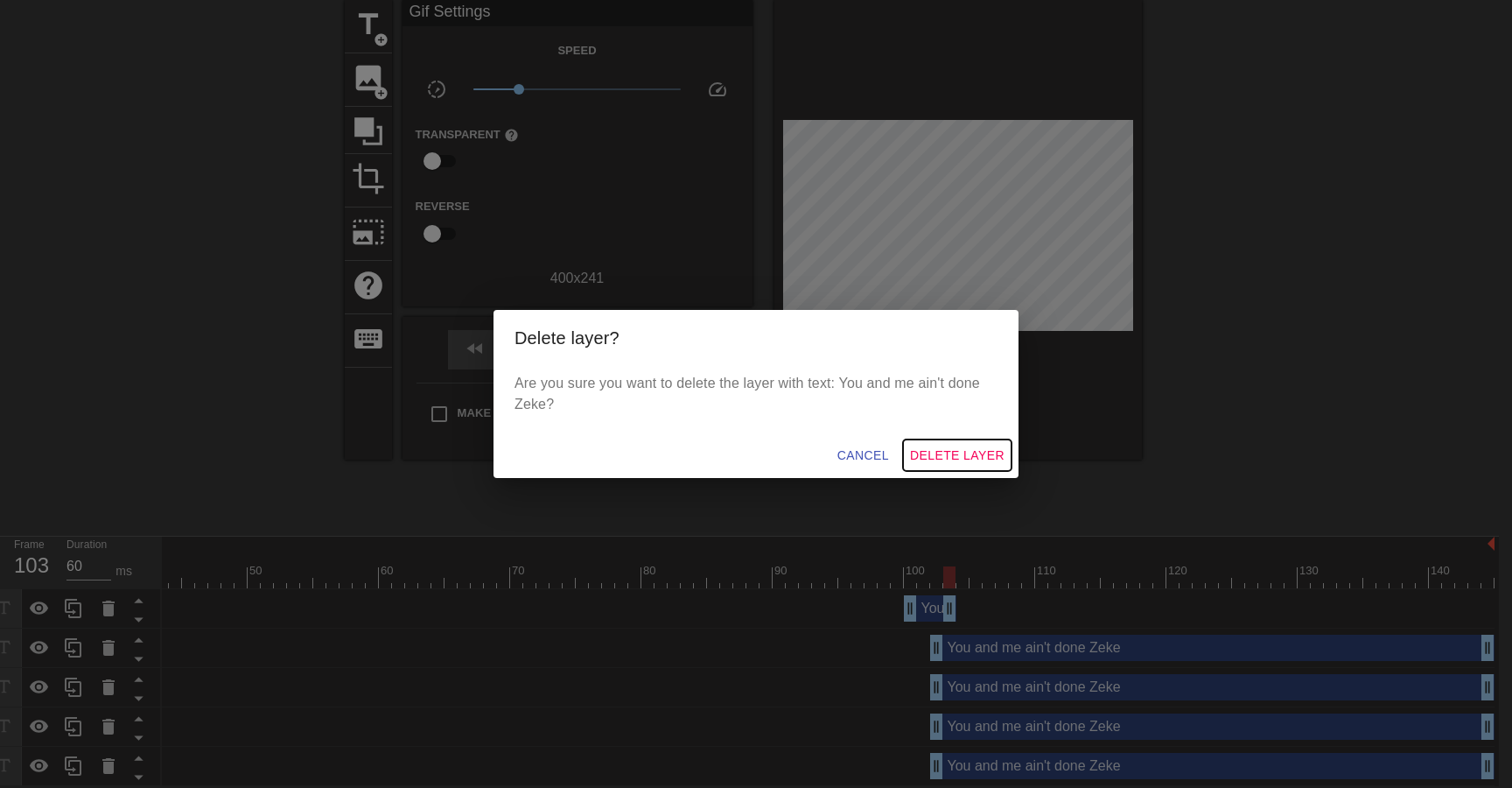
click at [979, 447] on span "Delete Layer" at bounding box center [956, 455] width 94 height 22
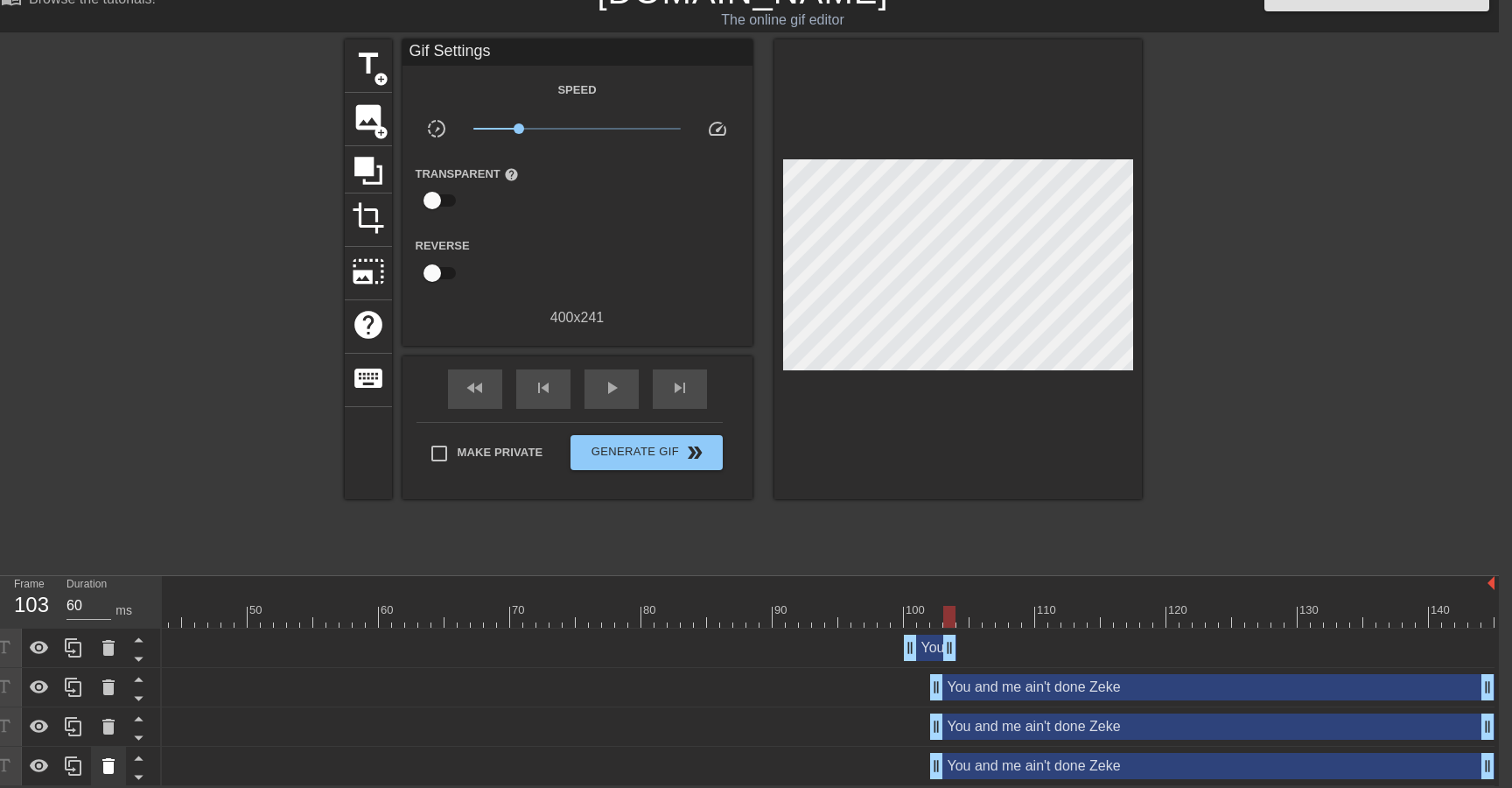
click at [107, 759] on icon at bounding box center [109, 766] width 13 height 16
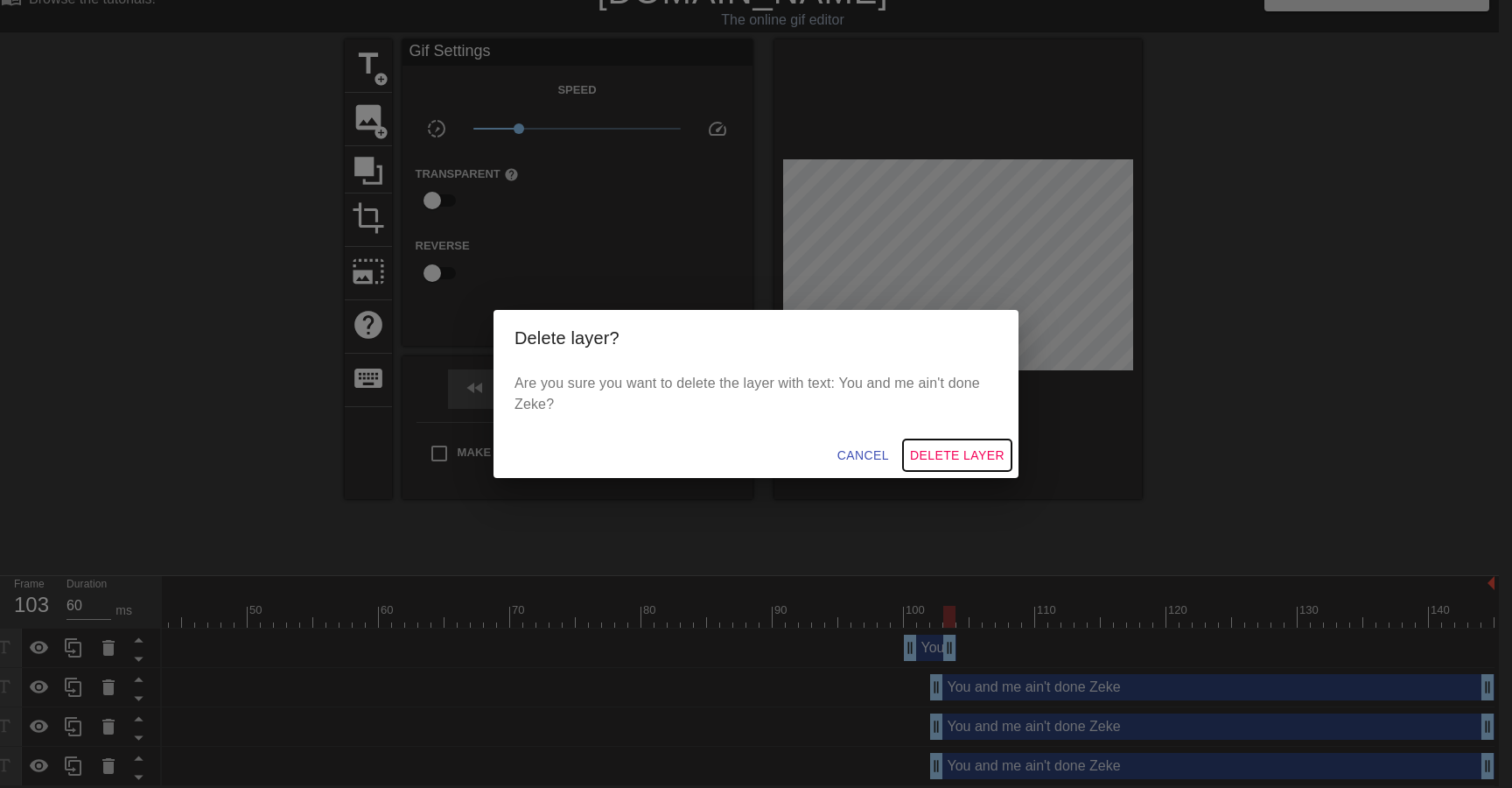
click at [939, 449] on span "Delete Layer" at bounding box center [956, 455] width 94 height 22
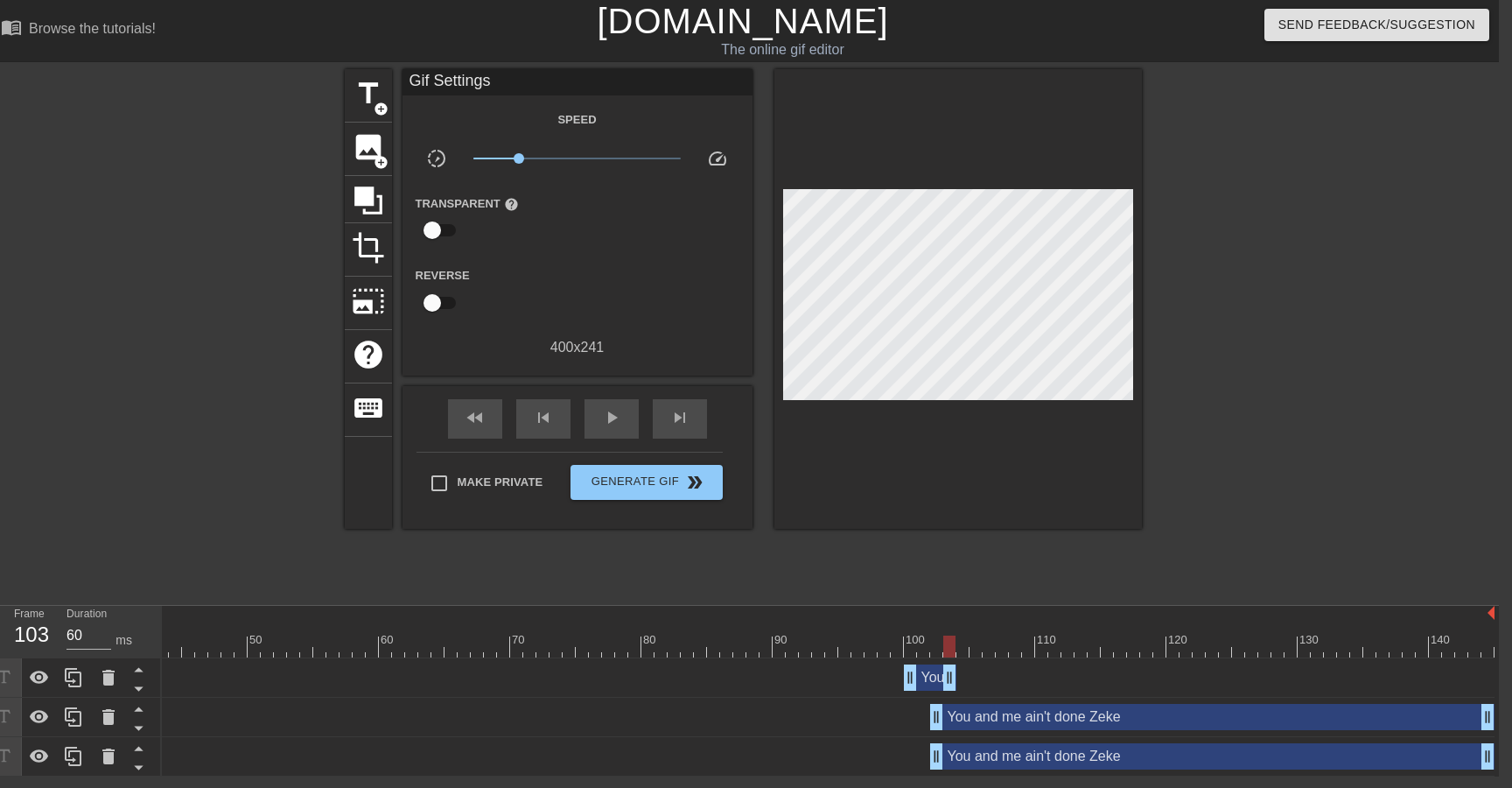
scroll to position [0, 14]
click at [114, 761] on icon at bounding box center [109, 757] width 21 height 21
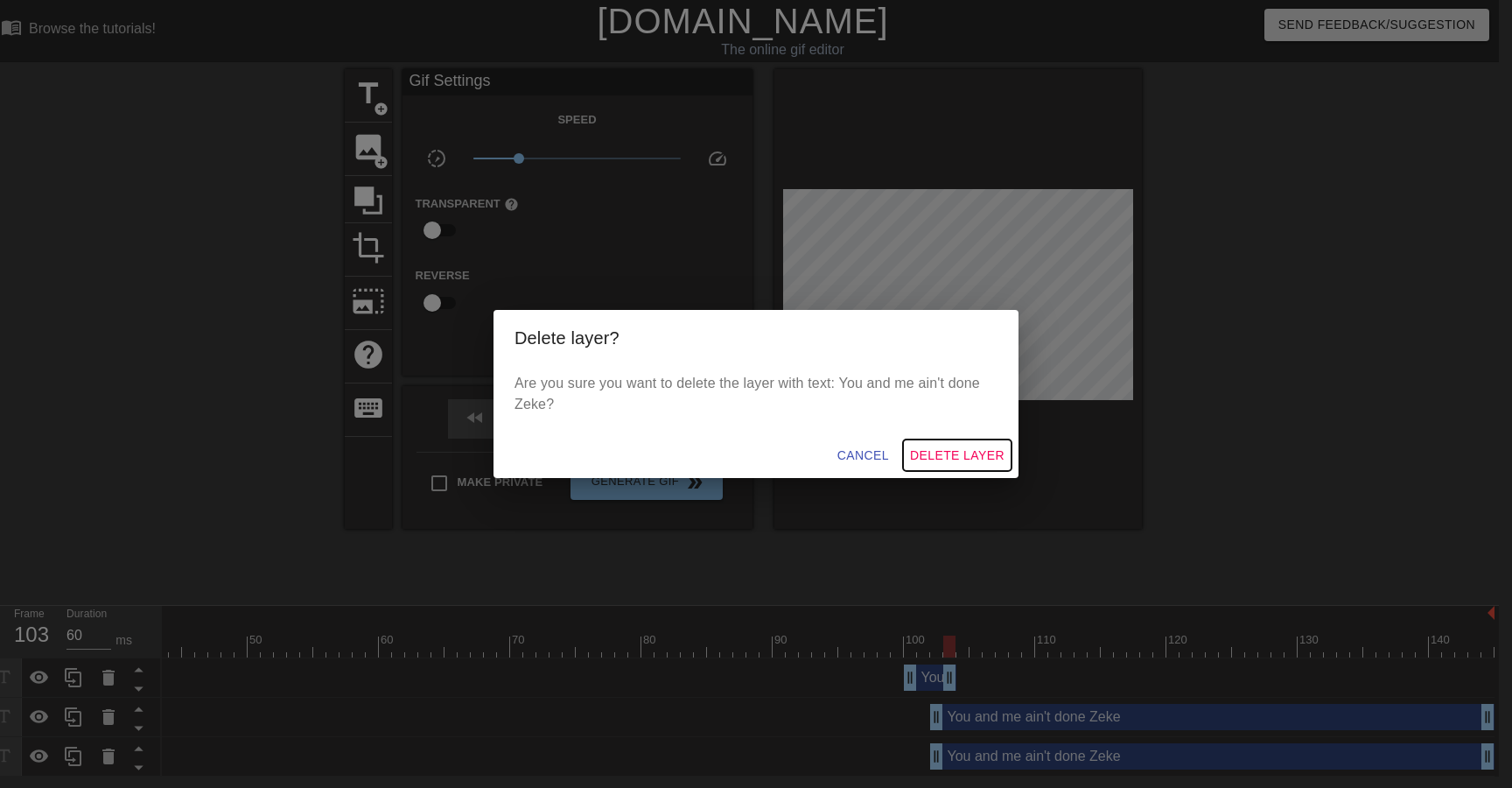
click at [966, 448] on span "Delete Layer" at bounding box center [956, 455] width 94 height 22
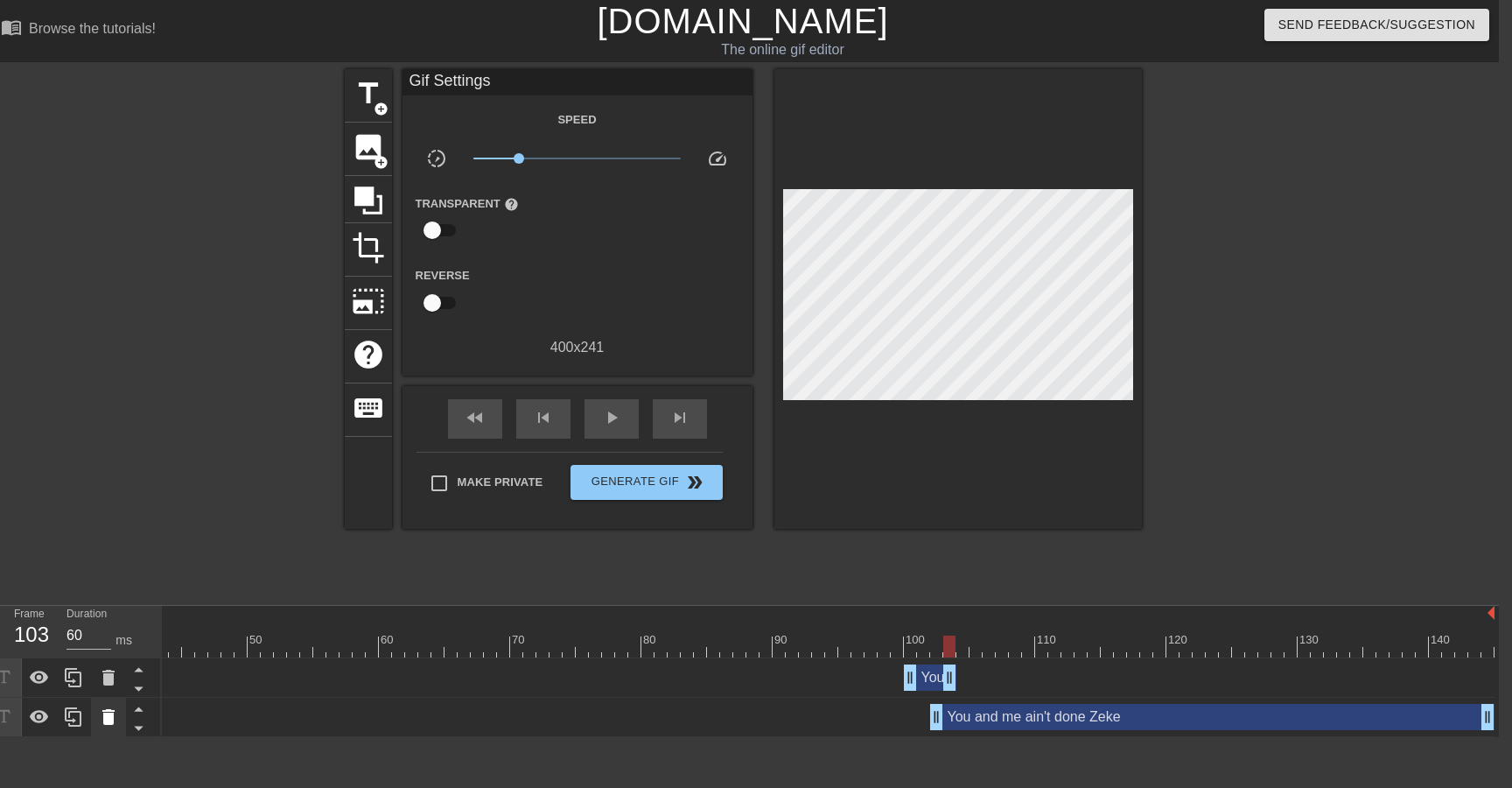
click at [113, 725] on icon at bounding box center [109, 717] width 21 height 21
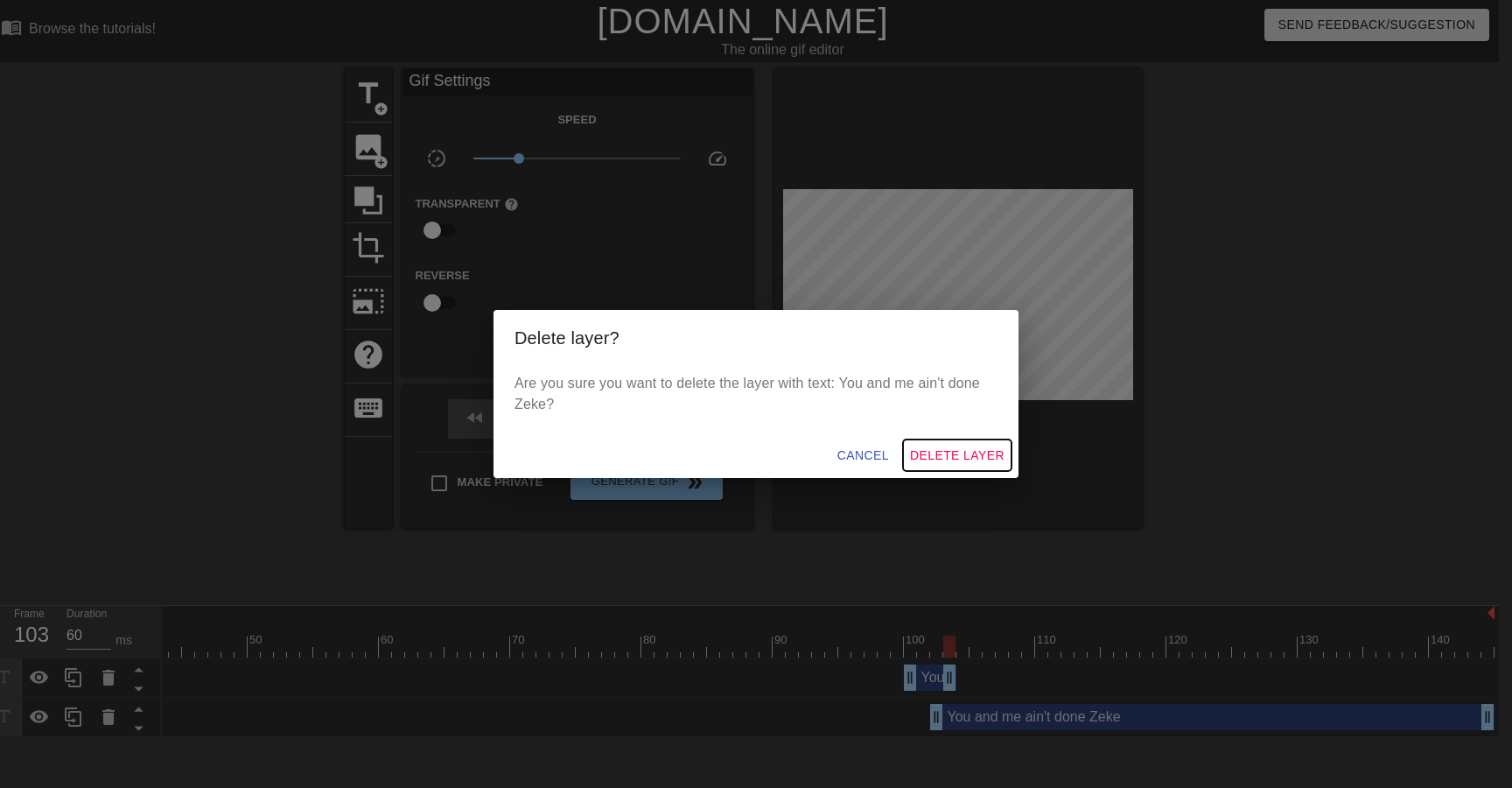
click at [934, 451] on span "Delete Layer" at bounding box center [956, 455] width 94 height 22
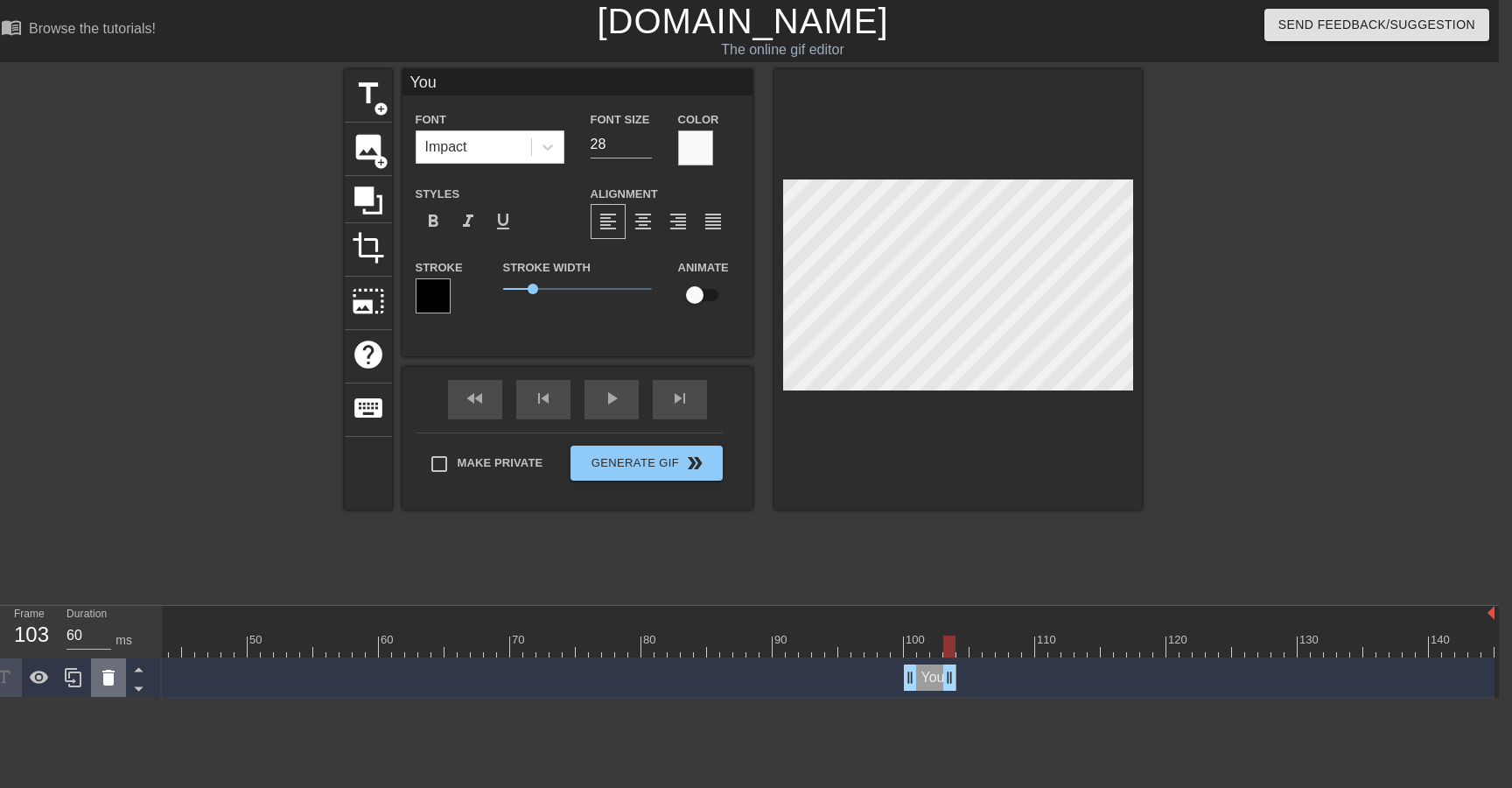
click at [115, 677] on icon at bounding box center [109, 677] width 21 height 21
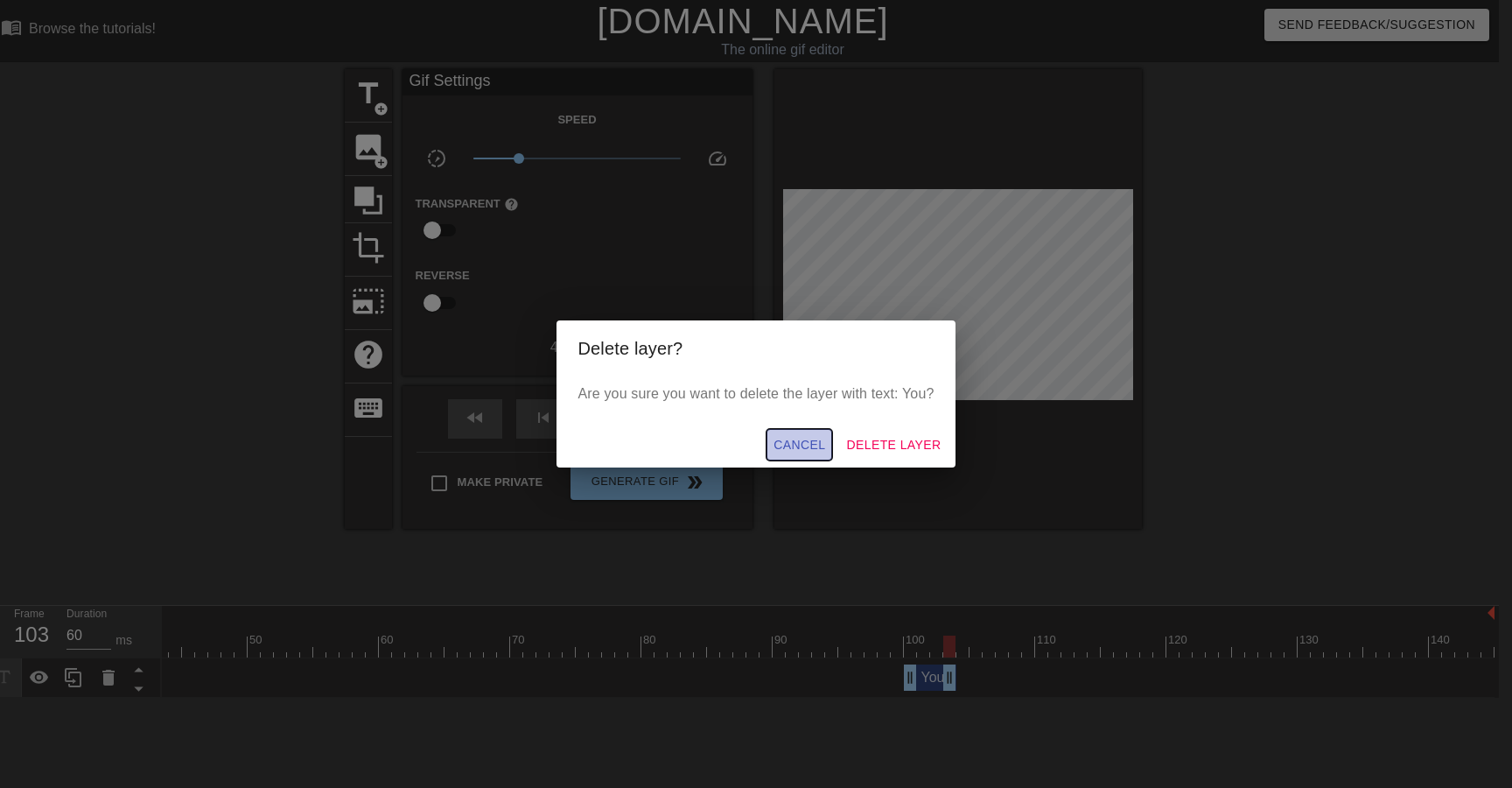
click at [805, 443] on span "Cancel" at bounding box center [798, 444] width 51 height 22
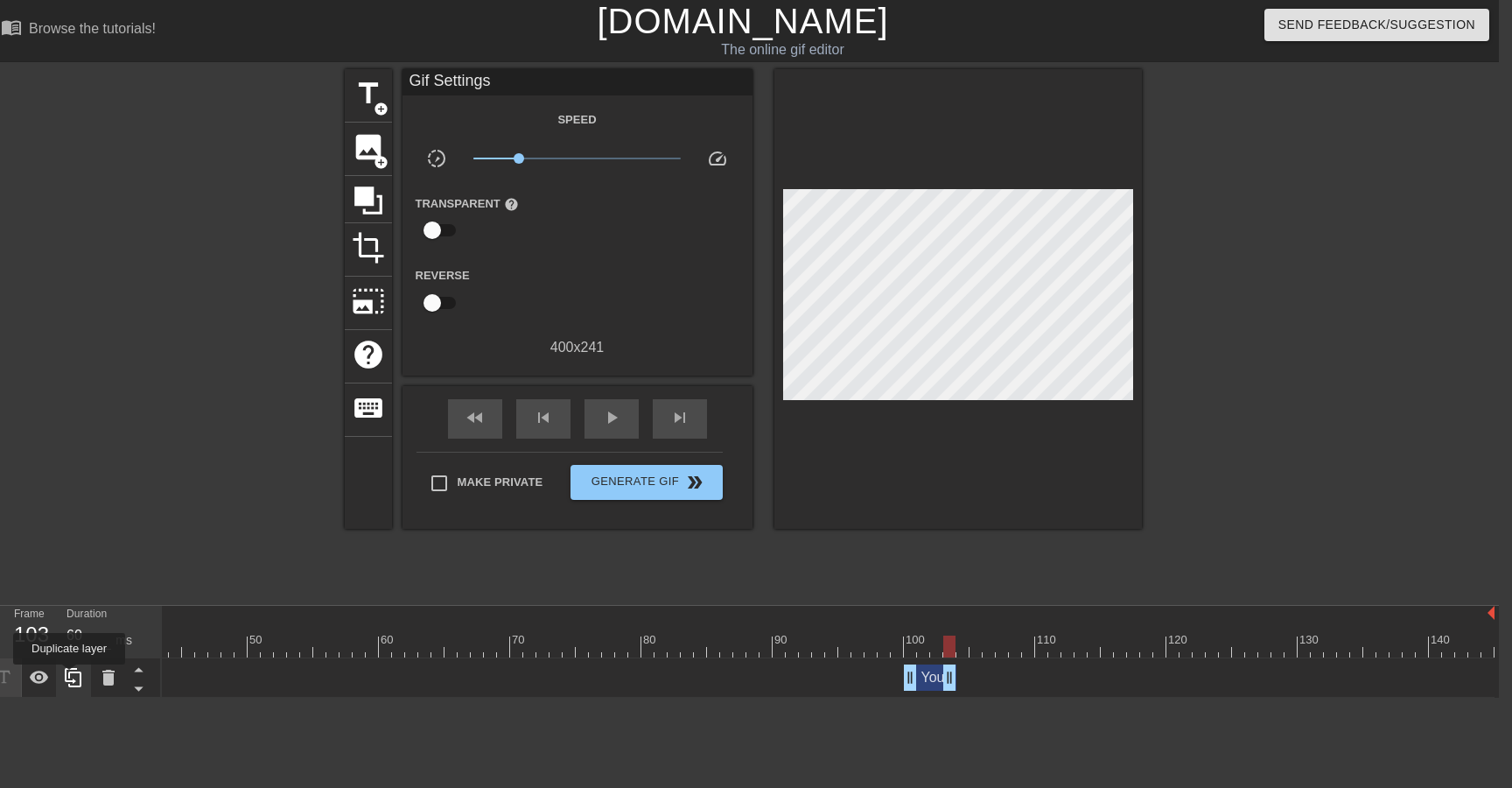
click at [71, 676] on icon at bounding box center [74, 677] width 21 height 21
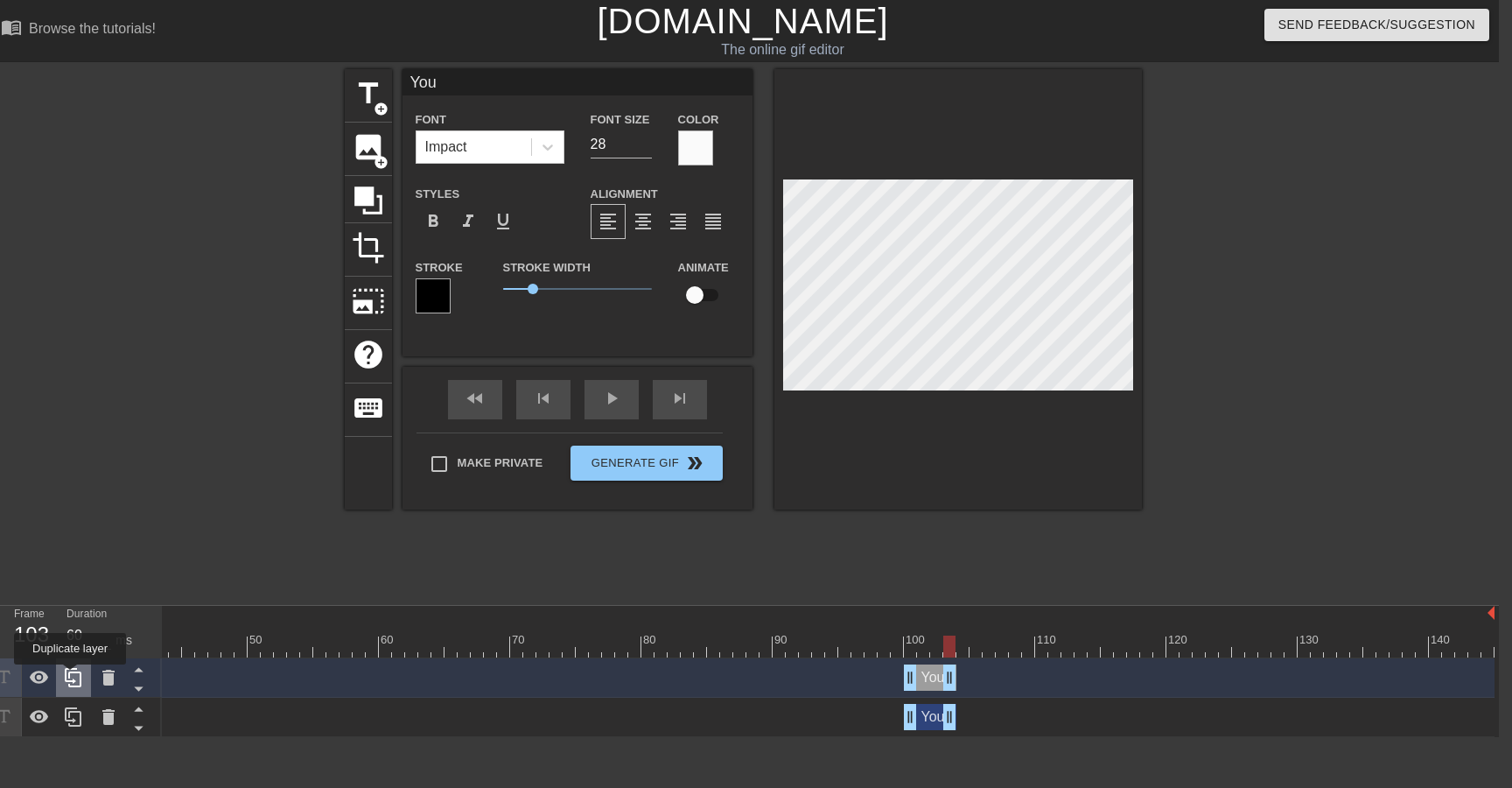
click at [72, 676] on icon at bounding box center [74, 677] width 21 height 21
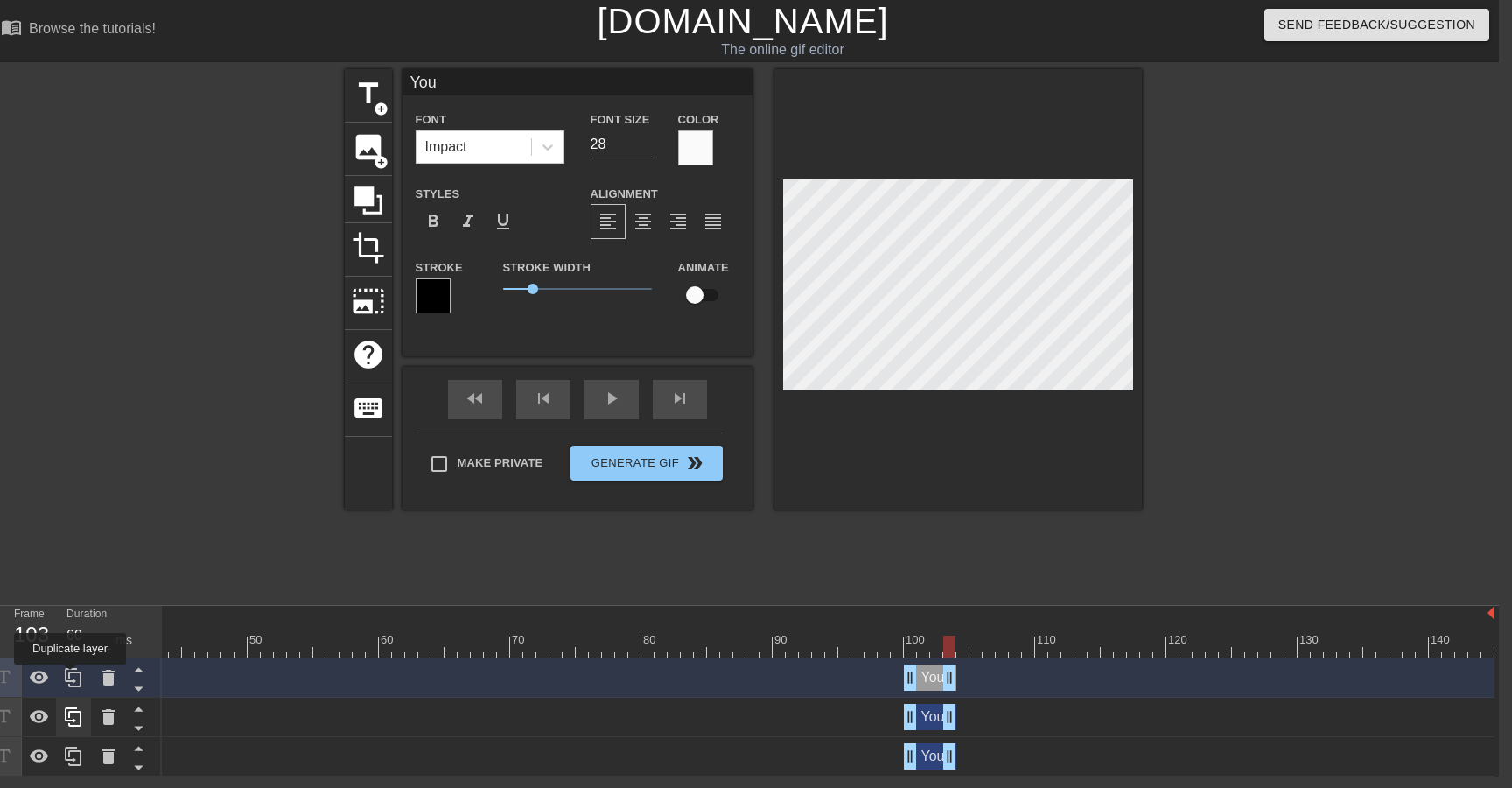
click at [72, 676] on icon at bounding box center [74, 677] width 21 height 21
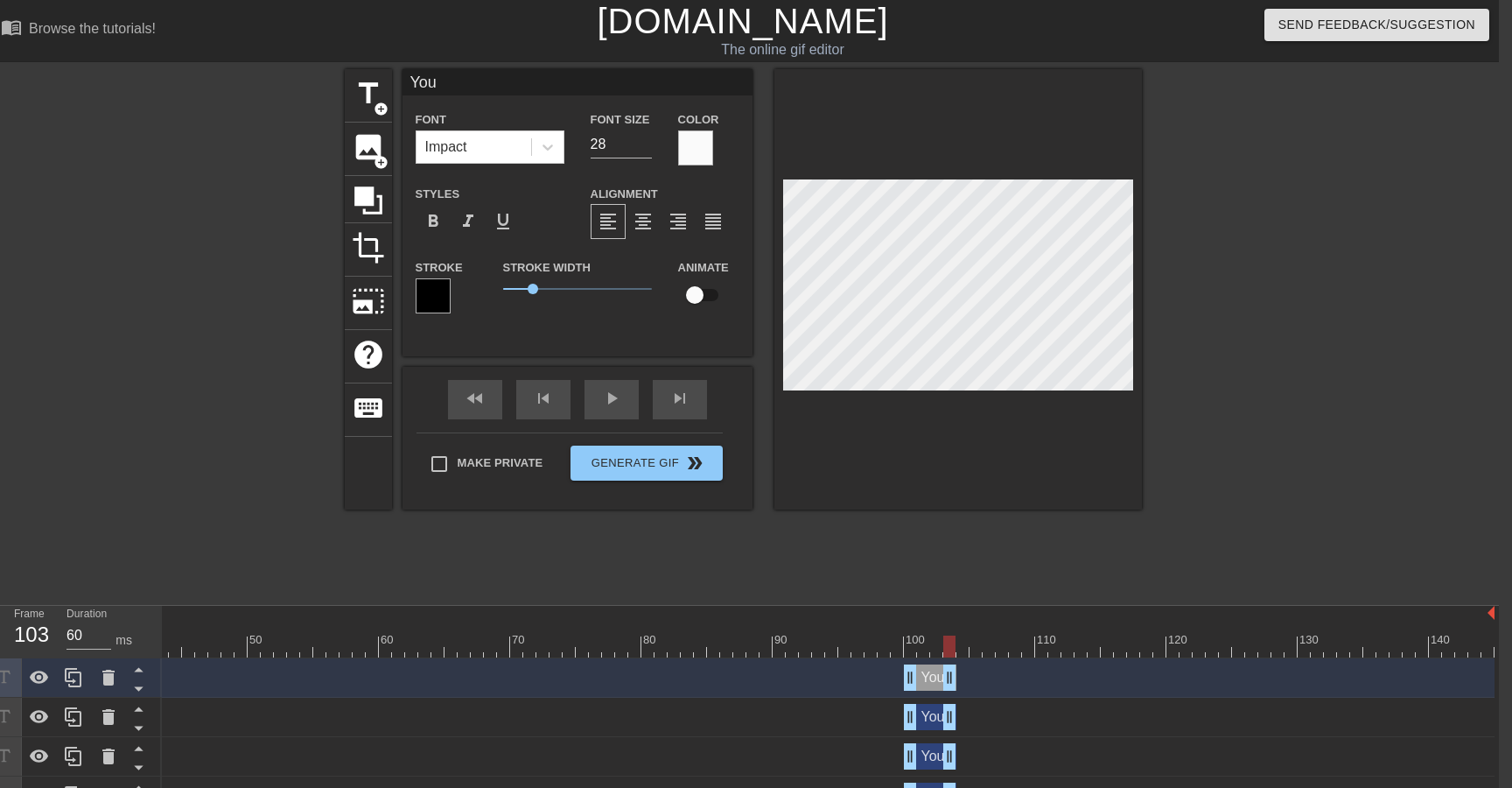
scroll to position [31, 14]
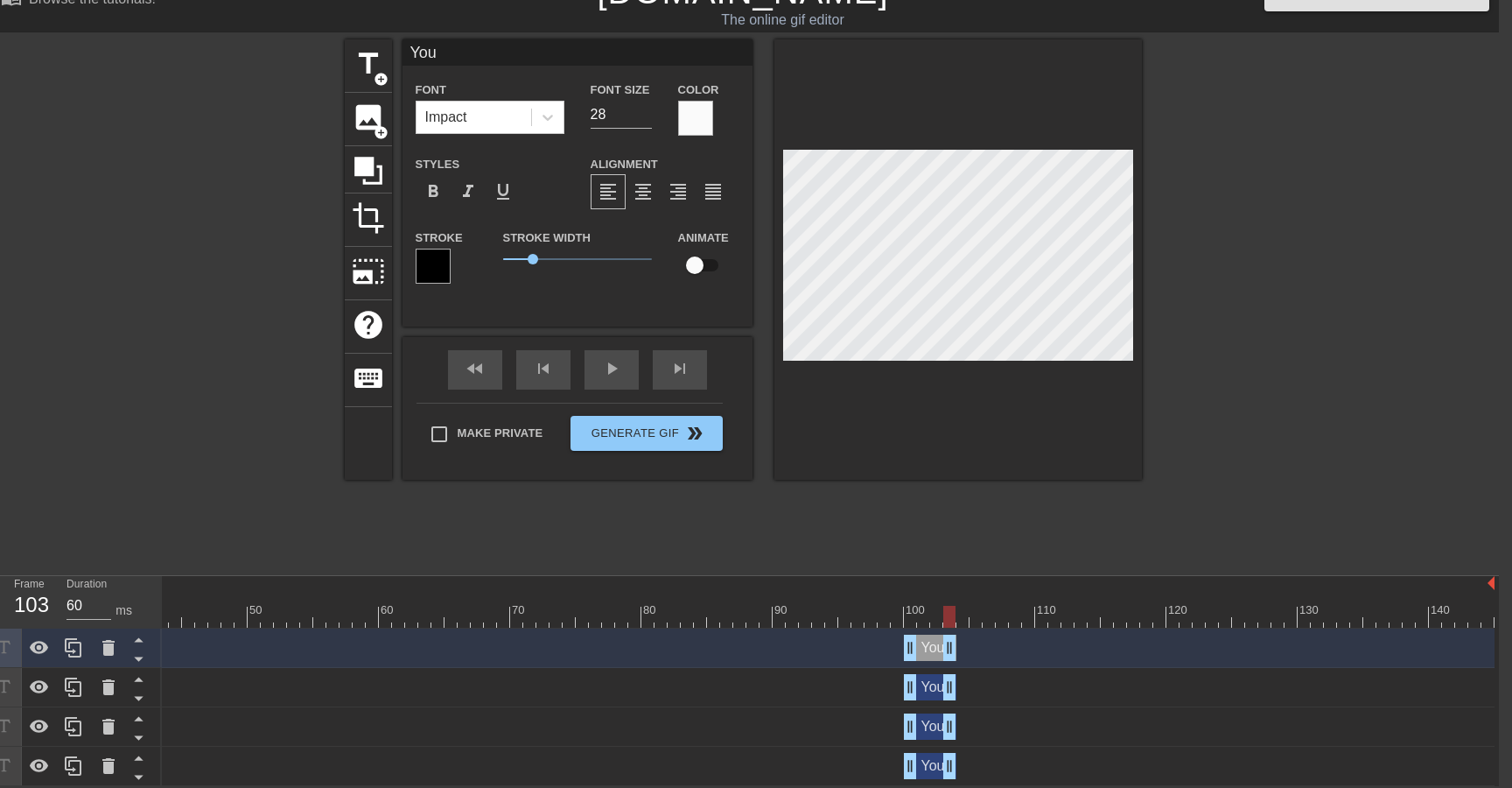
click at [281, 724] on div "You drag_handle drag_handle" at bounding box center [549, 726] width 1889 height 26
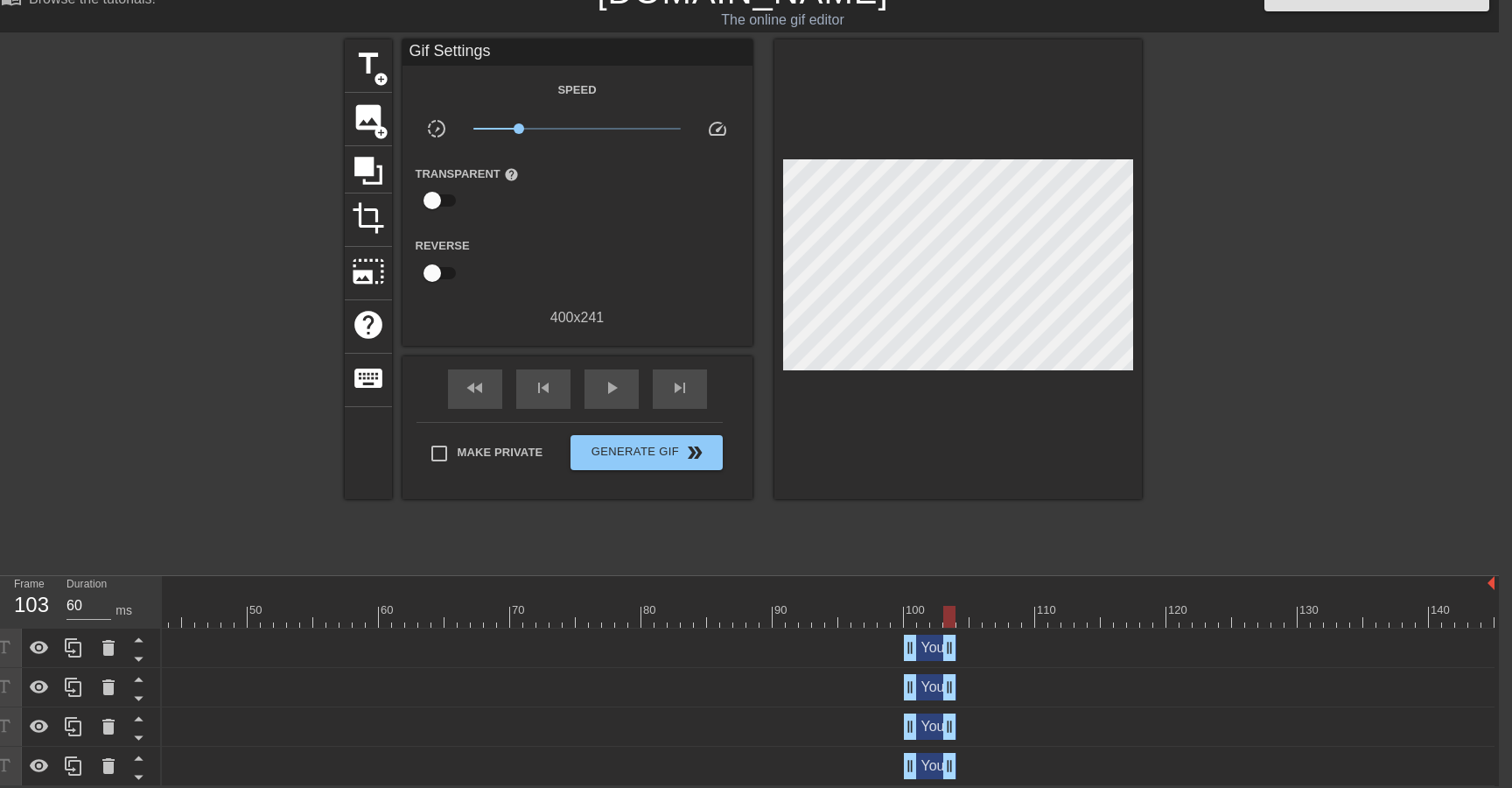
click at [180, 738] on div "You drag_handle drag_handle" at bounding box center [549, 727] width 1889 height 40
click at [55, 731] on div at bounding box center [40, 727] width 35 height 39
drag, startPoint x: 912, startPoint y: 612, endPoint x: 911, endPoint y: 599, distance: 13.0
click at [911, 599] on div "10 20 30 40 50 60 70 80 90 100 110 120 130 140" at bounding box center [549, 602] width 1889 height 51
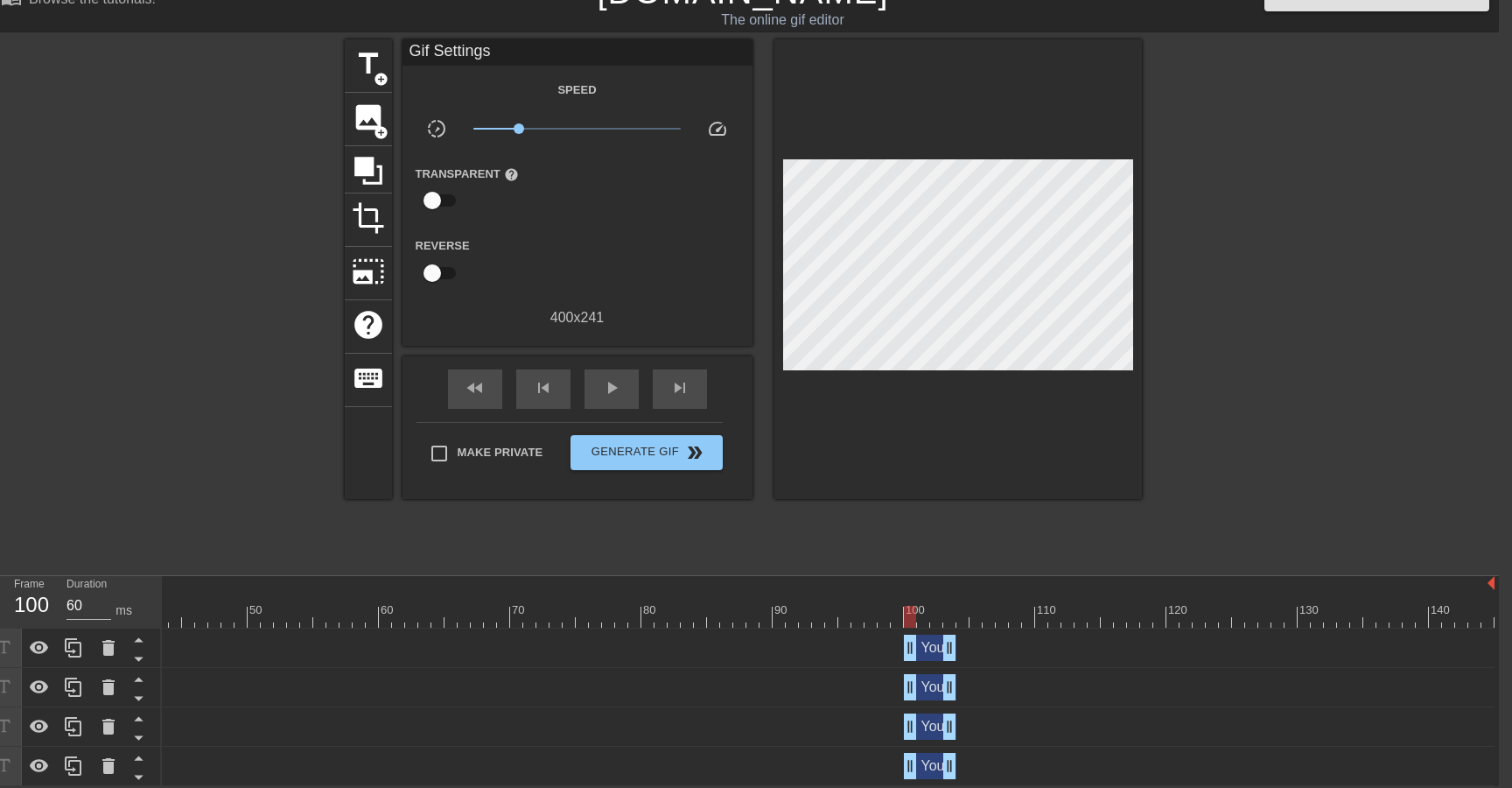
click at [9, 735] on icon at bounding box center [4, 726] width 20 height 20
drag, startPoint x: 952, startPoint y: 729, endPoint x: 991, endPoint y: 729, distance: 39.0
drag, startPoint x: 913, startPoint y: 722, endPoint x: 950, endPoint y: 722, distance: 37.0
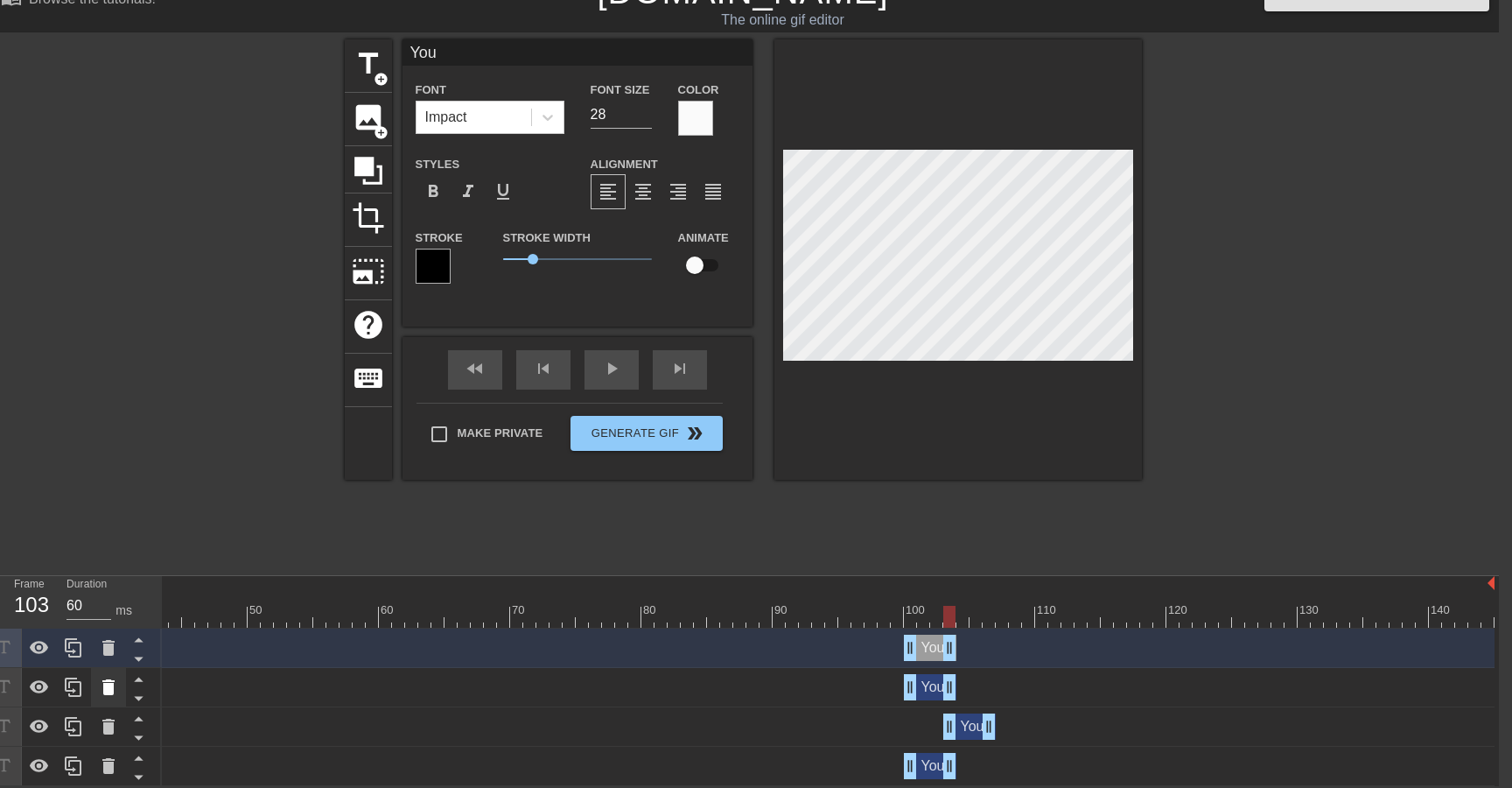
click at [114, 686] on icon at bounding box center [109, 687] width 21 height 21
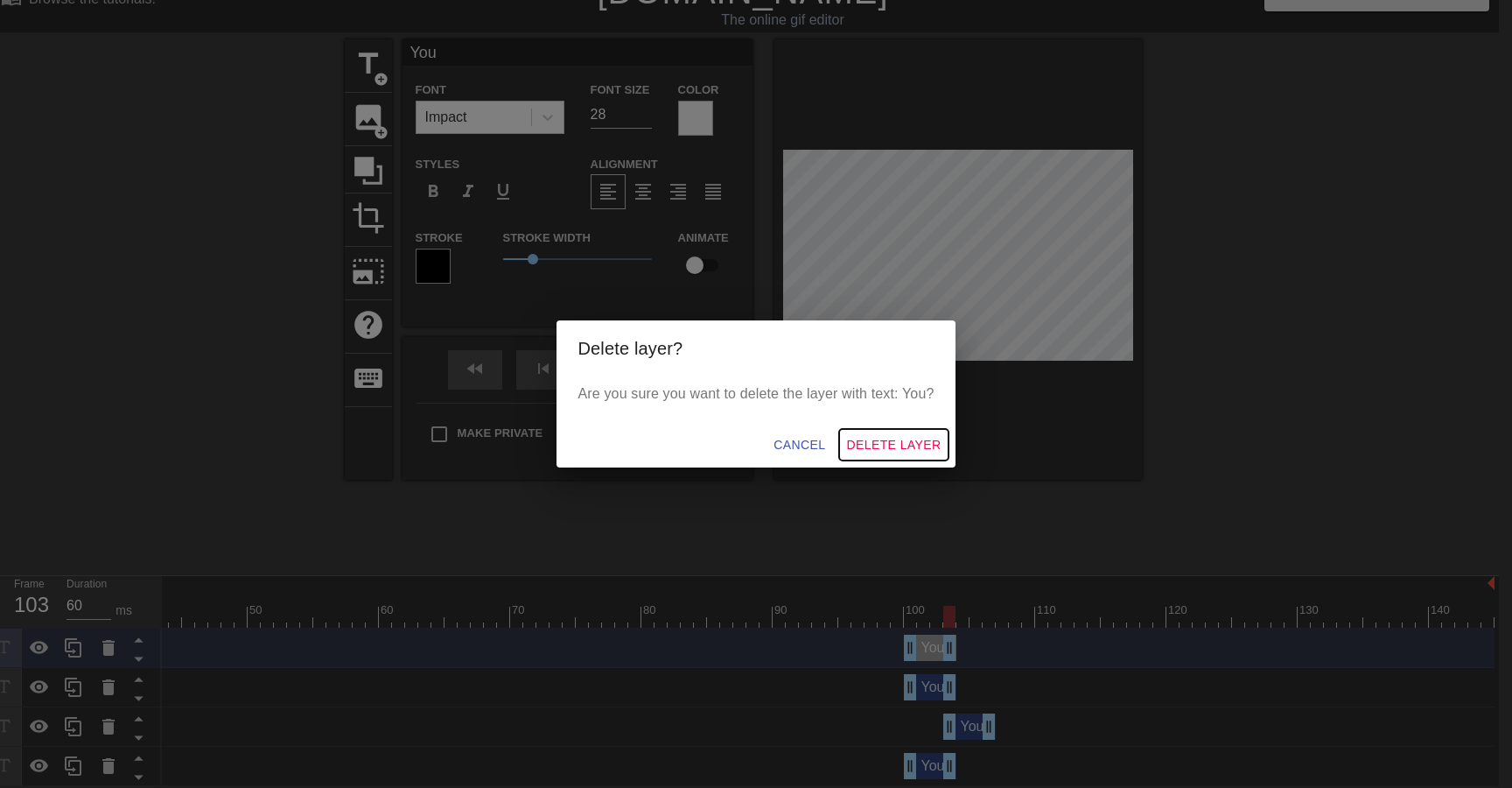
click at [883, 446] on span "Delete Layer" at bounding box center [892, 444] width 94 height 22
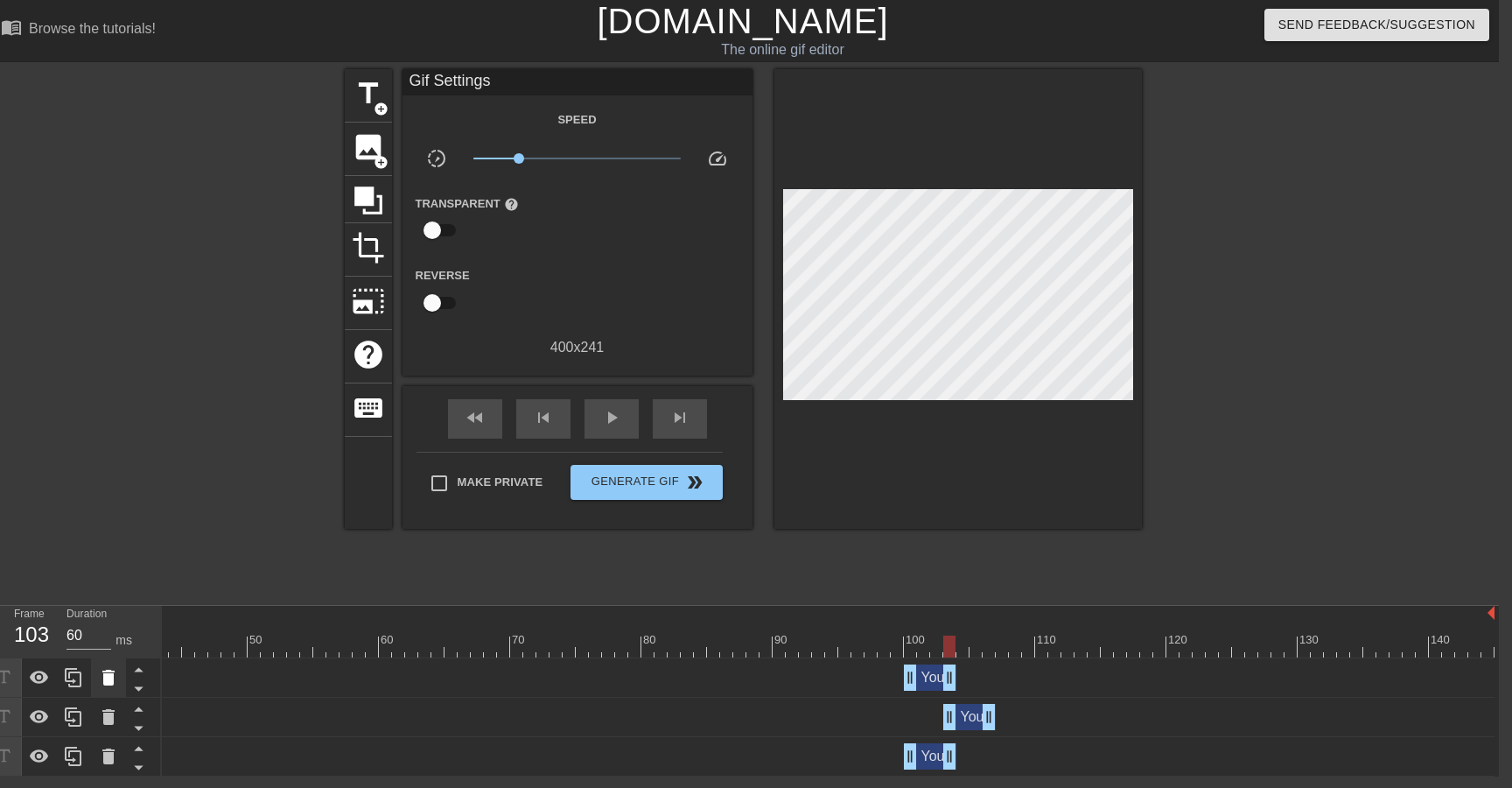
click at [106, 677] on icon at bounding box center [109, 677] width 13 height 16
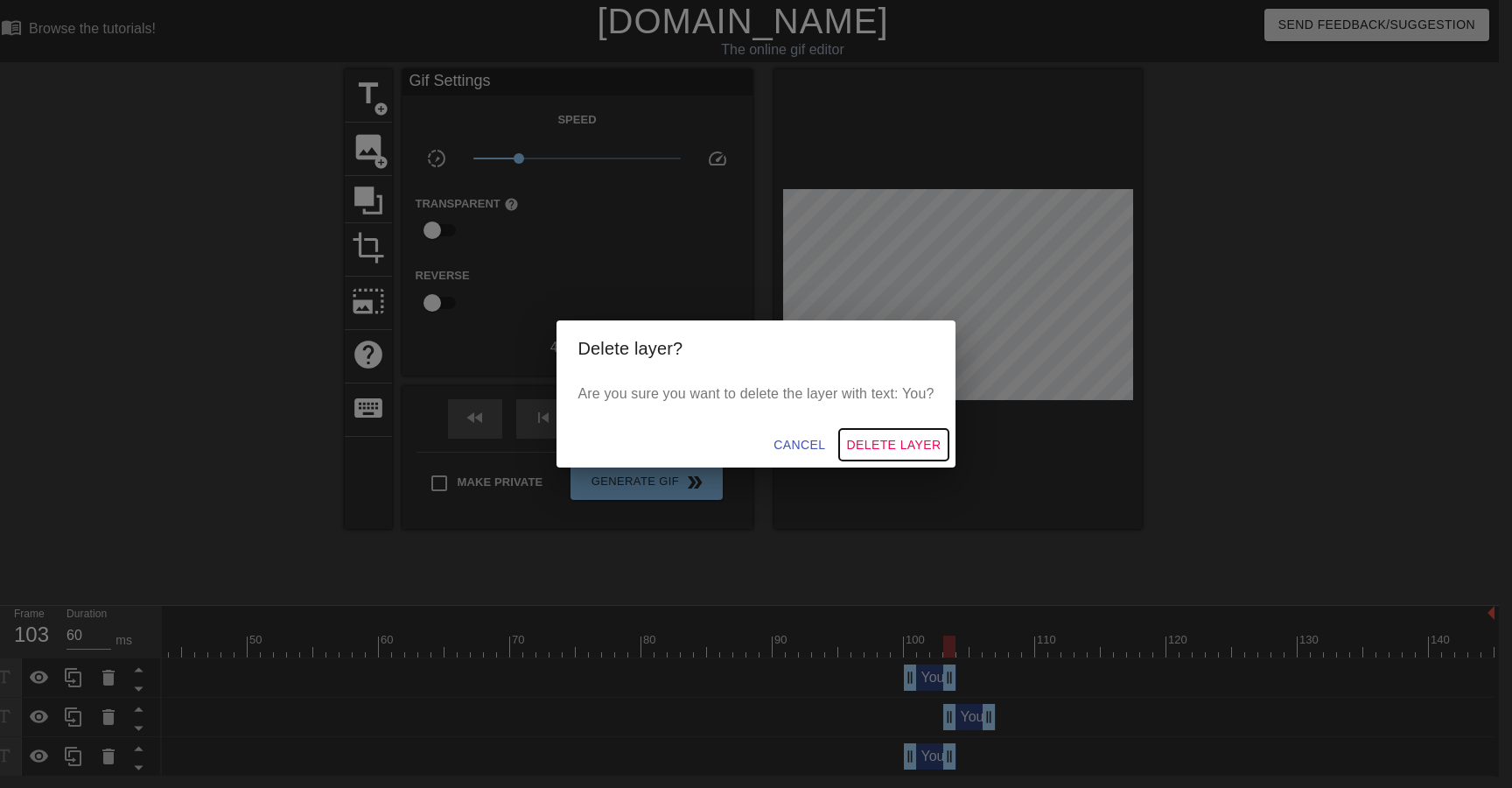
click at [867, 443] on span "Delete Layer" at bounding box center [892, 444] width 94 height 22
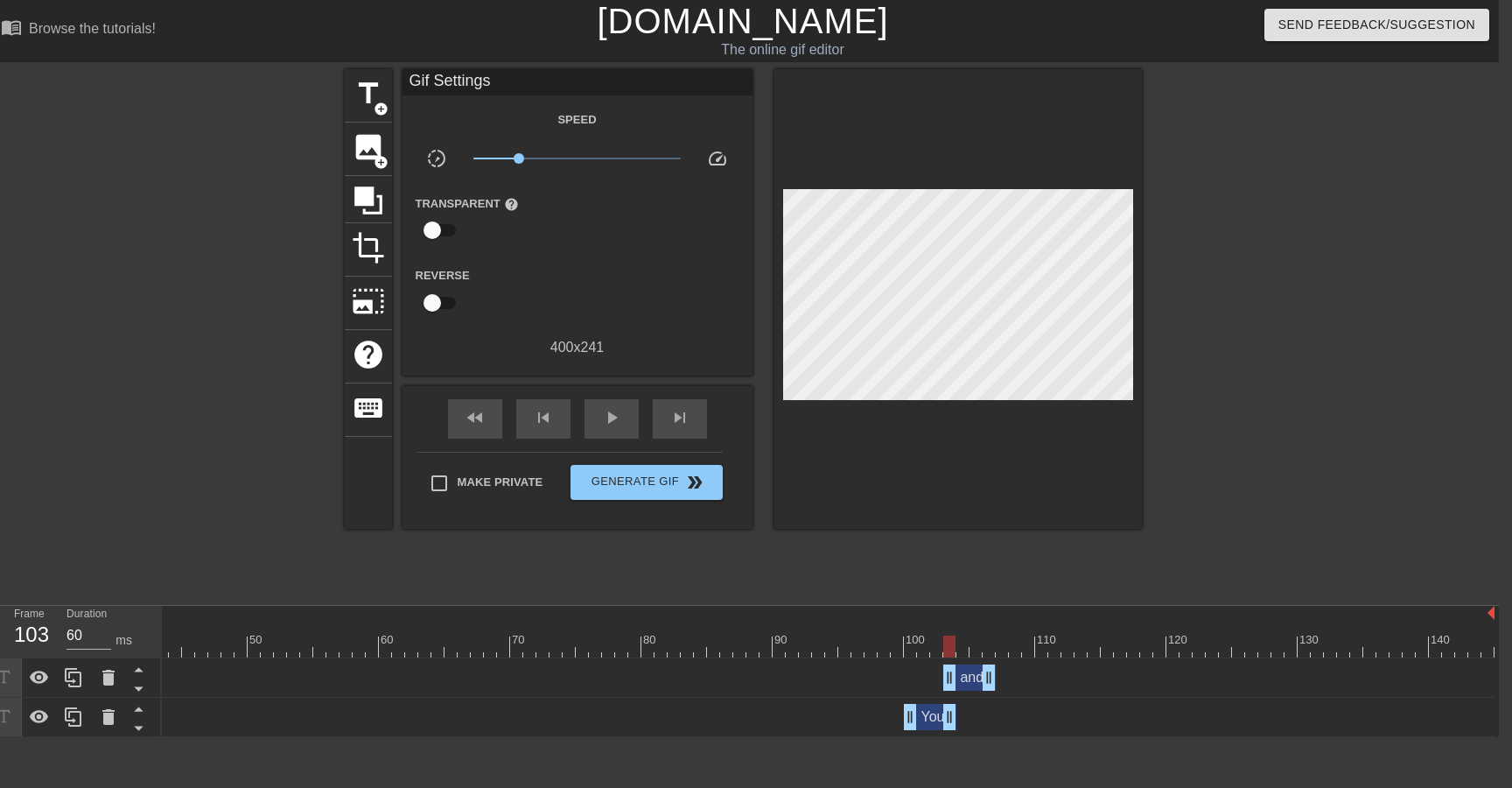
click at [1336, 353] on div at bounding box center [1294, 331] width 263 height 525
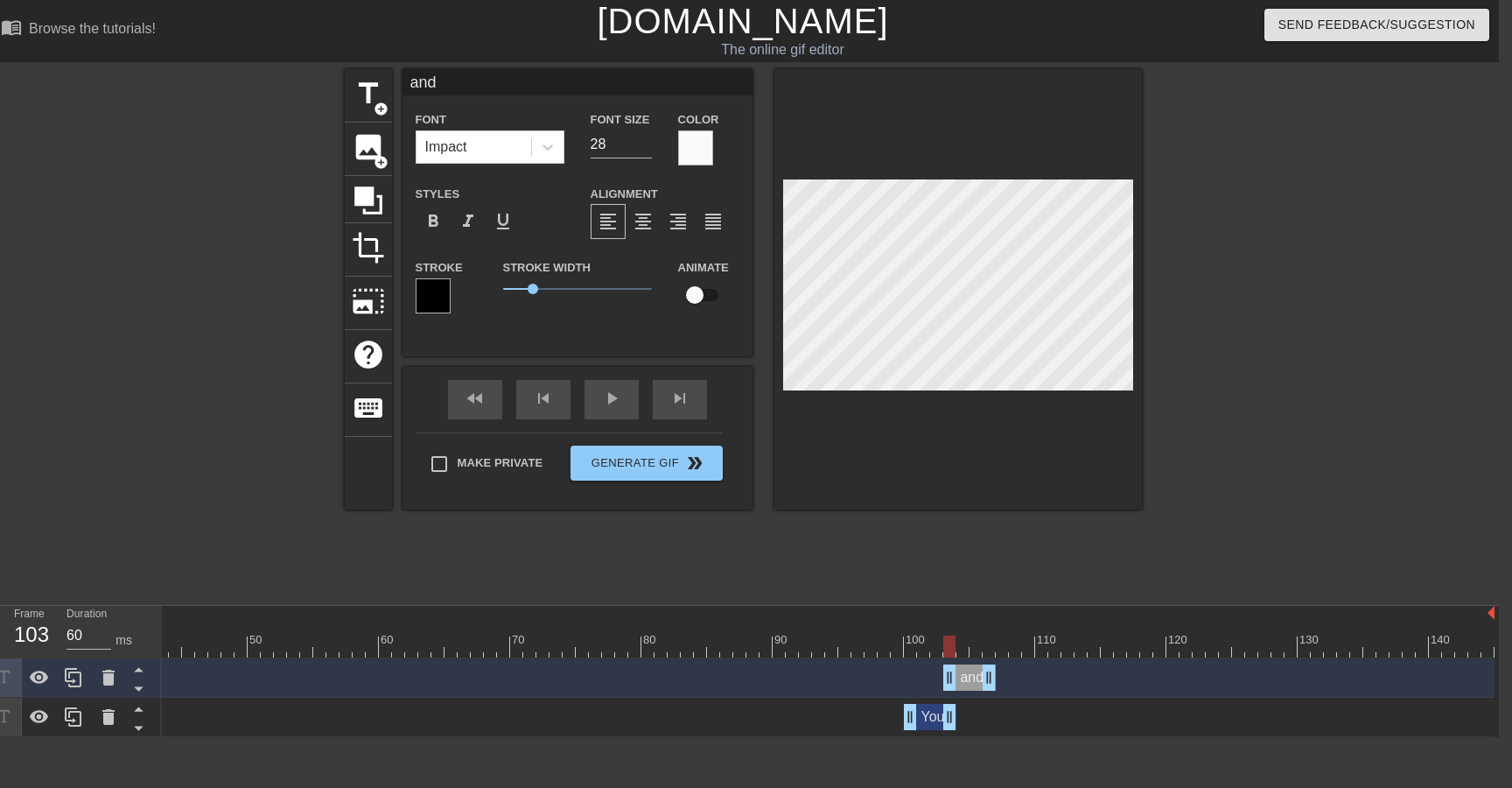
click at [1319, 407] on div at bounding box center [1294, 331] width 263 height 525
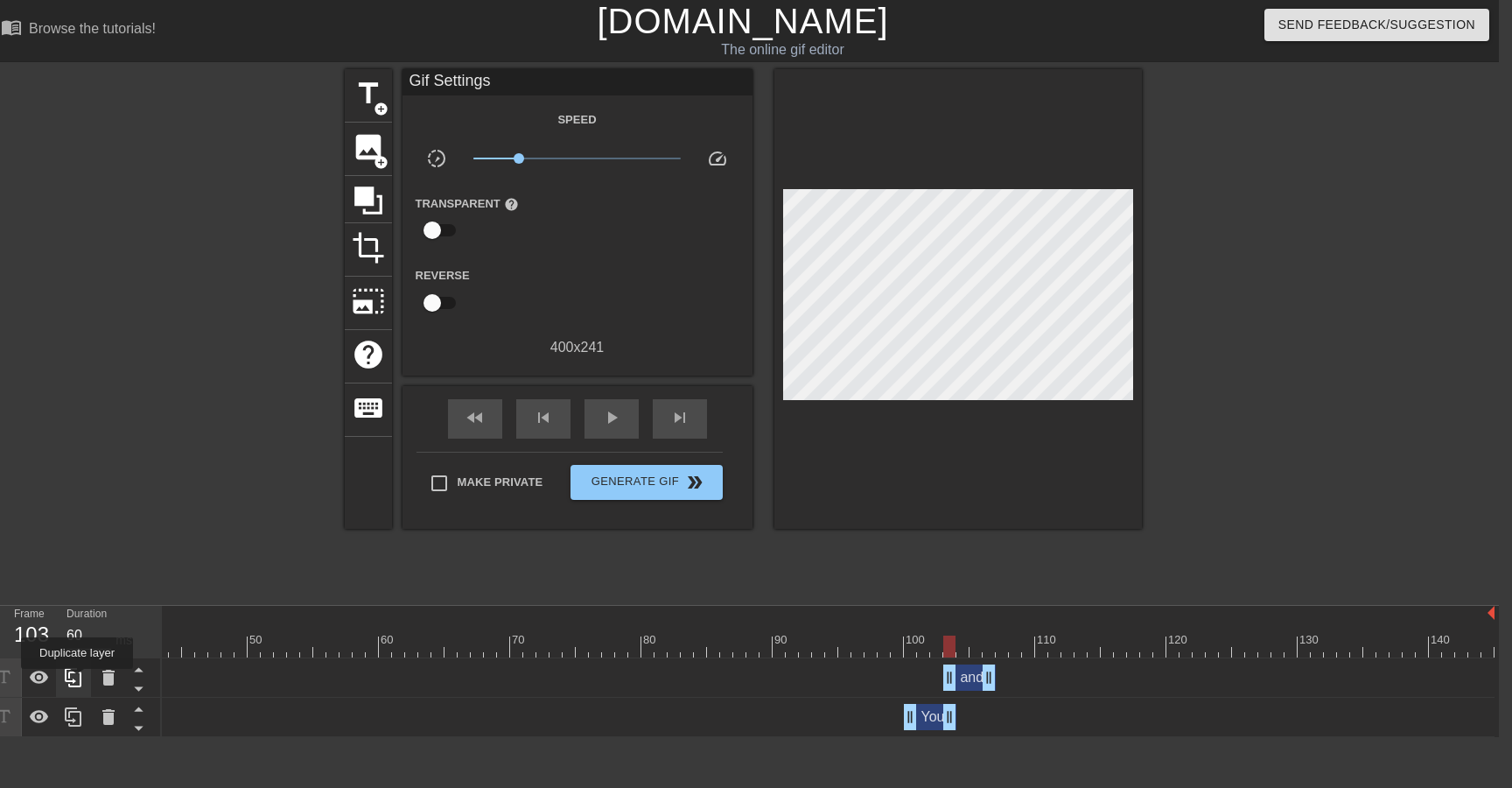
click at [79, 681] on icon at bounding box center [74, 677] width 21 height 21
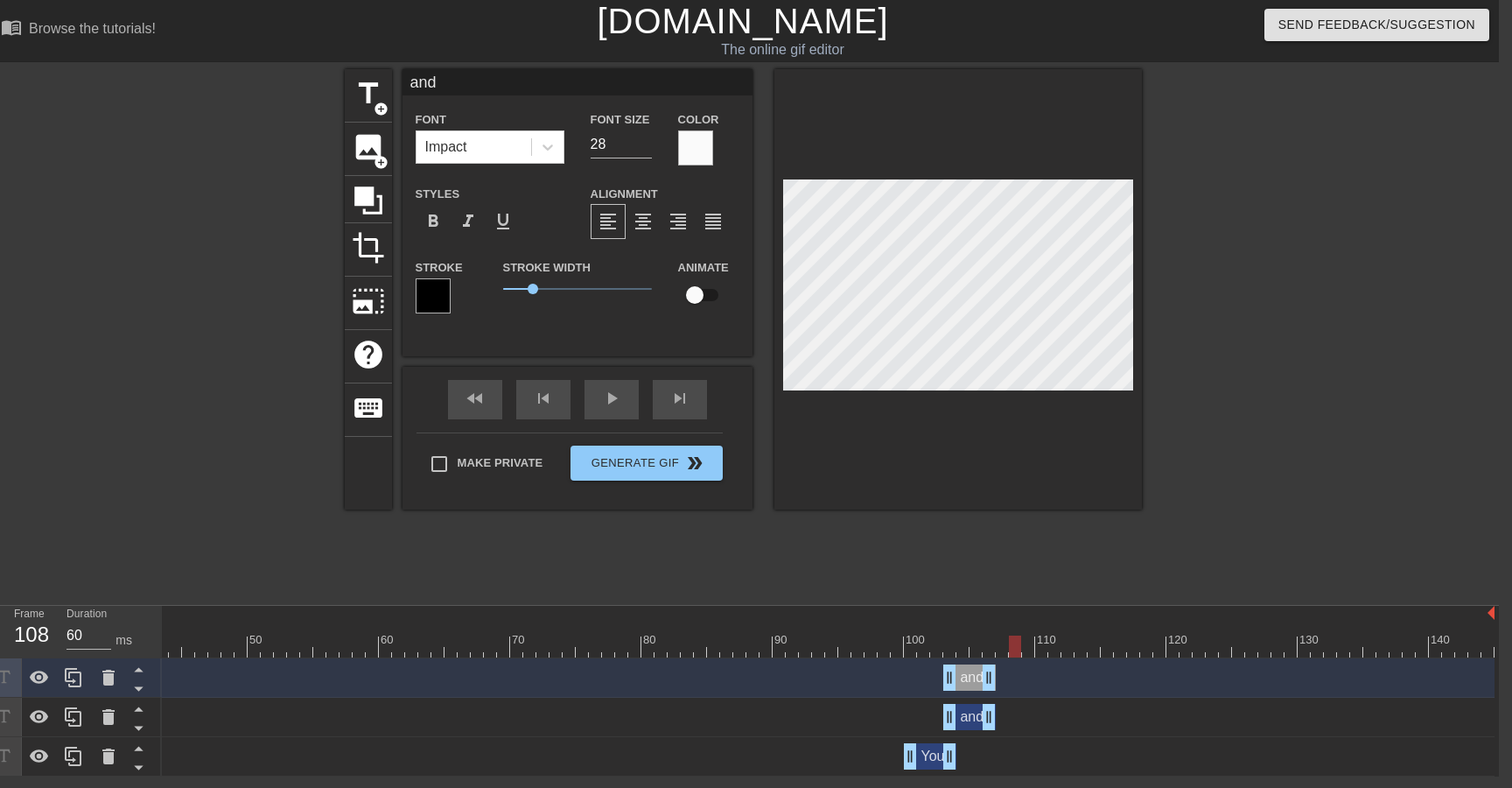
drag, startPoint x: 951, startPoint y: 655, endPoint x: 997, endPoint y: 656, distance: 46.0
click at [997, 656] on div at bounding box center [549, 646] width 1889 height 22
drag, startPoint x: 952, startPoint y: 677, endPoint x: 1006, endPoint y: 676, distance: 54.0
click at [1006, 677] on div "and drag_handle drag_handle" at bounding box center [549, 677] width 1889 height 26
drag, startPoint x: 990, startPoint y: 677, endPoint x: 1037, endPoint y: 675, distance: 47.0
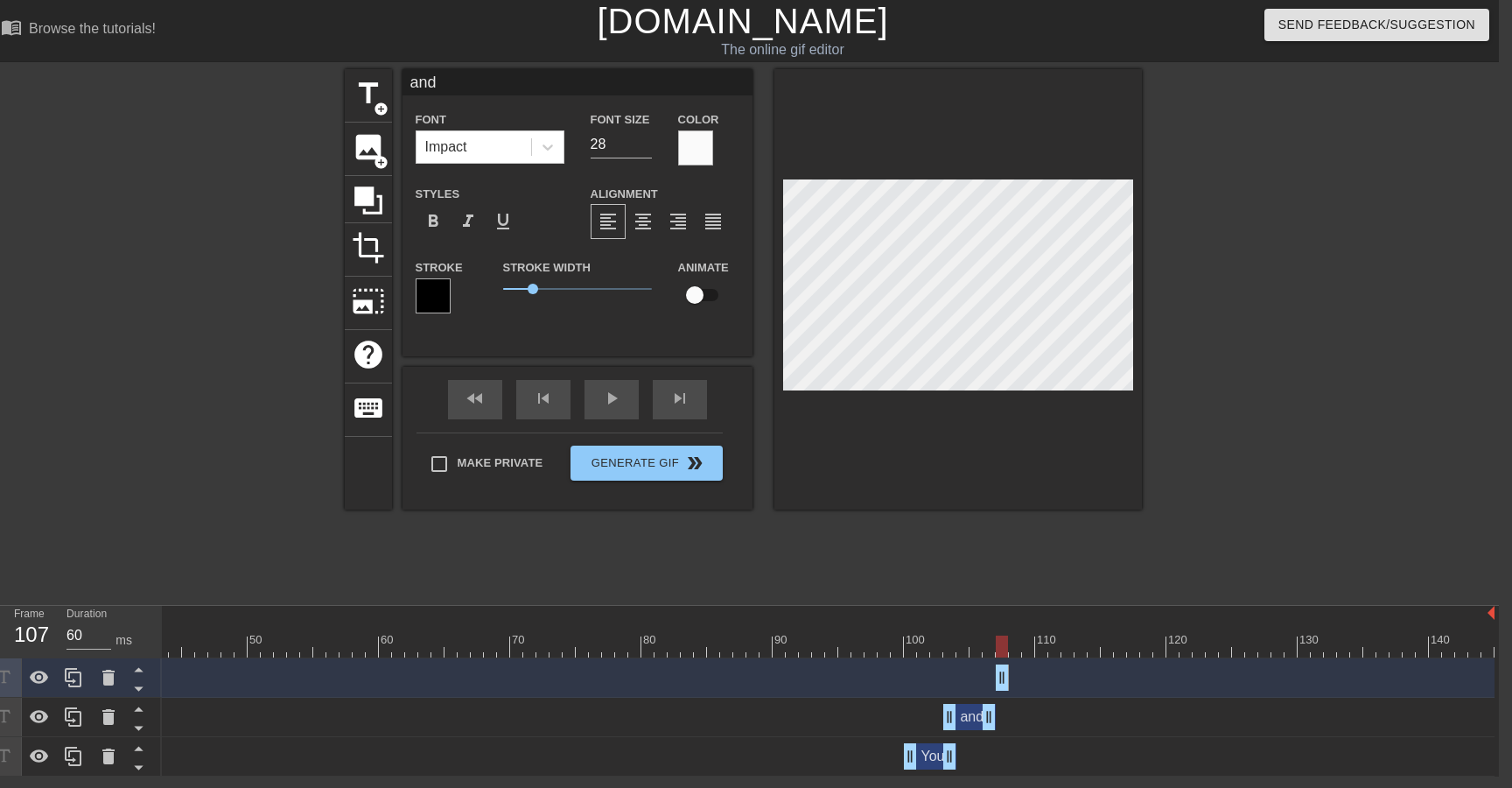
drag, startPoint x: 1042, startPoint y: 679, endPoint x: 1008, endPoint y: 648, distance: 46.0
click at [1008, 648] on div "10 20 30 40 50 60 70 80 90 100 110 120 130 140 and drag_handle drag_handle and …" at bounding box center [830, 691] width 1336 height 171
drag, startPoint x: 1002, startPoint y: 673, endPoint x: 988, endPoint y: 668, distance: 14.9
click at [987, 668] on div "and drag_handle drag_handle" at bounding box center [549, 677] width 1889 height 26
drag, startPoint x: 1002, startPoint y: 671, endPoint x: 1031, endPoint y: 671, distance: 29.0
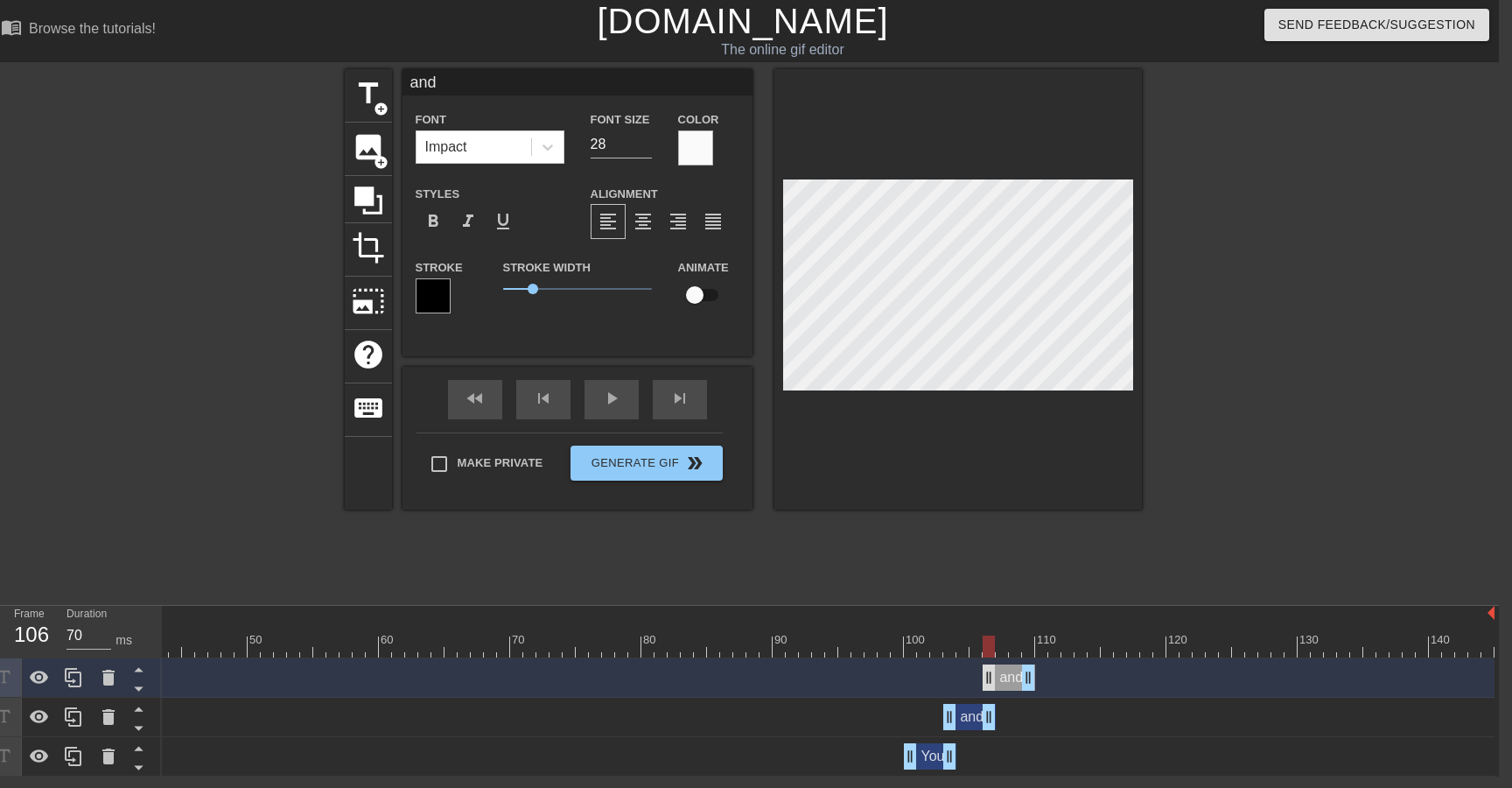
drag, startPoint x: 1002, startPoint y: 674, endPoint x: 983, endPoint y: 675, distance: 19.0
click at [1219, 262] on div at bounding box center [1294, 331] width 263 height 525
click at [1379, 331] on div at bounding box center [1294, 331] width 263 height 525
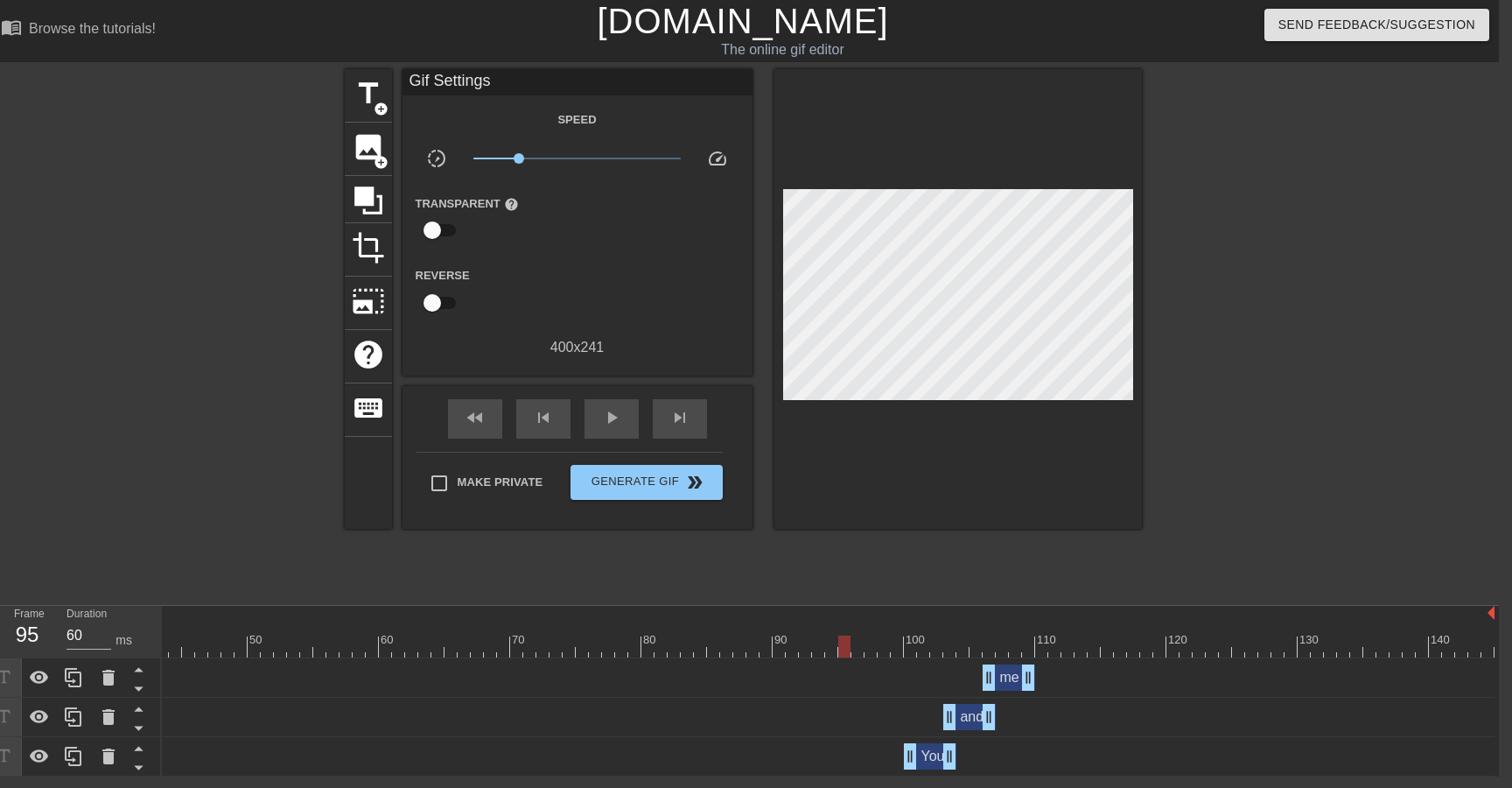
drag, startPoint x: 989, startPoint y: 643, endPoint x: 844, endPoint y: 648, distance: 145.1
click at [844, 648] on div at bounding box center [844, 646] width 13 height 22
click at [626, 424] on div "play_arrow" at bounding box center [612, 418] width 54 height 40
click at [898, 649] on div at bounding box center [549, 646] width 1889 height 22
click at [79, 678] on icon at bounding box center [74, 677] width 21 height 21
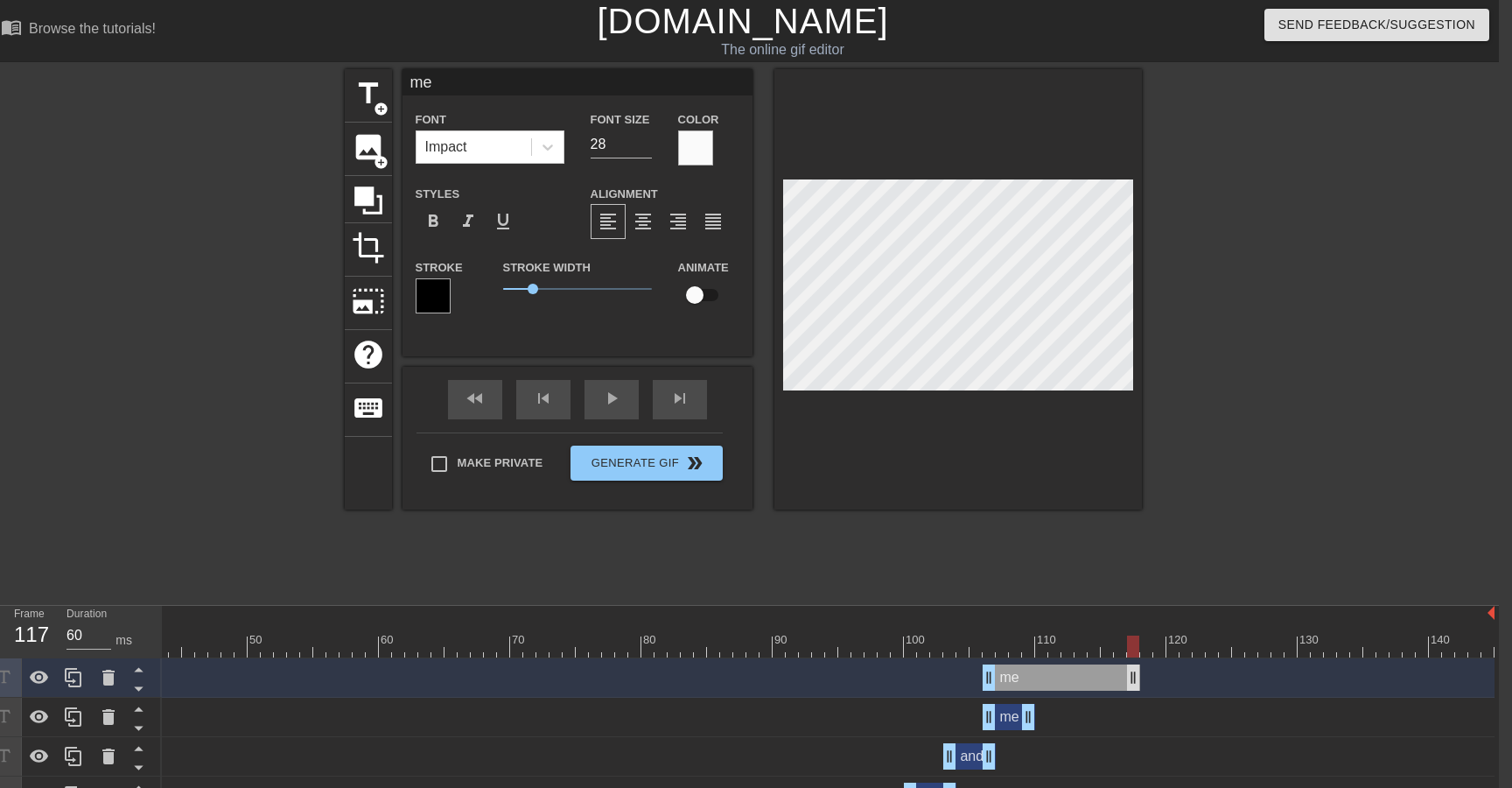
drag, startPoint x: 1031, startPoint y: 679, endPoint x: 1208, endPoint y: 676, distance: 177.0
drag, startPoint x: 992, startPoint y: 678, endPoint x: 1046, endPoint y: 677, distance: 54.0
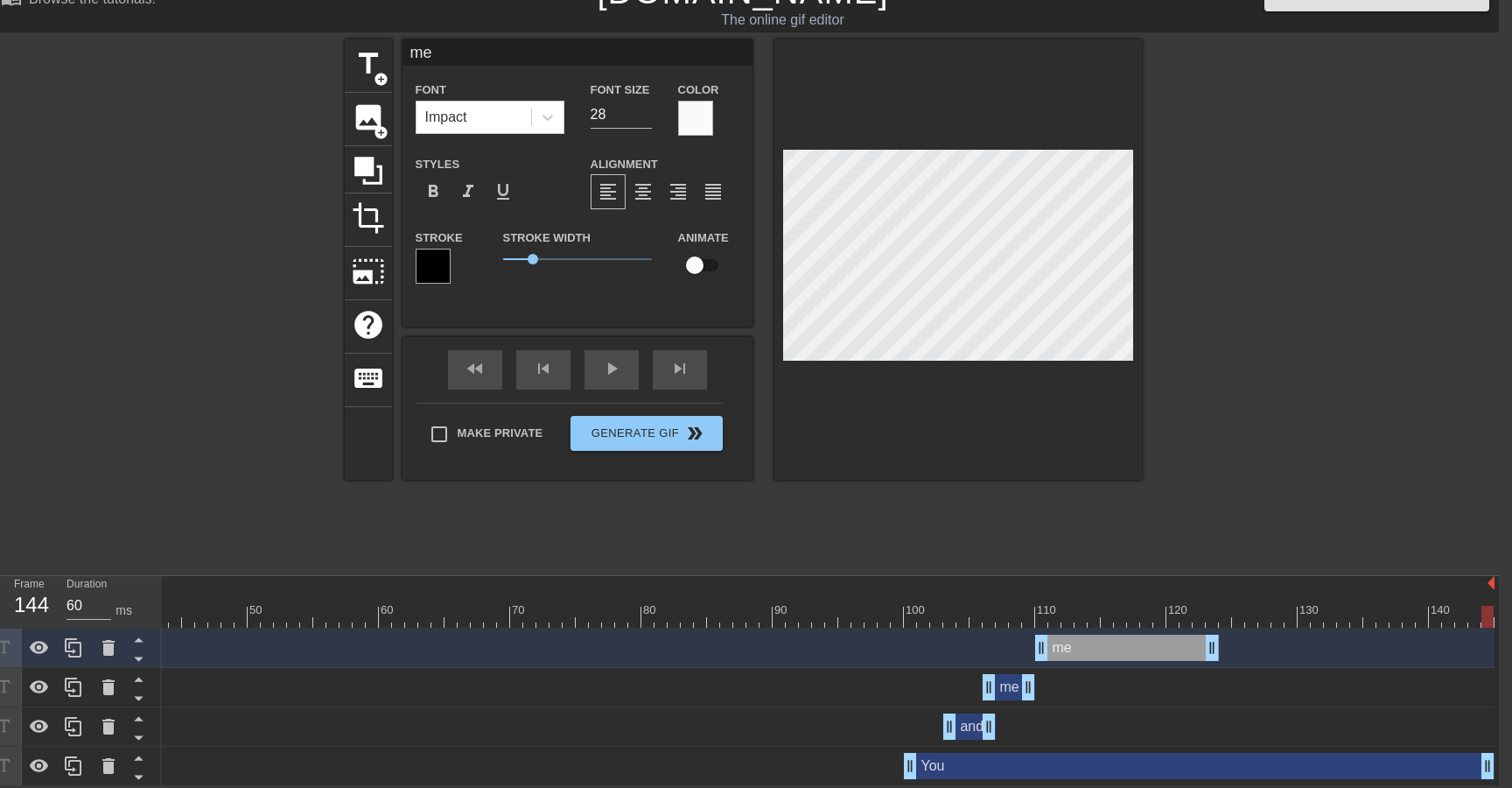
drag, startPoint x: 949, startPoint y: 764, endPoint x: 1511, endPoint y: 748, distance: 562.2
click at [1498, 748] on html "menu_book Browse the tutorials! [DOMAIN_NAME] The online gif editor Send Feedba…" at bounding box center [742, 378] width 1512 height 816
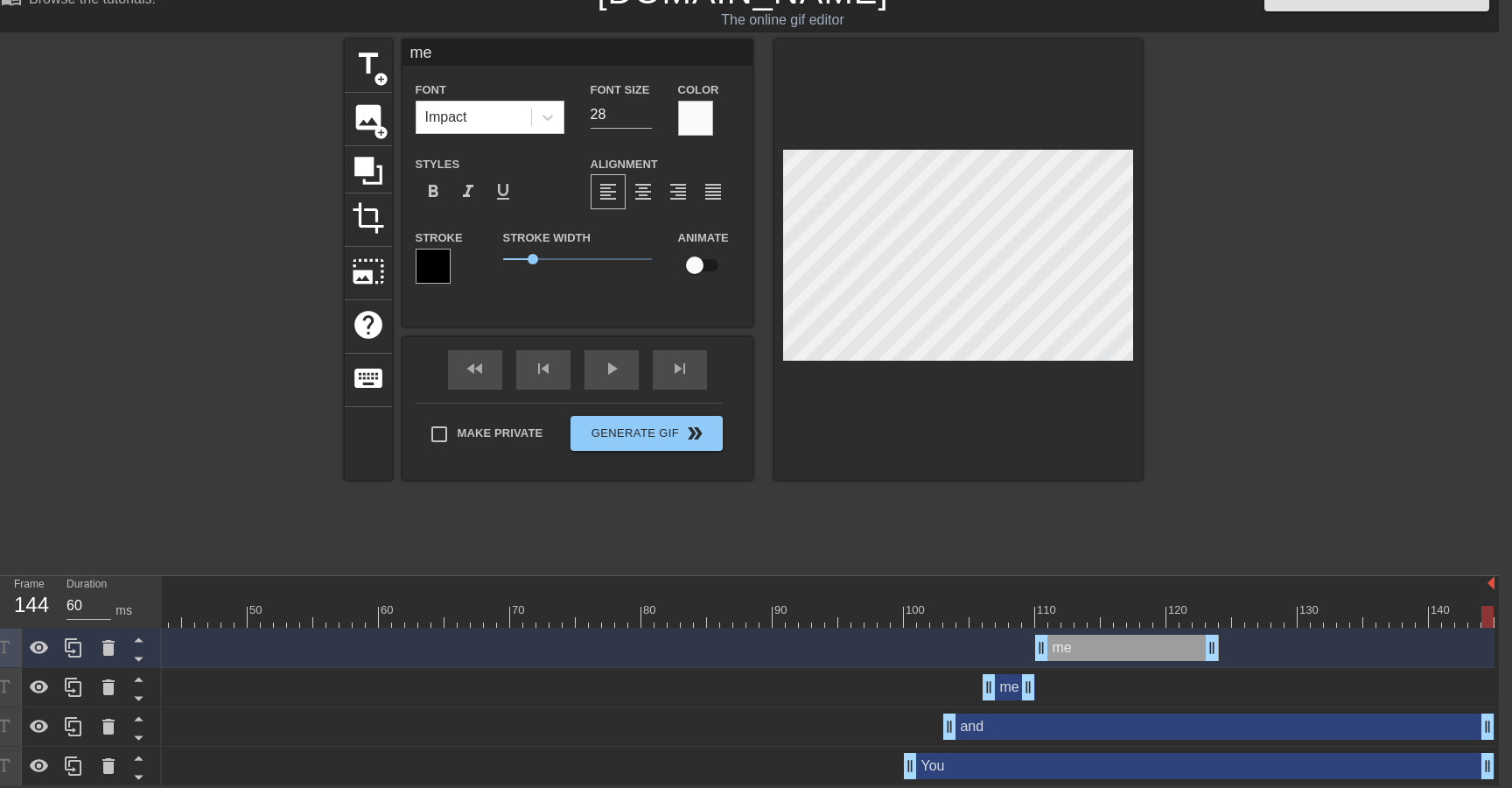
drag, startPoint x: 993, startPoint y: 728, endPoint x: 1511, endPoint y: 726, distance: 518.0
click at [1498, 726] on html "menu_book Browse the tutorials! [DOMAIN_NAME] The online gif editor Send Feedba…" at bounding box center [742, 378] width 1512 height 816
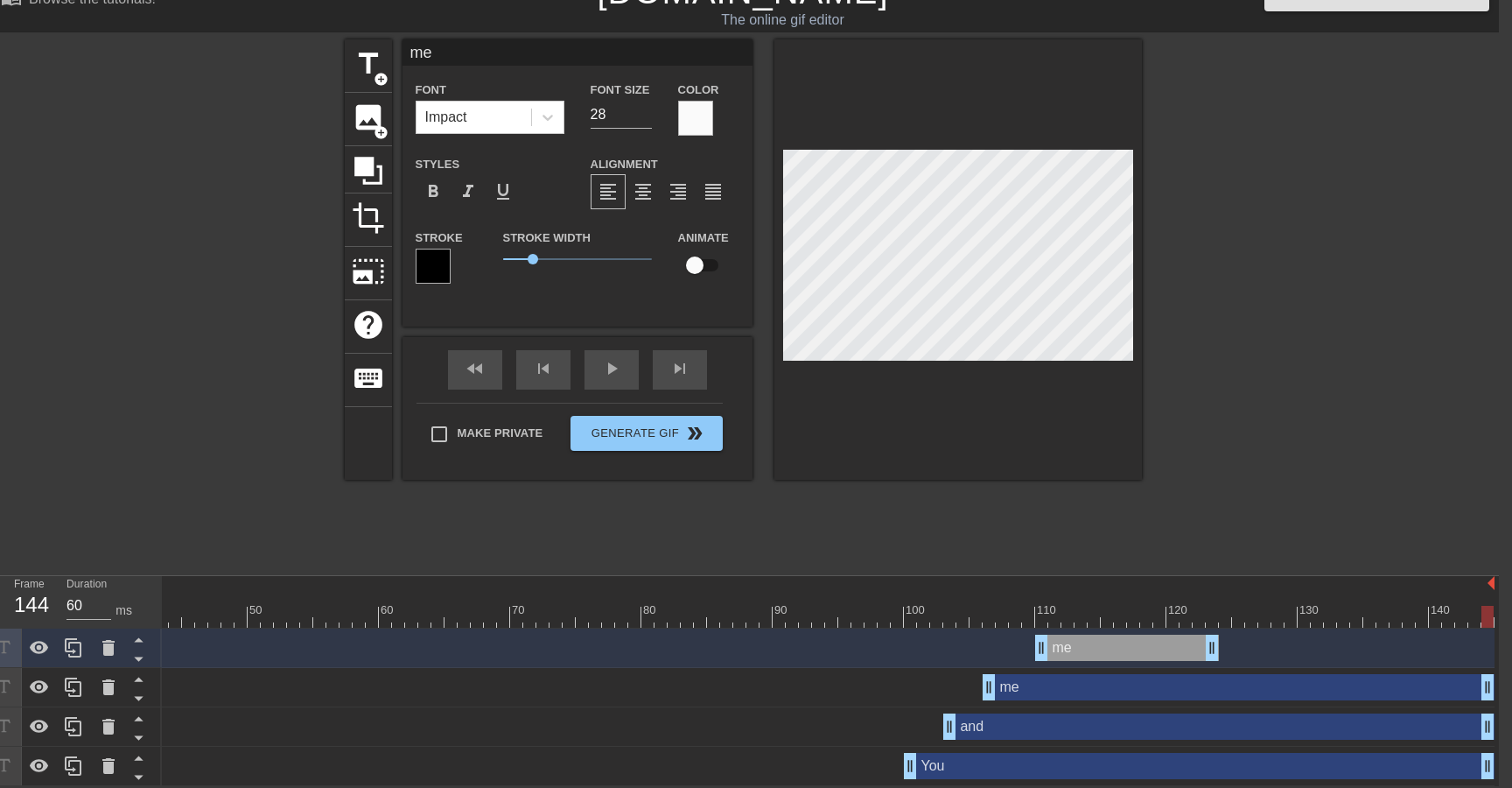
drag, startPoint x: 1030, startPoint y: 690, endPoint x: 1511, endPoint y: 722, distance: 482.1
click at [1498, 722] on html "menu_book Browse the tutorials! [DOMAIN_NAME] The online gif editor Send Feedba…" at bounding box center [742, 378] width 1512 height 816
drag, startPoint x: 1211, startPoint y: 640, endPoint x: 1511, endPoint y: 646, distance: 300.1
click at [1498, 646] on html "menu_book Browse the tutorials! [DOMAIN_NAME] The online gif editor Send Feedba…" at bounding box center [742, 378] width 1512 height 816
click at [1063, 653] on div "me drag_handle drag_handle" at bounding box center [1265, 647] width 460 height 26
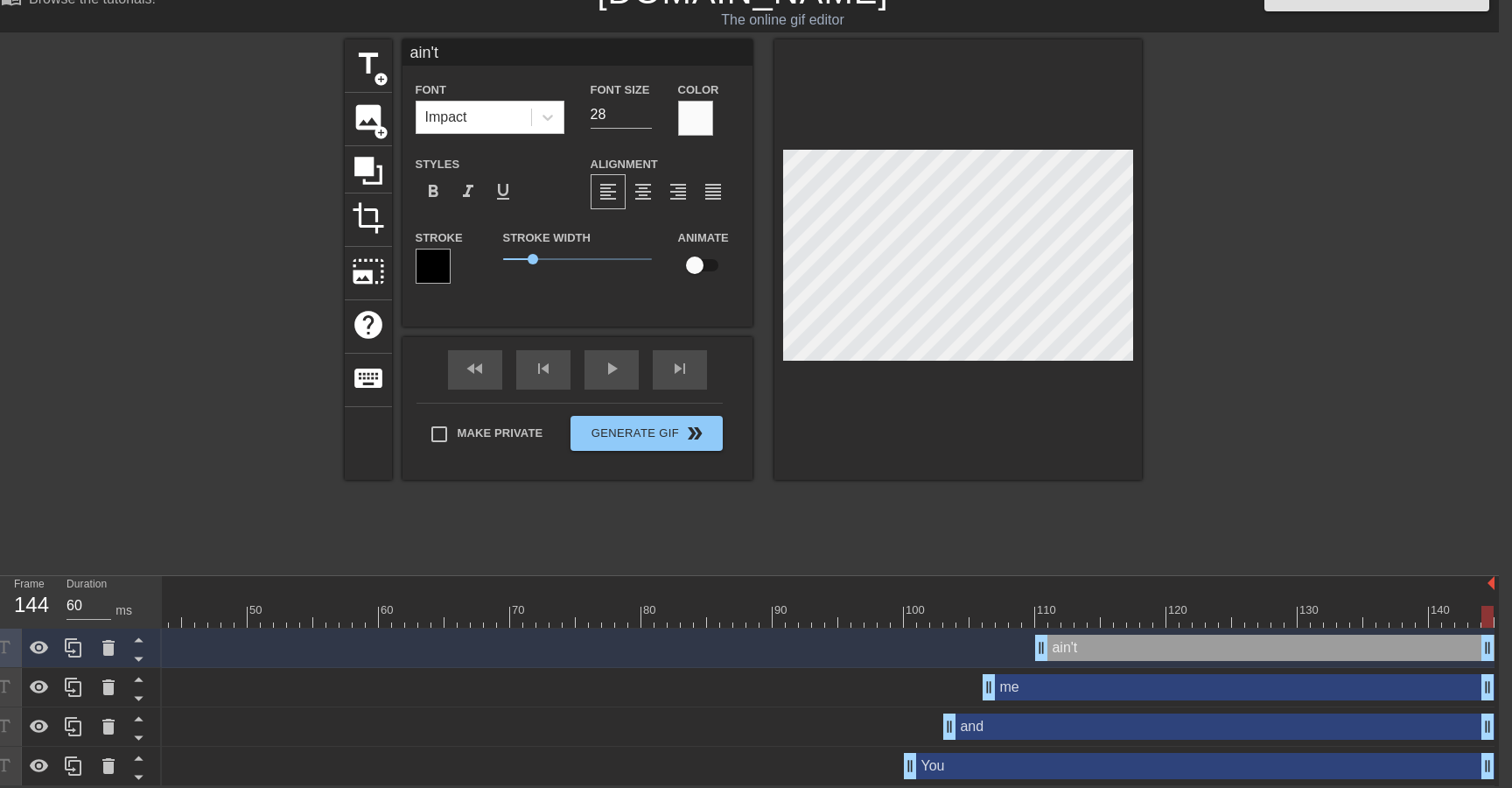
scroll to position [0, 0]
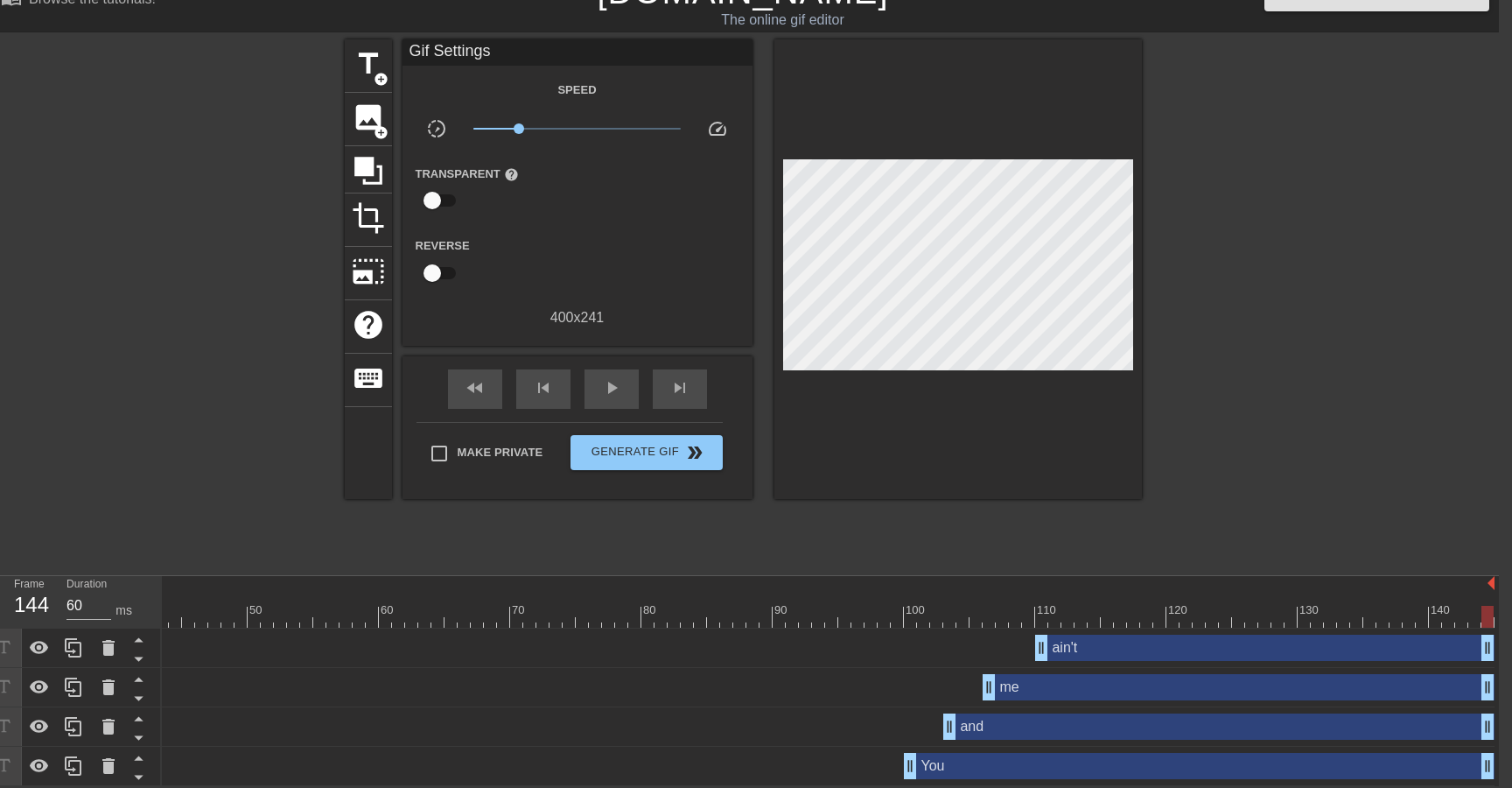
click at [1263, 341] on div at bounding box center [1294, 302] width 263 height 525
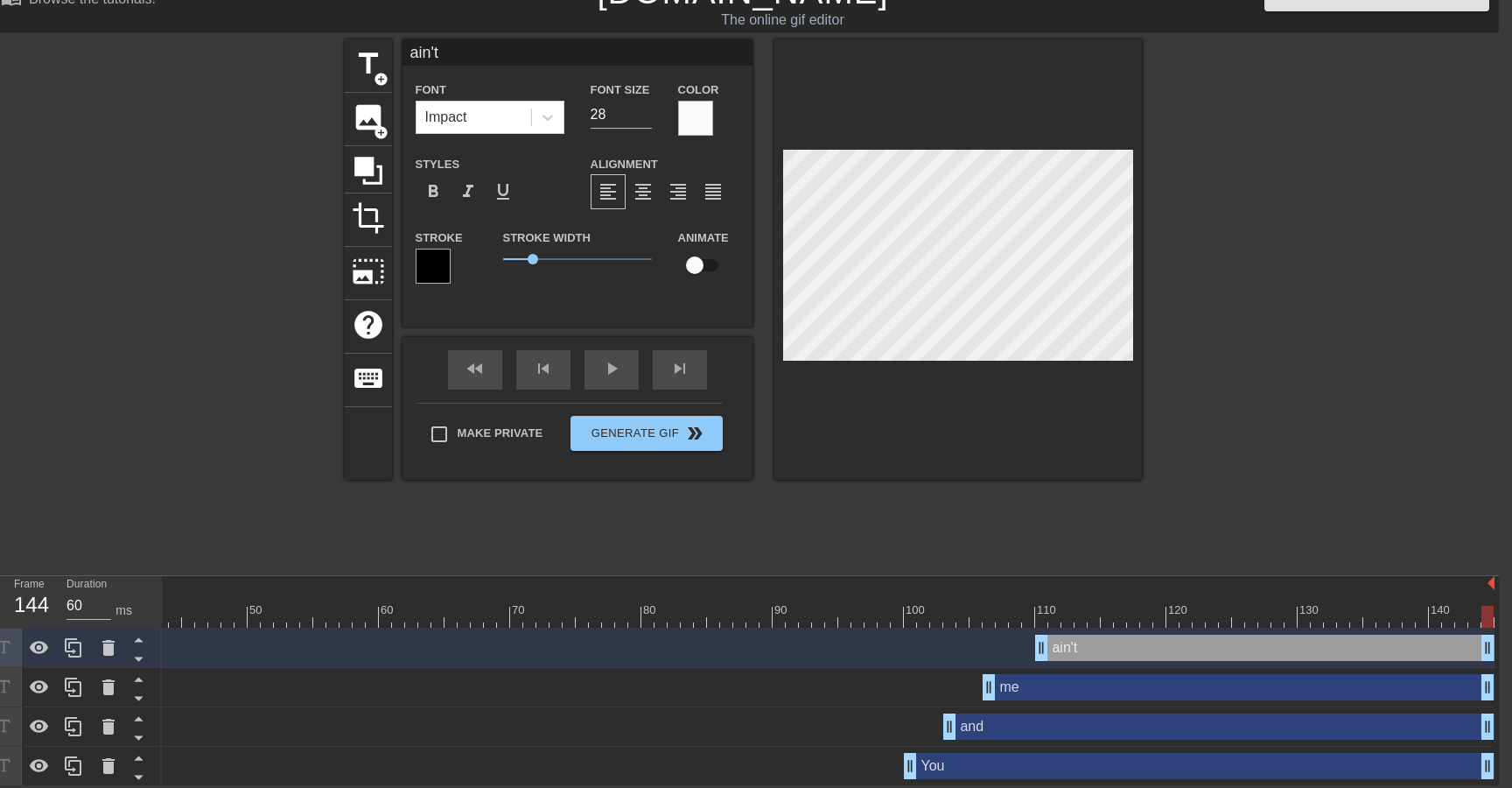
click at [1260, 350] on div at bounding box center [1294, 302] width 263 height 525
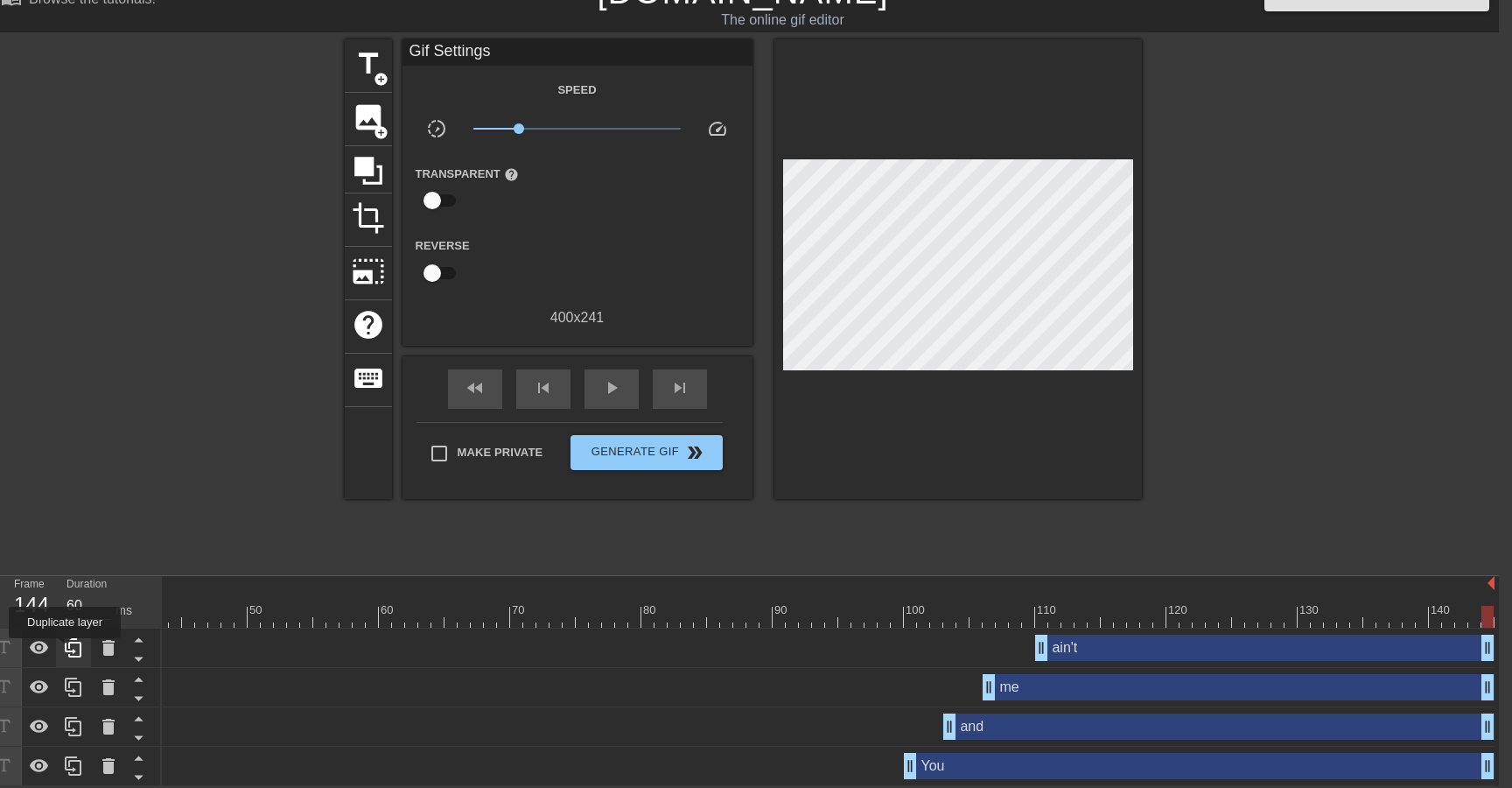
click at [67, 650] on icon at bounding box center [73, 648] width 16 height 19
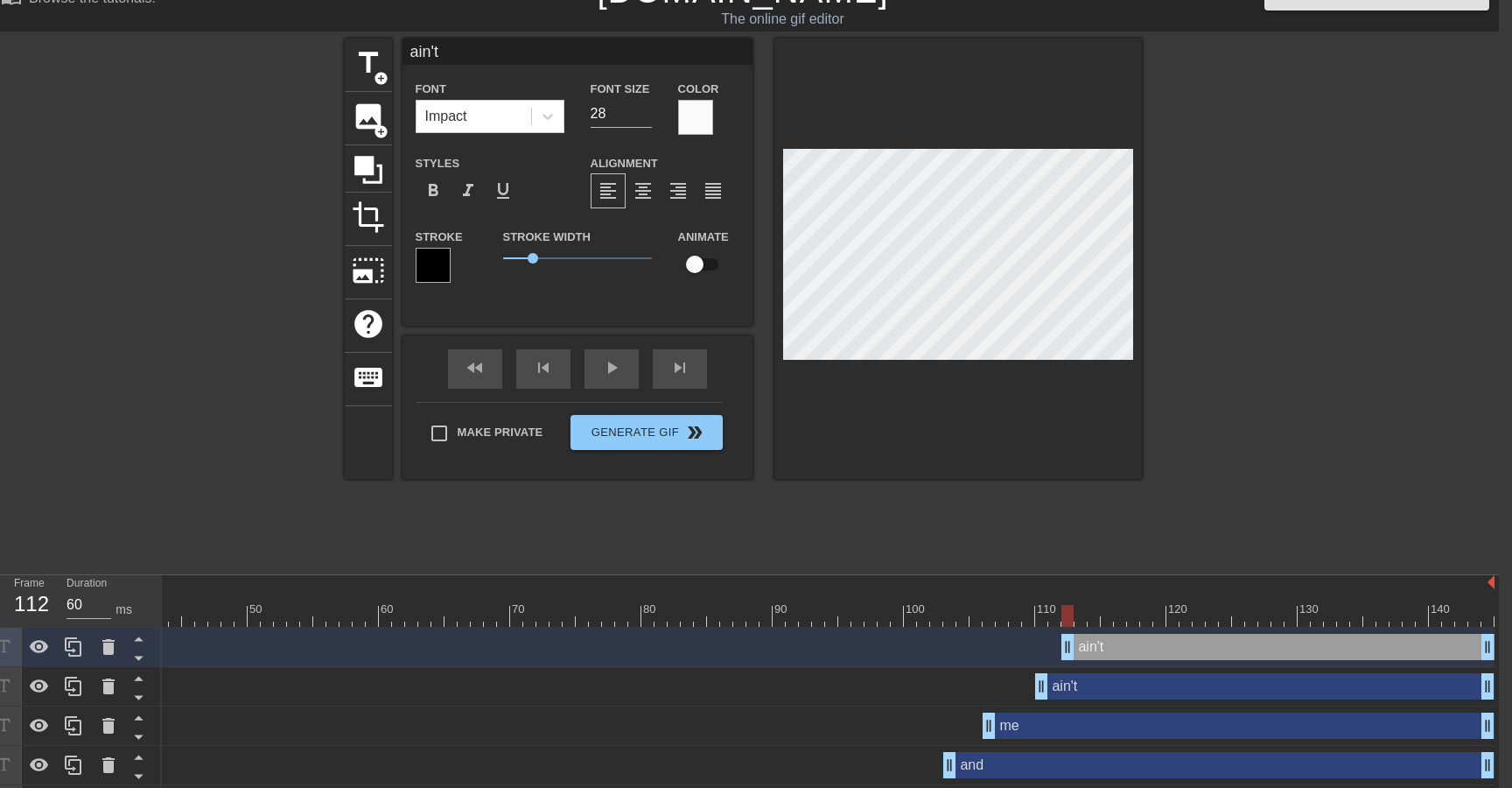
drag, startPoint x: 1040, startPoint y: 646, endPoint x: 1072, endPoint y: 640, distance: 32.6
click at [1321, 320] on div at bounding box center [1294, 301] width 263 height 525
click at [1237, 342] on div at bounding box center [1294, 301] width 263 height 525
click at [1167, 346] on div at bounding box center [1294, 301] width 263 height 525
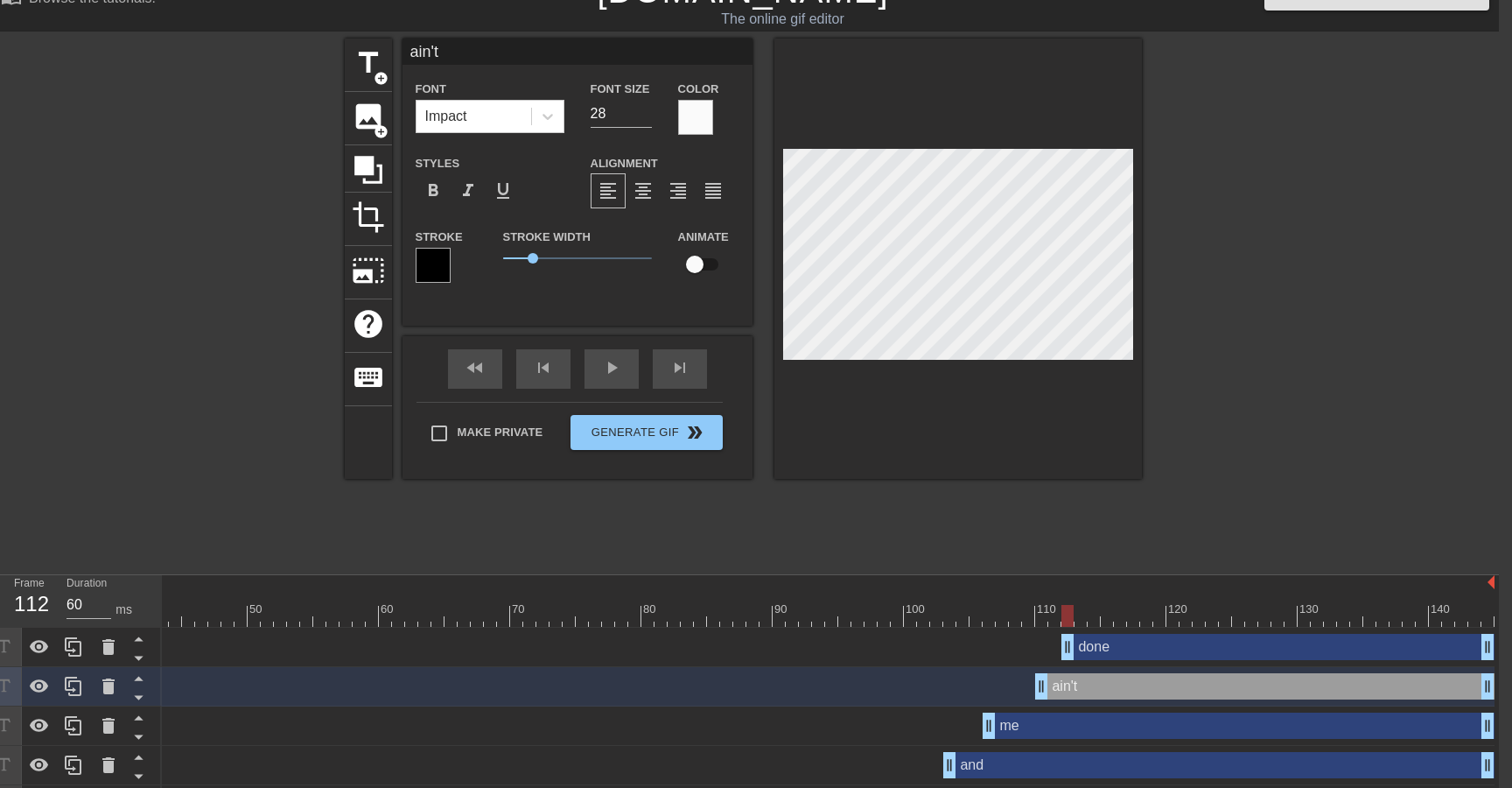
click at [1329, 295] on div at bounding box center [1294, 301] width 263 height 525
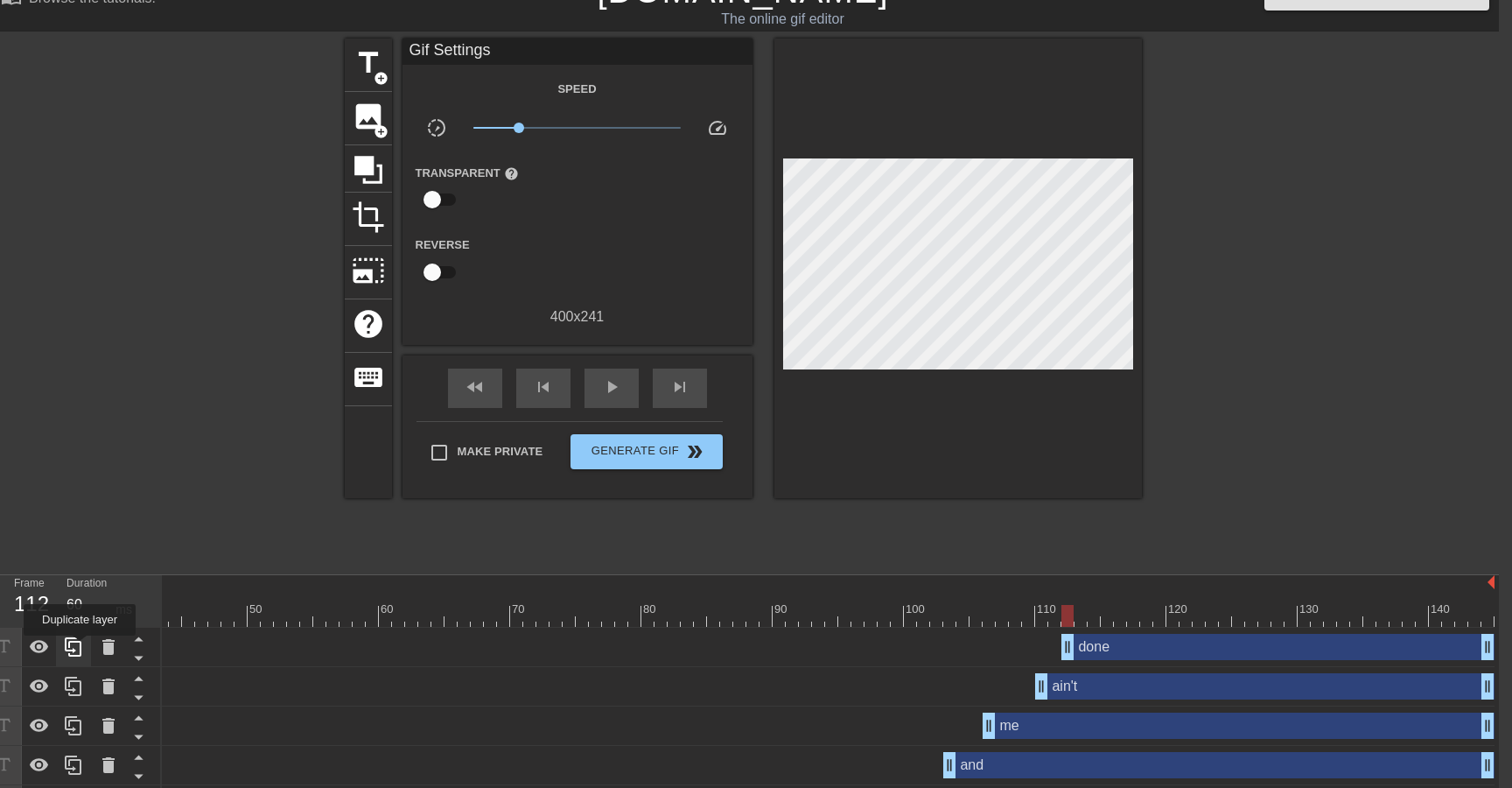
click at [81, 648] on icon at bounding box center [74, 647] width 21 height 21
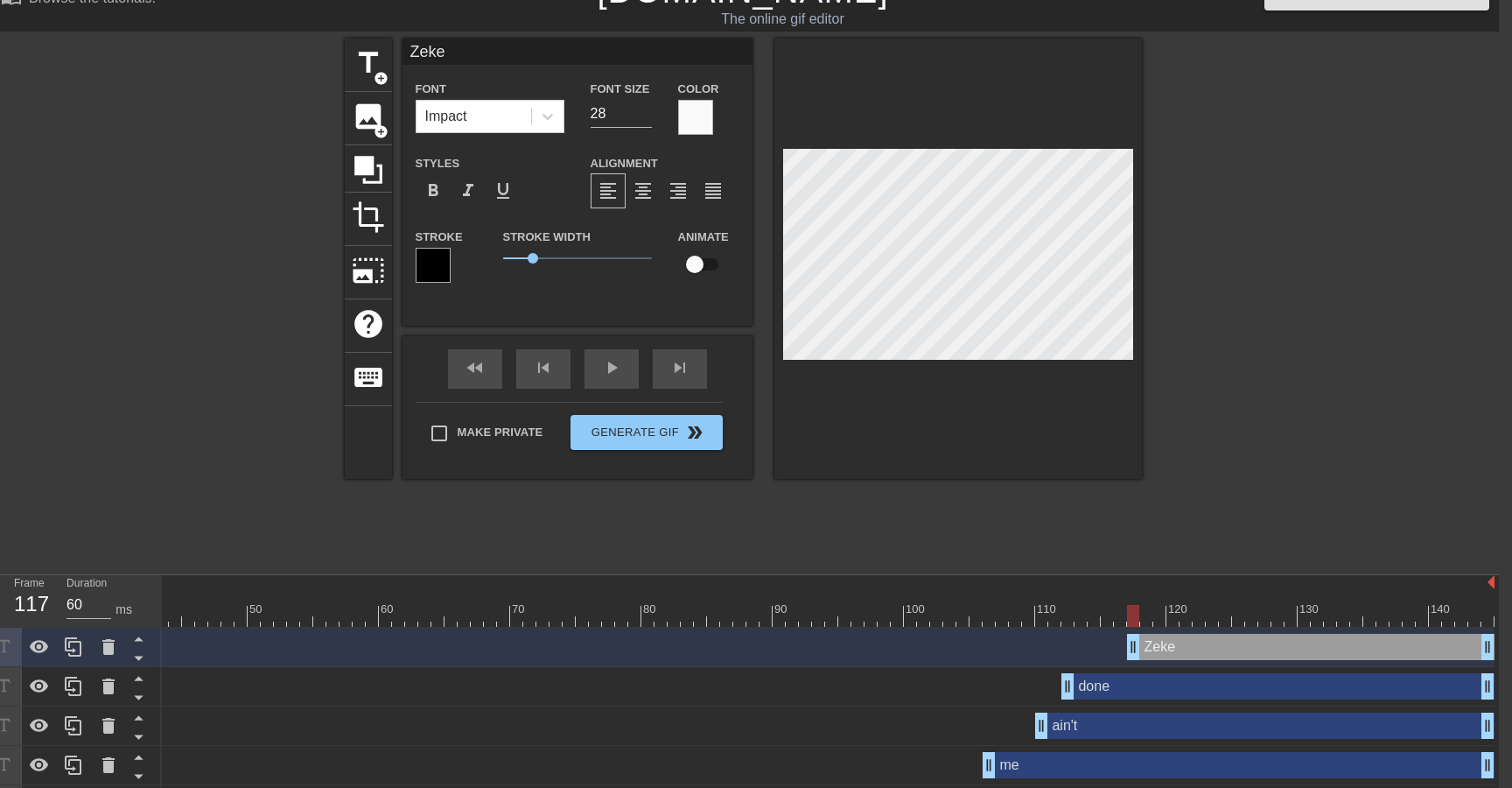
drag, startPoint x: 1069, startPoint y: 648, endPoint x: 1131, endPoint y: 643, distance: 62.2
click at [1208, 381] on div at bounding box center [1294, 301] width 263 height 525
click at [1274, 320] on div at bounding box center [1294, 301] width 263 height 525
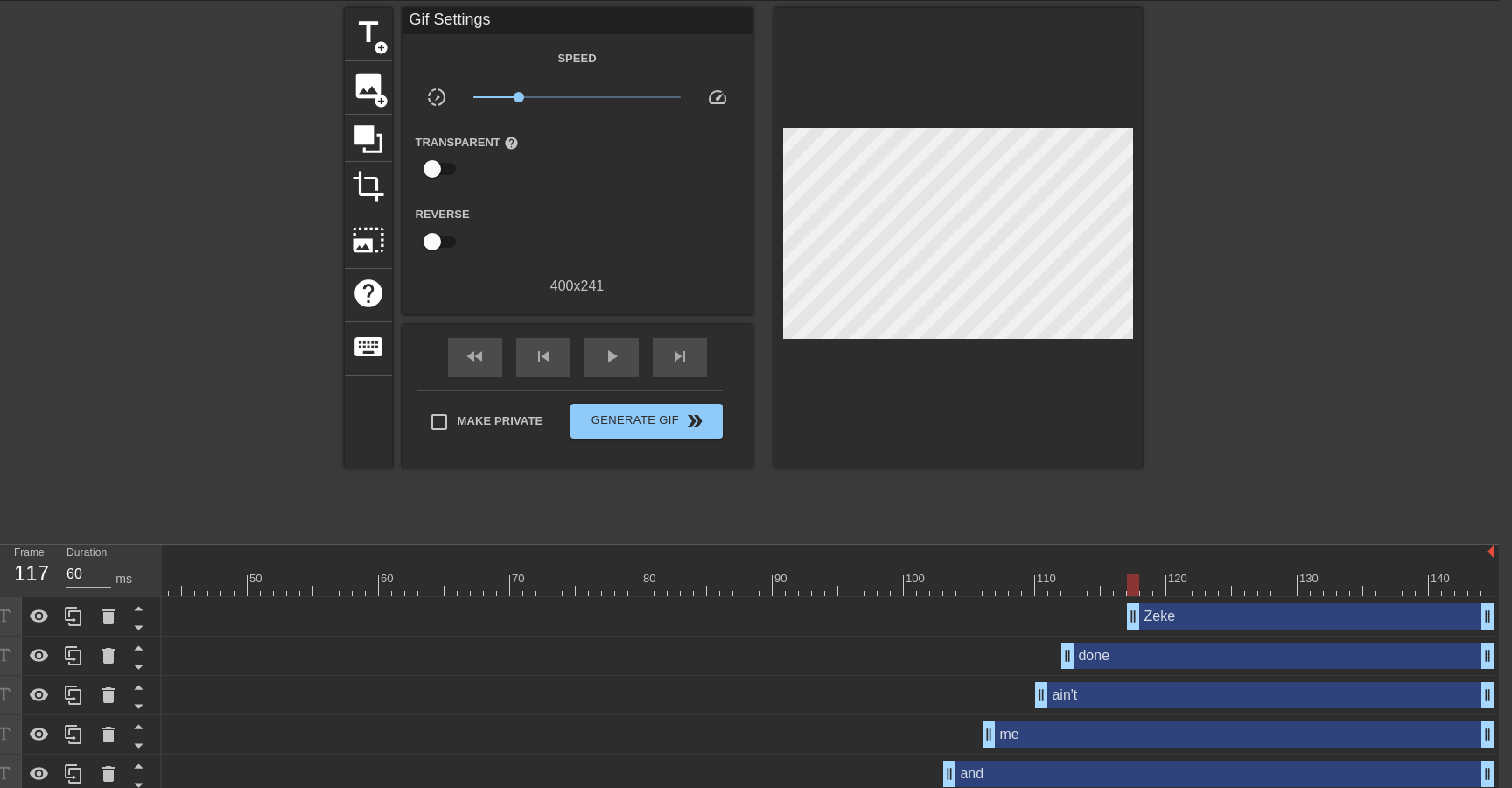
scroll to position [0, 14]
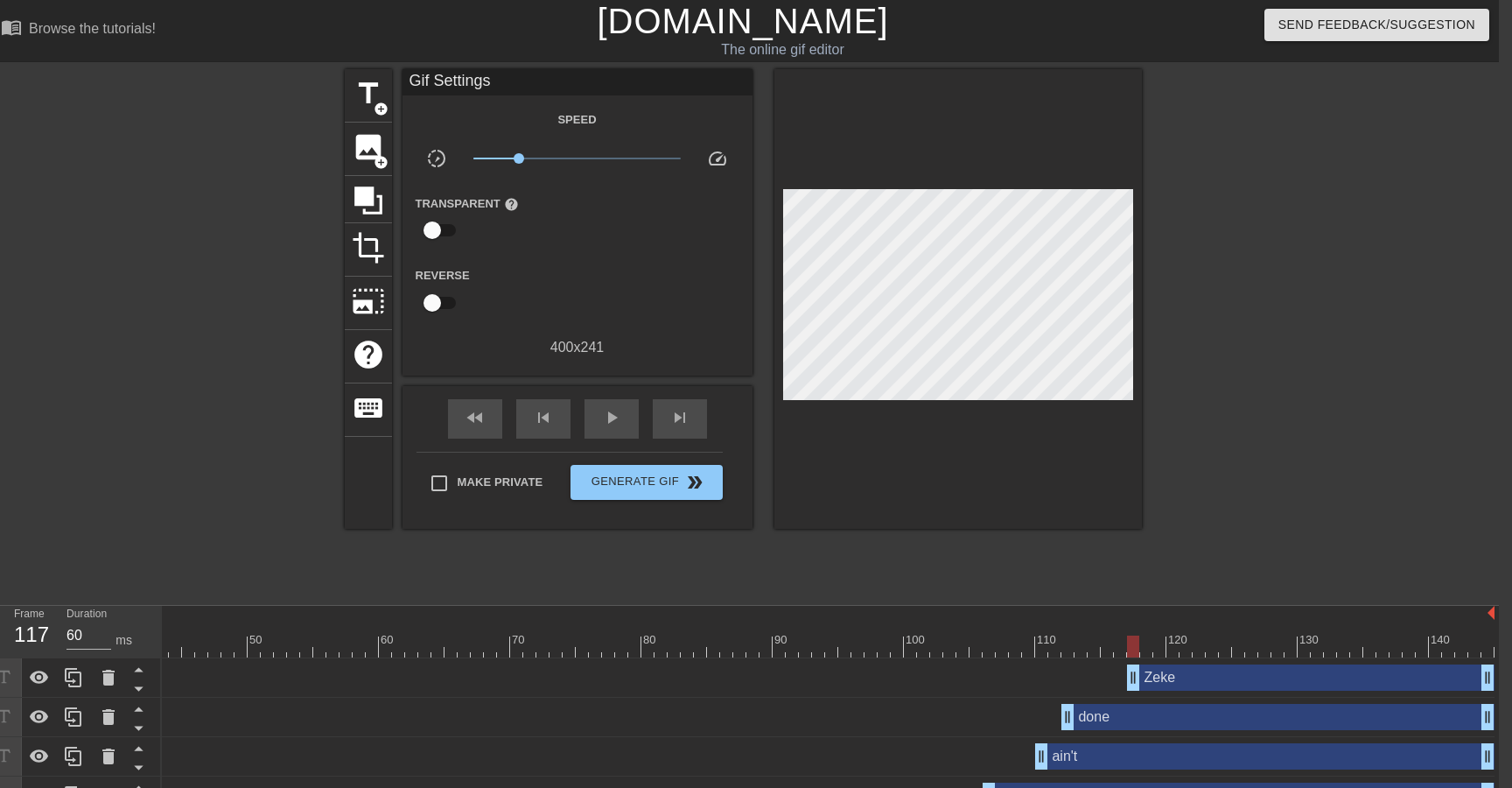
click at [539, 156] on span "x0.275" at bounding box center [577, 158] width 208 height 21
click at [561, 157] on span "x0.427" at bounding box center [577, 158] width 208 height 21
click at [570, 157] on span "x0.700" at bounding box center [577, 158] width 208 height 21
click at [583, 156] on span "x0.861" at bounding box center [577, 158] width 208 height 21
click at [583, 156] on span "x1.14" at bounding box center [582, 158] width 11 height 11
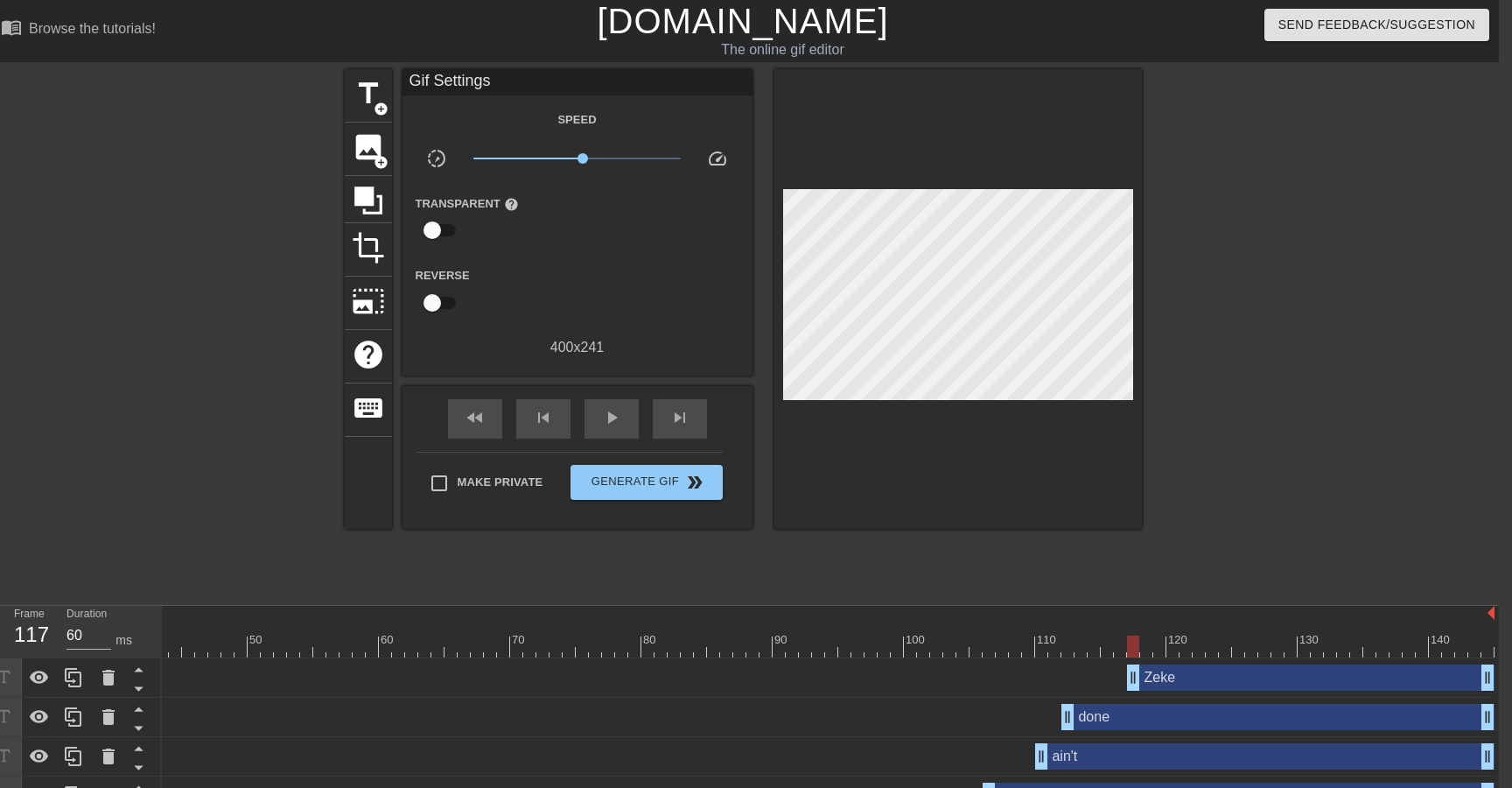
click at [715, 155] on span "speed" at bounding box center [718, 158] width 21 height 21
click at [439, 153] on span "slow_motion_video" at bounding box center [436, 158] width 21 height 21
click at [578, 159] on span "x1.04" at bounding box center [578, 158] width 11 height 11
click at [623, 427] on div "play_arrow" at bounding box center [612, 418] width 54 height 40
click at [553, 159] on span "x1.04" at bounding box center [577, 158] width 208 height 21
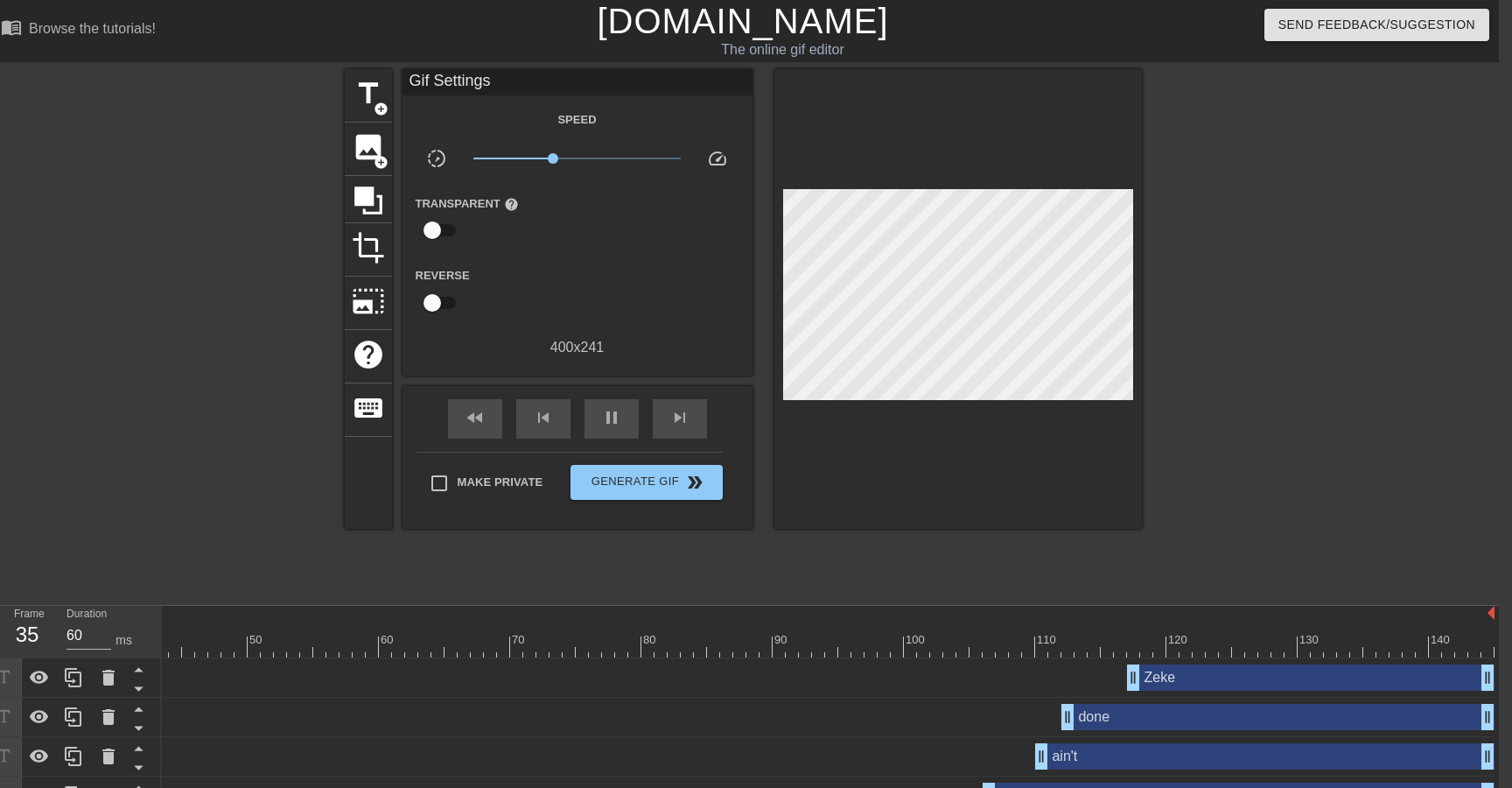
click at [954, 643] on div at bounding box center [549, 646] width 1889 height 22
click at [870, 654] on div at bounding box center [549, 646] width 1889 height 22
click at [621, 436] on div "play_arrow" at bounding box center [612, 418] width 54 height 40
click at [621, 436] on div "pause" at bounding box center [612, 418] width 54 height 40
click at [514, 161] on span "x0.589" at bounding box center [577, 158] width 208 height 21
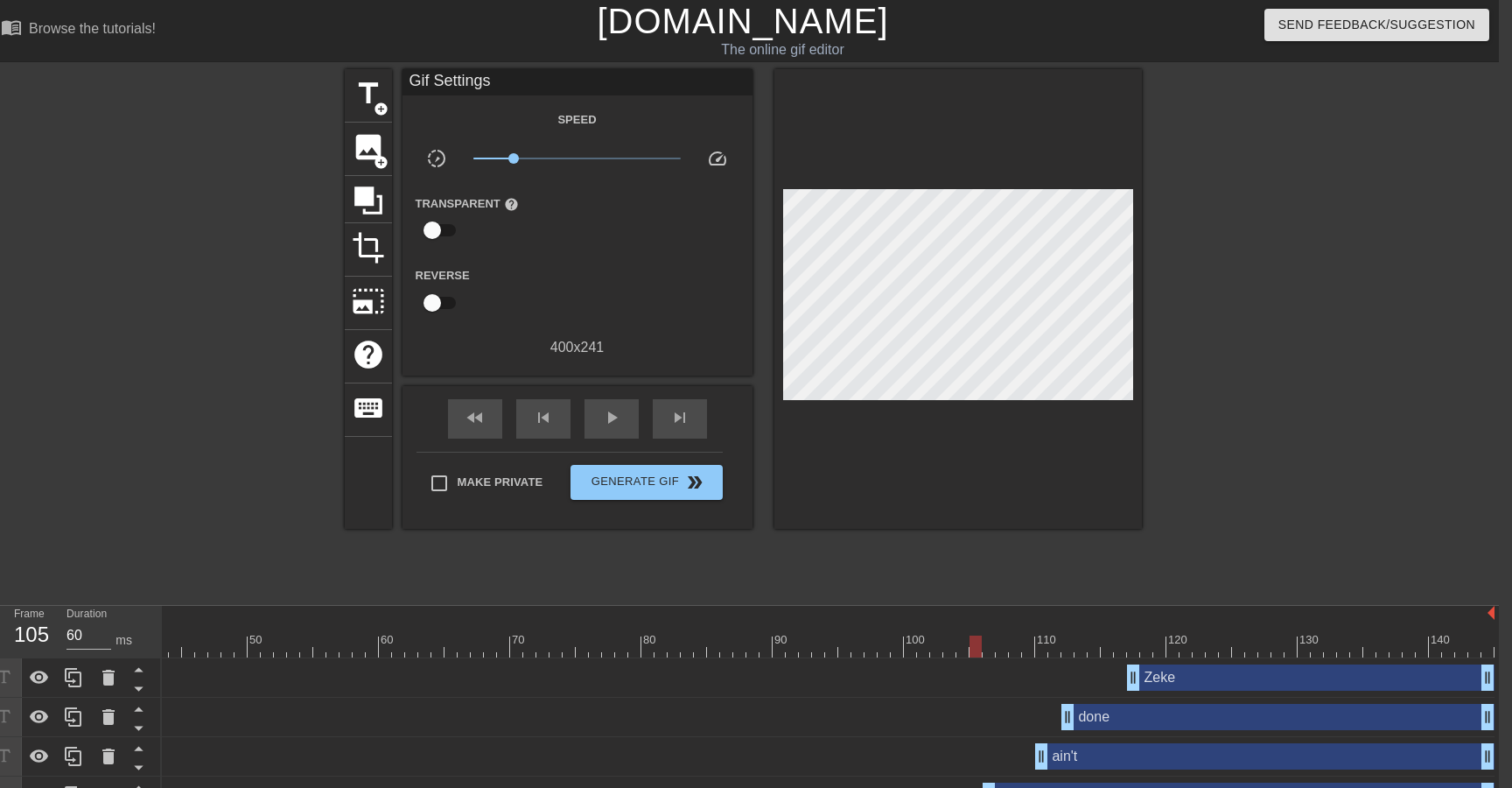
click at [876, 652] on div at bounding box center [549, 646] width 1889 height 22
click at [612, 408] on span "play_arrow" at bounding box center [612, 417] width 21 height 21
click at [597, 416] on div "pause" at bounding box center [612, 418] width 54 height 40
click at [486, 431] on div "fast_rewind" at bounding box center [475, 418] width 54 height 40
click at [616, 426] on span "play_arrow" at bounding box center [612, 417] width 21 height 21
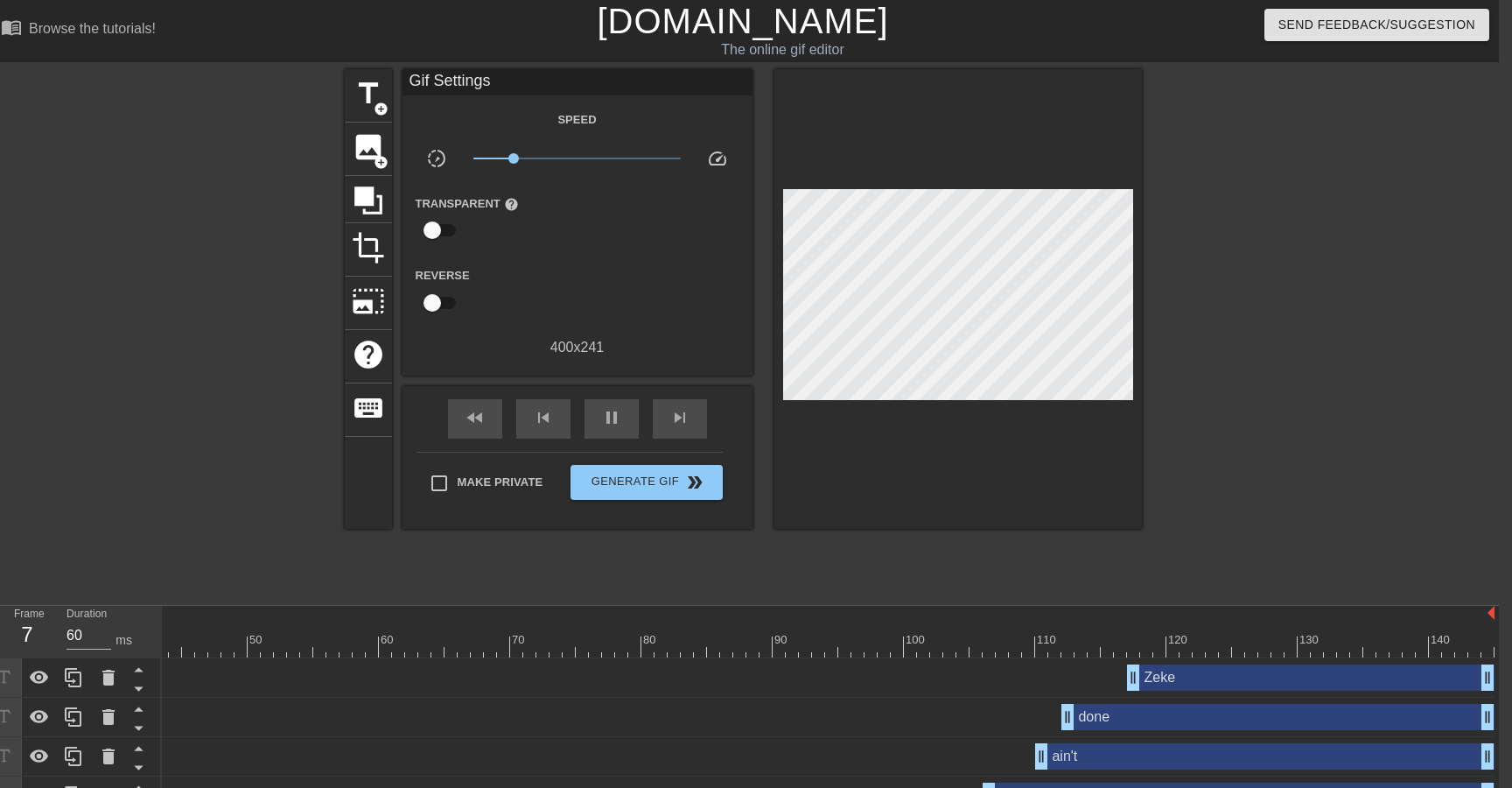
click at [858, 645] on div at bounding box center [549, 646] width 1889 height 22
click at [603, 426] on span "play_arrow" at bounding box center [612, 417] width 21 height 21
click at [603, 426] on span "pause" at bounding box center [612, 417] width 21 height 21
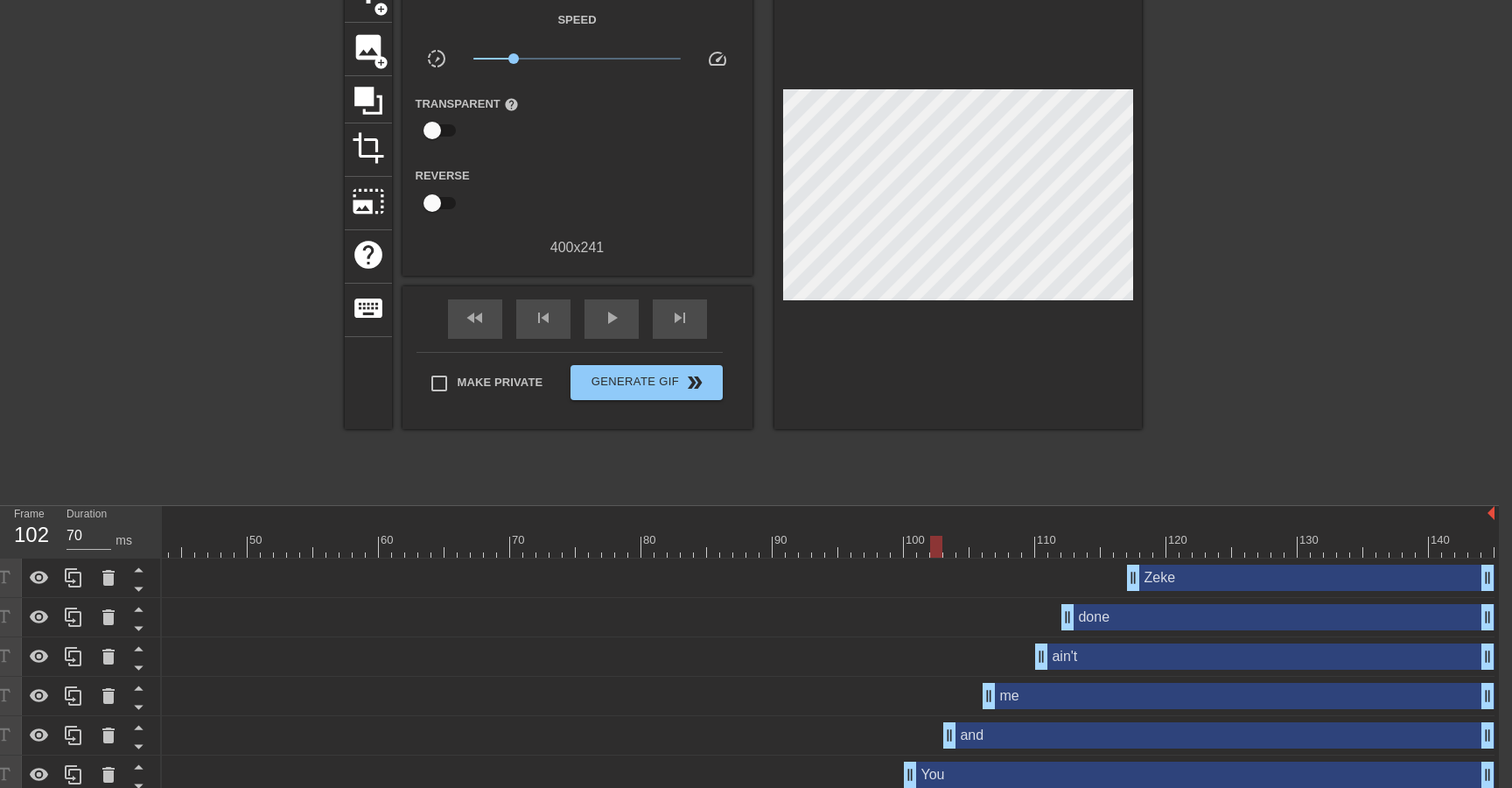
scroll to position [110, 14]
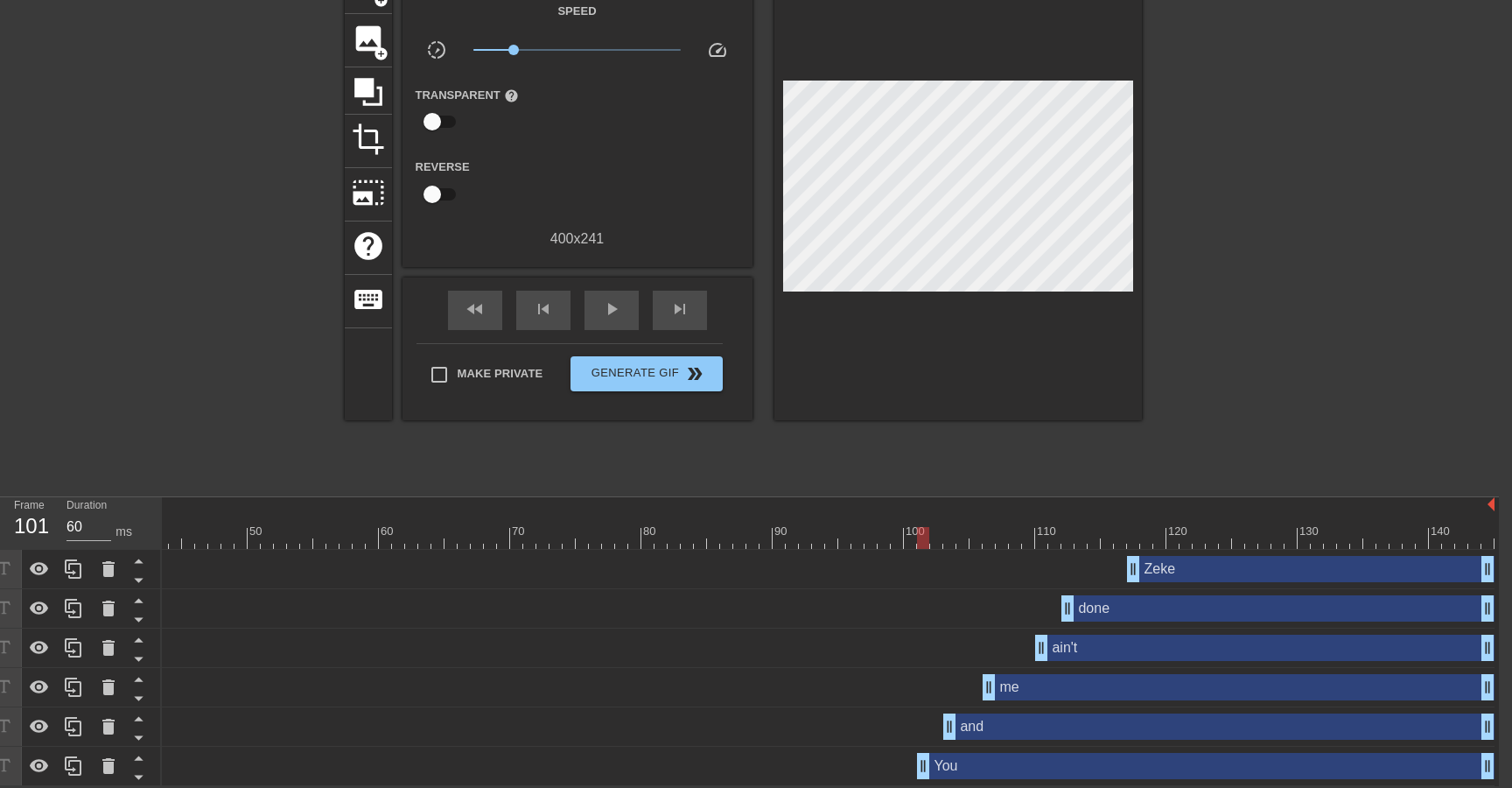
click at [889, 535] on div at bounding box center [549, 538] width 1889 height 22
click at [610, 304] on span "play_arrow" at bounding box center [612, 310] width 21 height 21
click at [610, 304] on span "pause" at bounding box center [612, 310] width 21 height 21
click at [1096, 540] on div at bounding box center [549, 538] width 1889 height 22
click at [616, 311] on span "play_arrow" at bounding box center [612, 310] width 21 height 21
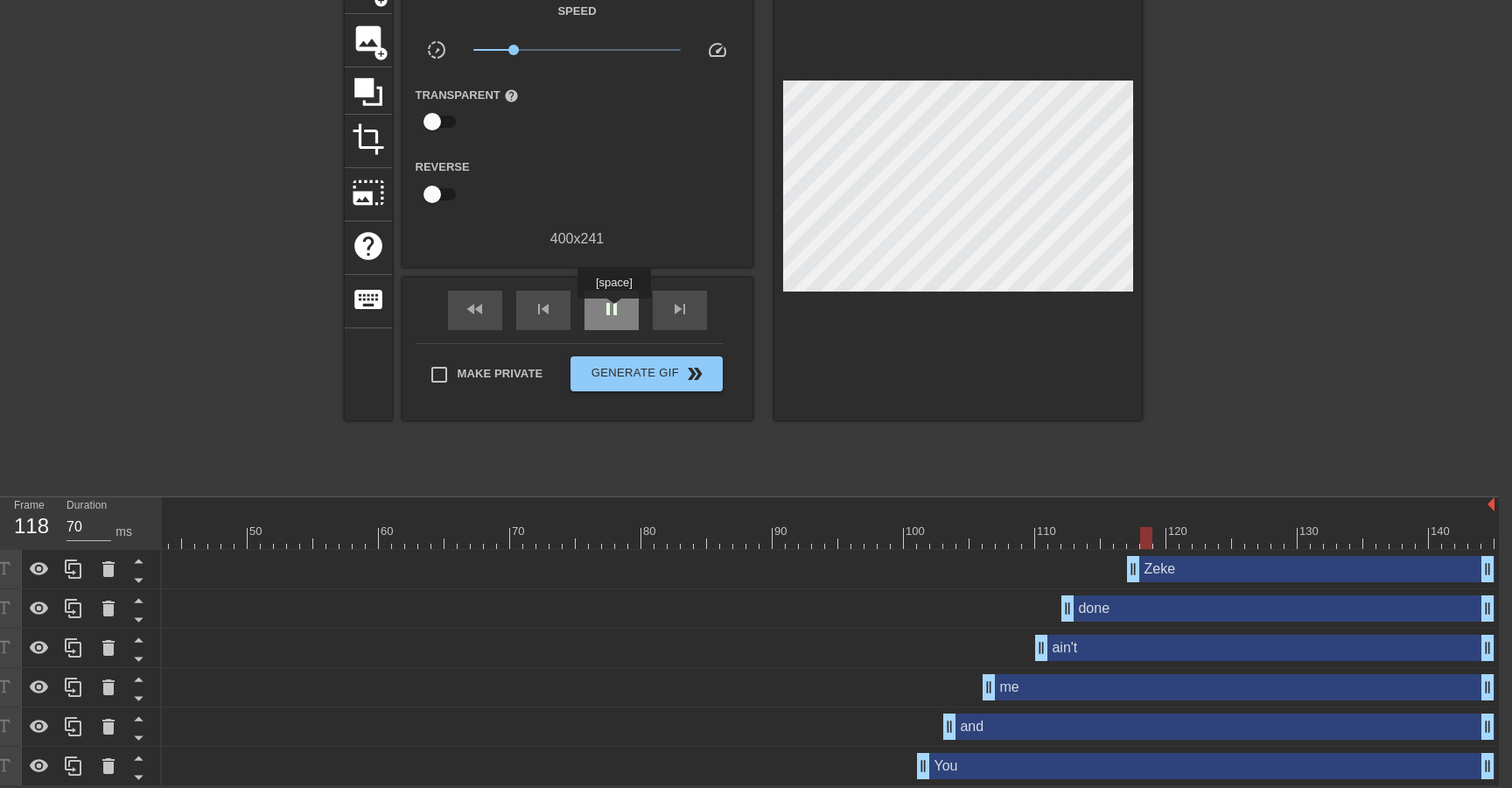
click at [616, 311] on span "pause" at bounding box center [612, 310] width 21 height 21
click at [1118, 539] on div at bounding box center [549, 538] width 1889 height 22
click at [1060, 540] on div at bounding box center [549, 538] width 1889 height 22
click at [906, 533] on div at bounding box center [549, 538] width 1889 height 22
click at [617, 317] on span "play_arrow" at bounding box center [612, 310] width 21 height 21
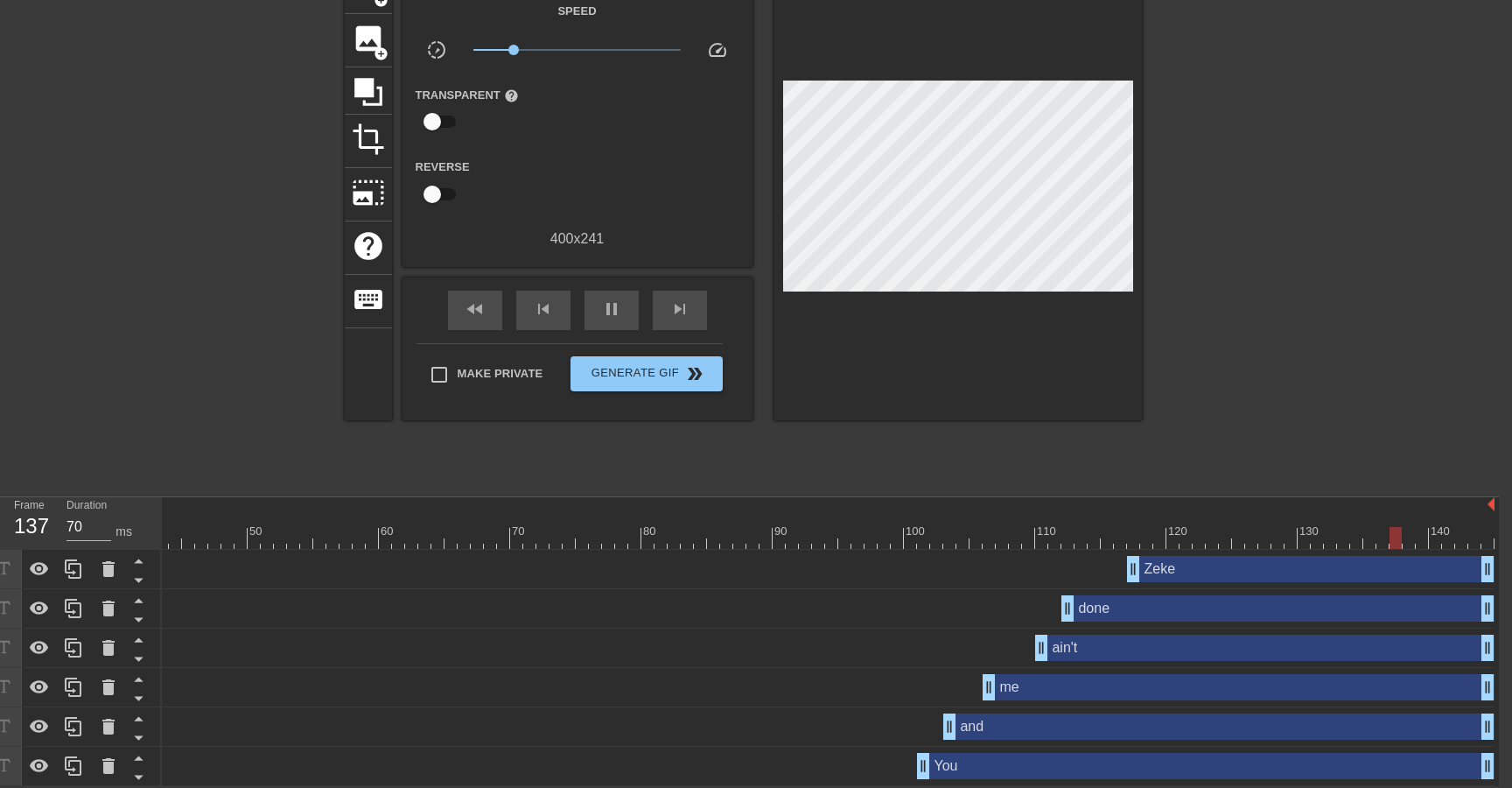
click at [931, 546] on div at bounding box center [549, 538] width 1889 height 22
click at [621, 316] on span "play_arrow" at bounding box center [612, 310] width 21 height 21
click at [621, 316] on span "pause" at bounding box center [612, 310] width 21 height 21
click at [621, 316] on span "play_arrow" at bounding box center [612, 310] width 21 height 21
click at [621, 316] on span "pause" at bounding box center [612, 310] width 21 height 21
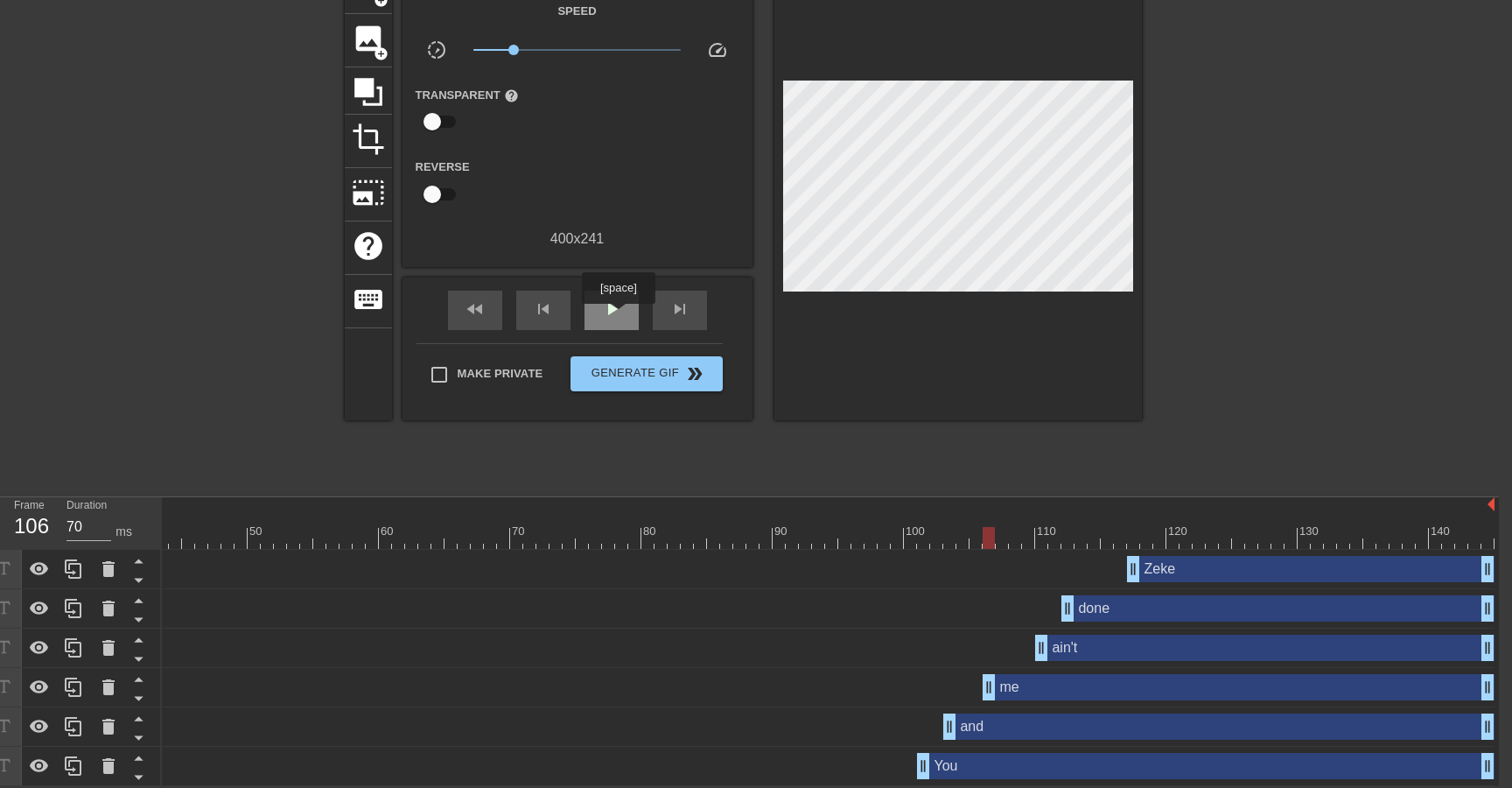
click at [621, 316] on span "play_arrow" at bounding box center [612, 310] width 21 height 21
click at [621, 316] on span "pause" at bounding box center [612, 310] width 21 height 21
click at [621, 316] on span "play_arrow" at bounding box center [612, 310] width 21 height 21
click at [621, 316] on span "pause" at bounding box center [612, 310] width 21 height 21
click at [621, 316] on span "play_arrow" at bounding box center [612, 310] width 21 height 21
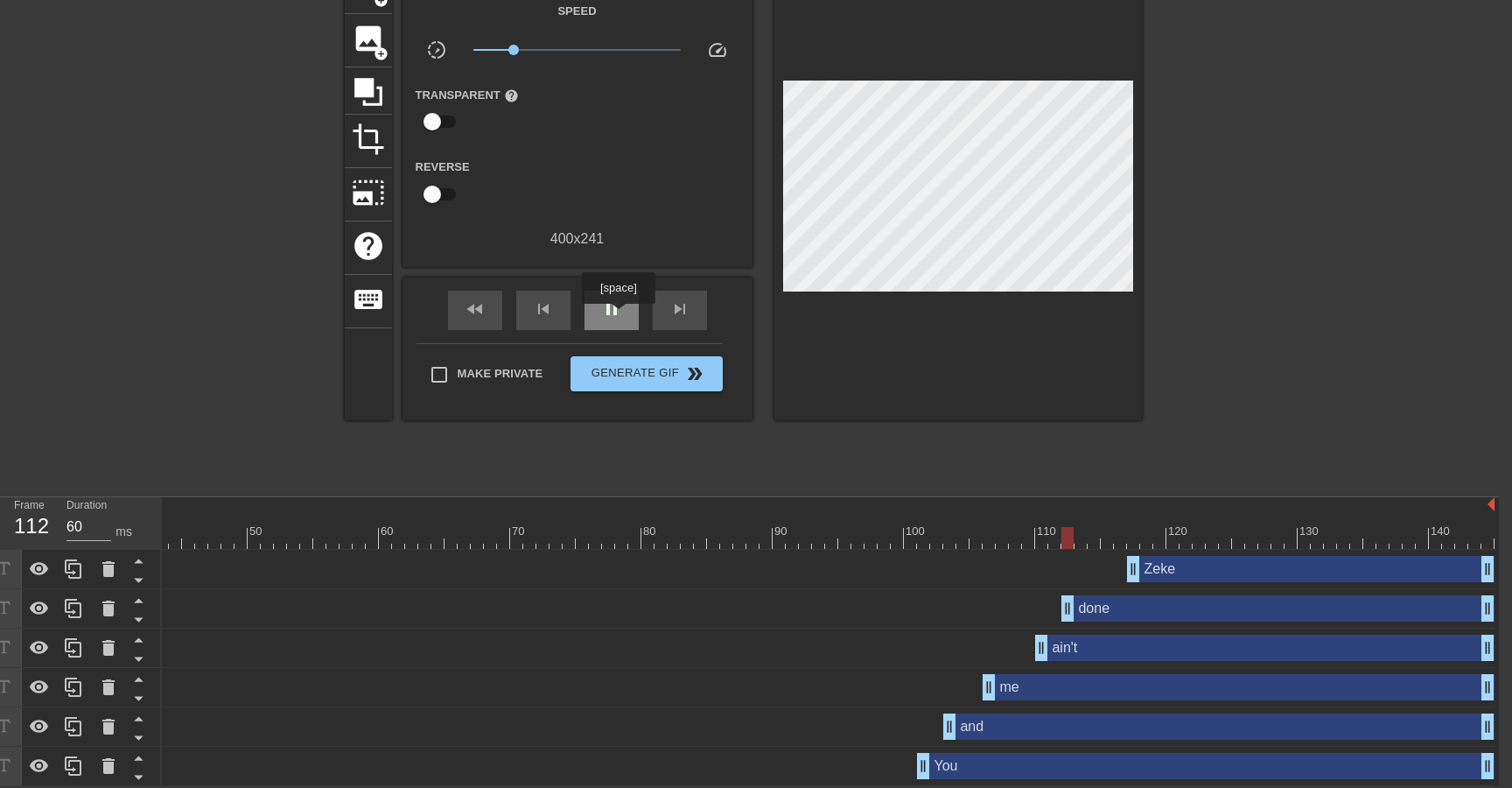
click at [621, 316] on span "pause" at bounding box center [612, 310] width 21 height 21
click at [621, 316] on span "play_arrow" at bounding box center [612, 310] width 21 height 21
click at [621, 316] on span "pause" at bounding box center [612, 310] width 21 height 21
click at [621, 316] on span "play_arrow" at bounding box center [612, 310] width 21 height 21
click at [621, 316] on span "pause" at bounding box center [612, 310] width 21 height 21
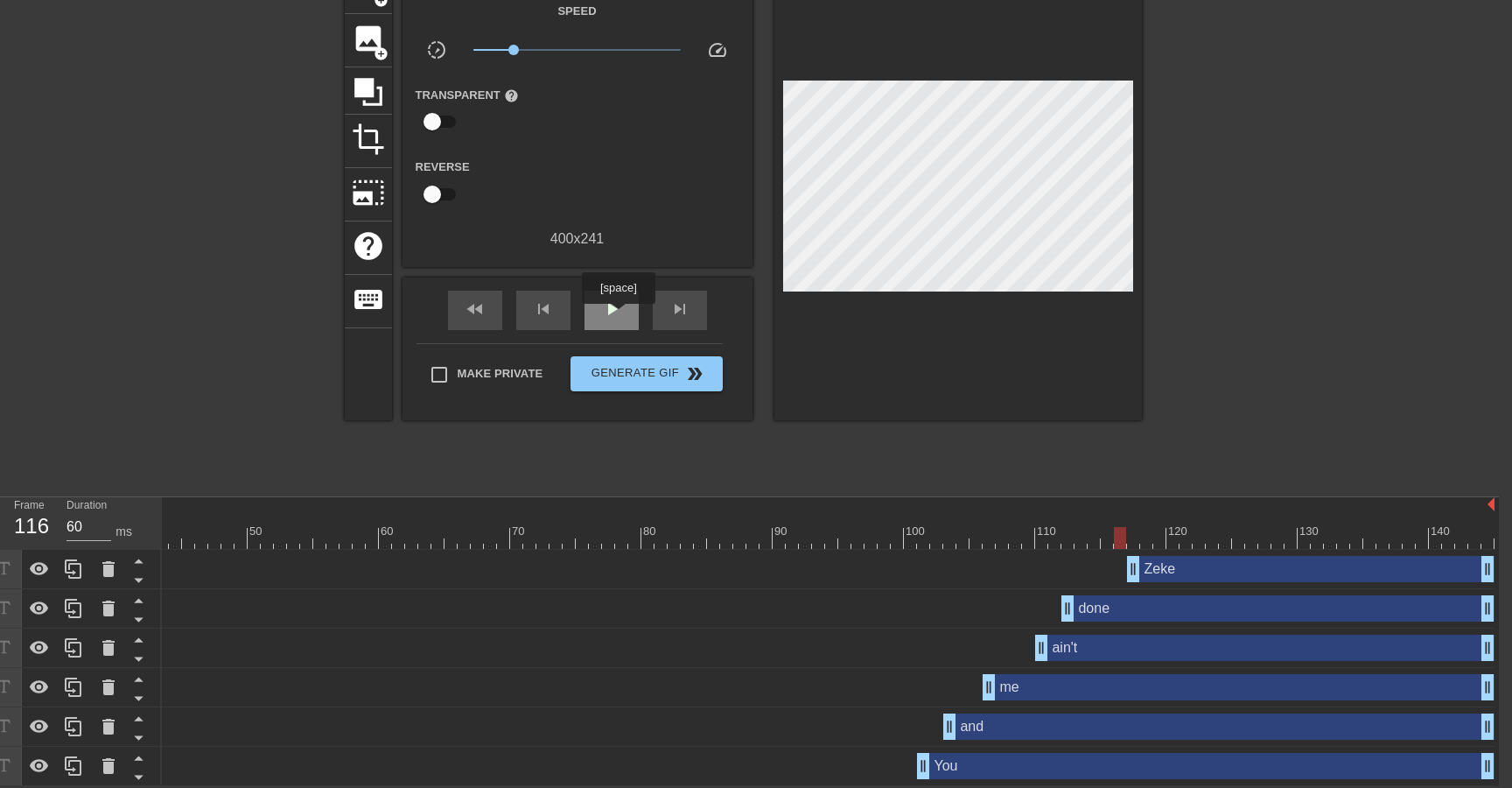
click at [621, 316] on span "play_arrow" at bounding box center [612, 310] width 21 height 21
click at [621, 316] on span "pause" at bounding box center [612, 310] width 21 height 21
click at [621, 316] on span "play_arrow" at bounding box center [612, 310] width 21 height 21
click at [1389, 288] on div at bounding box center [1294, 222] width 263 height 525
click at [579, 49] on span "x0.243" at bounding box center [577, 50] width 208 height 21
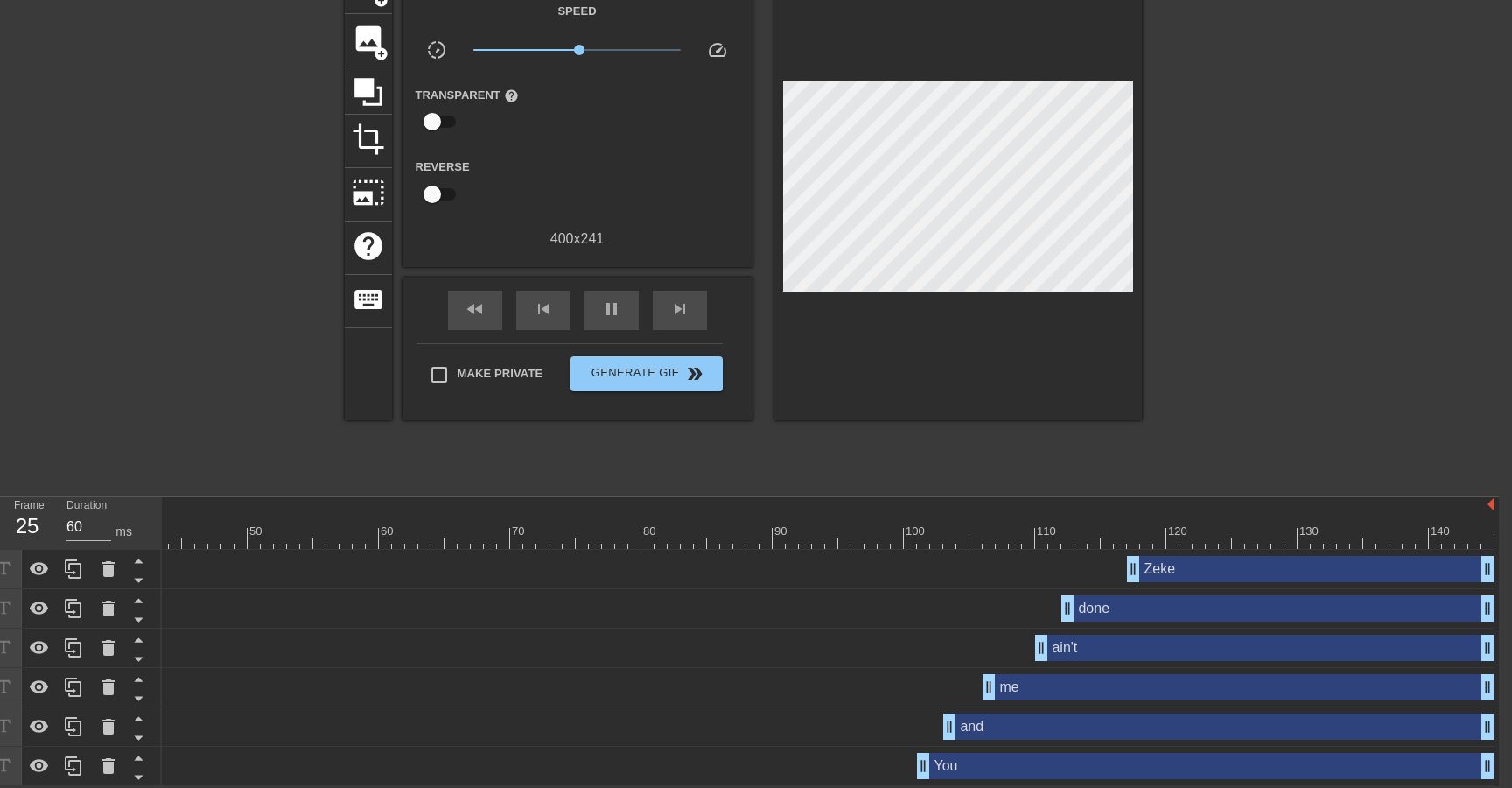
click at [569, 49] on span "x1.05" at bounding box center [577, 50] width 208 height 21
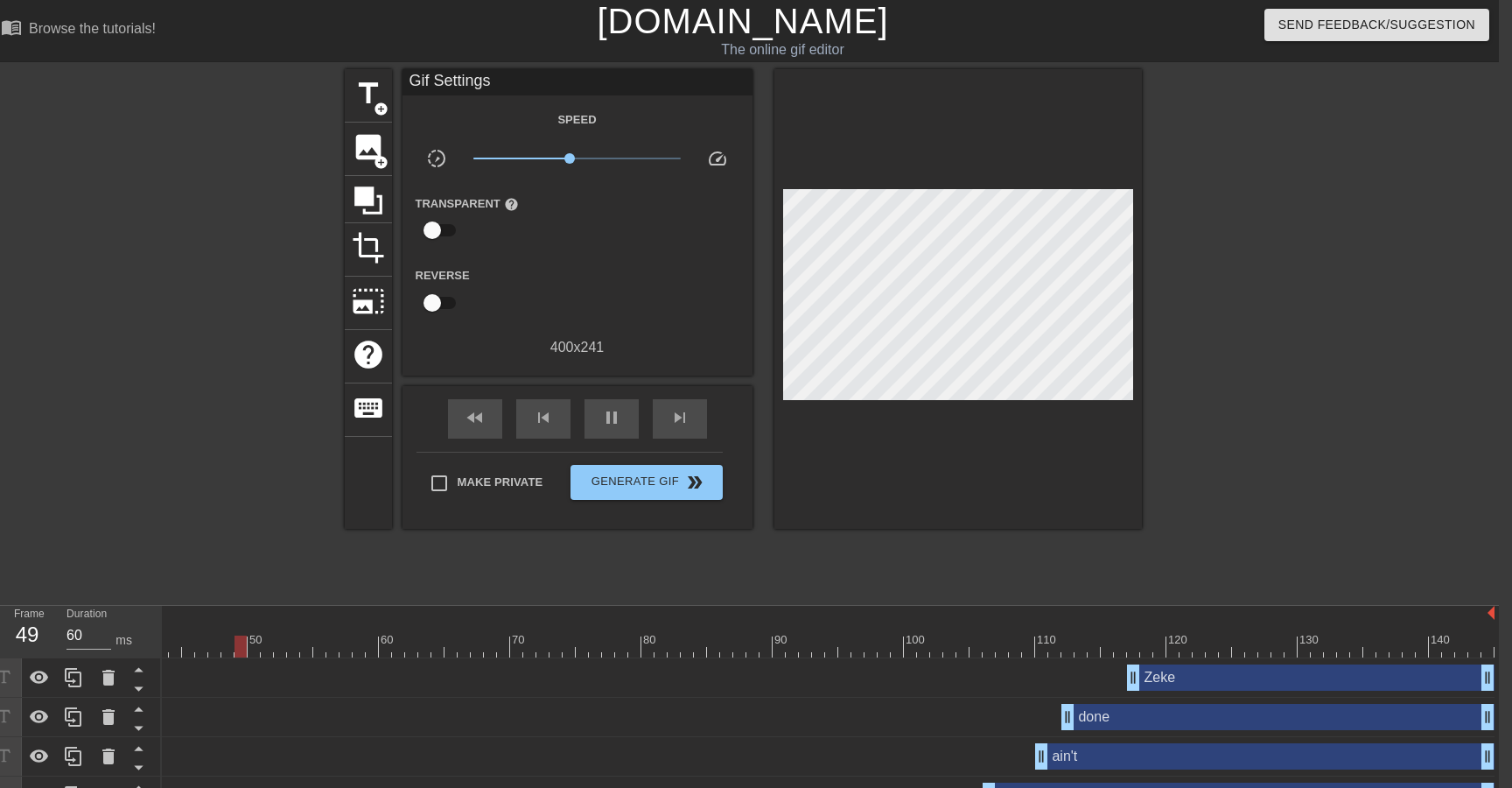
click at [577, 160] on span "x0.851" at bounding box center [577, 158] width 208 height 21
click at [574, 160] on span "x1.01" at bounding box center [577, 158] width 11 height 11
click at [567, 159] on span "x0.933" at bounding box center [577, 158] width 208 height 21
click at [569, 159] on span "x0.813" at bounding box center [567, 158] width 11 height 11
click at [572, 159] on span "x0.902" at bounding box center [572, 158] width 11 height 11
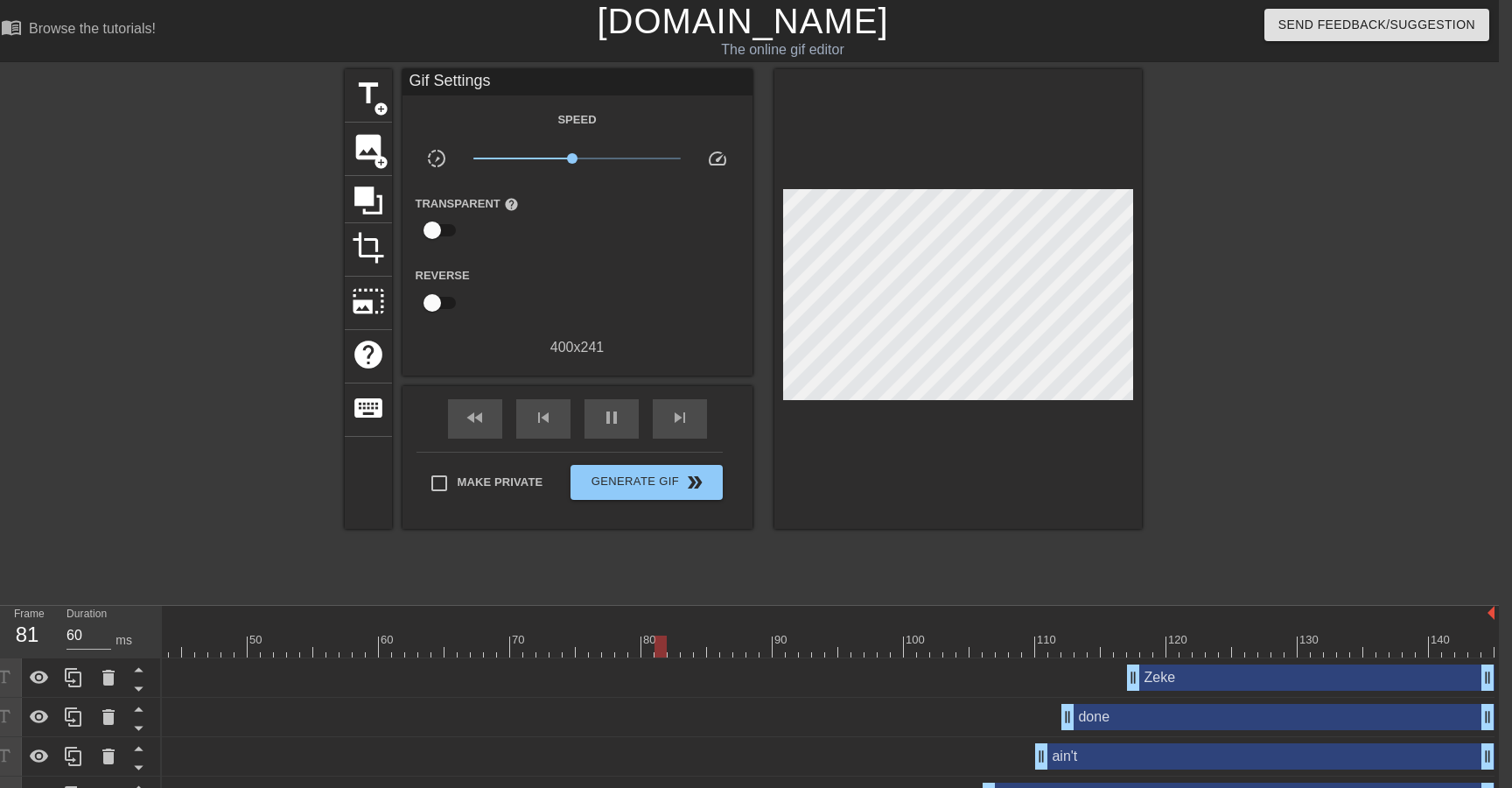
click at [575, 212] on div "Transparent help" at bounding box center [577, 219] width 350 height 55
click at [646, 491] on span "Generate Gif double_arrow" at bounding box center [646, 482] width 138 height 21
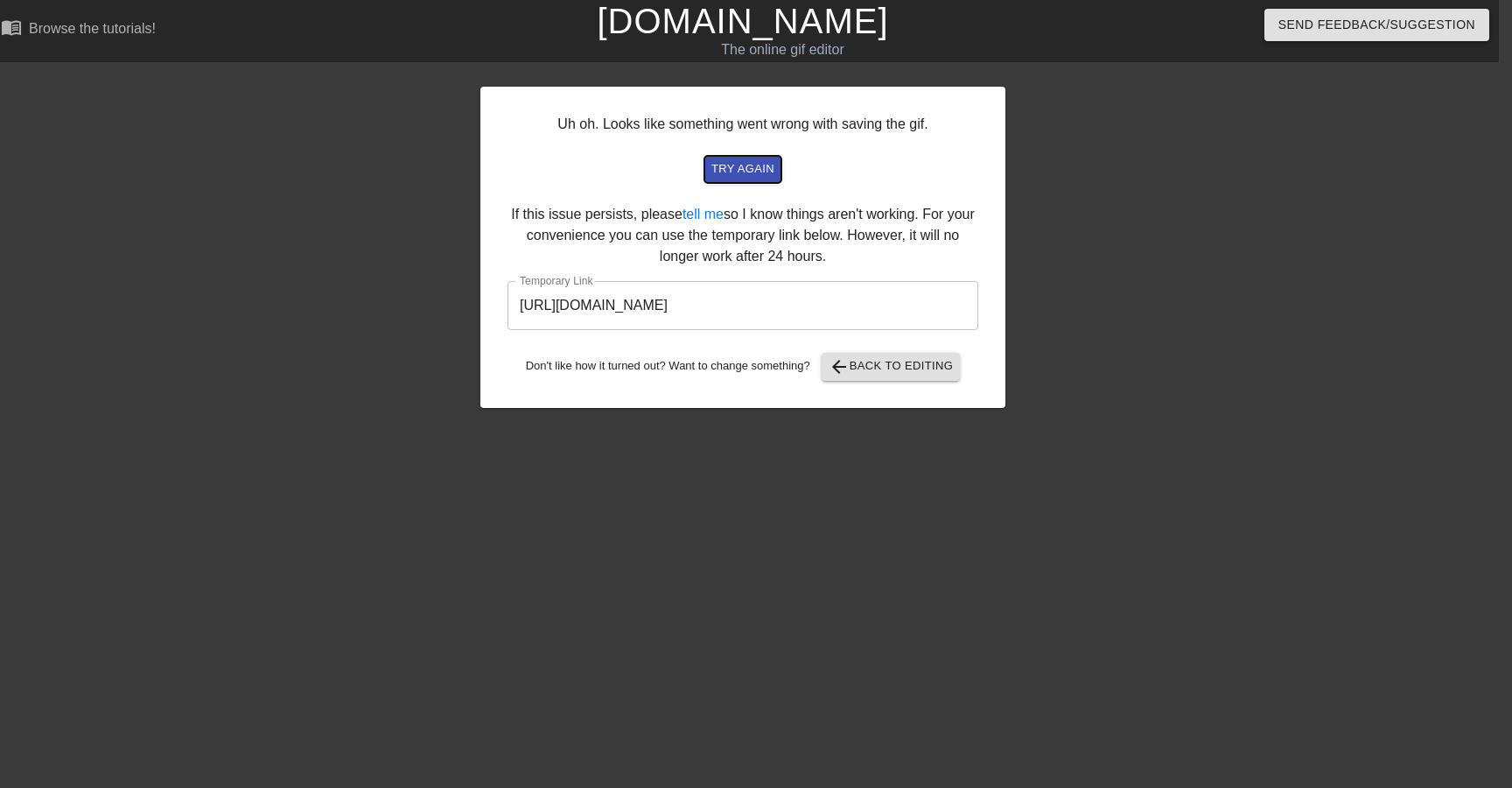
click at [765, 168] on span "try again" at bounding box center [742, 169] width 63 height 20
click at [879, 371] on span "arrow_back Back to Editing" at bounding box center [890, 367] width 125 height 21
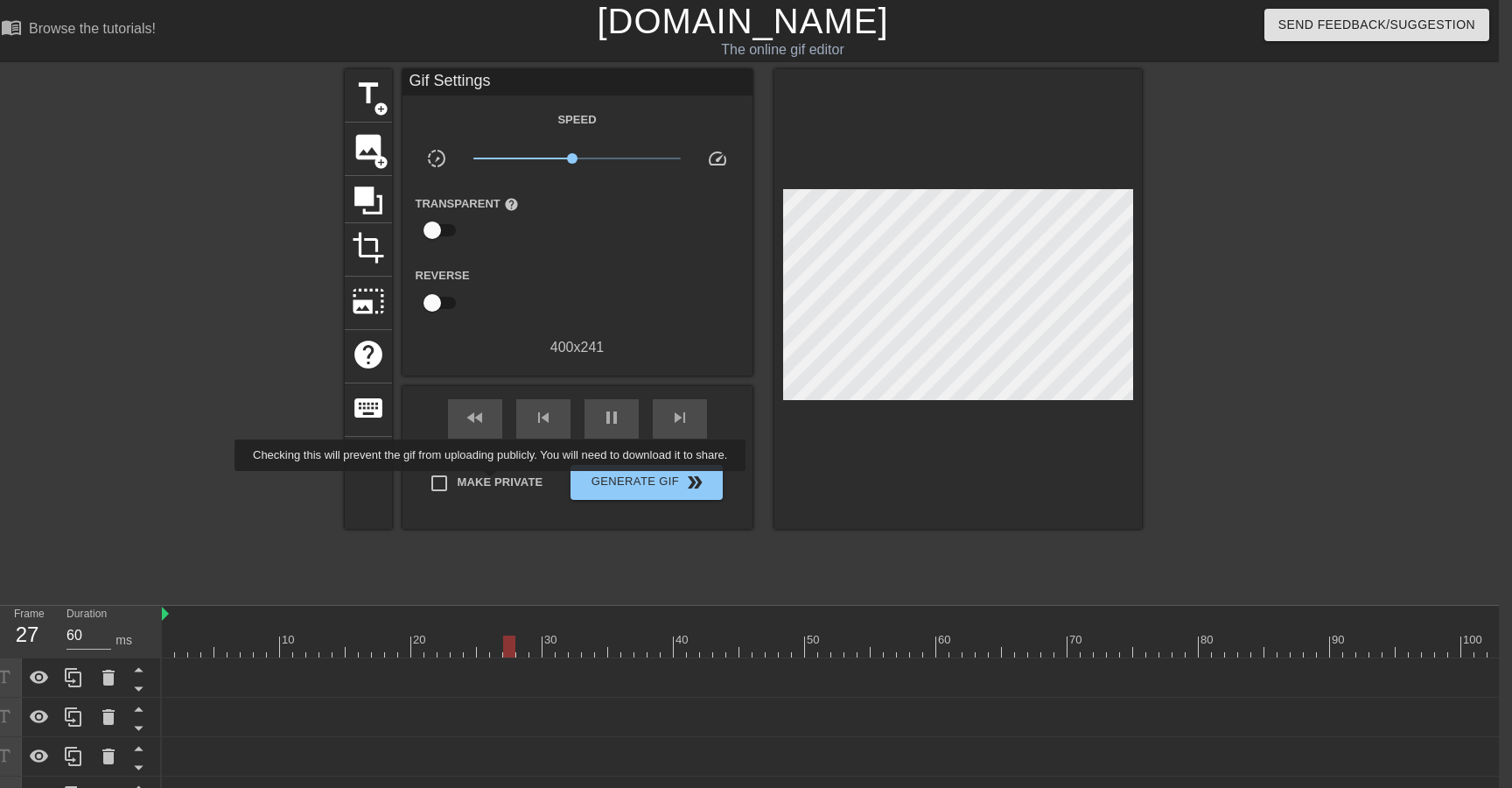
click at [504, 483] on span "Make Private" at bounding box center [500, 482] width 85 height 17
click at [458, 483] on input "Make Private" at bounding box center [439, 483] width 37 height 37
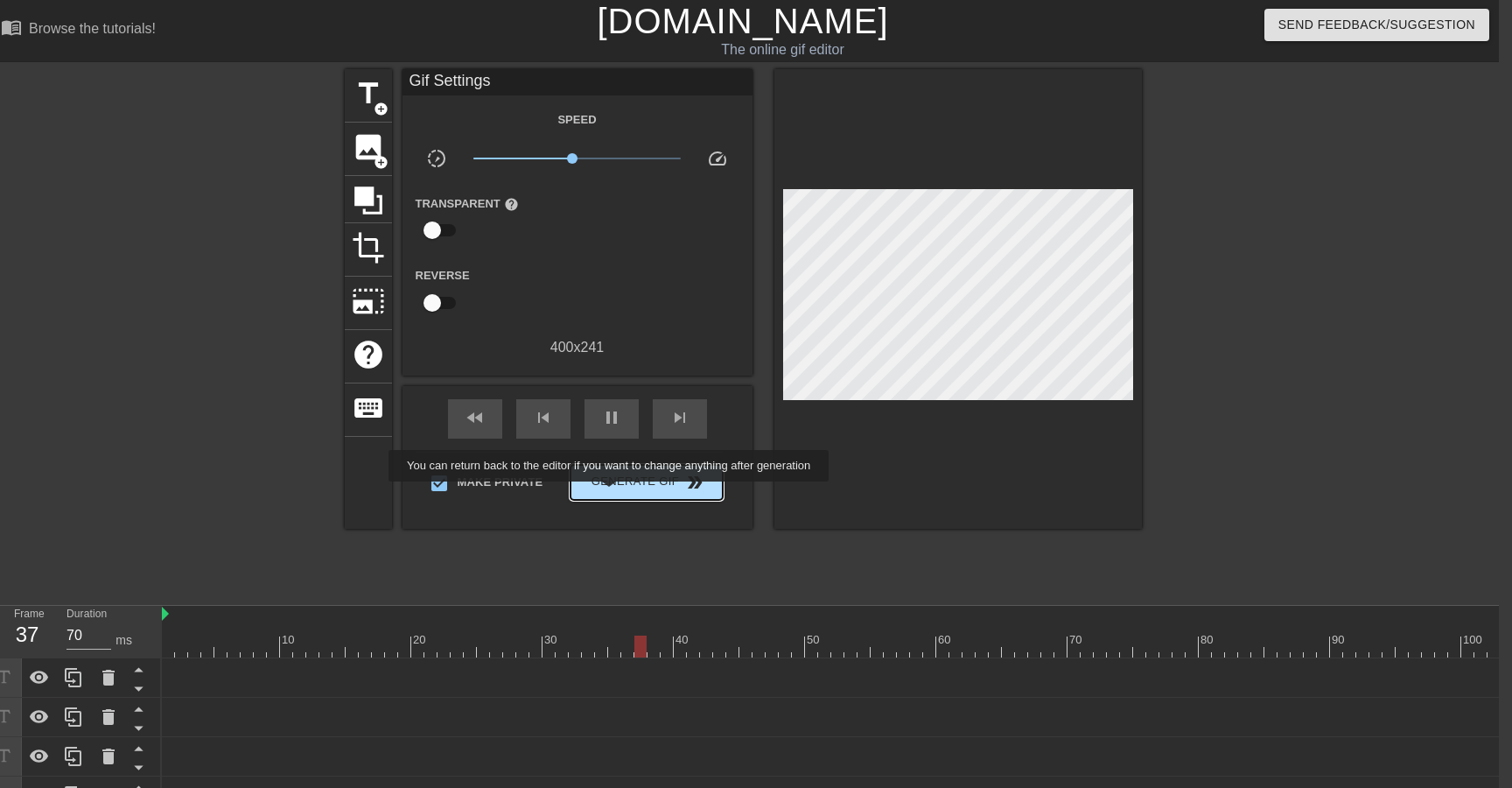
click at [621, 494] on button "Generate Gif double_arrow" at bounding box center [646, 482] width 151 height 35
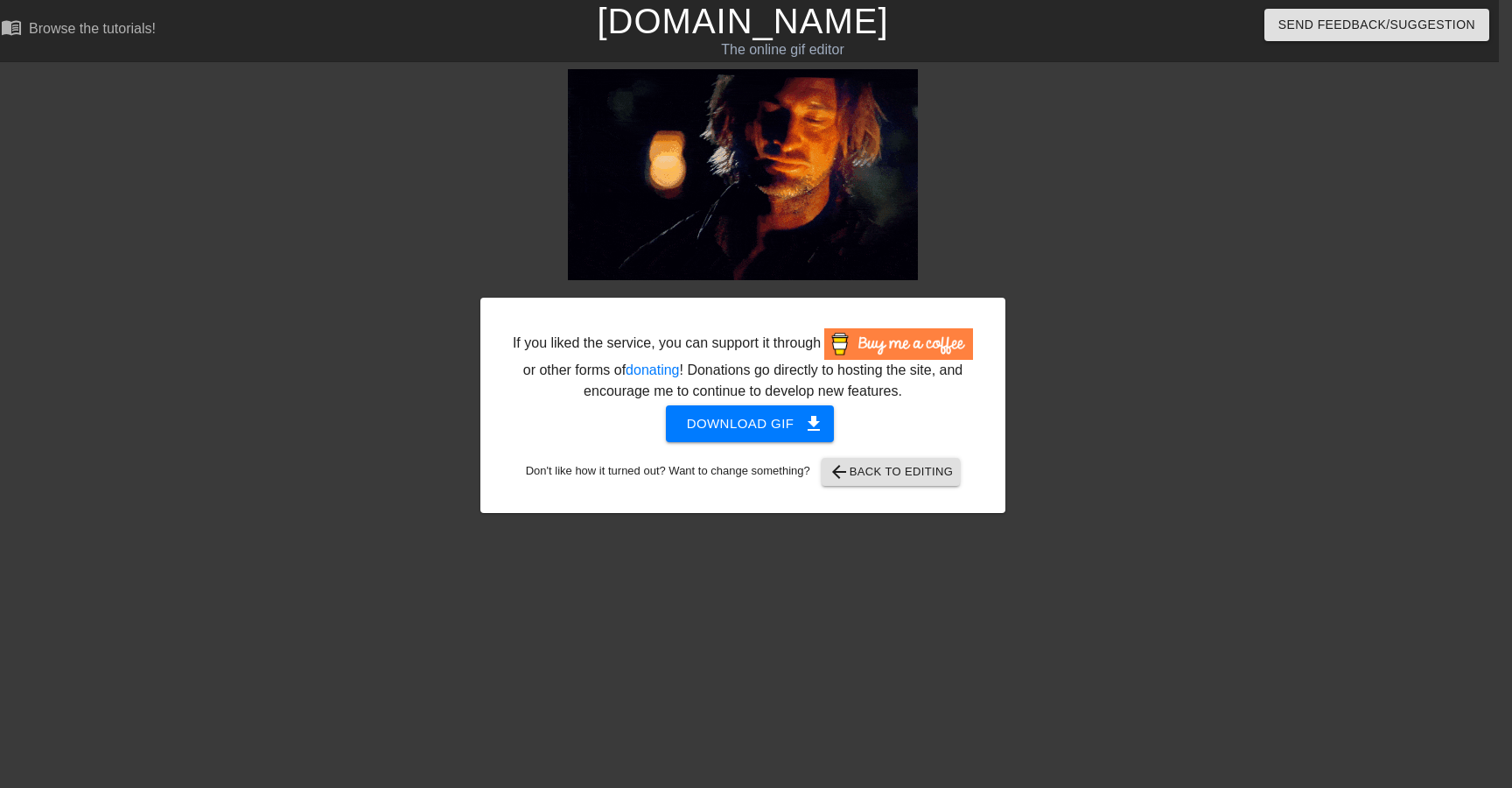
click at [824, 360] on img at bounding box center [898, 344] width 148 height 31
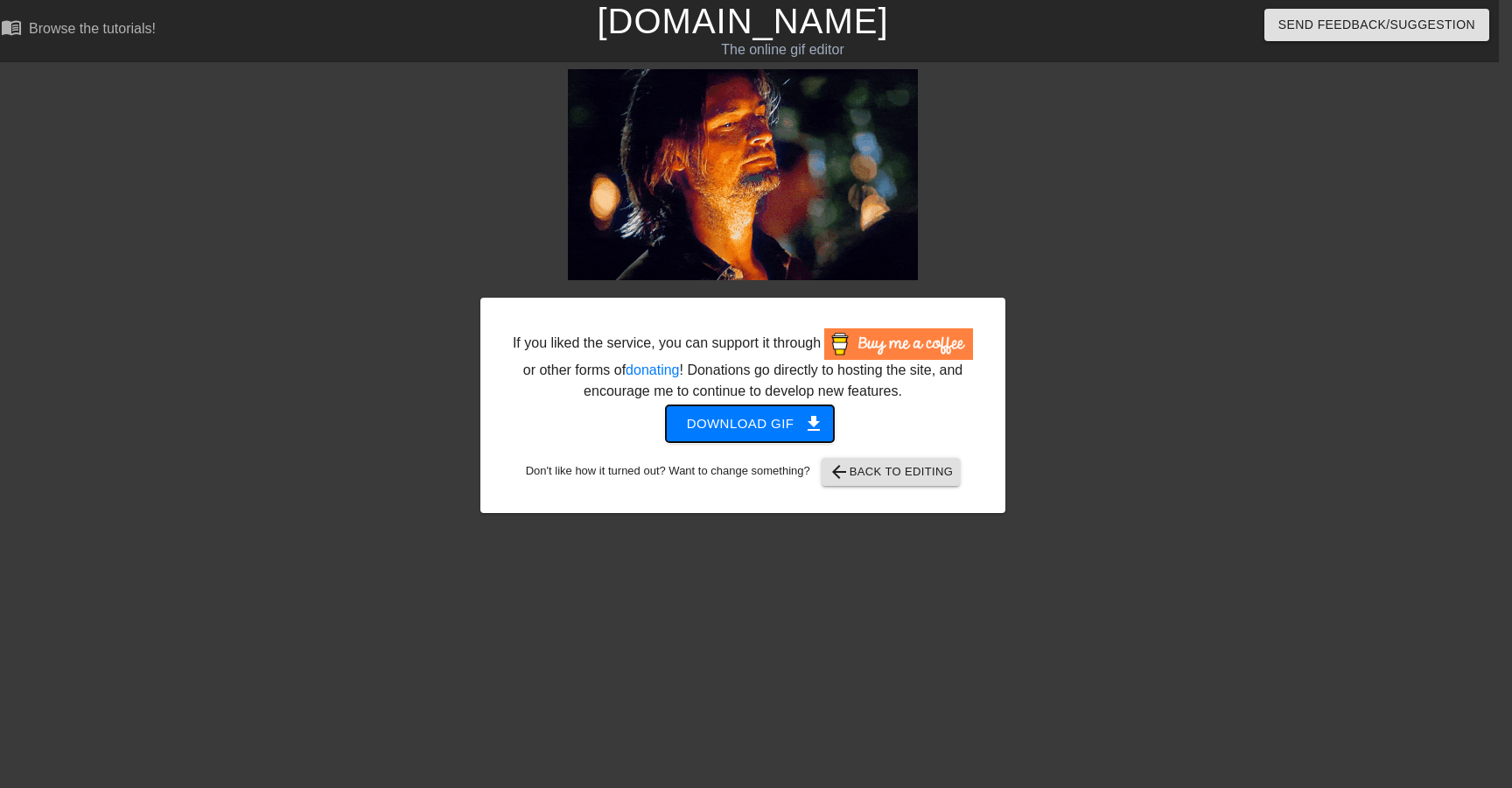
click at [755, 435] on span "Download gif get_app" at bounding box center [750, 423] width 127 height 22
